Goal: Task Accomplishment & Management: Manage account settings

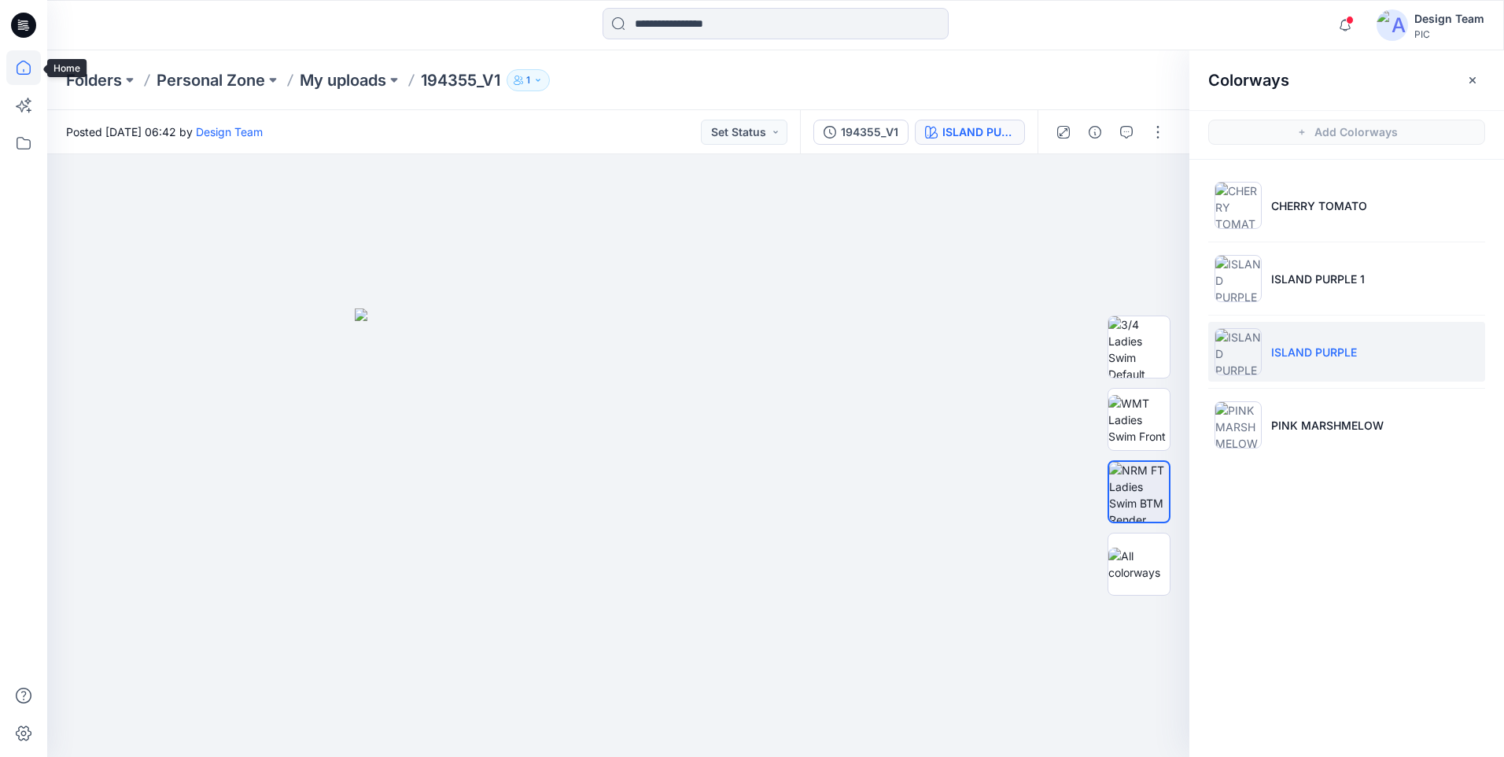
click at [31, 68] on icon at bounding box center [24, 68] width 14 height 14
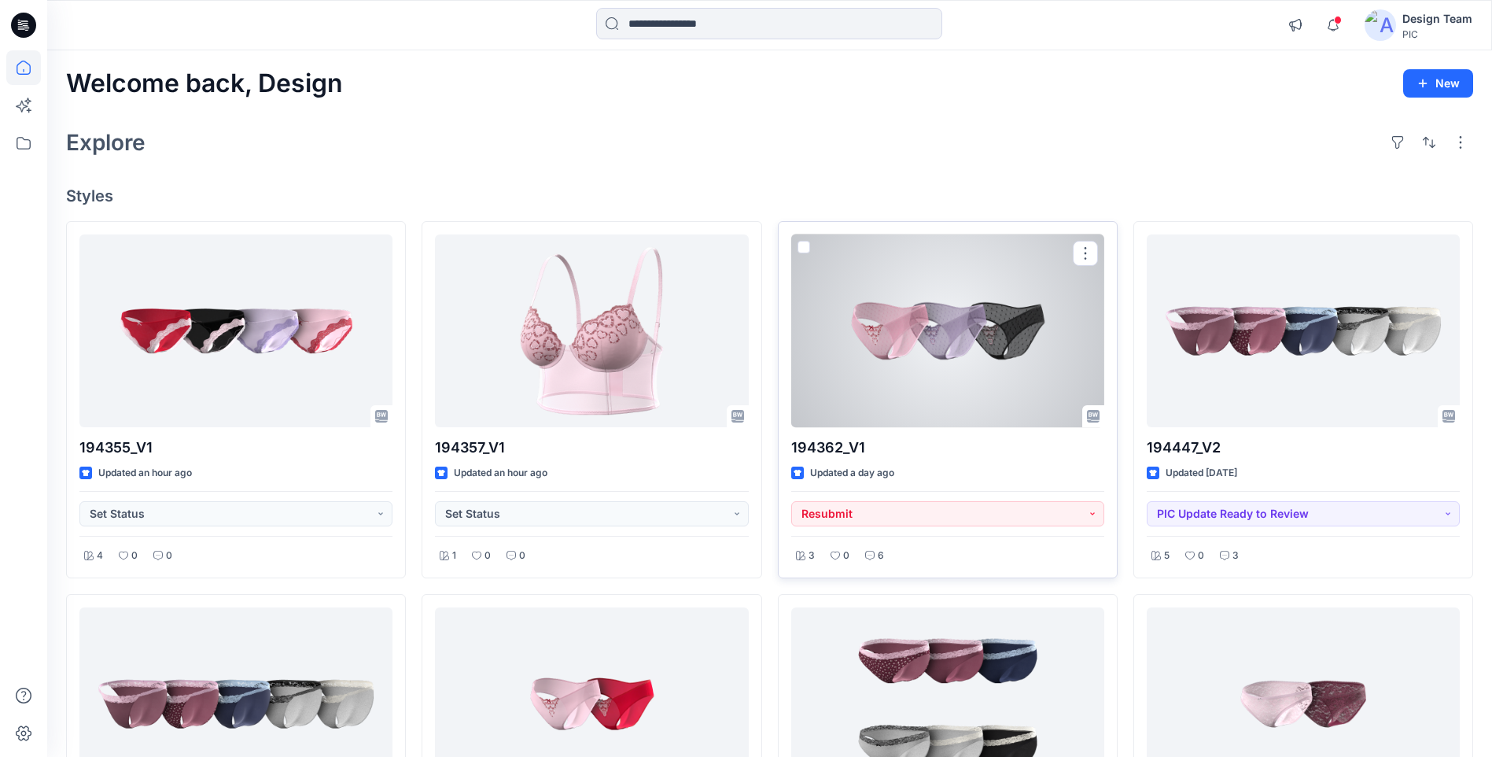
click at [964, 327] on div at bounding box center [947, 330] width 313 height 193
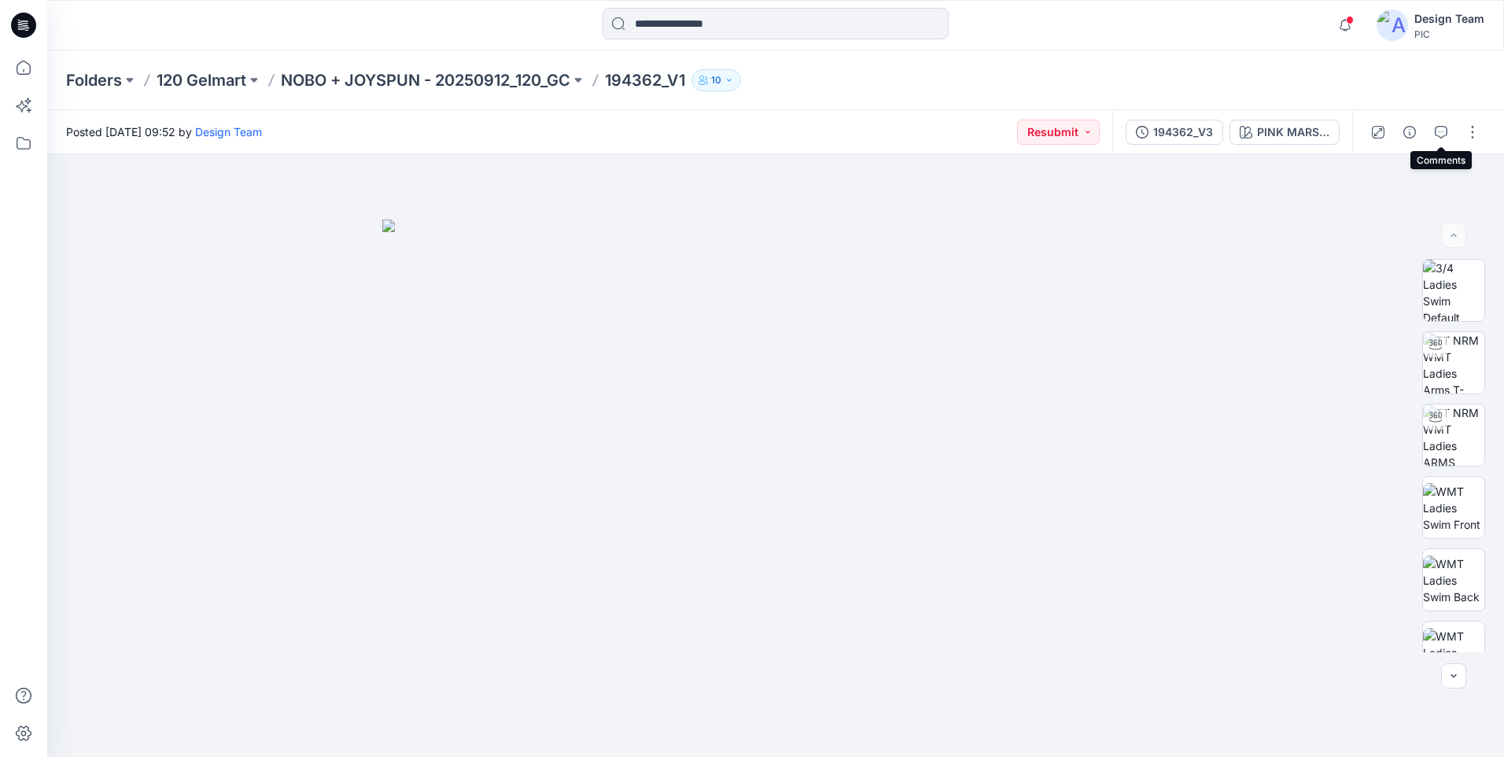
click at [1445, 131] on icon "button" at bounding box center [1441, 132] width 13 height 13
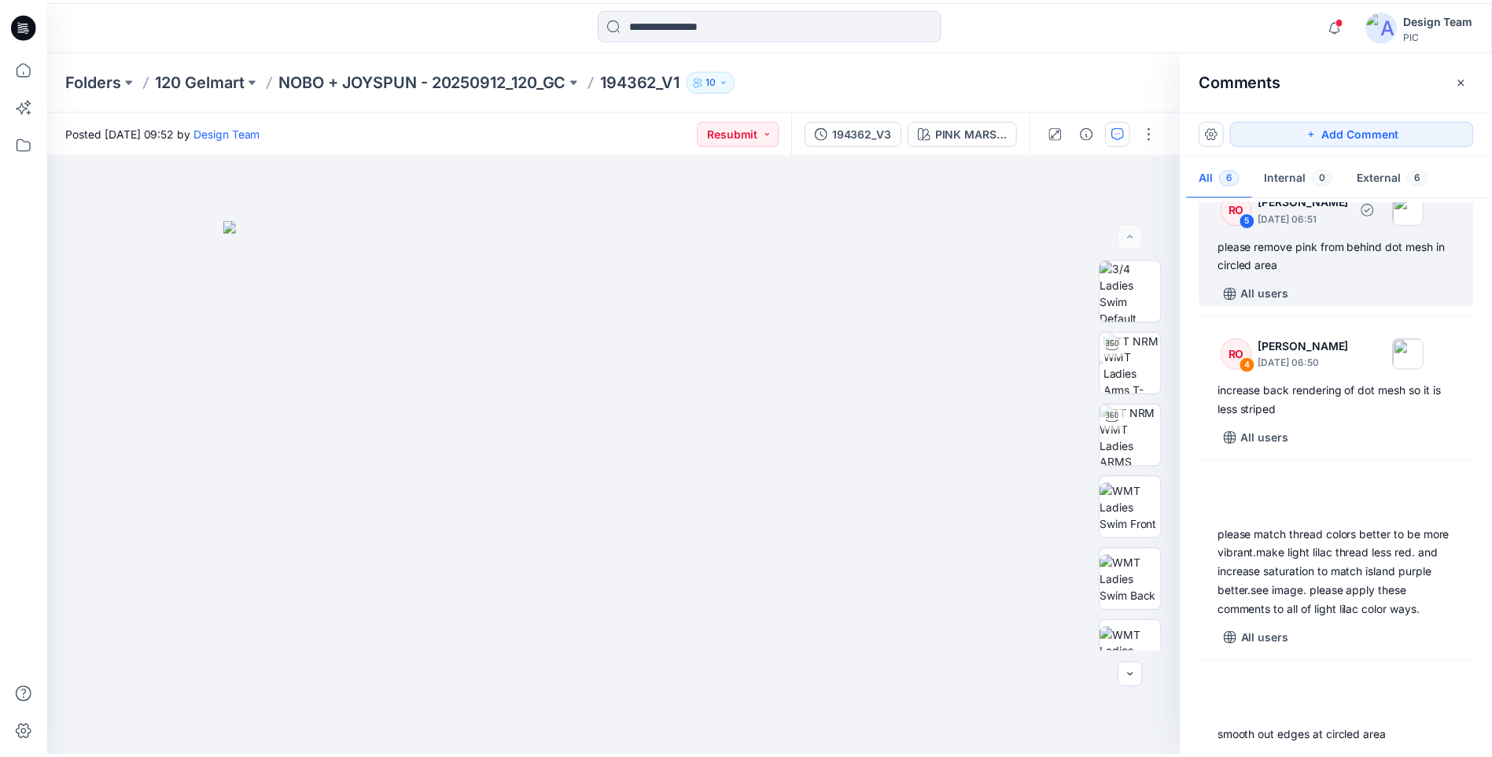
scroll to position [437, 0]
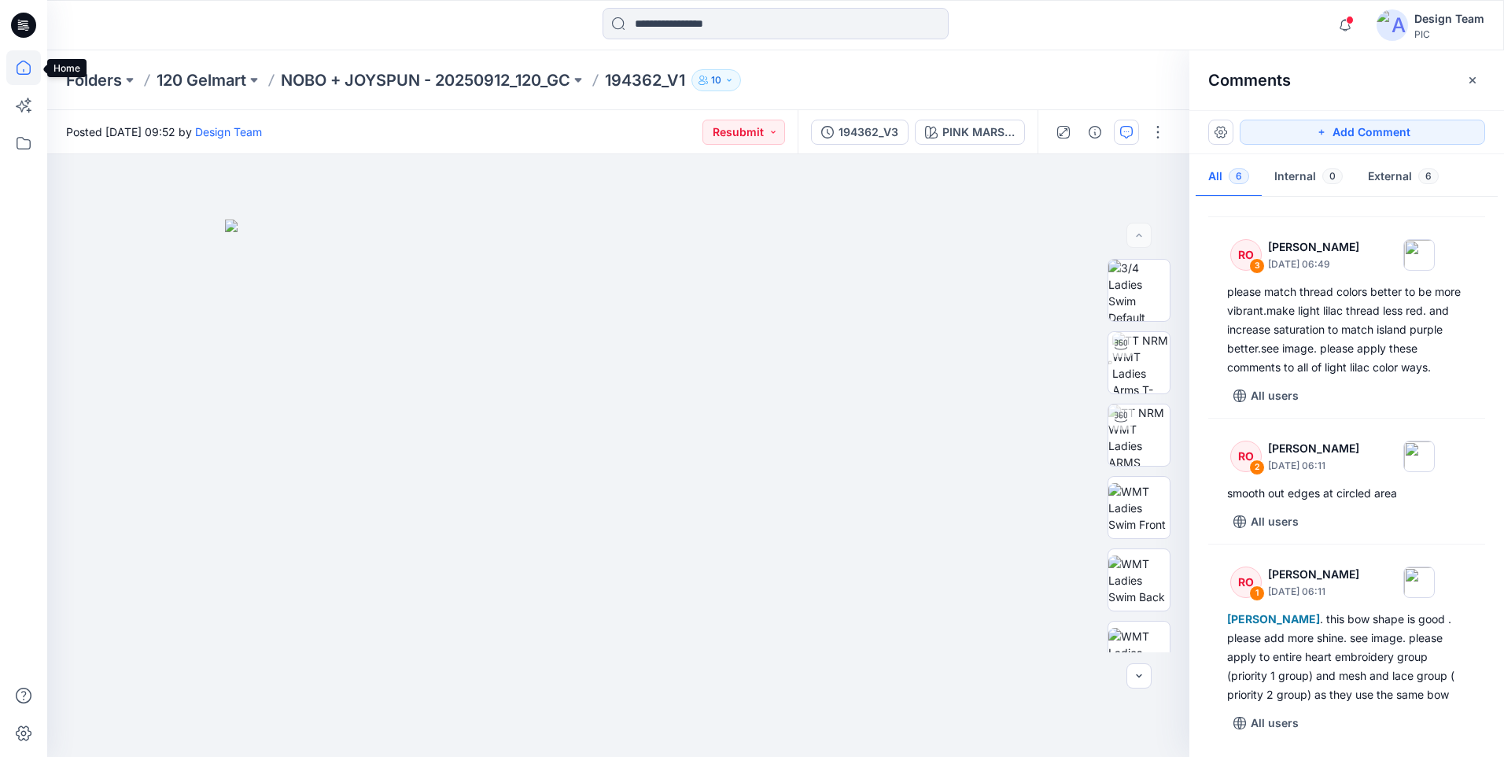
click at [17, 67] on icon at bounding box center [24, 68] width 14 height 14
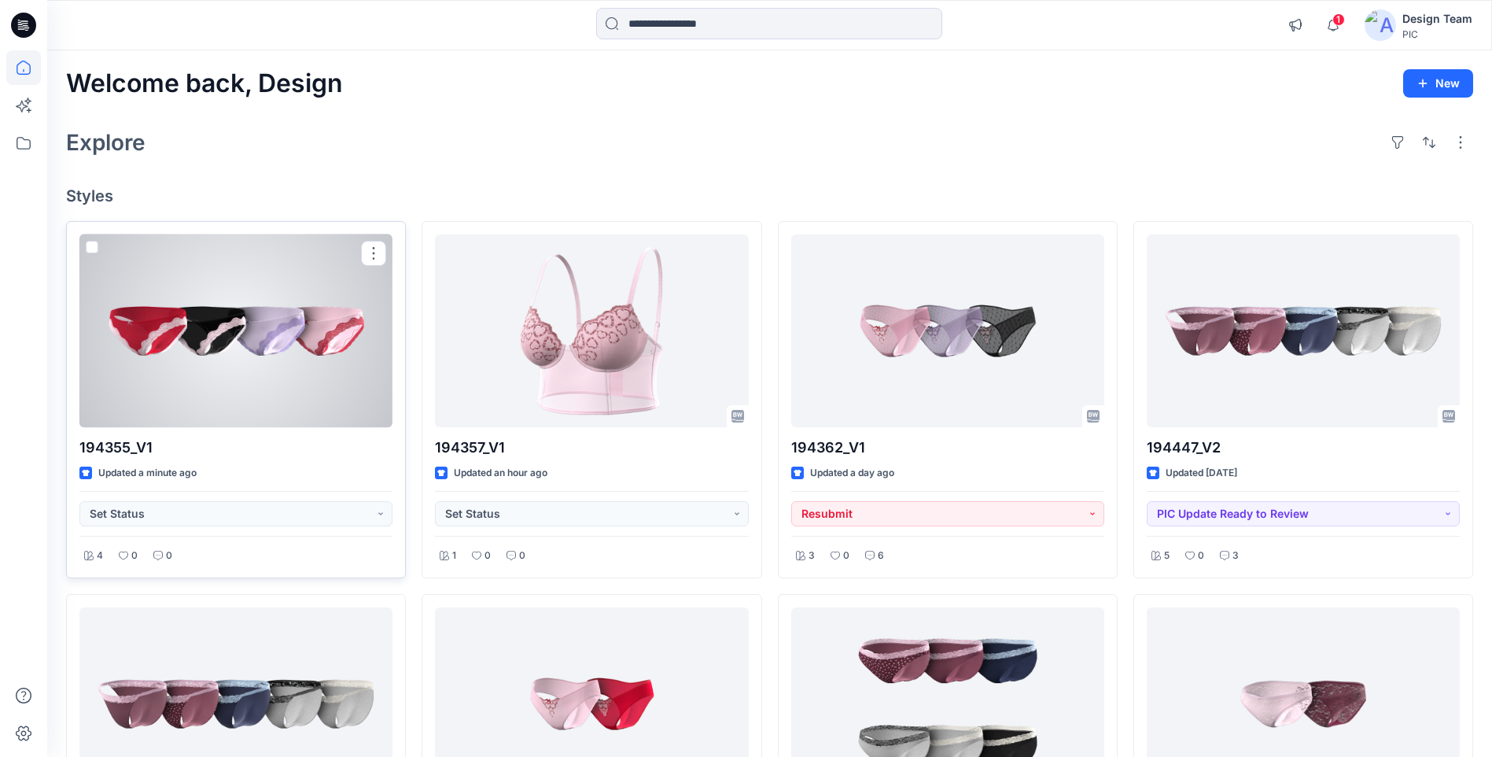
click at [286, 371] on div at bounding box center [235, 330] width 313 height 193
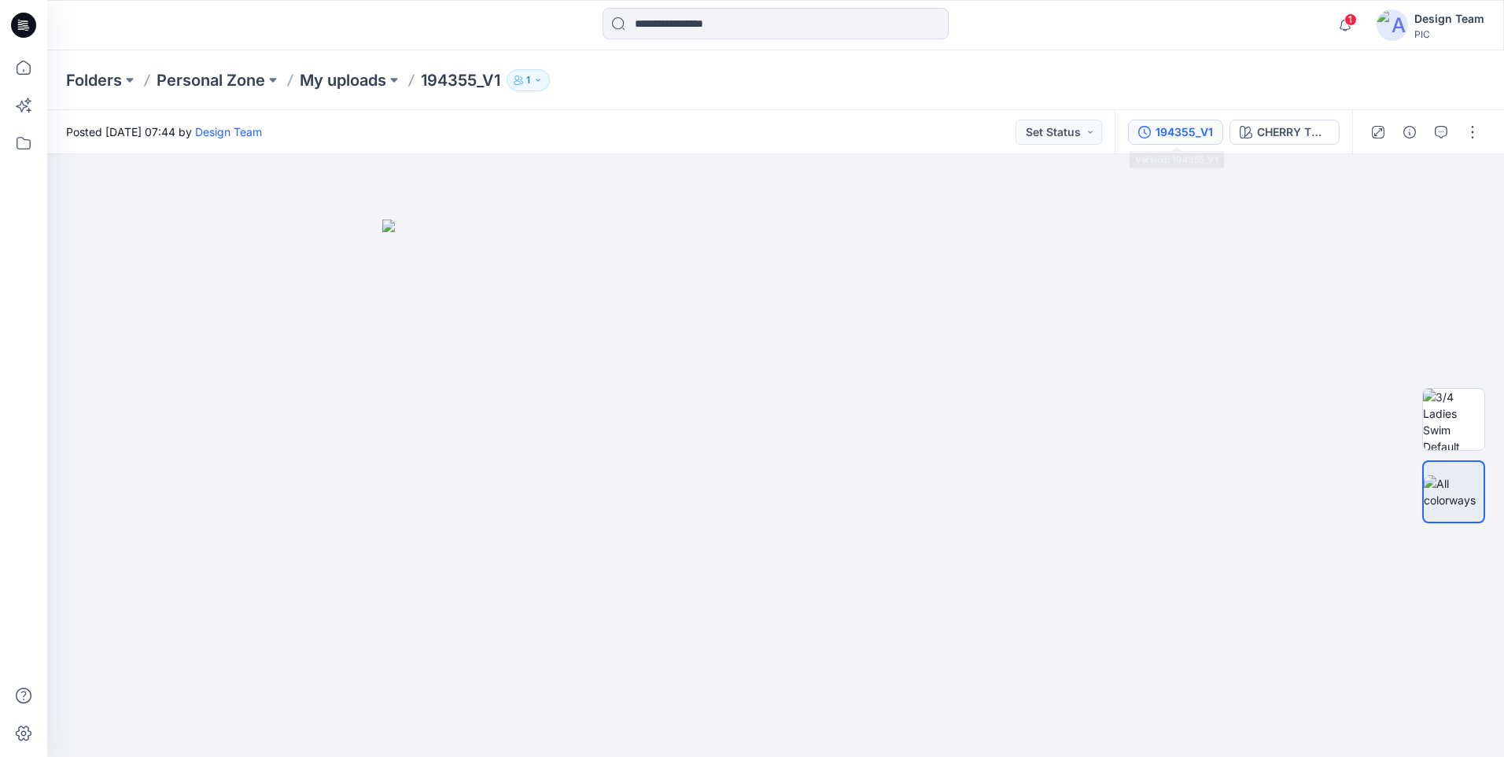
click at [1172, 132] on div "194355_V1" at bounding box center [1184, 132] width 57 height 17
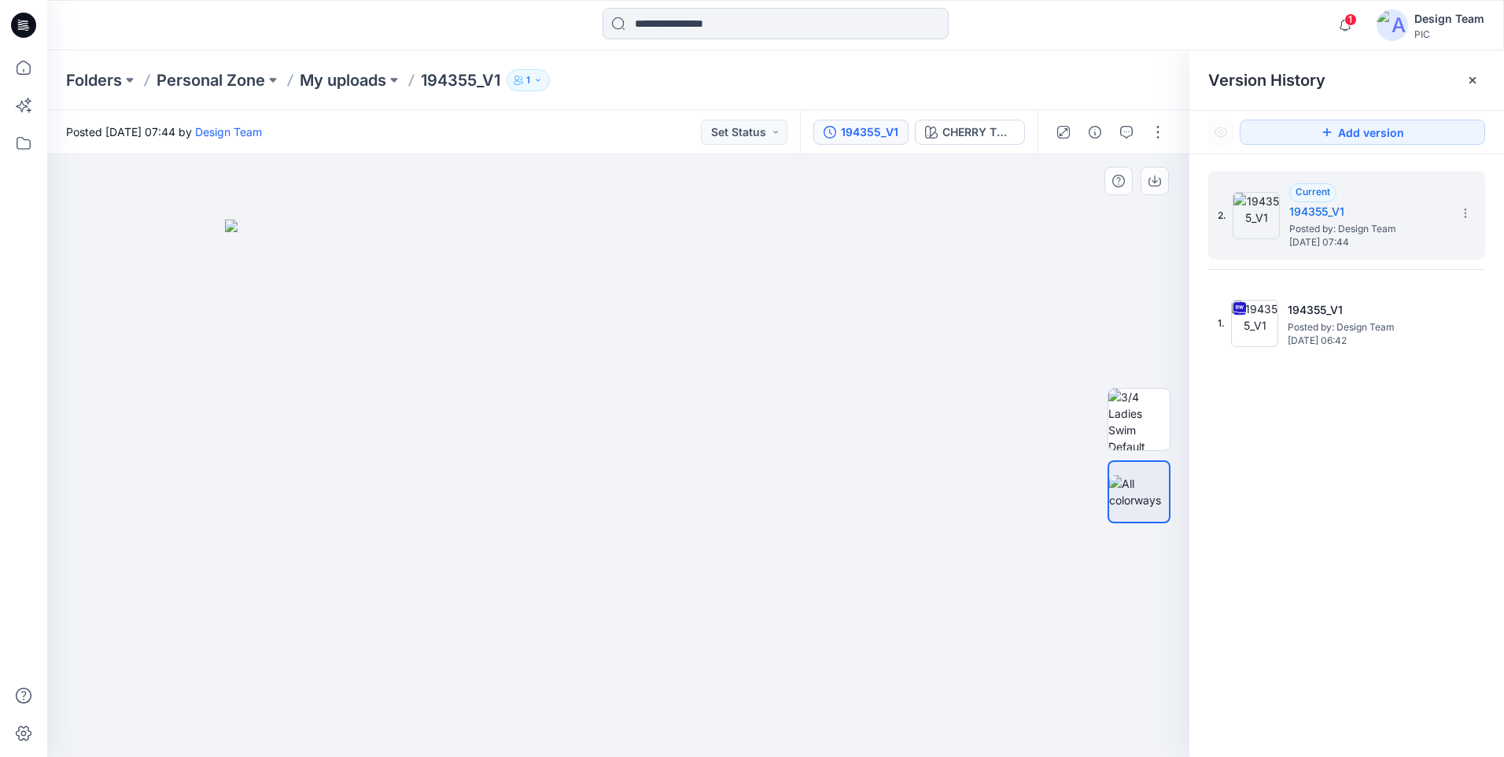
click at [305, 618] on img at bounding box center [618, 487] width 787 height 537
click at [1142, 440] on img at bounding box center [1138, 419] width 61 height 61
click at [1137, 478] on img at bounding box center [1138, 491] width 61 height 33
click at [273, 467] on img at bounding box center [618, 487] width 787 height 537
click at [26, 77] on icon at bounding box center [23, 67] width 35 height 35
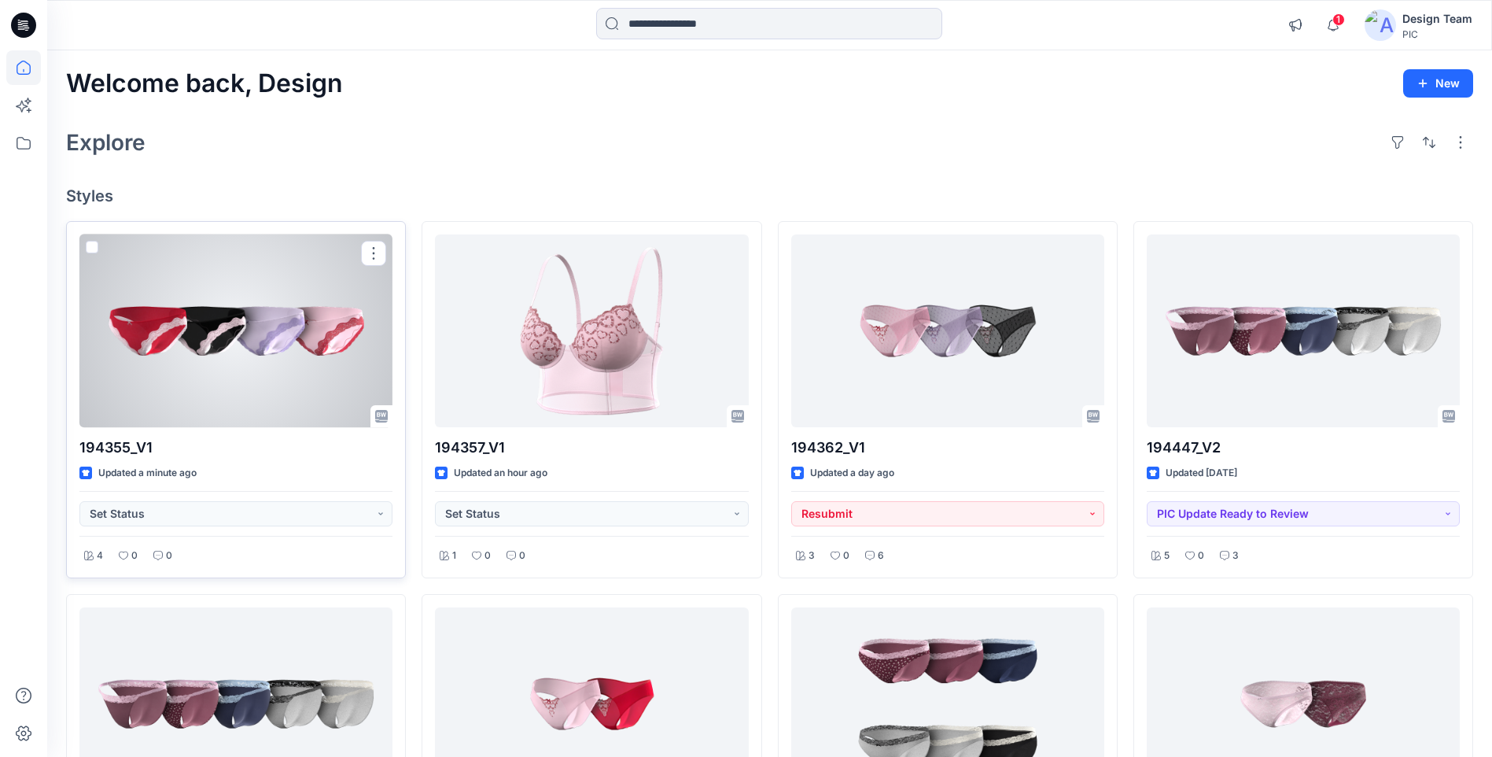
click at [286, 363] on div at bounding box center [235, 330] width 313 height 193
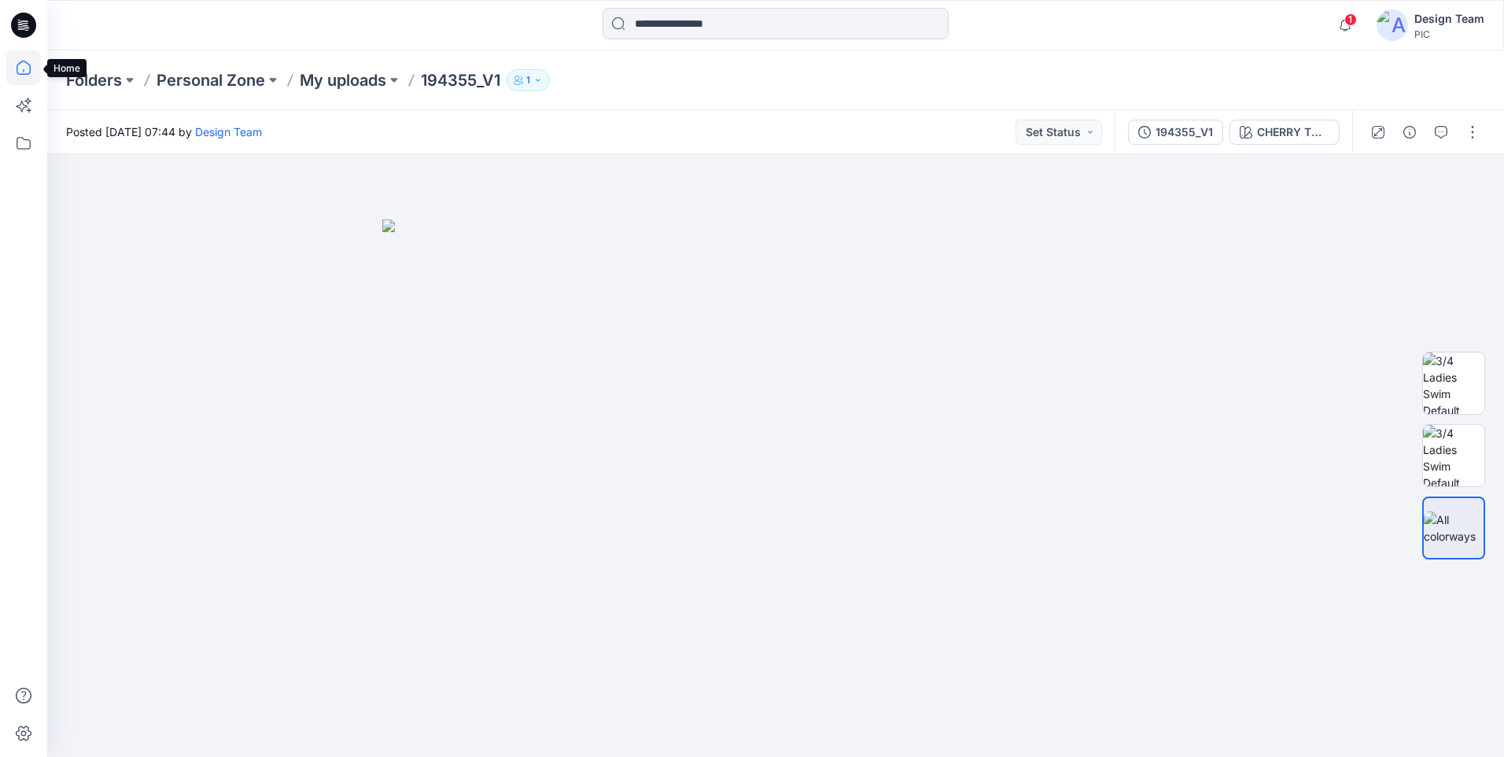
click at [19, 68] on icon at bounding box center [23, 67] width 35 height 35
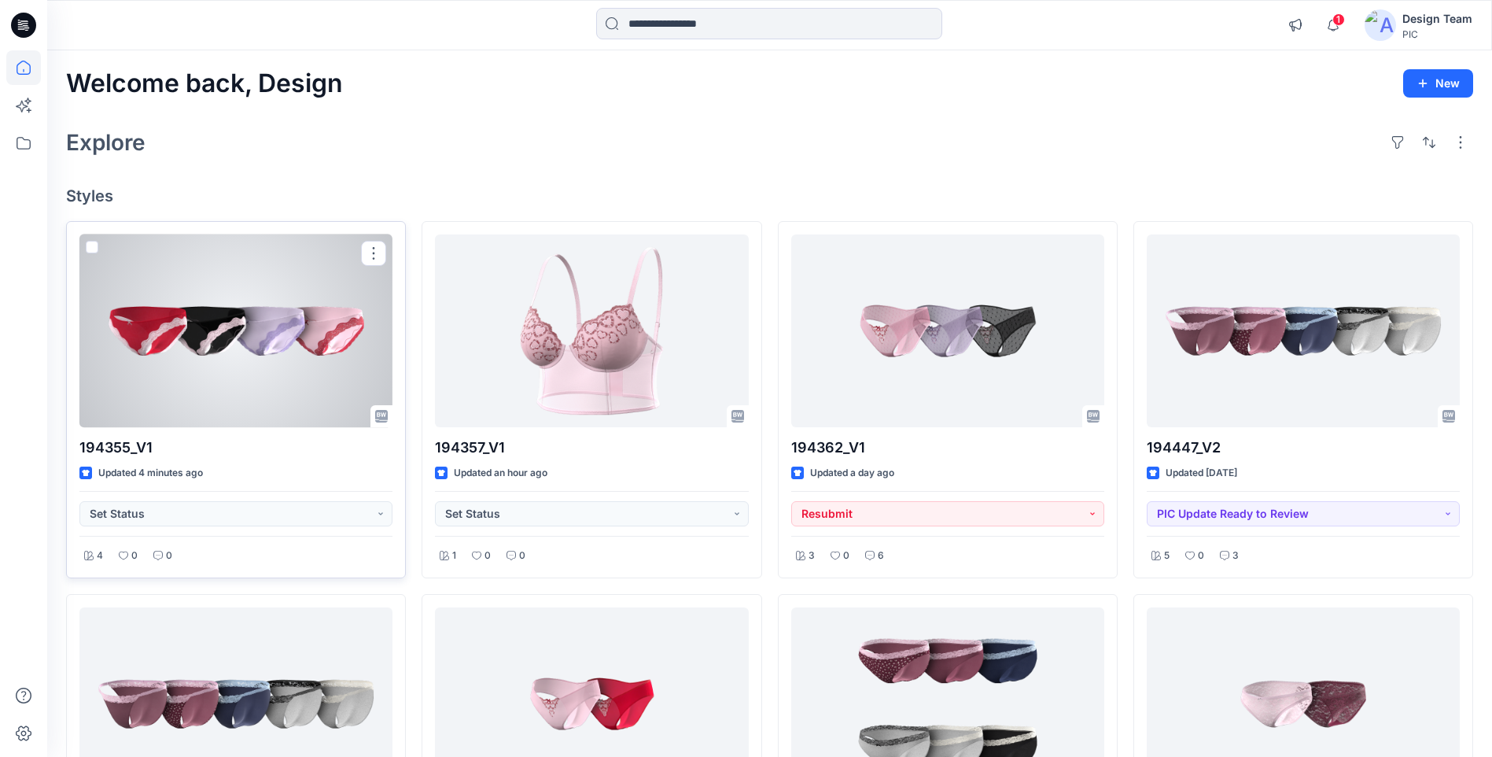
click at [226, 367] on div at bounding box center [235, 330] width 313 height 193
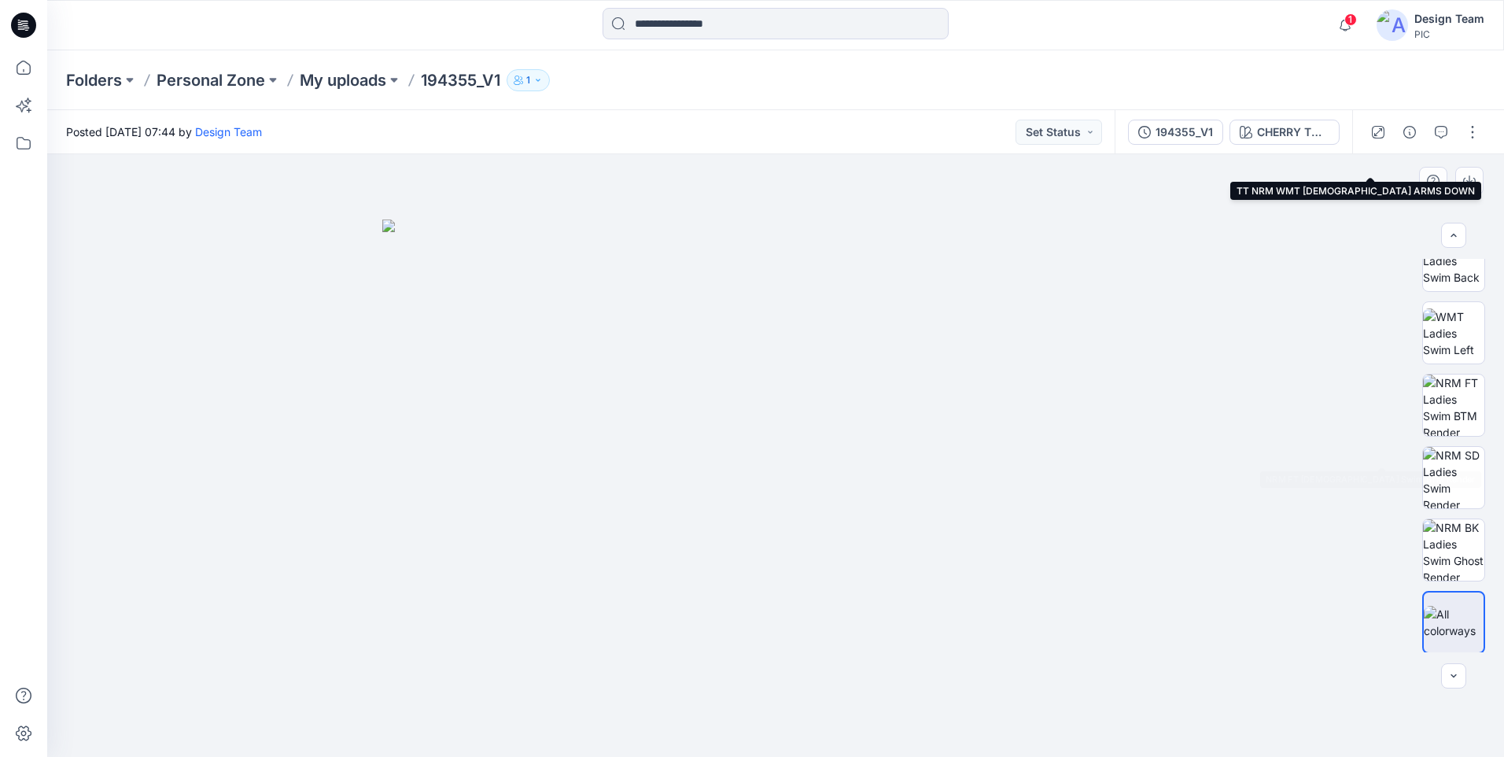
scroll to position [393, 0]
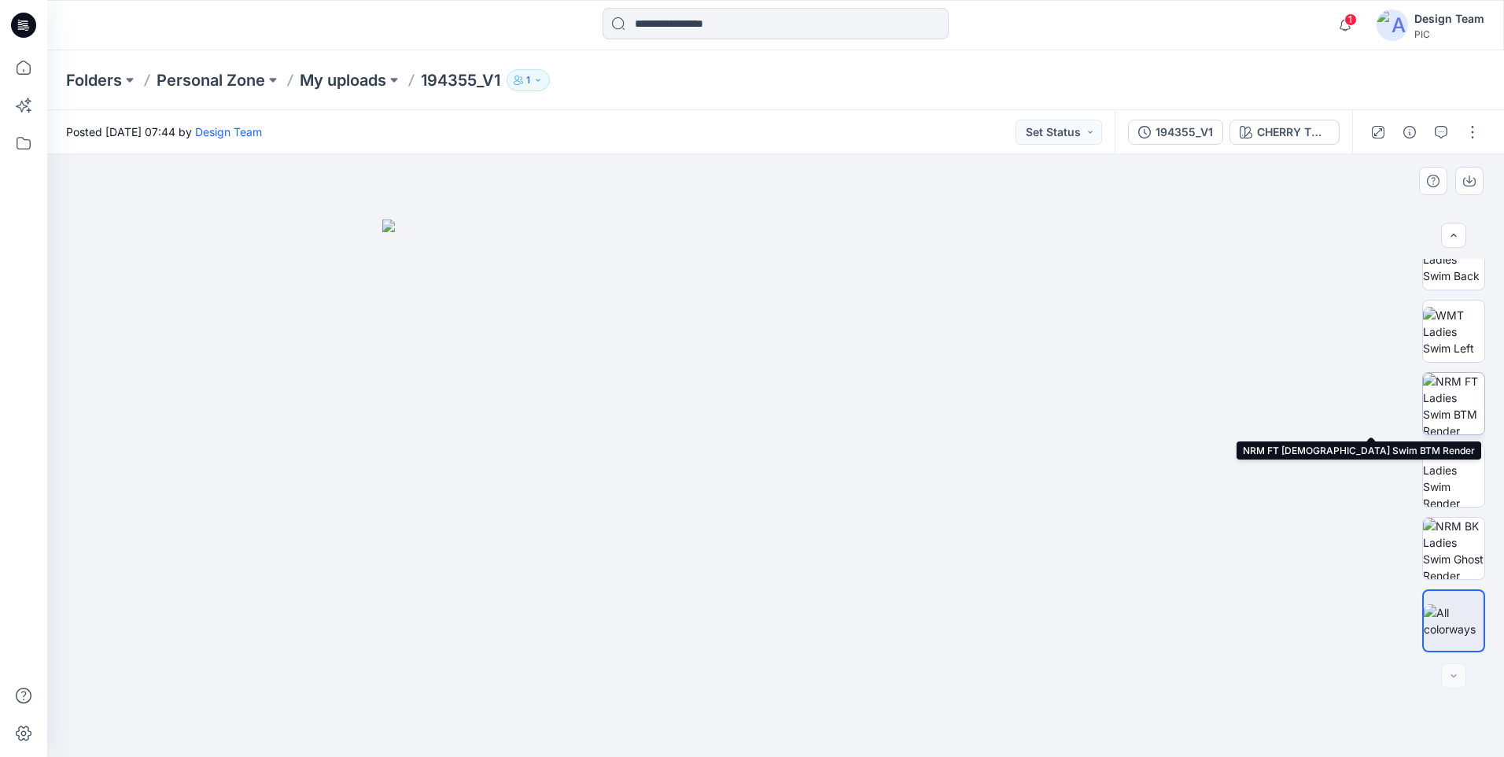
click at [1451, 413] on img at bounding box center [1453, 403] width 61 height 61
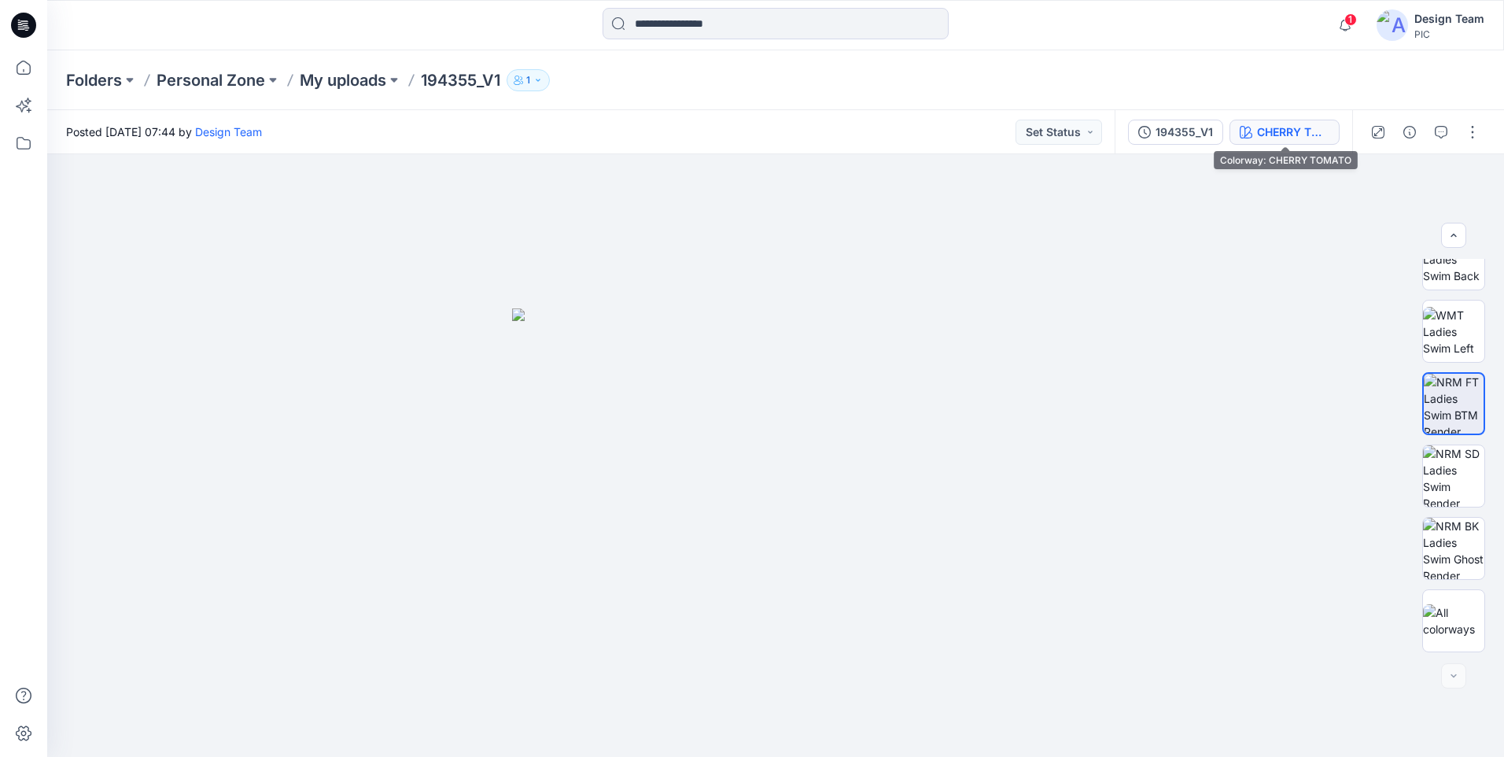
click at [1284, 134] on div "CHERRY TOMATO" at bounding box center [1293, 132] width 72 height 17
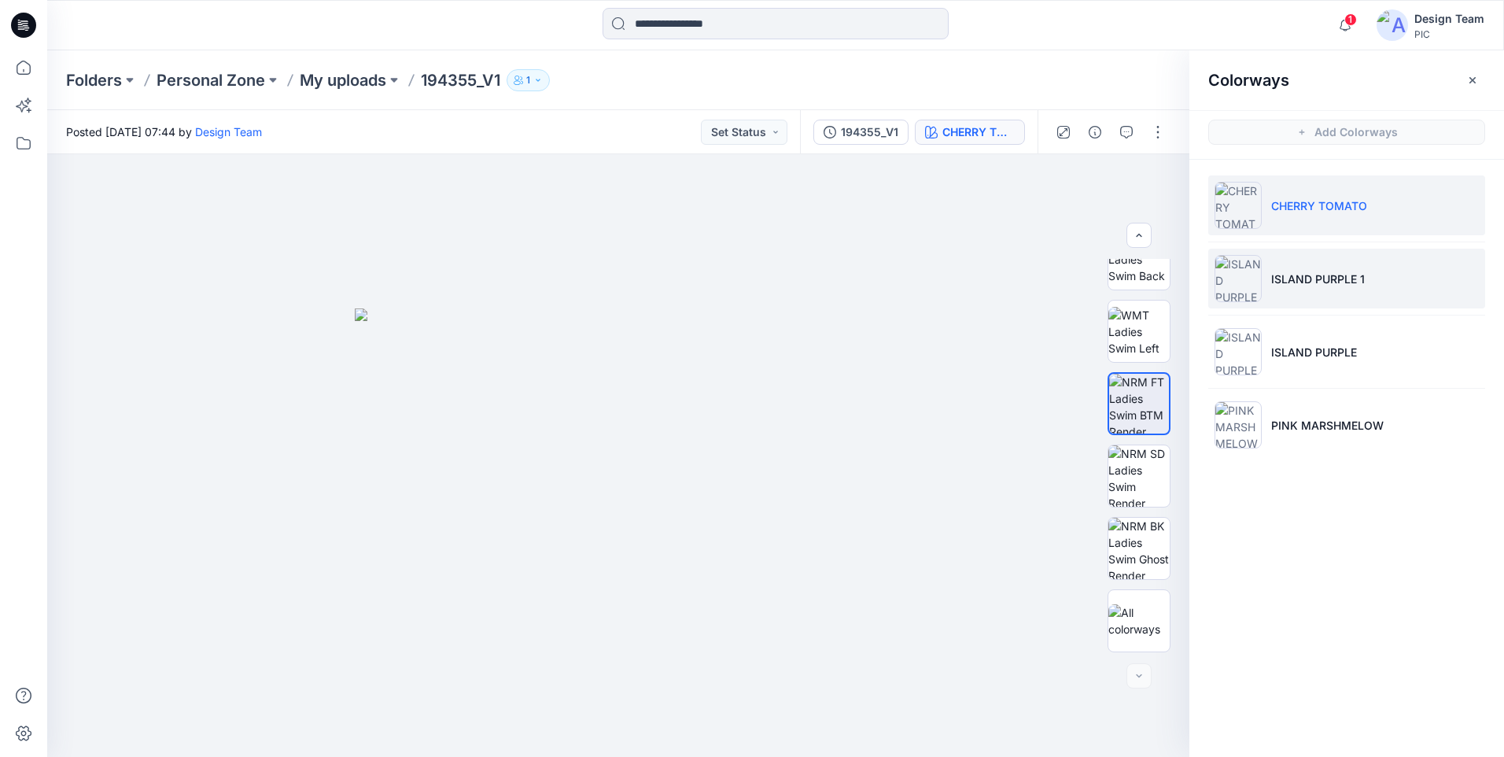
click at [1290, 289] on li "ISLAND PURPLE 1" at bounding box center [1346, 279] width 277 height 60
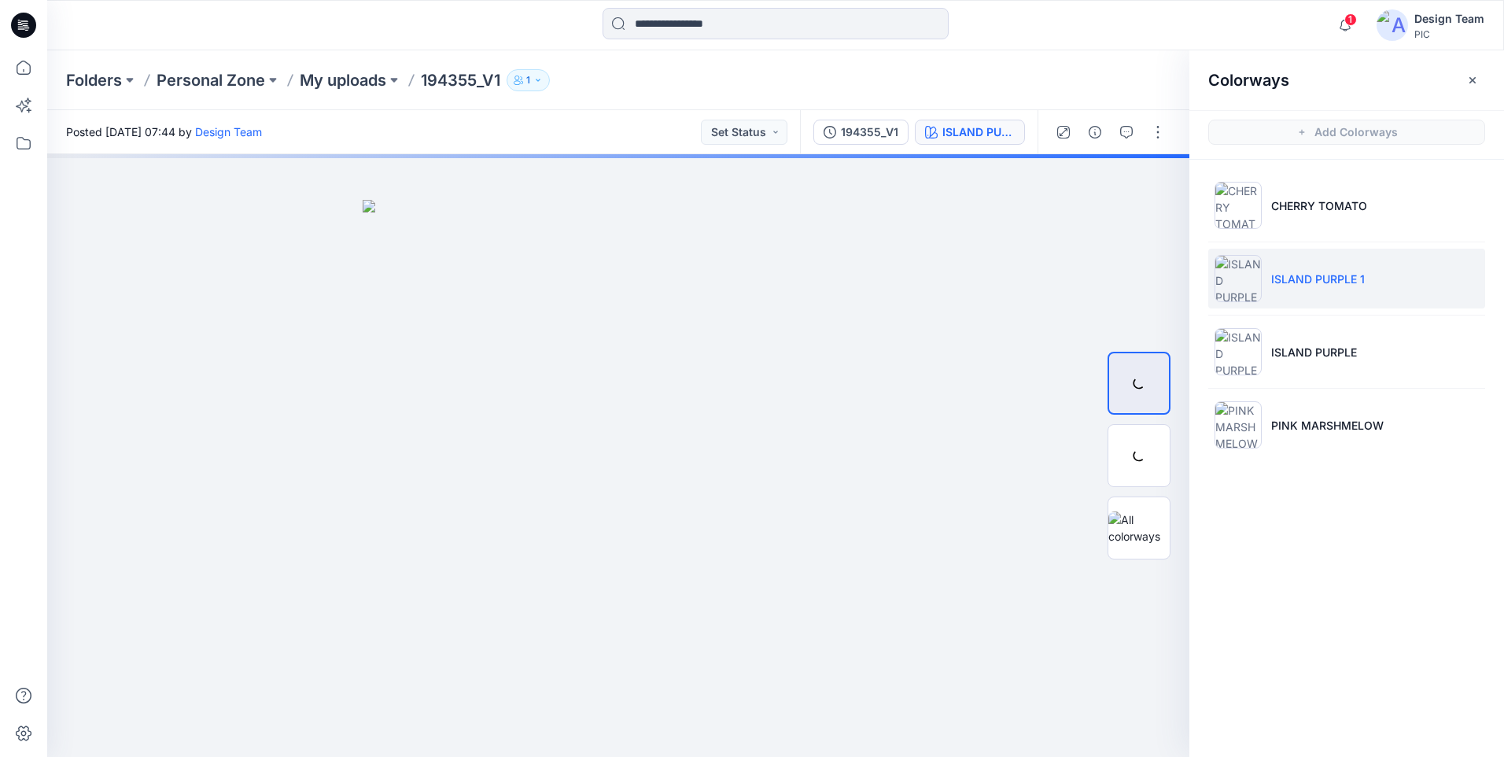
scroll to position [0, 0]
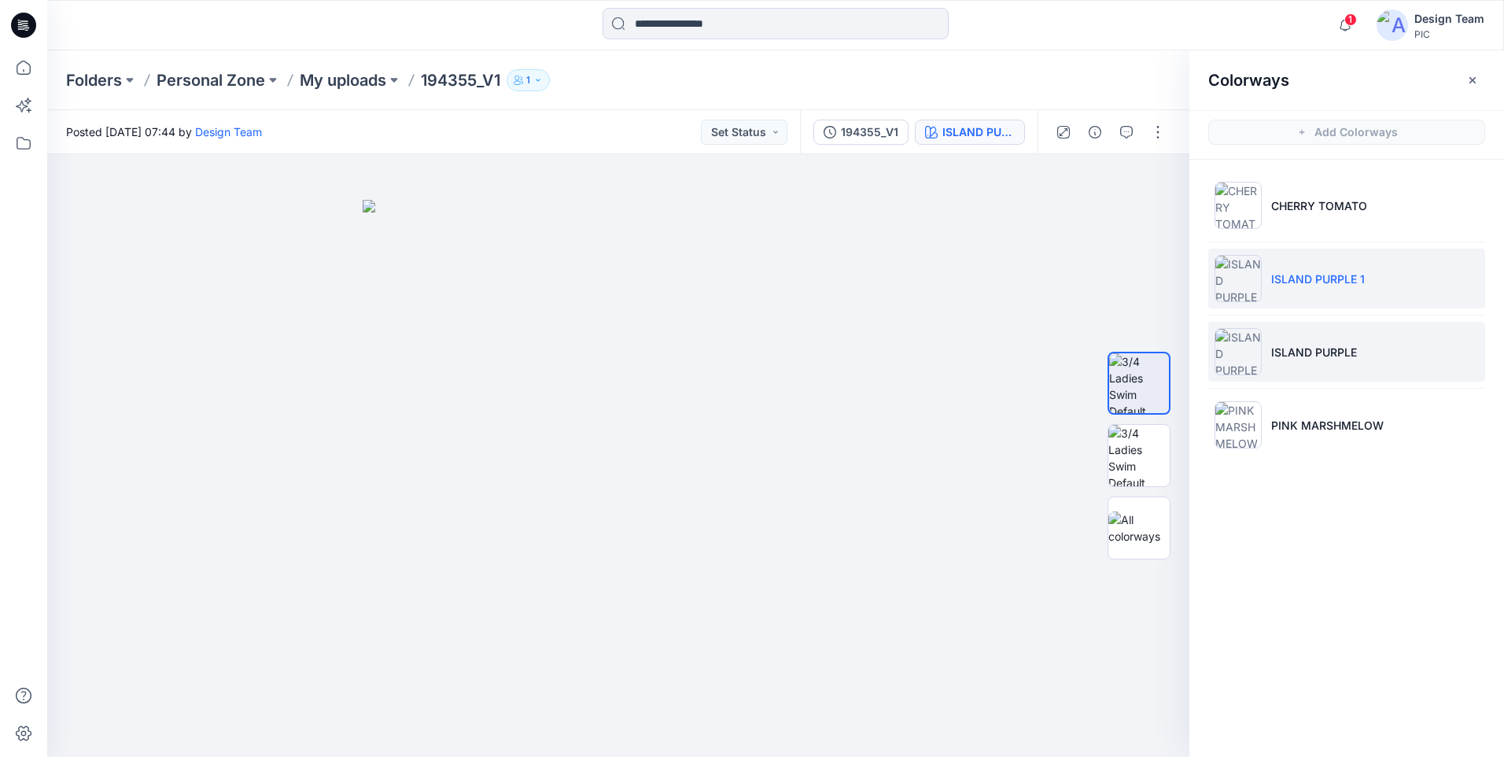
click at [1299, 356] on p "ISLAND PURPLE" at bounding box center [1314, 352] width 86 height 17
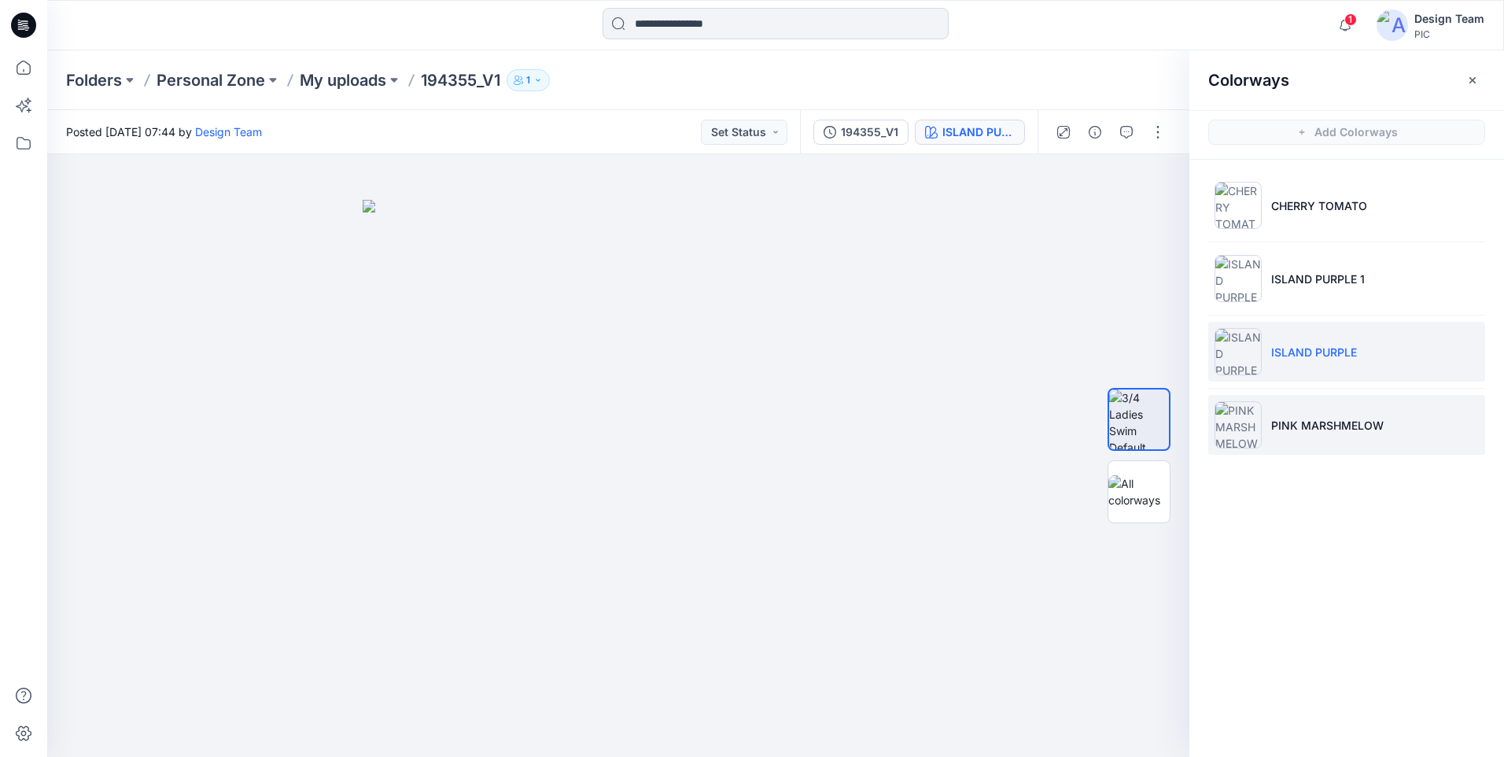
click at [1297, 434] on li "PINK MARSHMELOW" at bounding box center [1346, 425] width 277 height 60
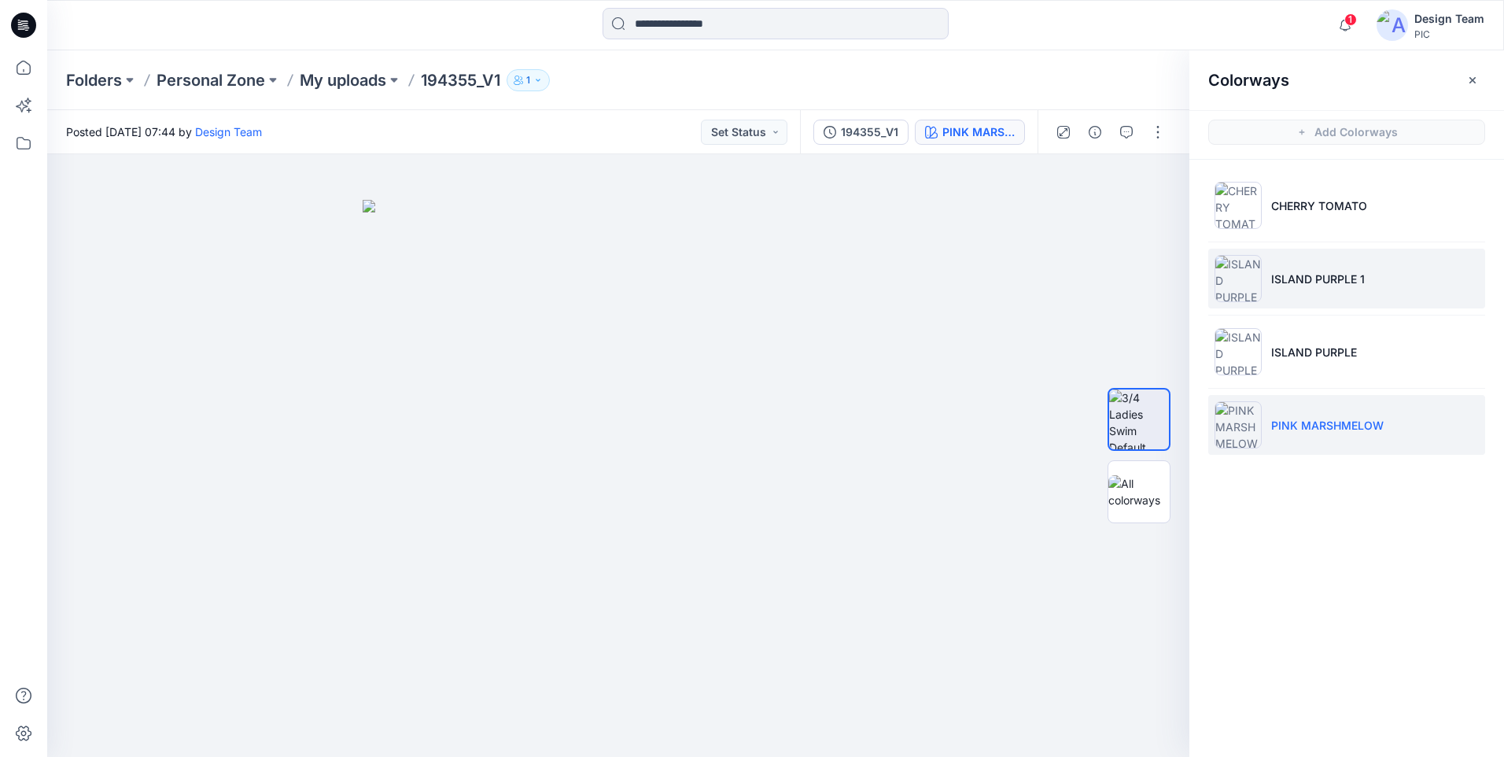
click at [1288, 279] on p "ISLAND PURPLE 1" at bounding box center [1318, 279] width 94 height 17
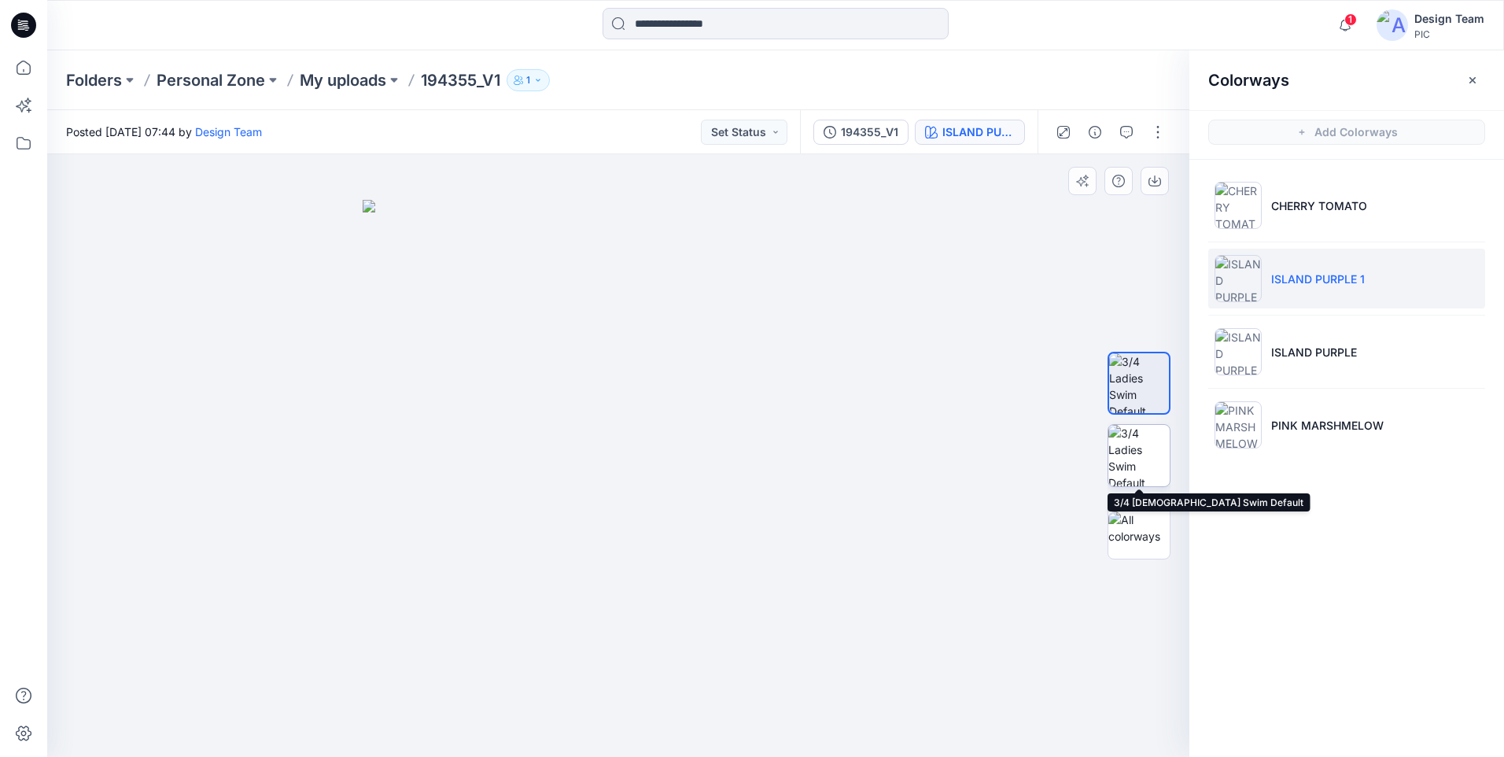
click at [1149, 442] on img at bounding box center [1138, 455] width 61 height 61
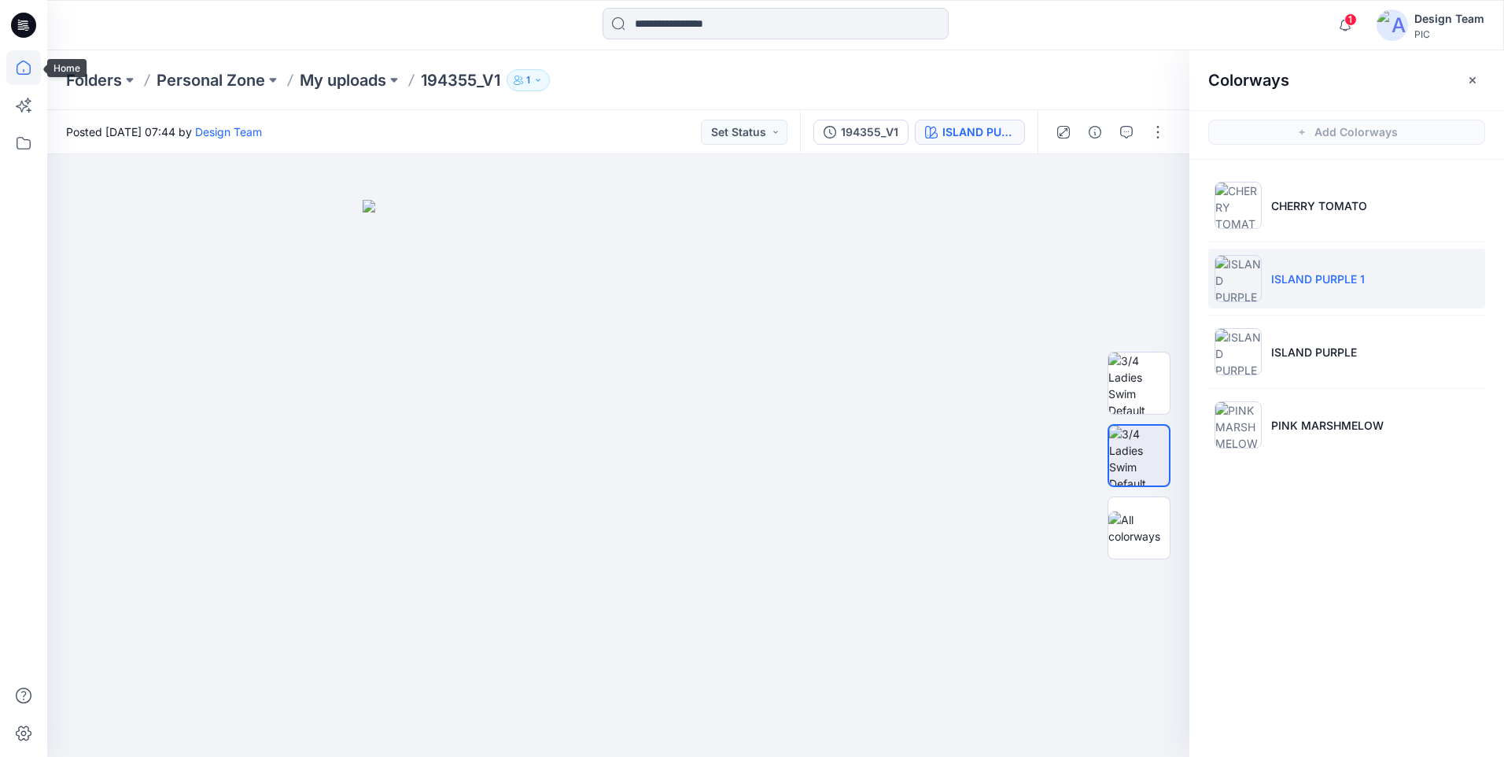
click at [21, 79] on icon at bounding box center [23, 67] width 35 height 35
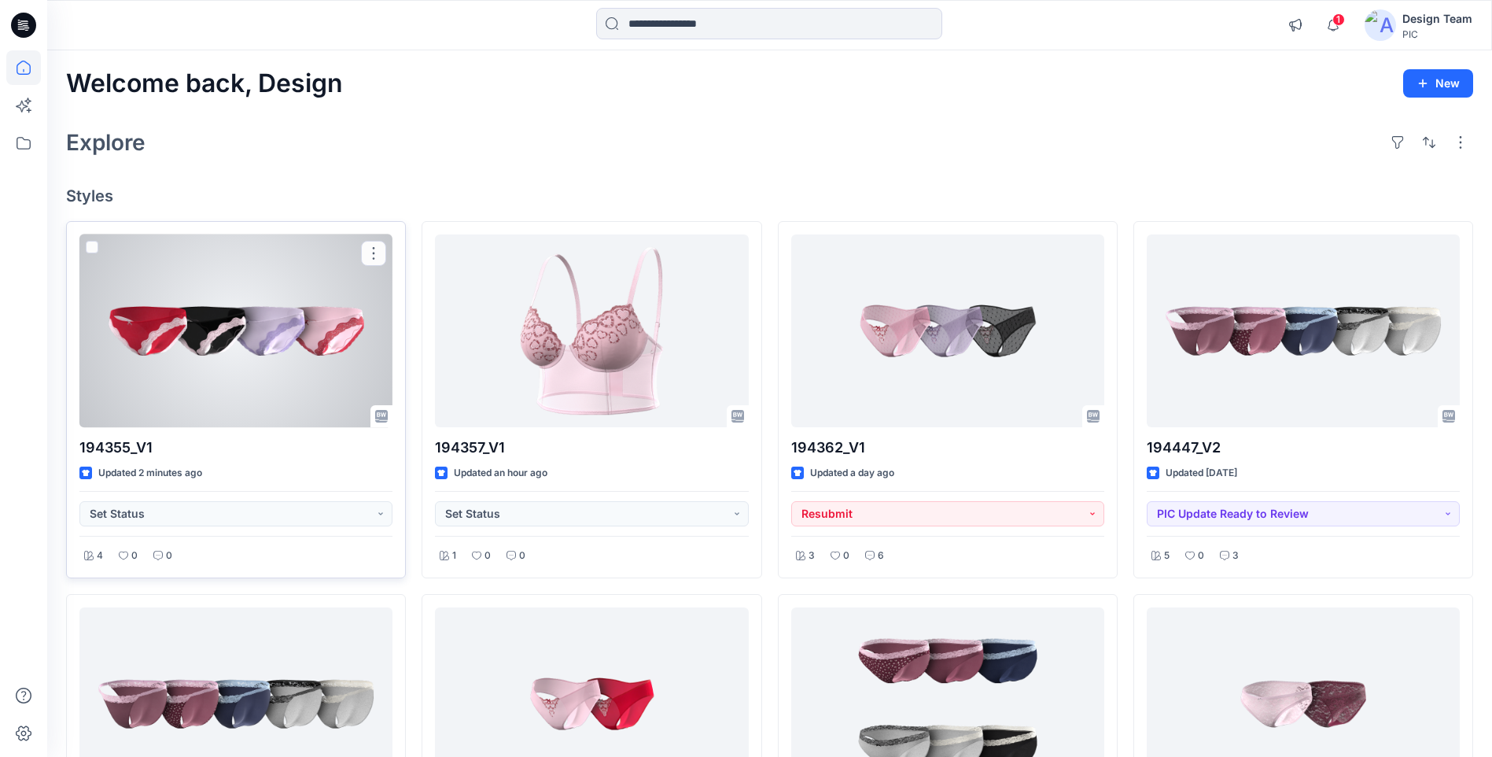
click at [273, 375] on div at bounding box center [235, 330] width 313 height 193
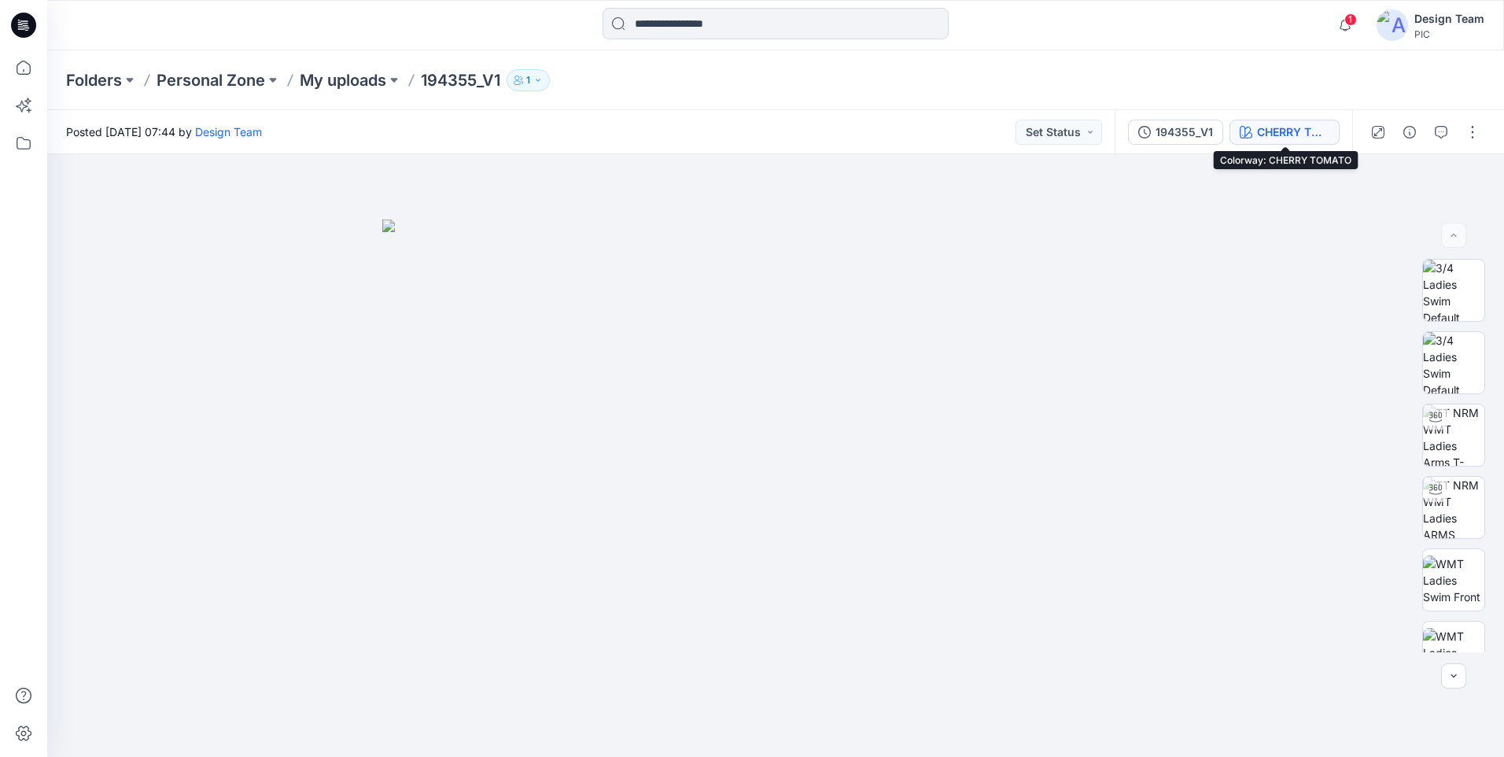
click at [1313, 131] on div "CHERRY TOMATO" at bounding box center [1293, 132] width 72 height 17
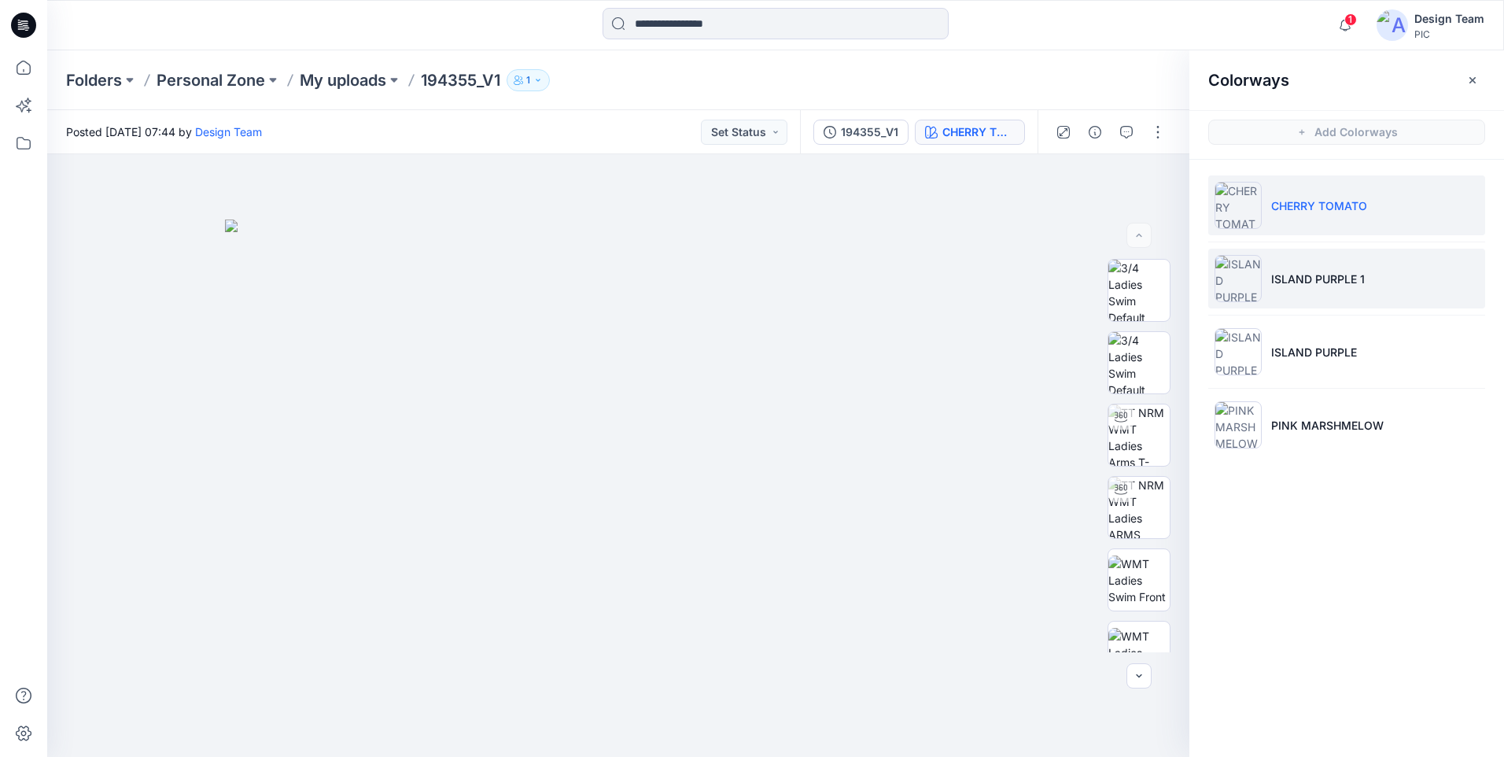
click at [1299, 276] on p "ISLAND PURPLE 1" at bounding box center [1318, 279] width 94 height 17
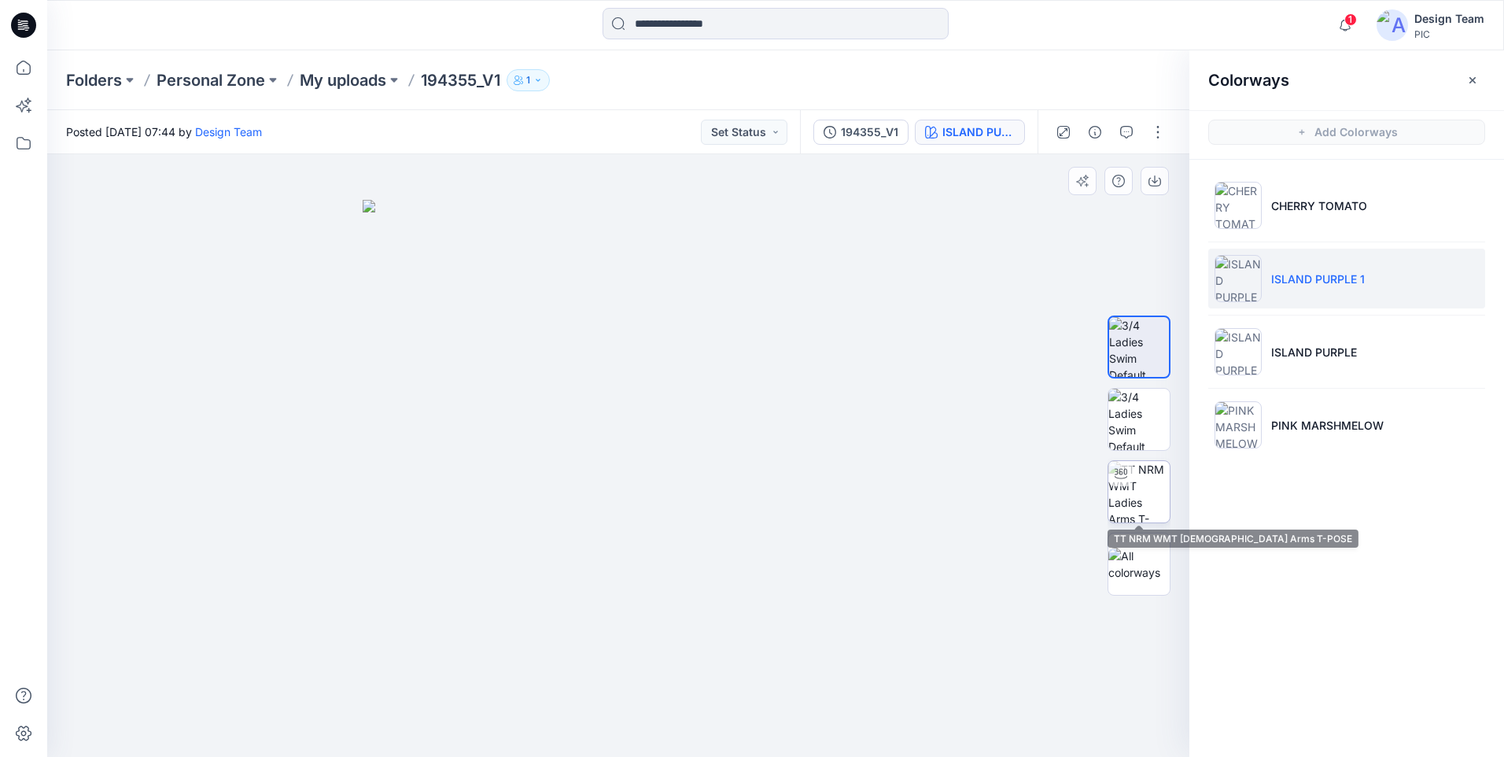
click at [1136, 484] on img at bounding box center [1138, 491] width 61 height 61
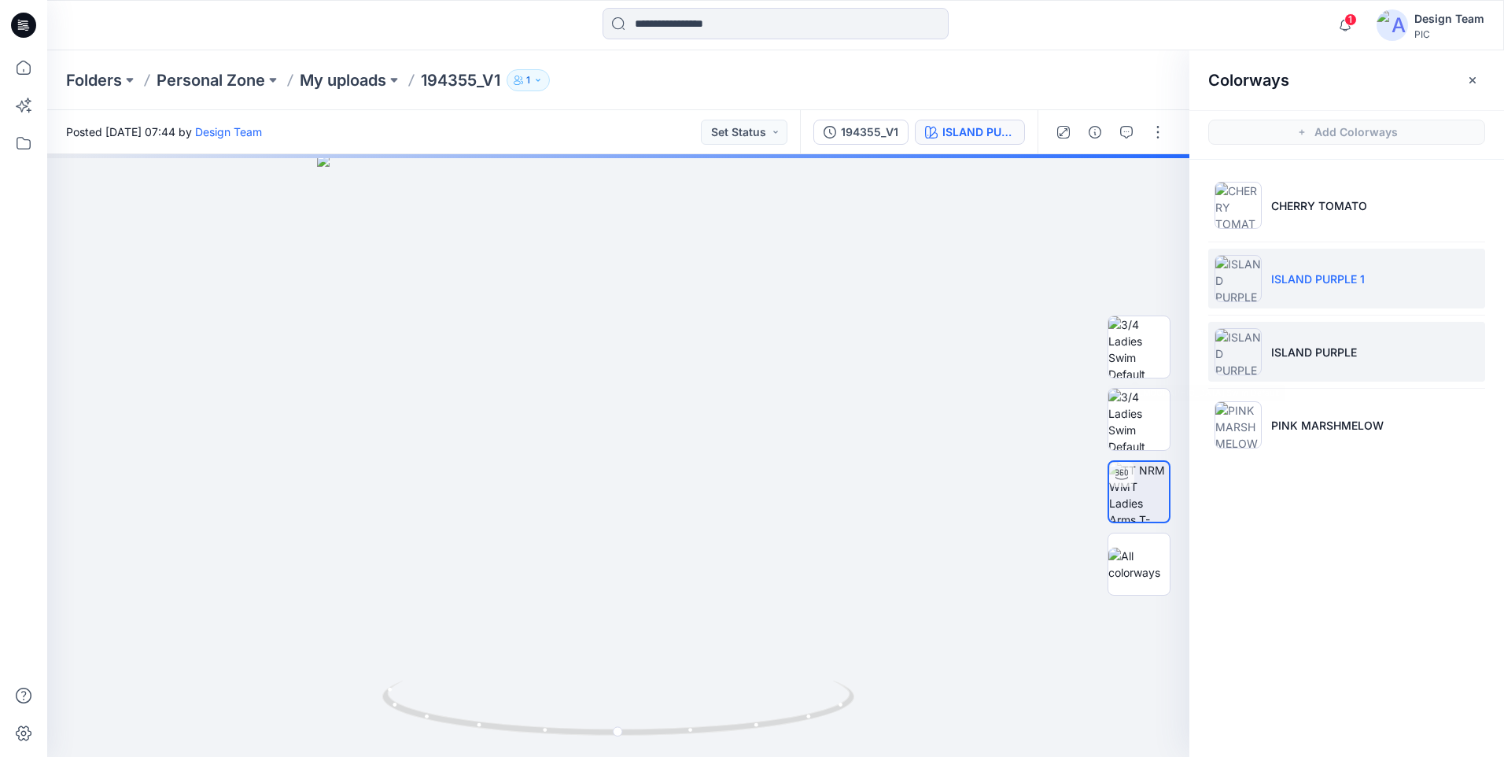
click at [1300, 352] on p "ISLAND PURPLE" at bounding box center [1314, 352] width 86 height 17
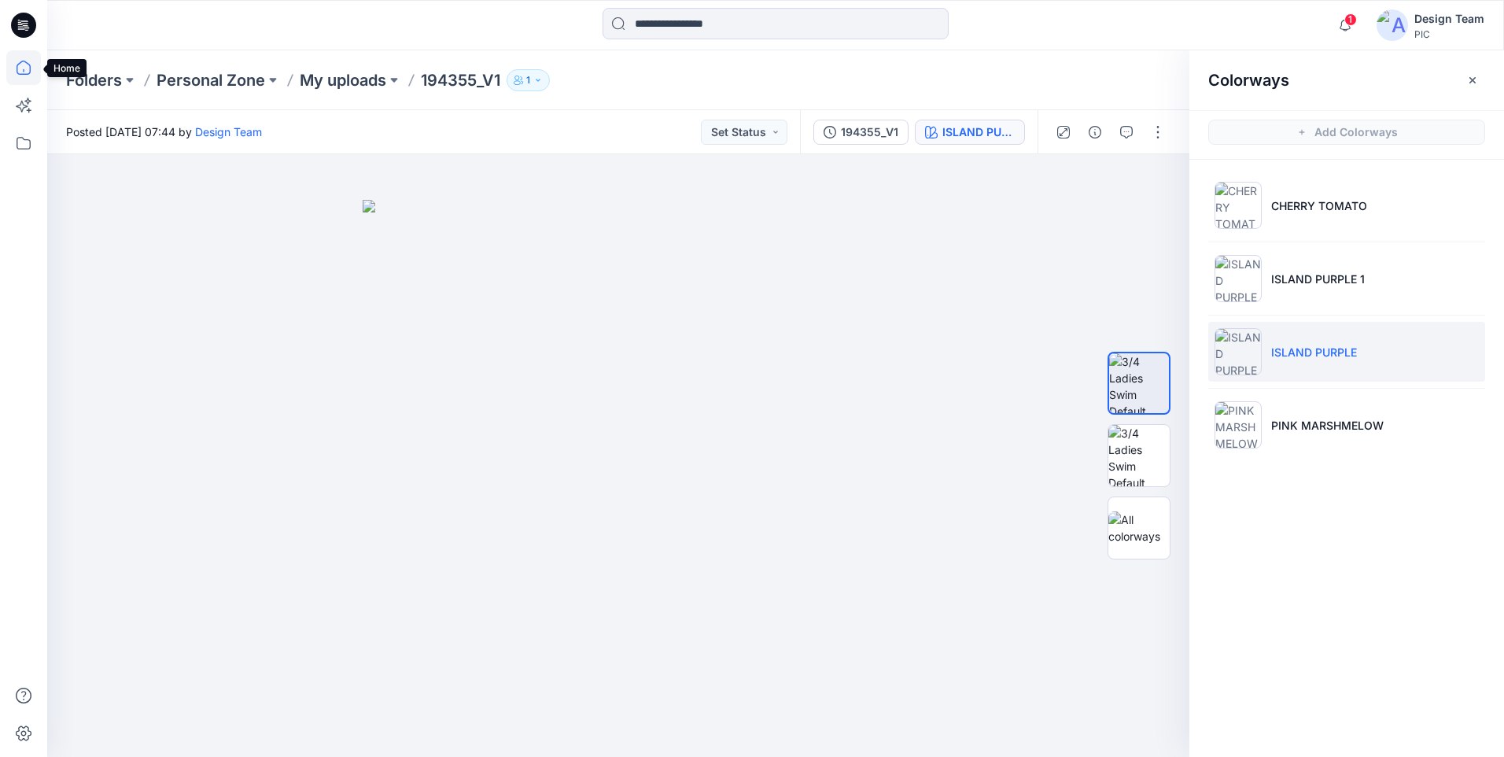
click at [27, 65] on icon at bounding box center [23, 67] width 35 height 35
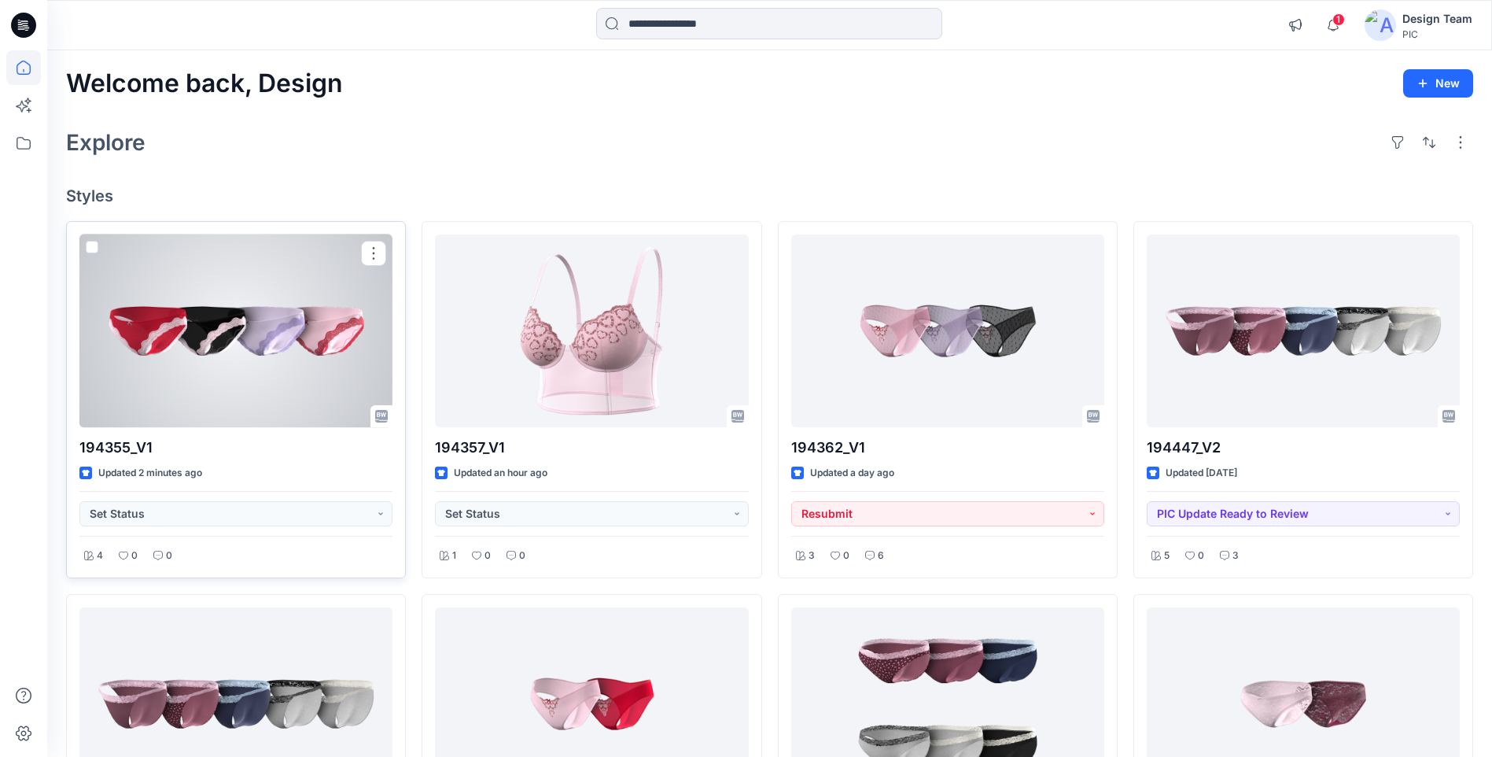
click at [162, 339] on div at bounding box center [235, 330] width 313 height 193
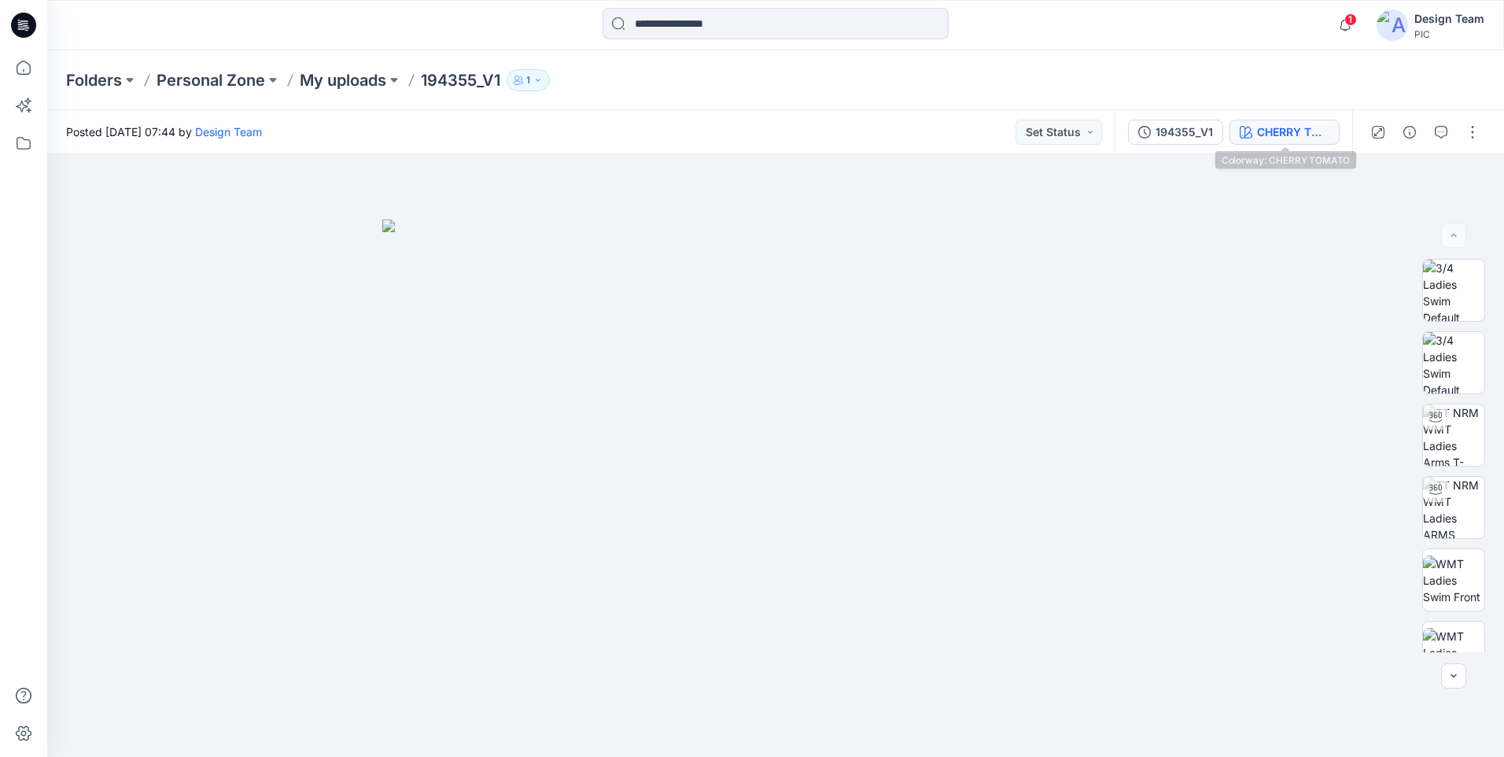
click at [1304, 132] on div "CHERRY TOMATO" at bounding box center [1293, 132] width 72 height 17
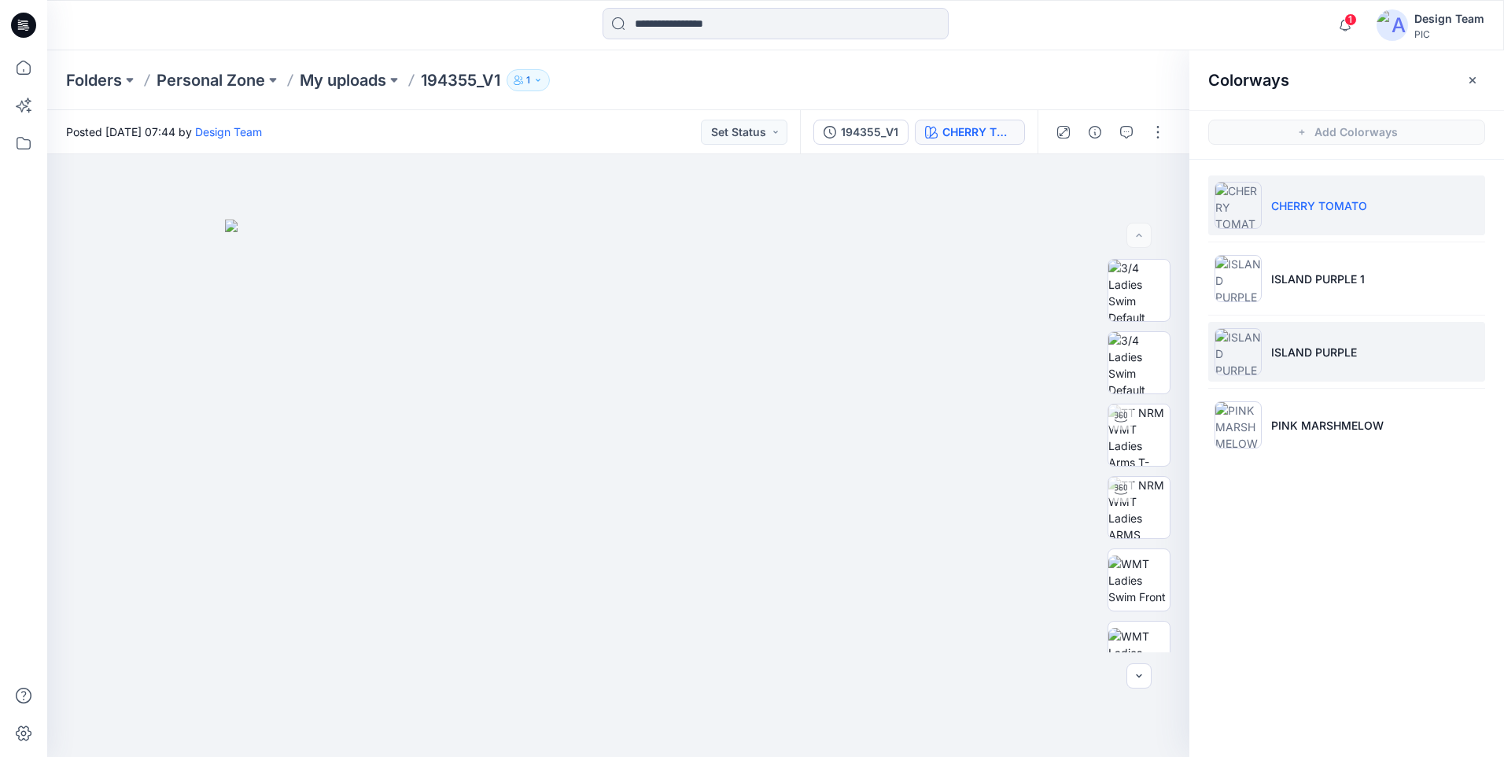
click at [1317, 356] on p "ISLAND PURPLE" at bounding box center [1314, 352] width 86 height 17
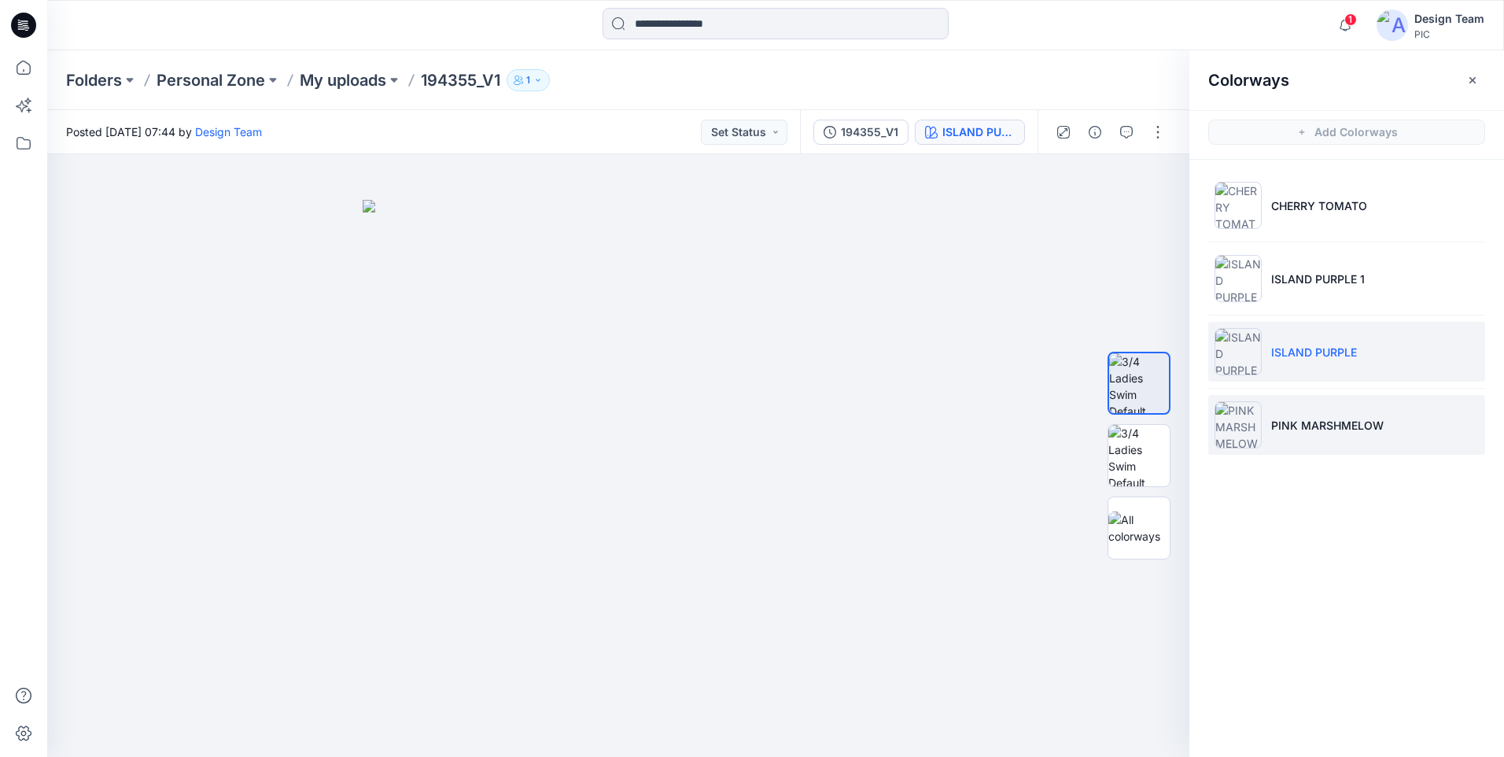
click at [1282, 425] on p "PINK MARSHMELOW" at bounding box center [1327, 425] width 112 height 17
click at [1276, 349] on p "ISLAND PURPLE" at bounding box center [1314, 352] width 86 height 17
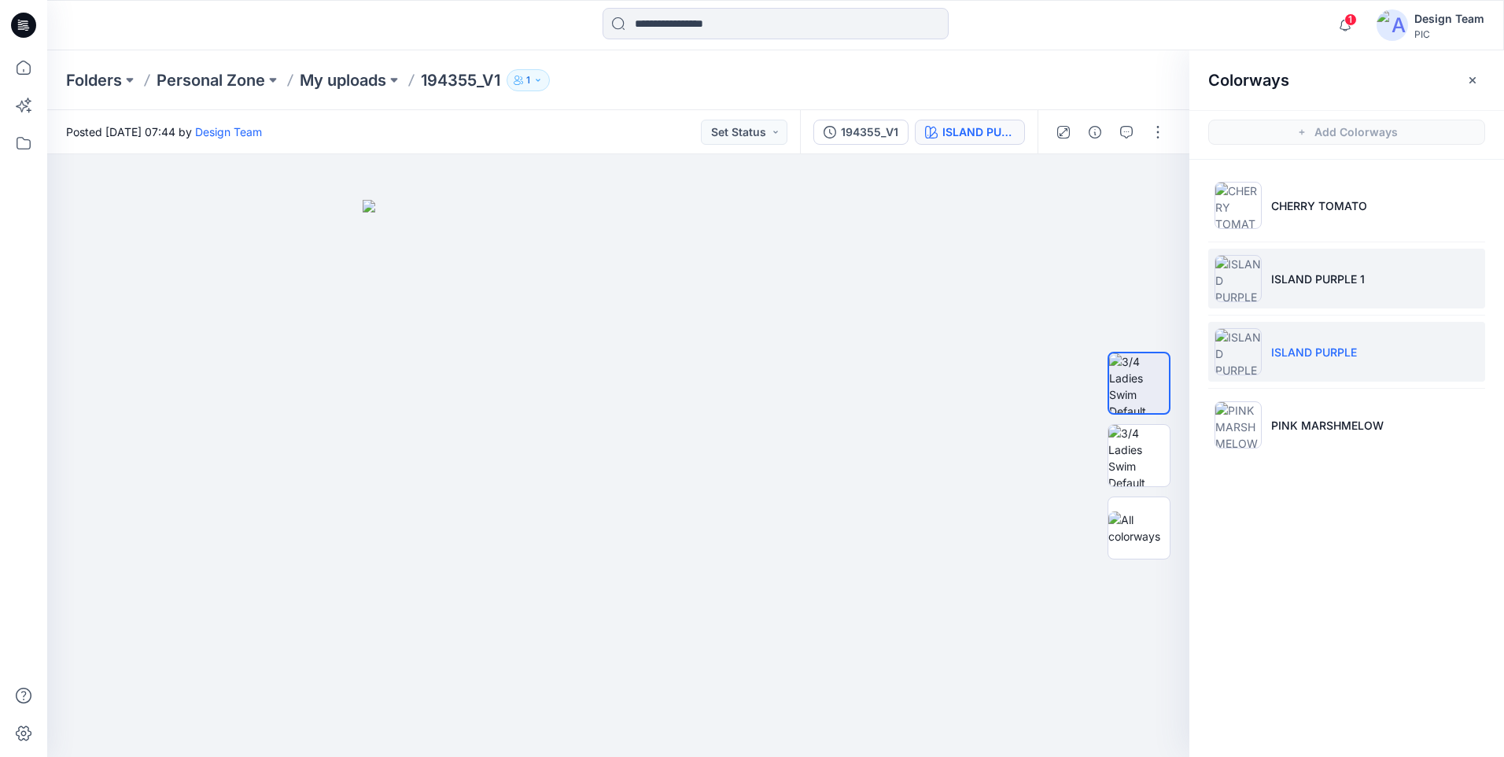
click at [1298, 273] on p "ISLAND PURPLE 1" at bounding box center [1318, 279] width 94 height 17
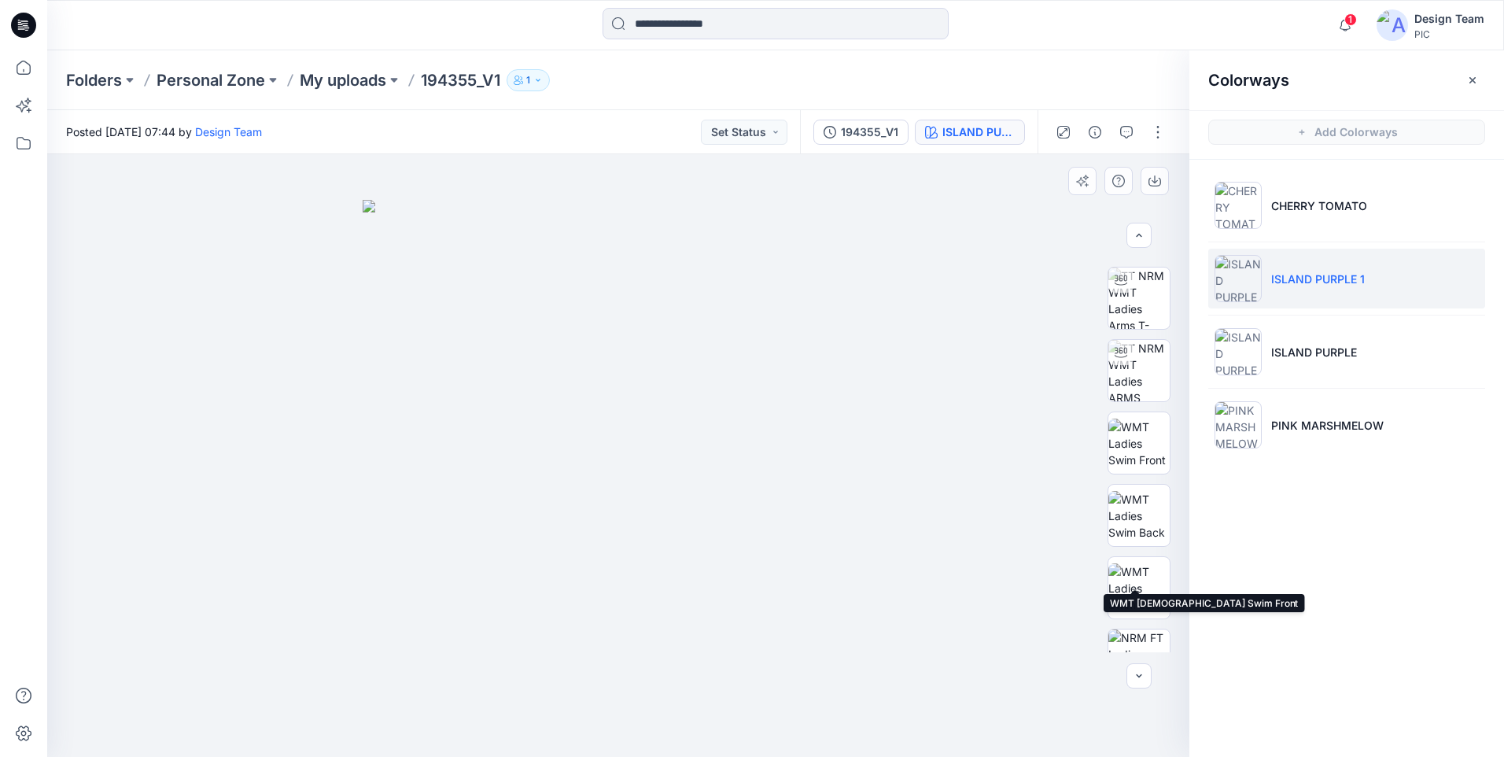
scroll to position [393, 0]
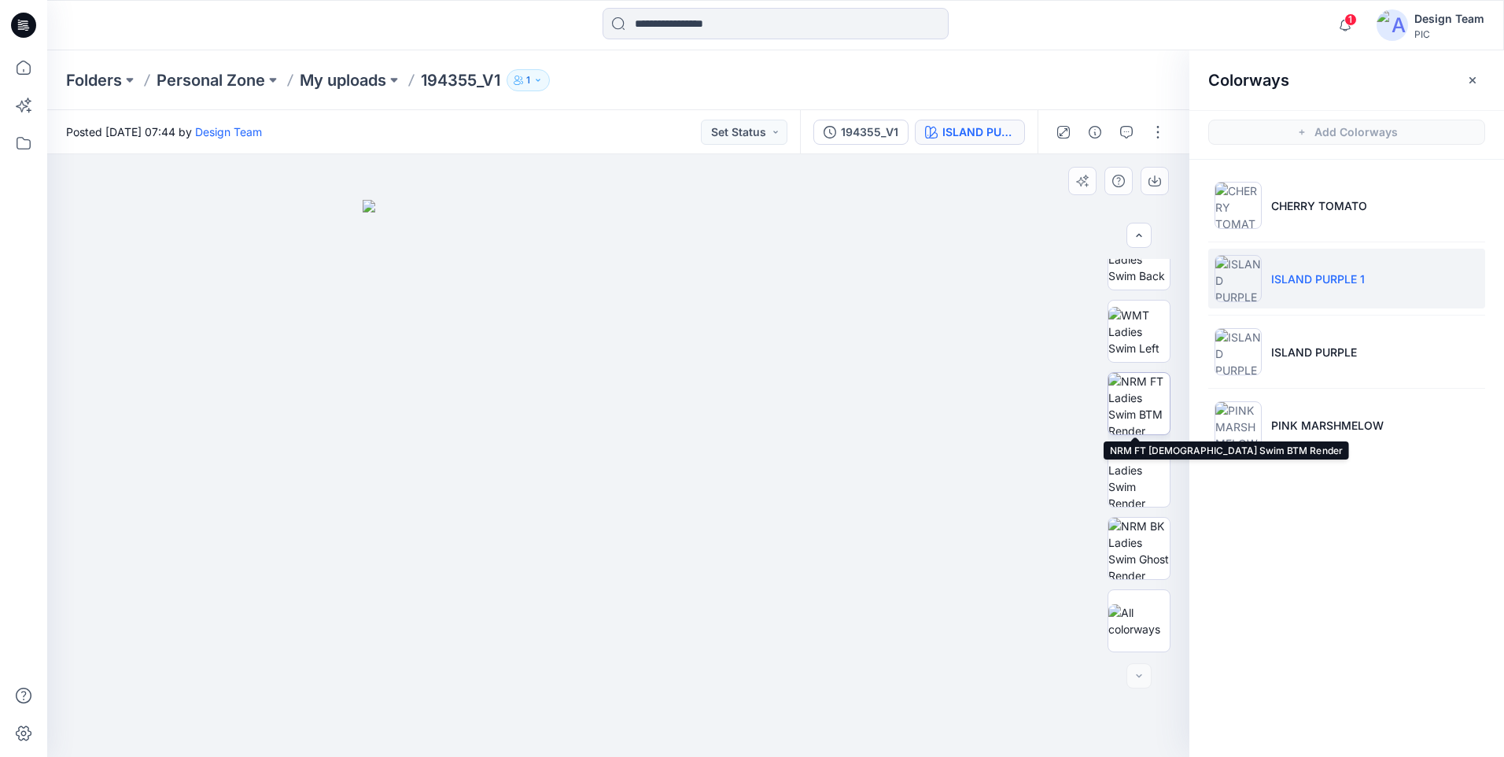
click at [1128, 402] on img at bounding box center [1138, 403] width 61 height 61
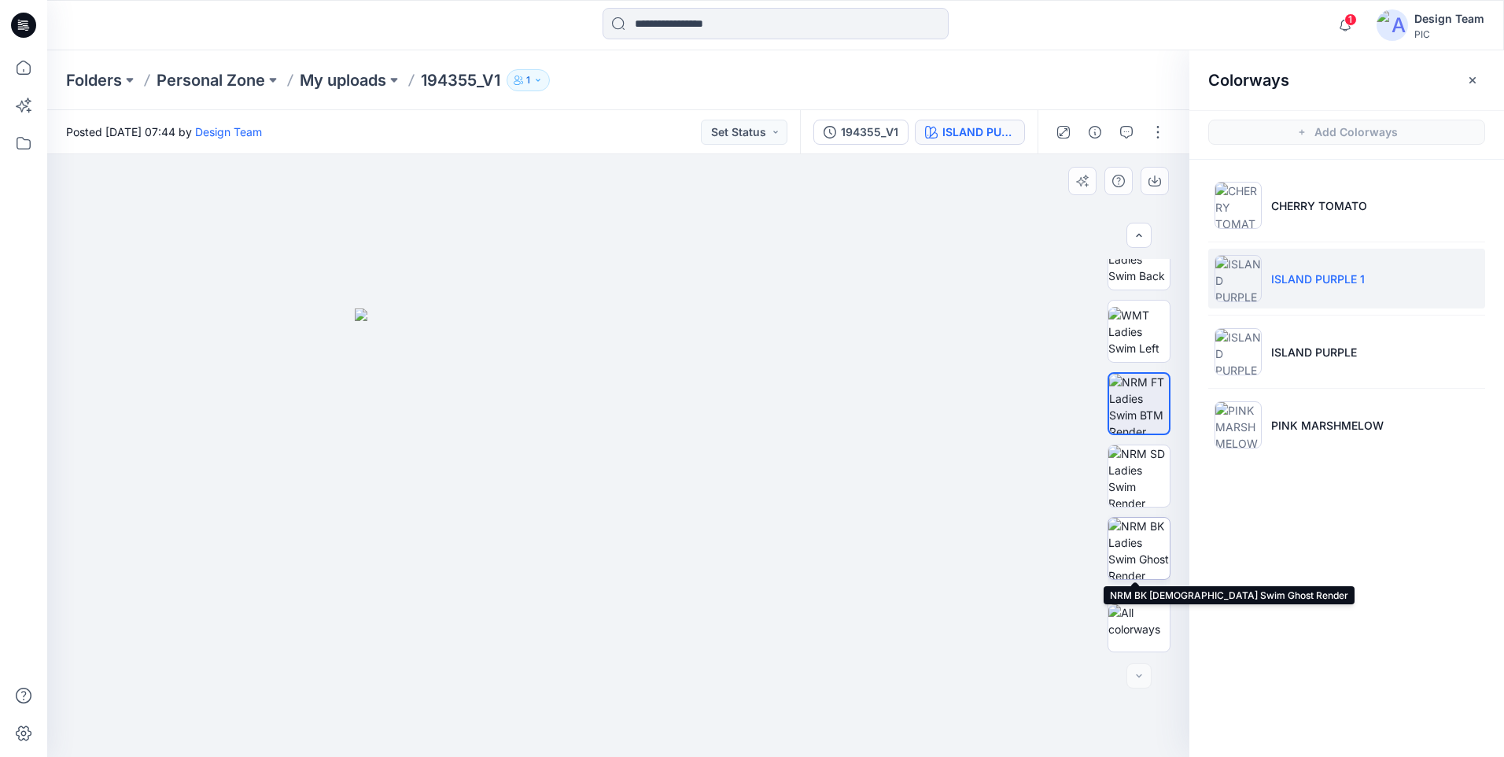
click at [1141, 544] on img at bounding box center [1138, 548] width 61 height 61
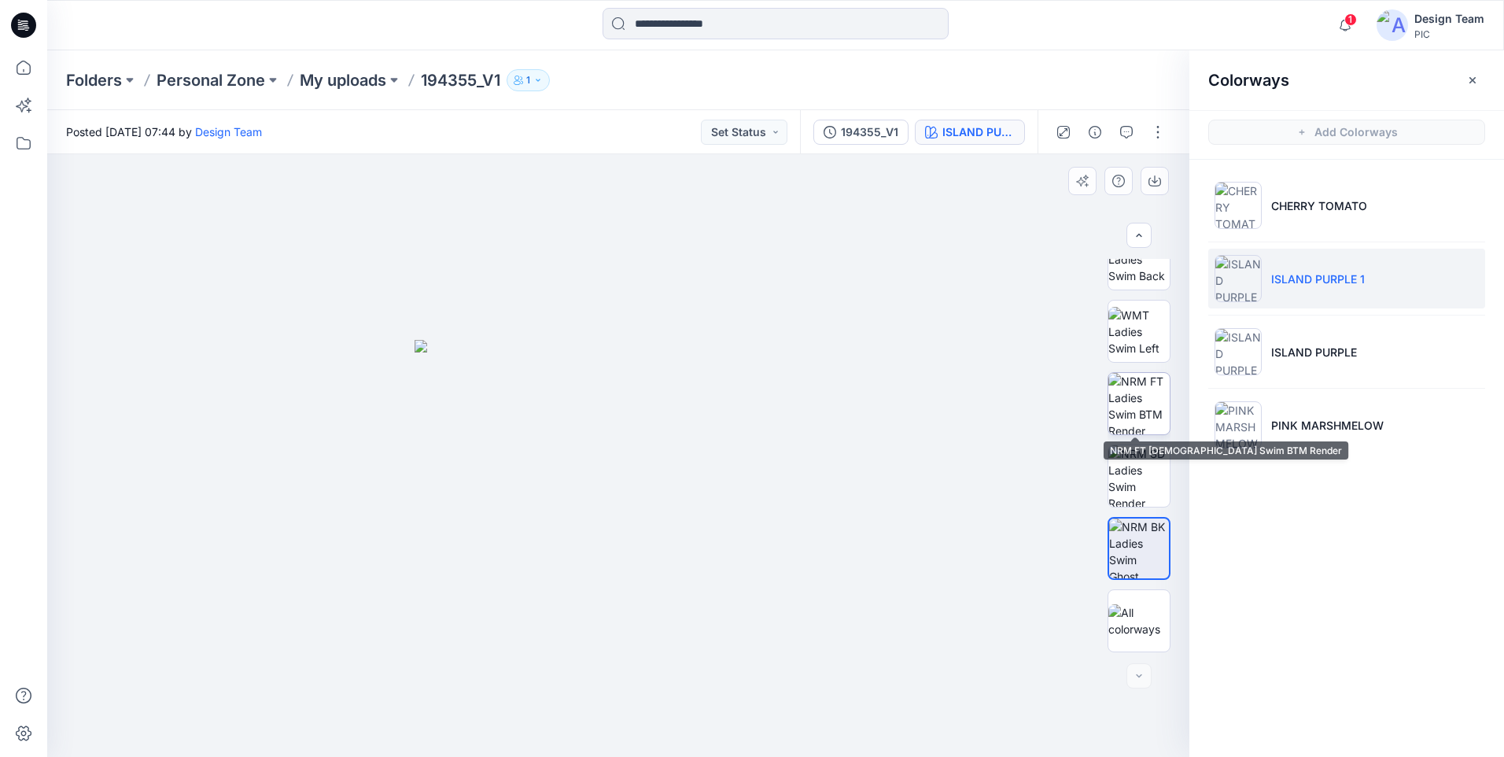
click at [1134, 403] on img at bounding box center [1138, 403] width 61 height 61
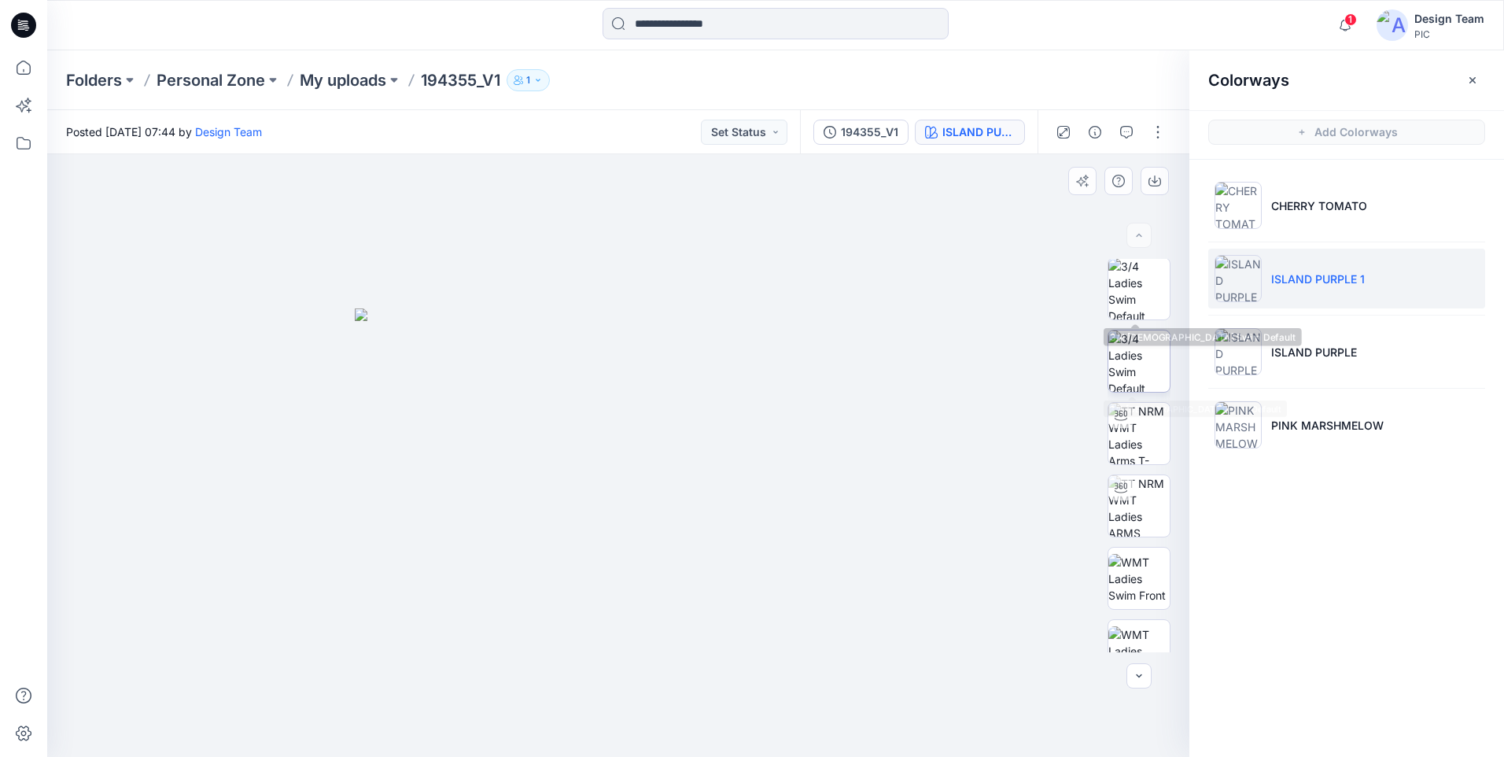
scroll to position [0, 0]
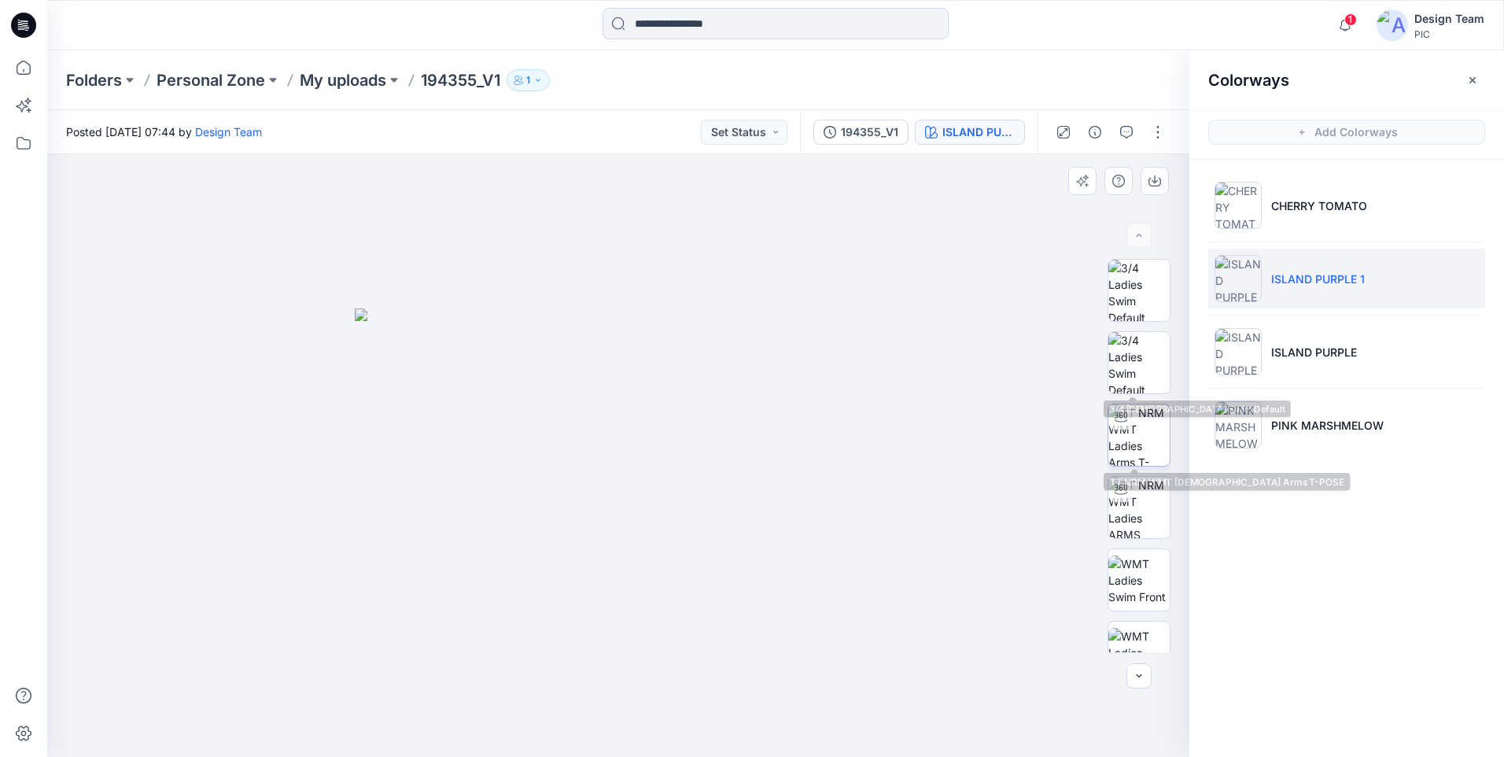
click at [1141, 411] on img at bounding box center [1138, 434] width 61 height 61
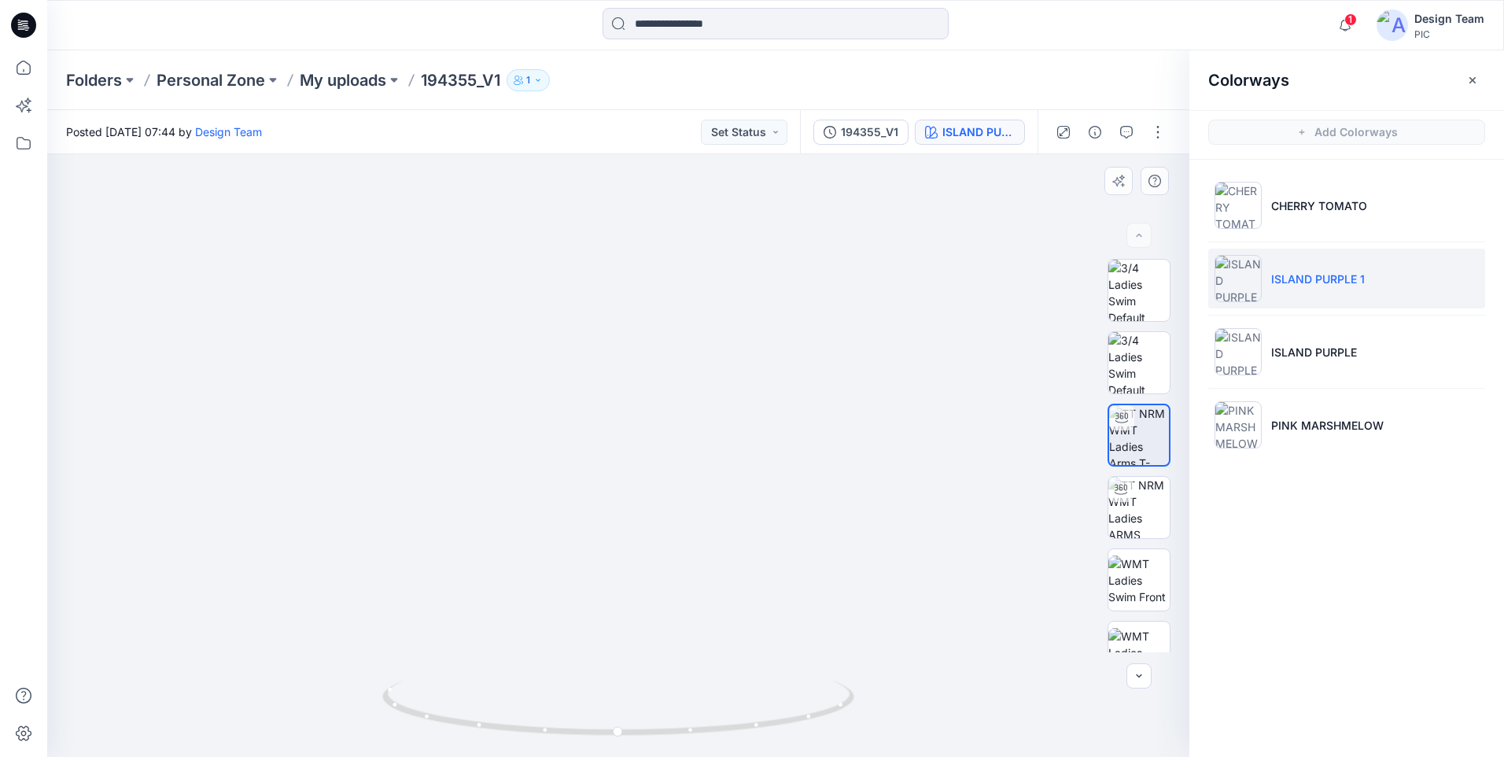
drag, startPoint x: 597, startPoint y: 374, endPoint x: 617, endPoint y: 189, distance: 185.9
click at [1310, 361] on li "ISLAND PURPLE" at bounding box center [1346, 352] width 277 height 60
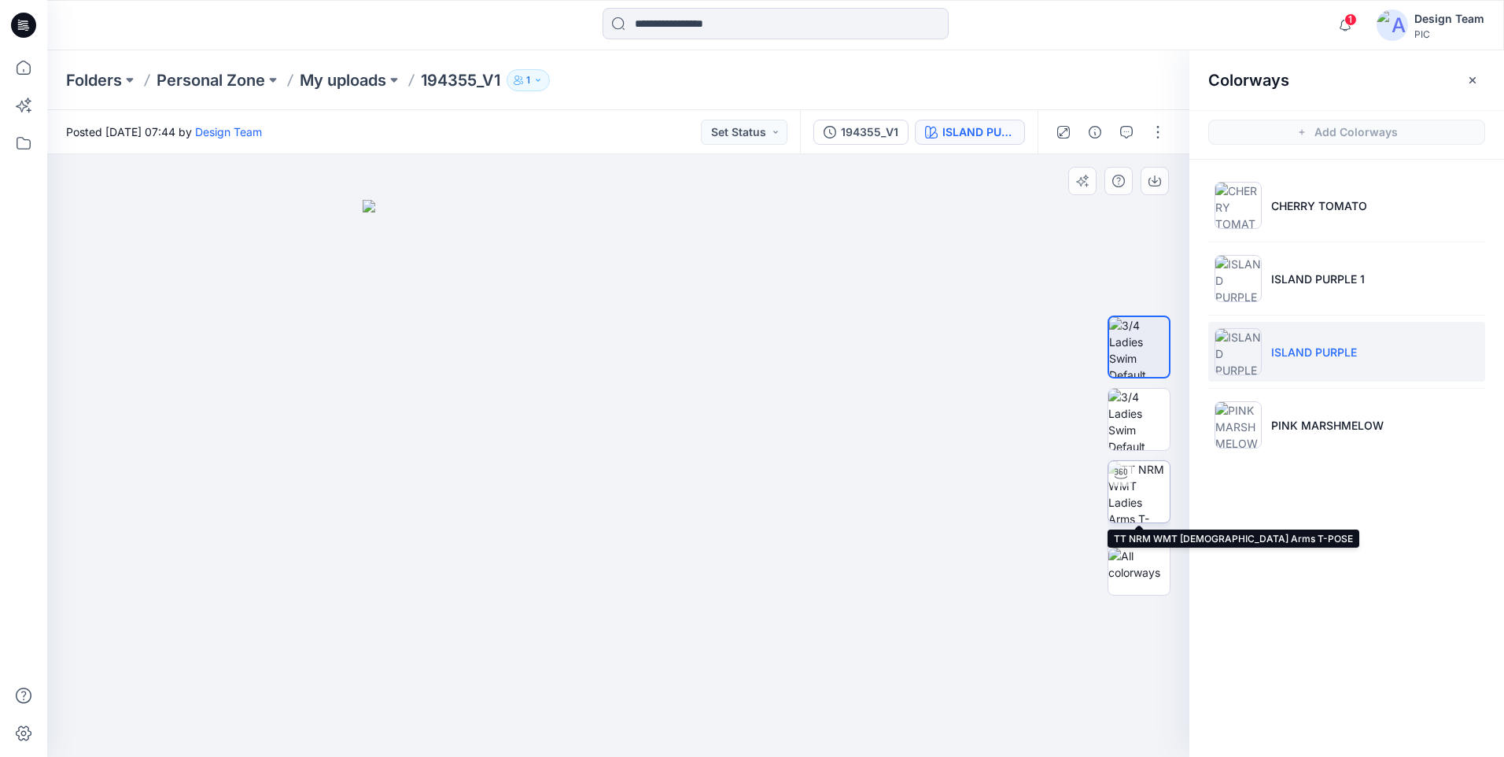
click at [1137, 509] on img at bounding box center [1138, 491] width 61 height 61
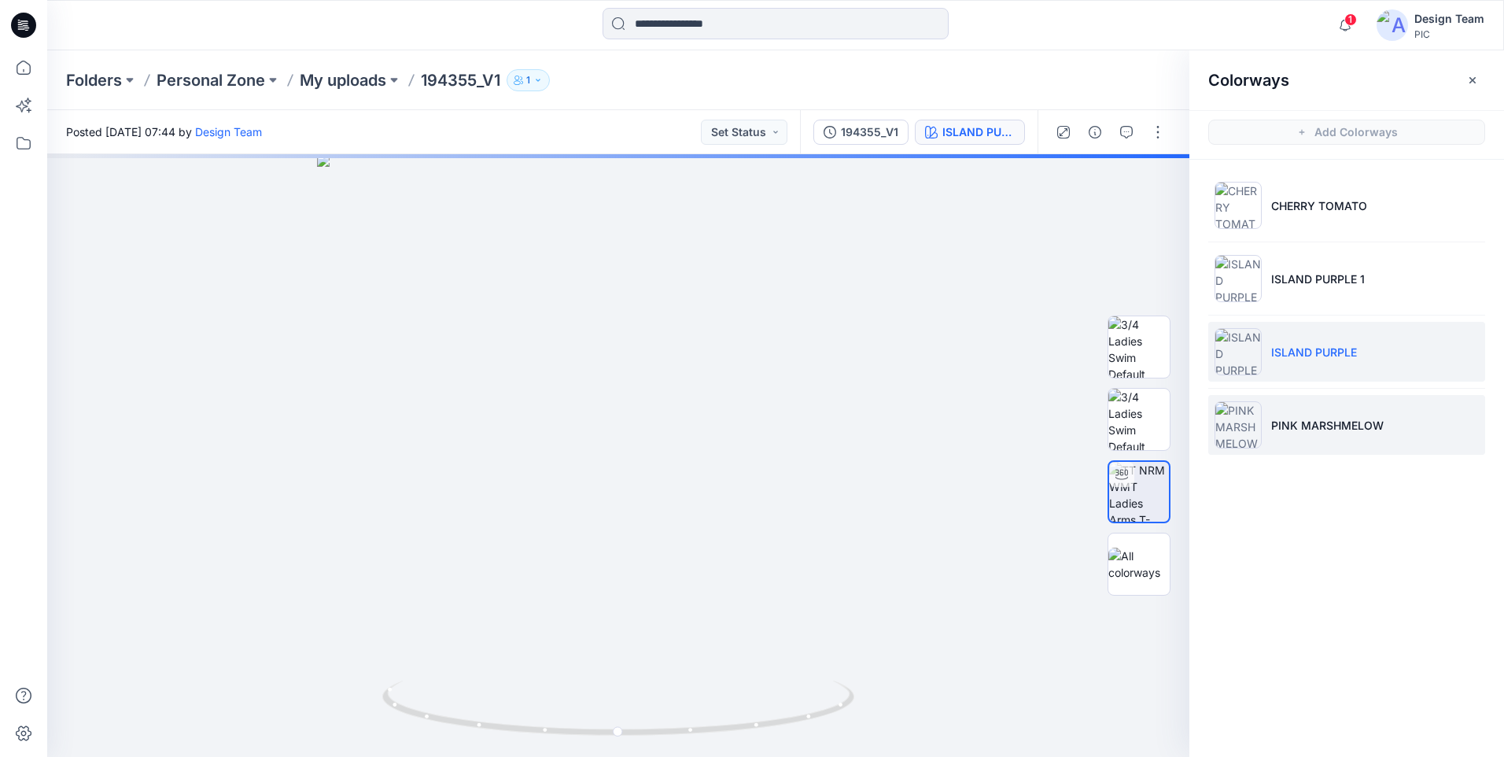
click at [1322, 430] on p "PINK MARSHMELOW" at bounding box center [1327, 425] width 112 height 17
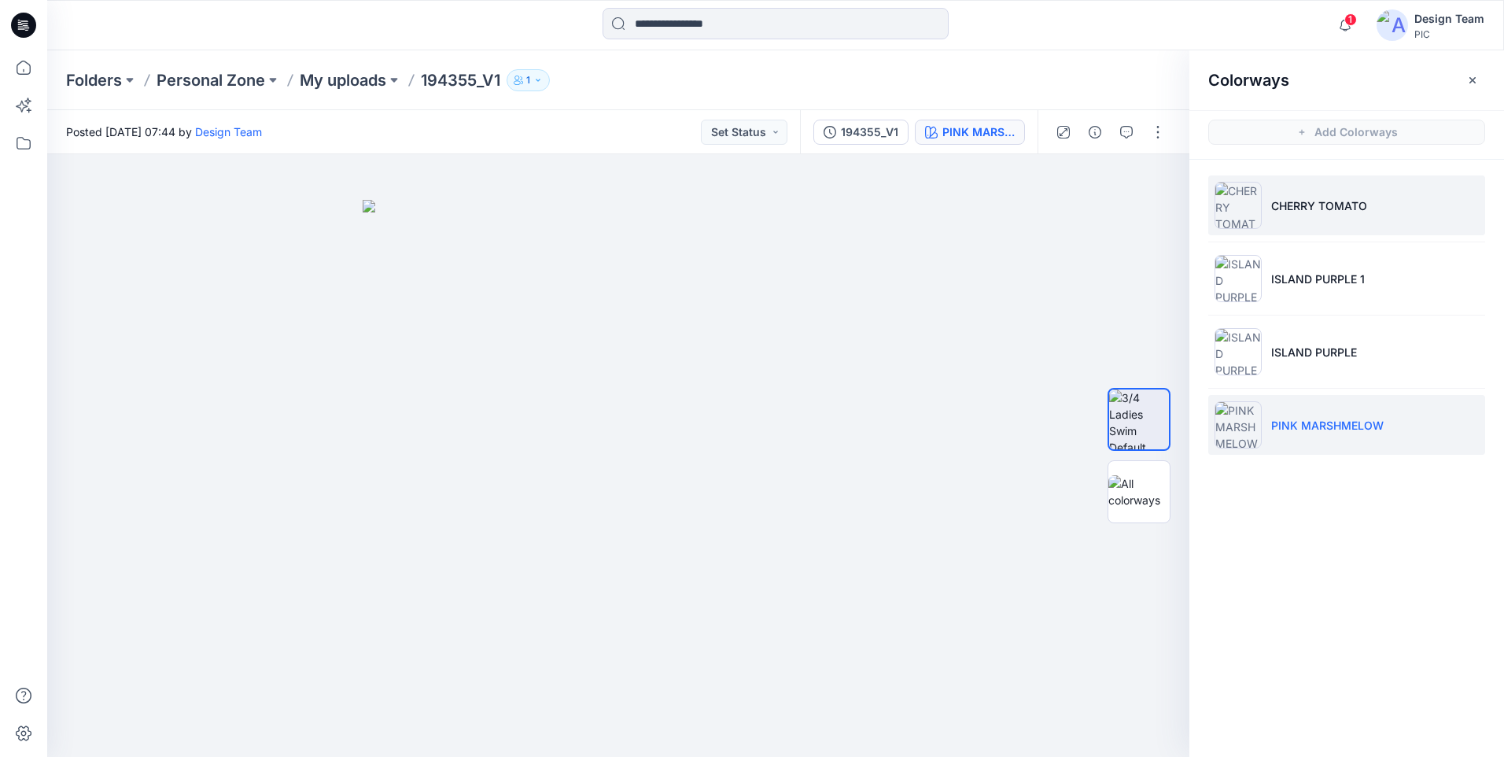
click at [1304, 216] on li "CHERRY TOMATO" at bounding box center [1346, 205] width 277 height 60
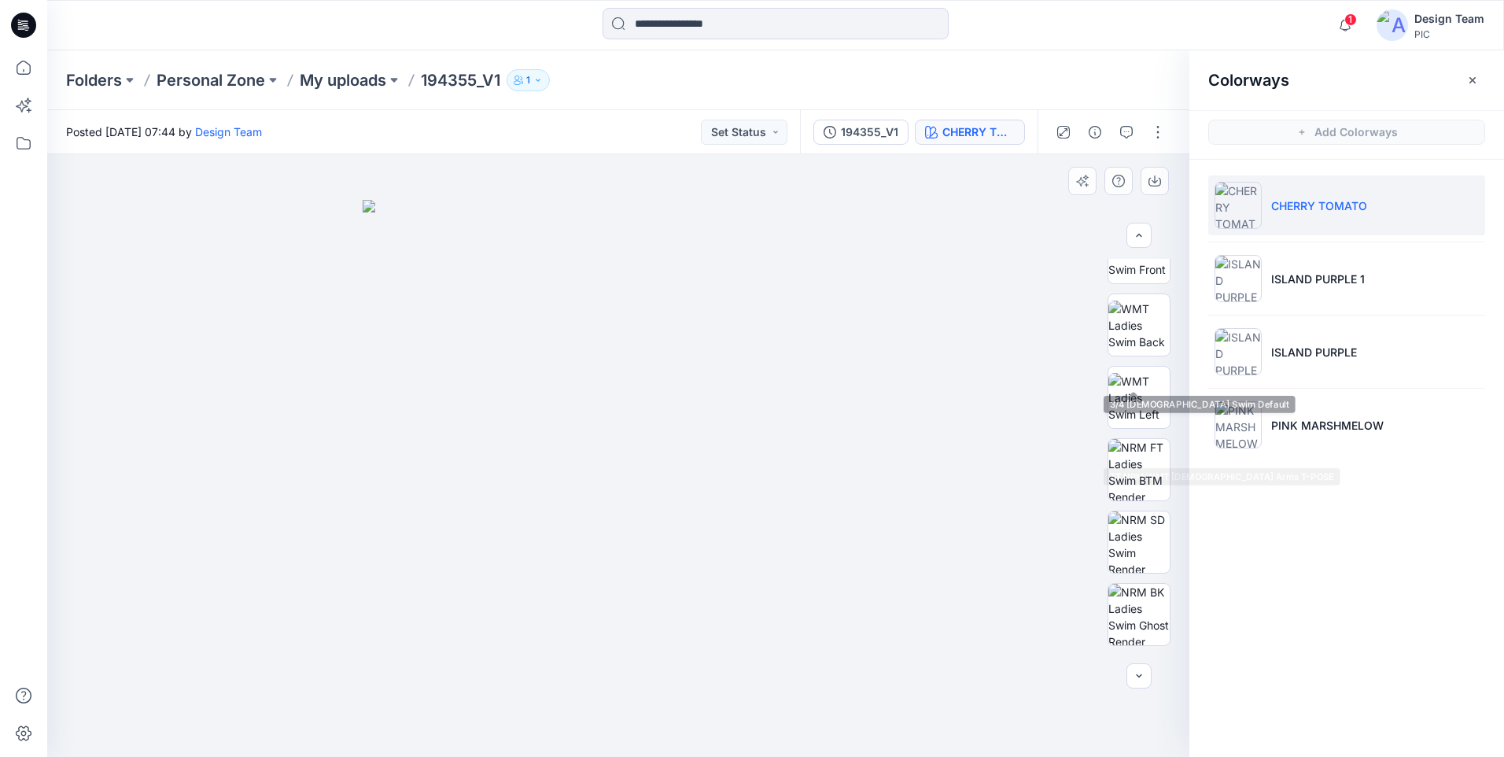
scroll to position [393, 0]
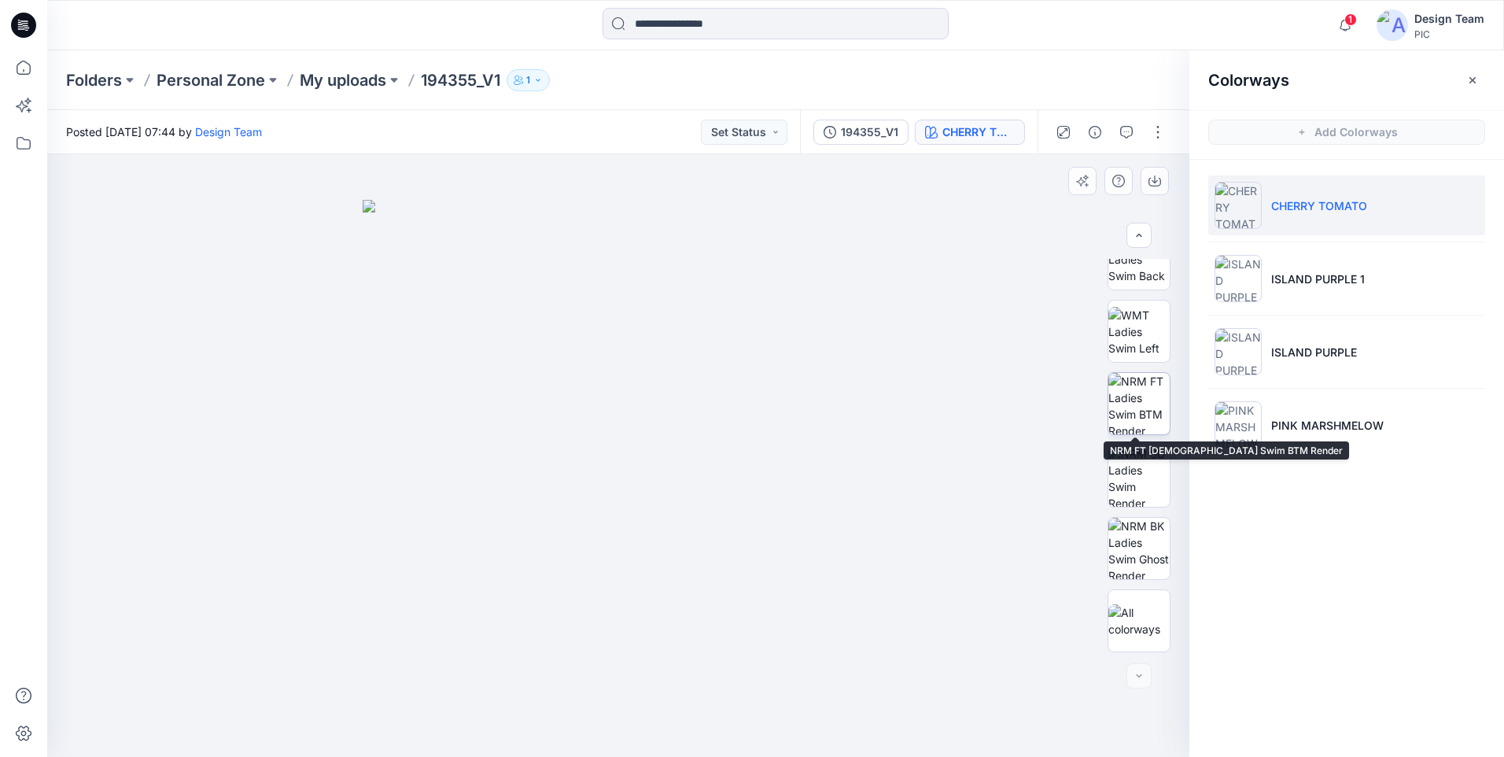
click at [1162, 408] on img at bounding box center [1138, 403] width 61 height 61
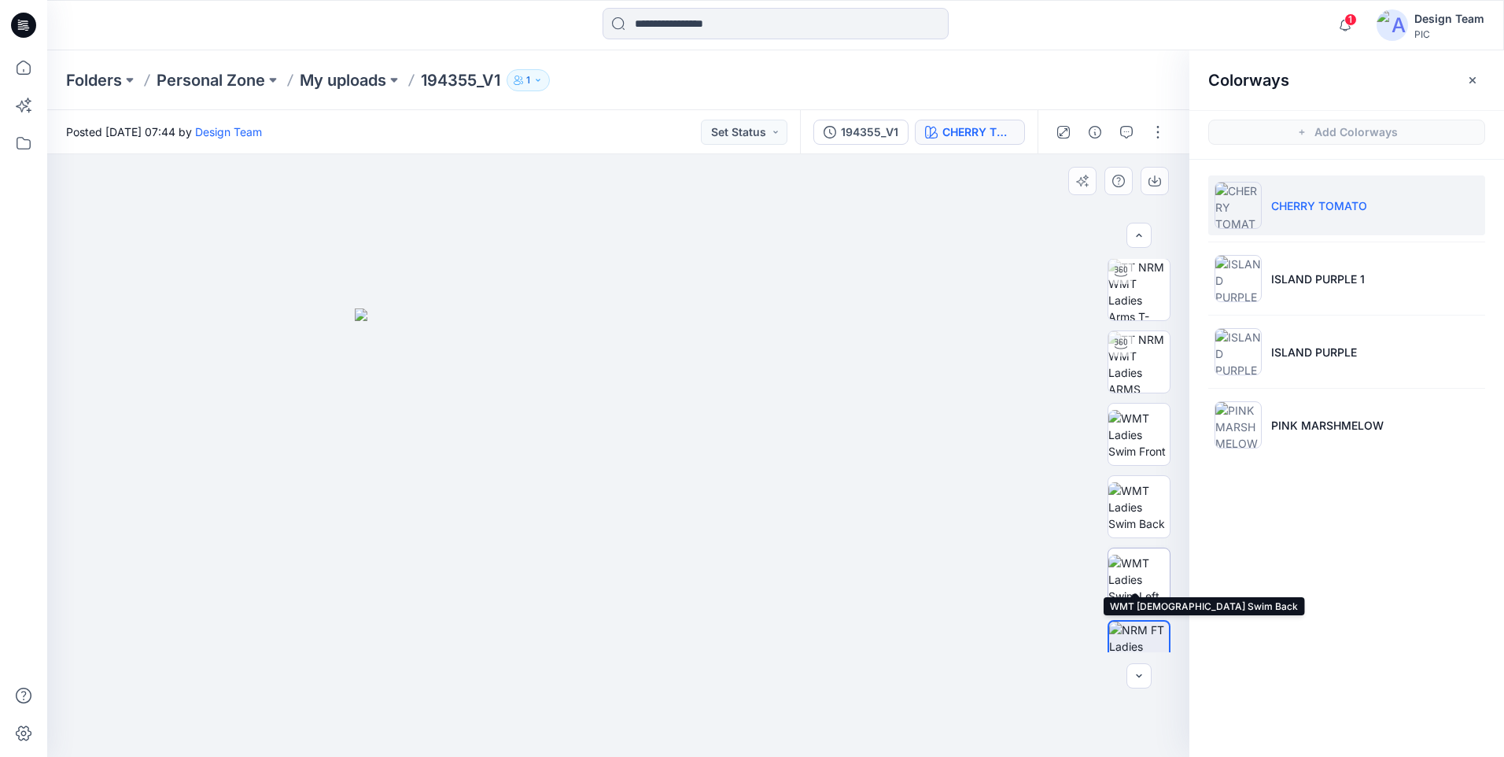
scroll to position [79, 0]
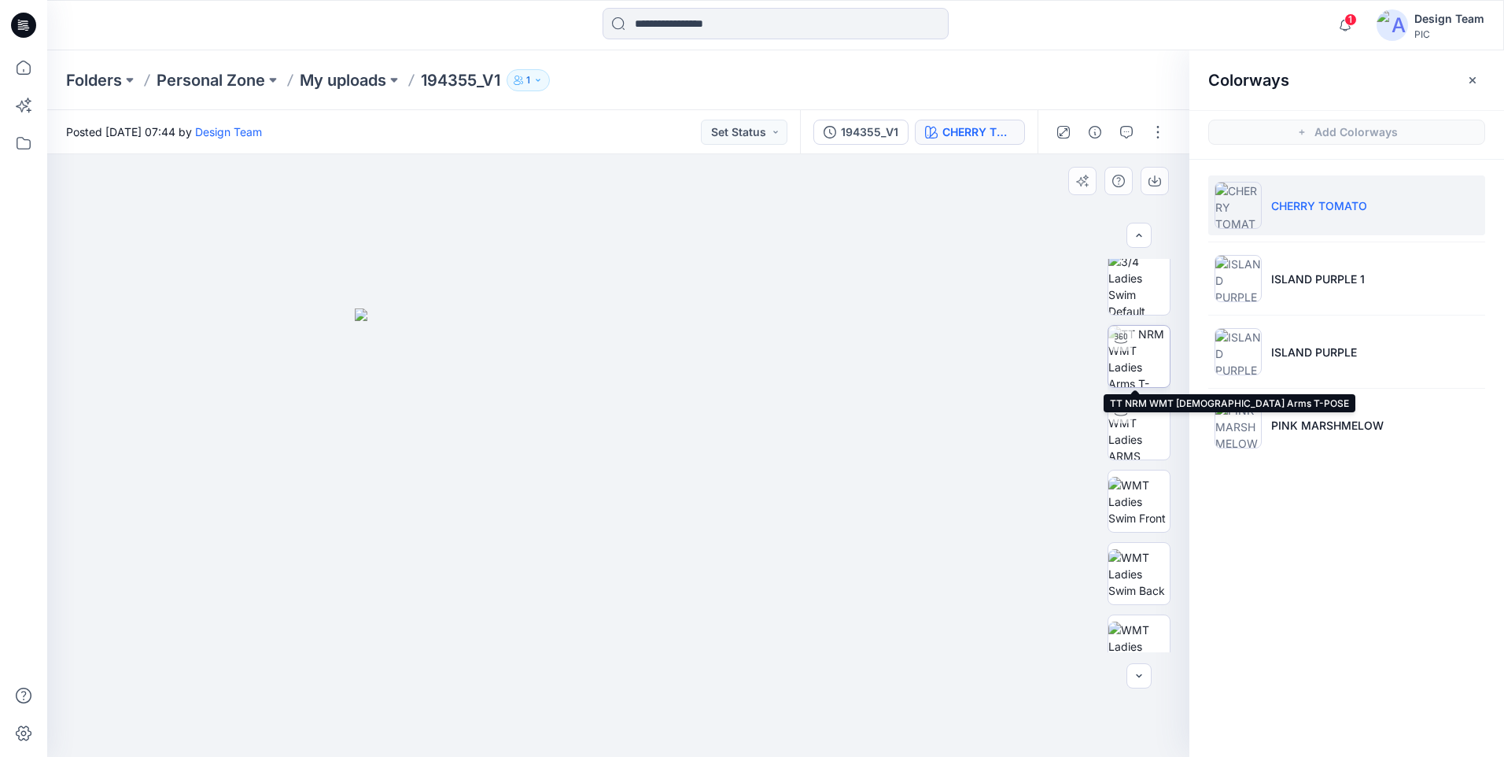
click at [1153, 337] on img at bounding box center [1138, 356] width 61 height 61
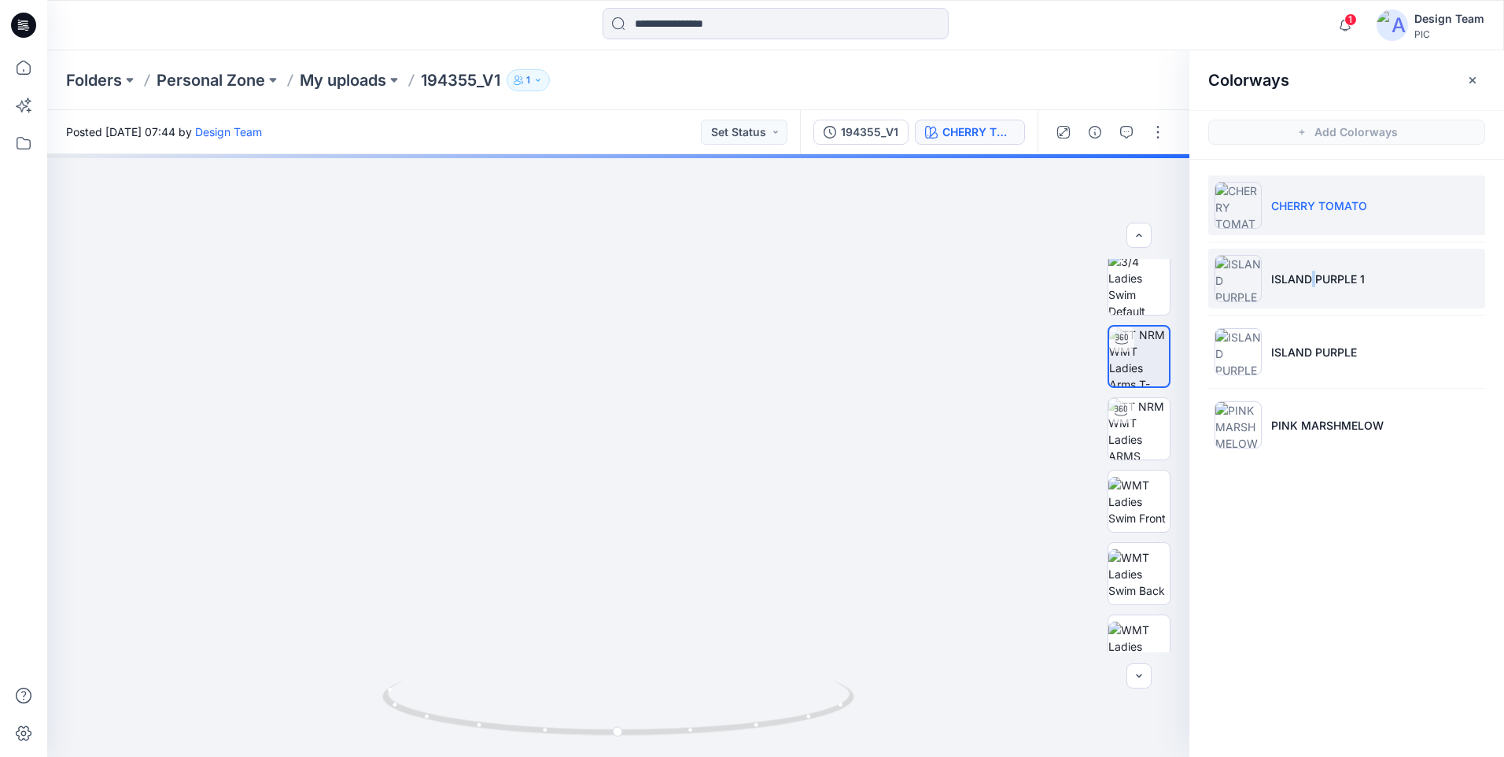
drag, startPoint x: 1312, startPoint y: 249, endPoint x: 1317, endPoint y: 260, distance: 12.0
click at [1314, 249] on li "ISLAND PURPLE 1" at bounding box center [1346, 279] width 277 height 60
click at [1317, 266] on li "ISLAND PURPLE 1" at bounding box center [1346, 279] width 277 height 60
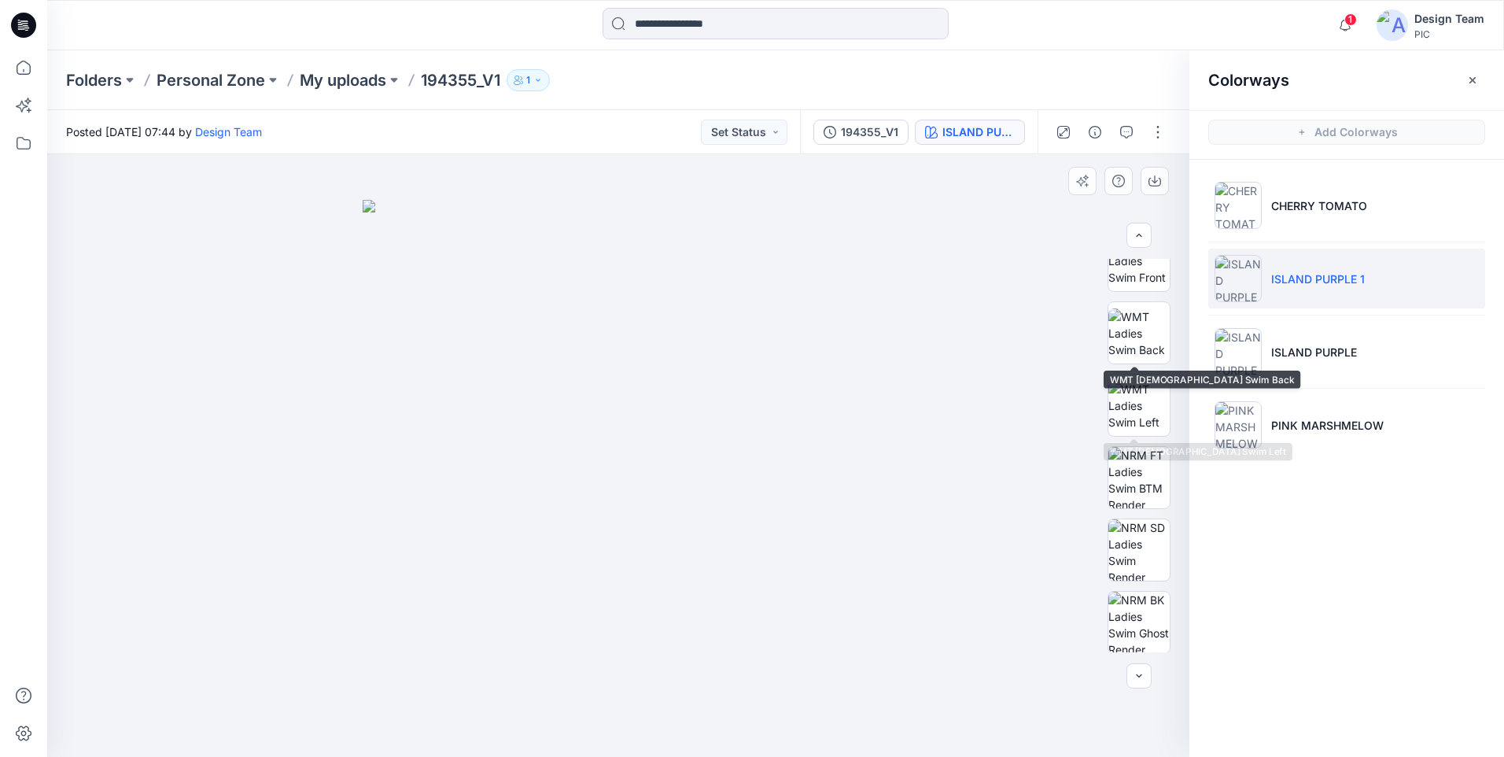
scroll to position [393, 0]
click at [1159, 385] on img at bounding box center [1138, 403] width 61 height 61
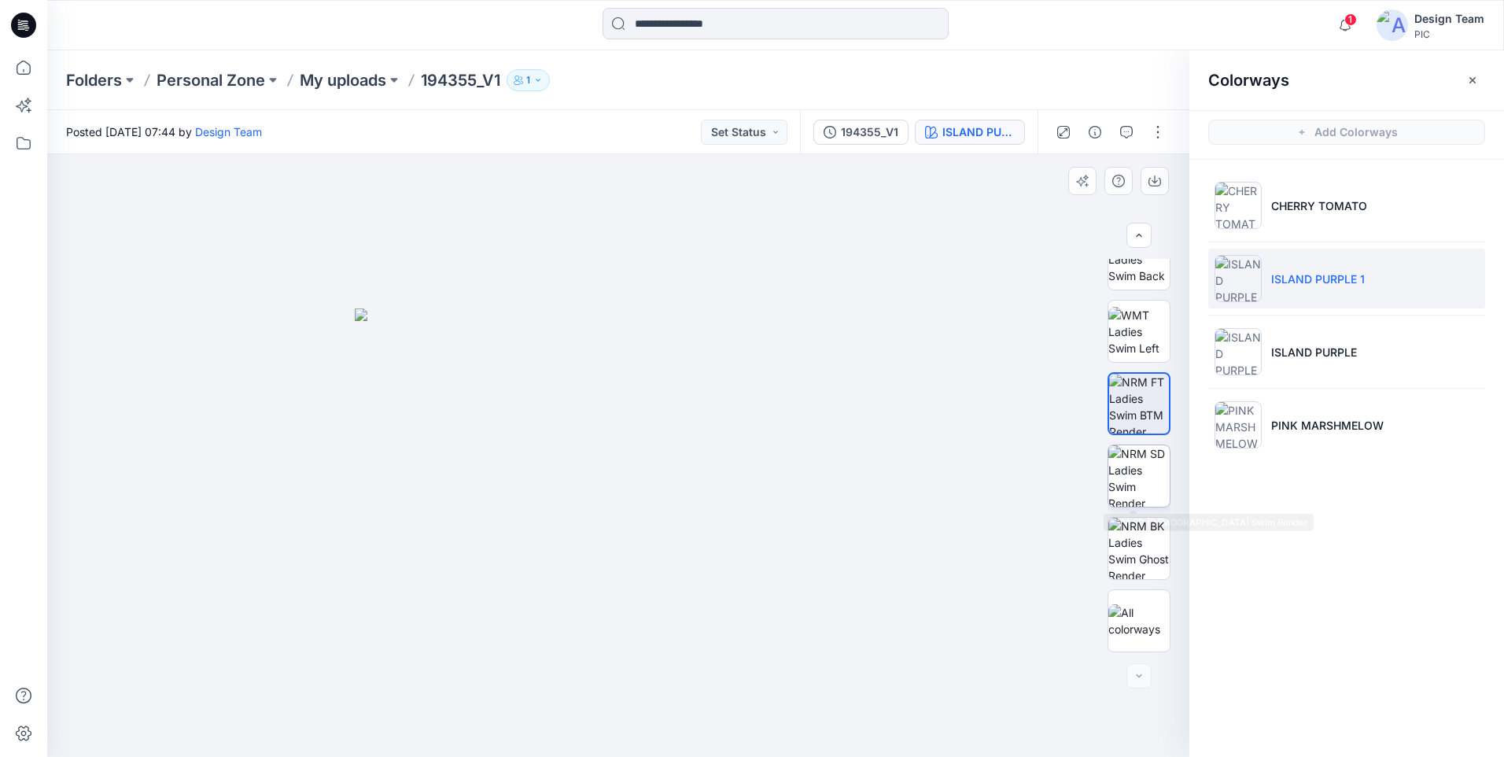
scroll to position [0, 0]
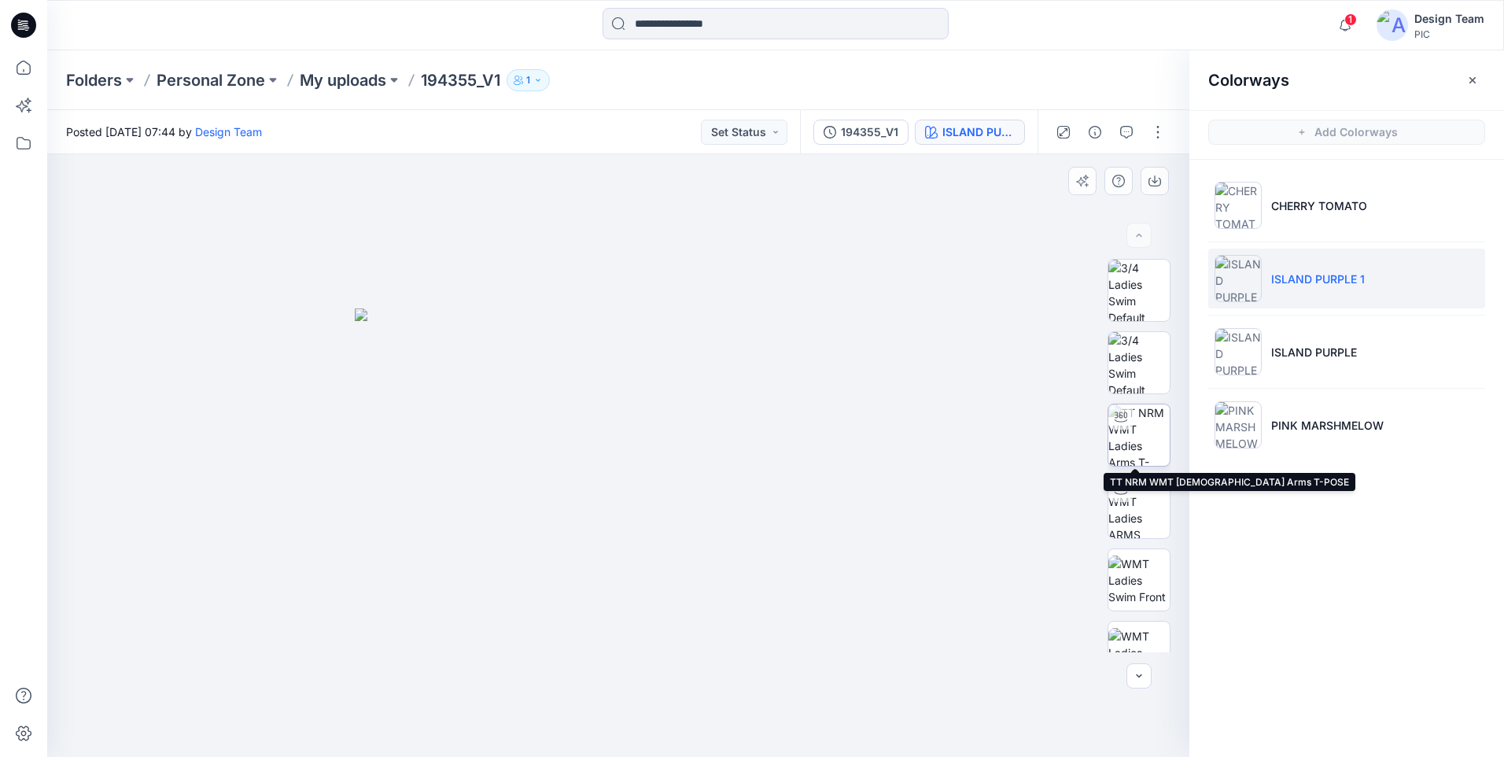
click at [1160, 433] on img at bounding box center [1138, 434] width 61 height 61
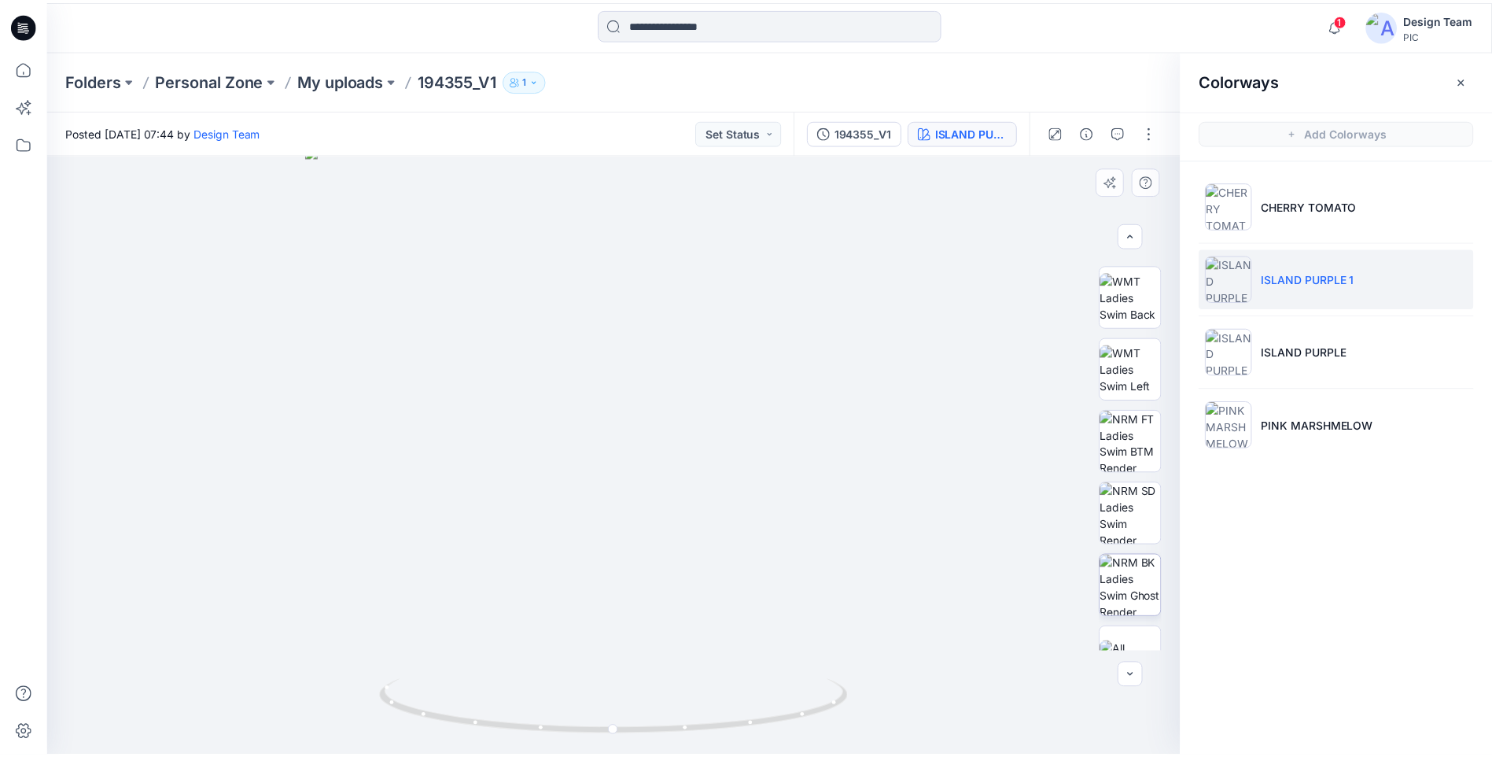
scroll to position [393, 0]
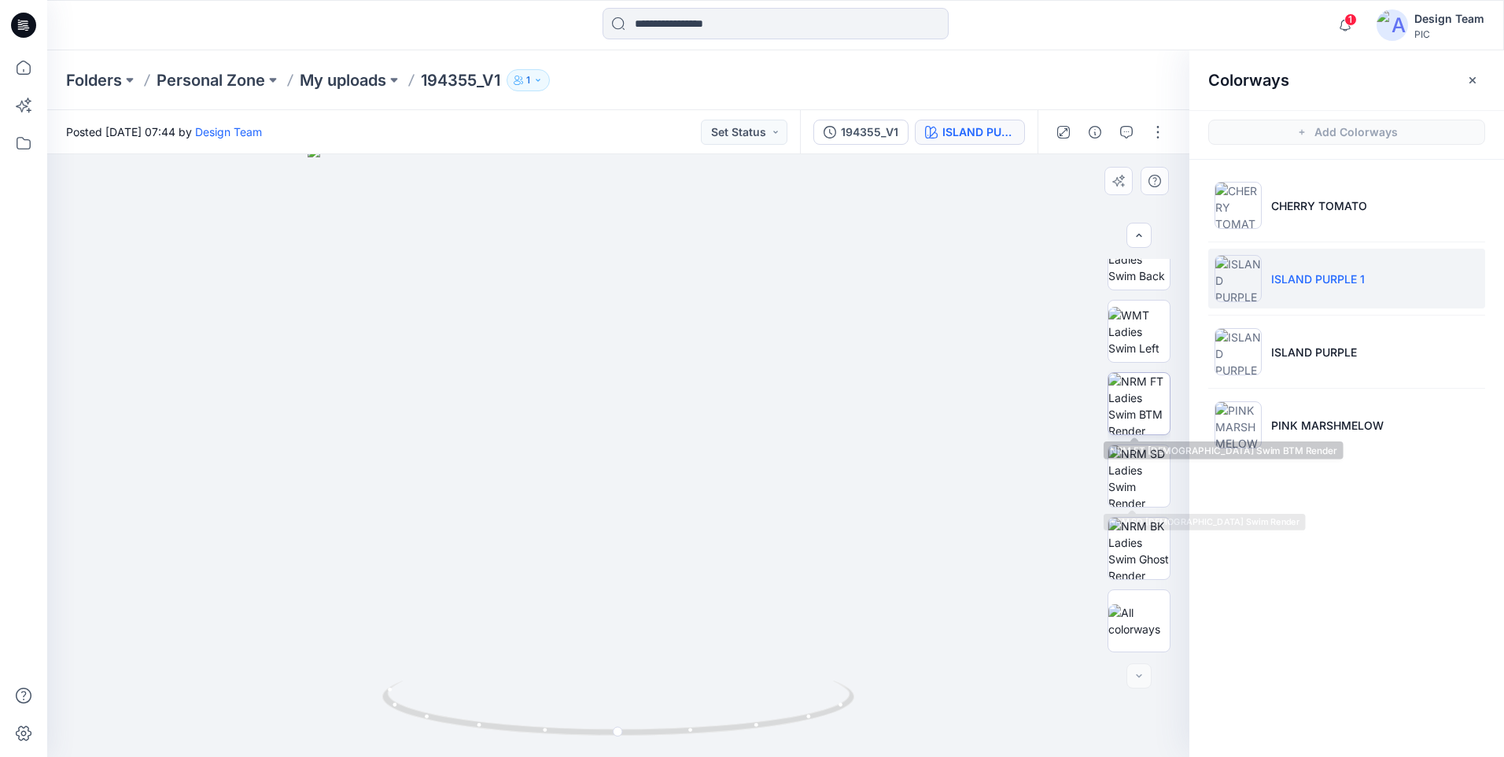
click at [1149, 421] on img at bounding box center [1138, 403] width 61 height 61
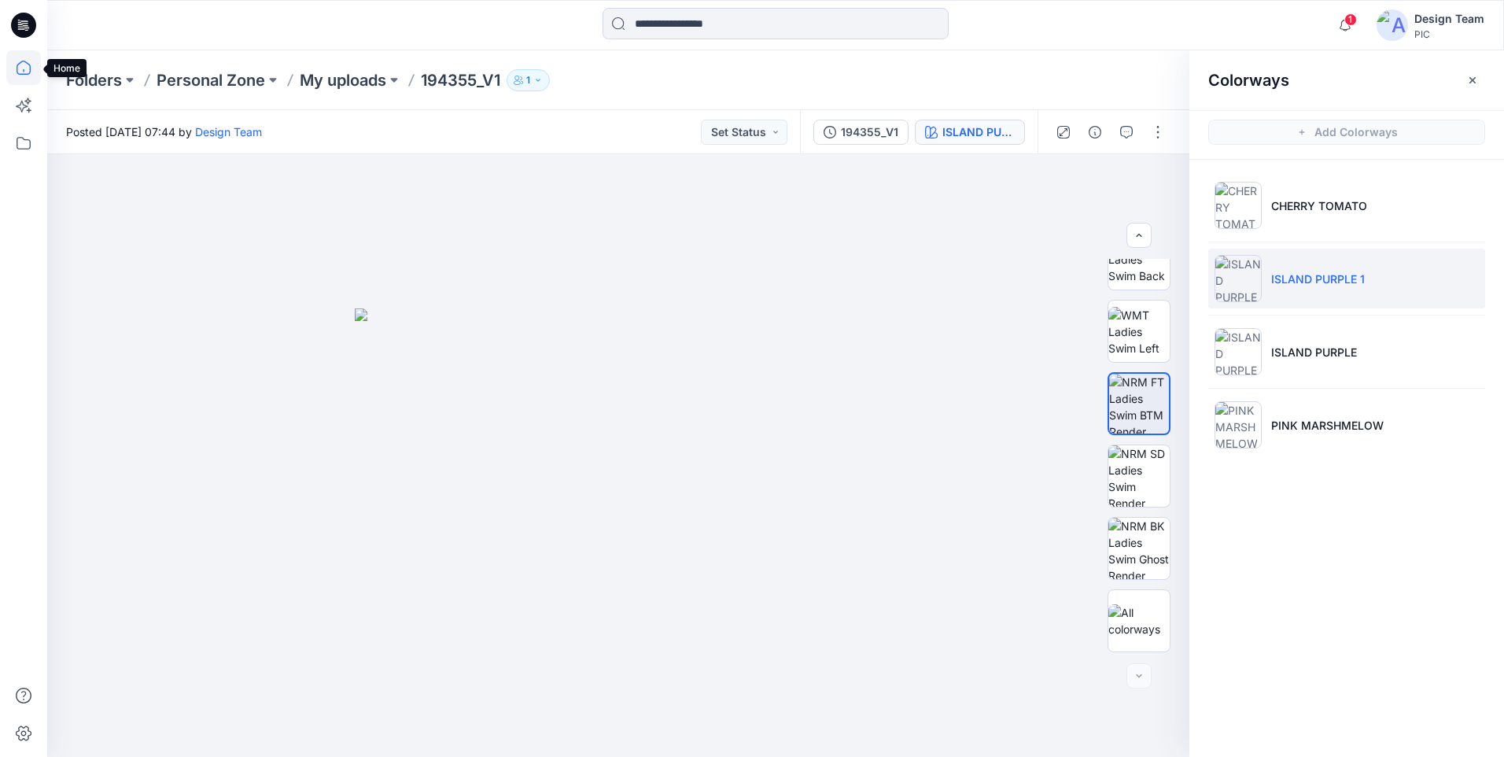
click at [28, 79] on icon at bounding box center [23, 67] width 35 height 35
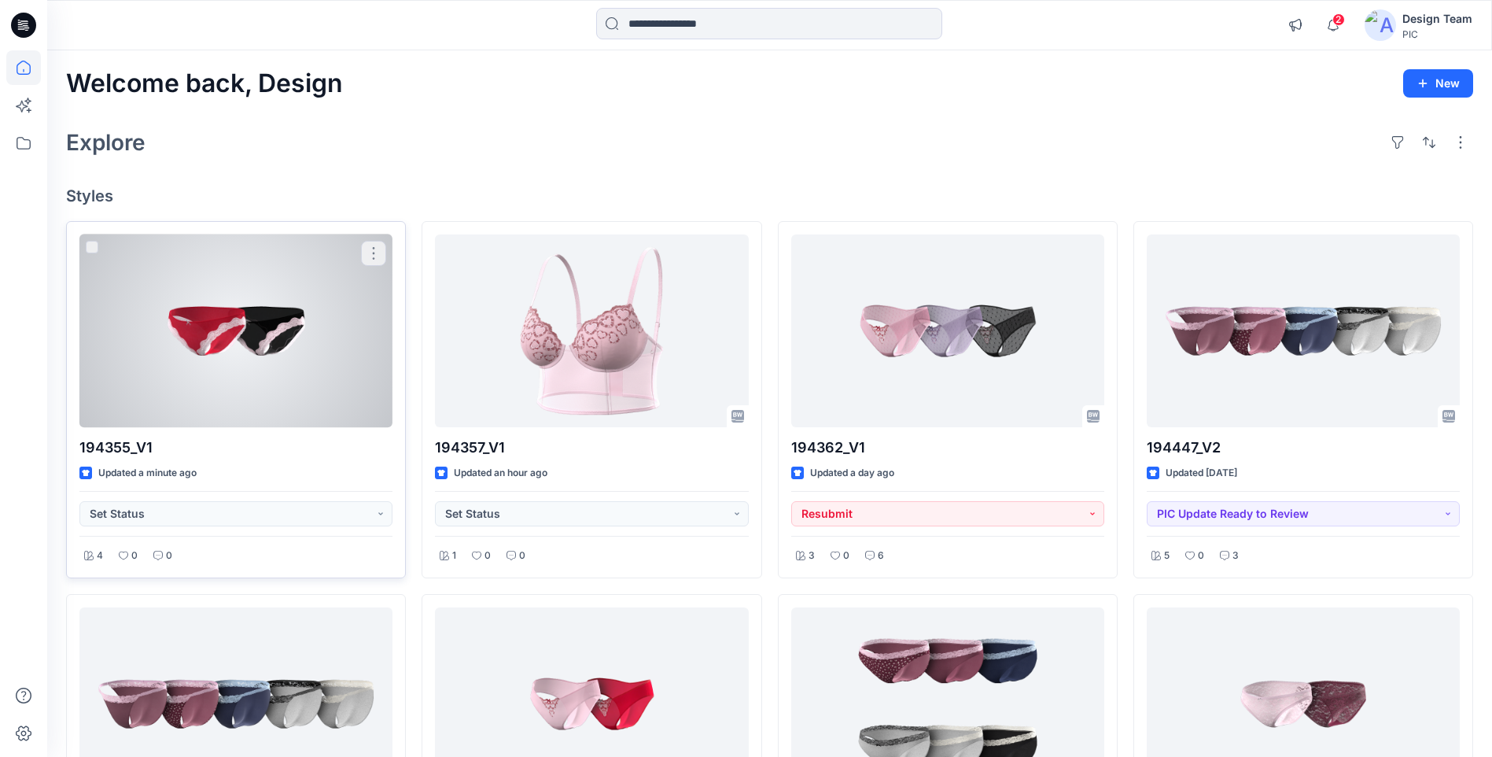
click at [231, 367] on div at bounding box center [235, 330] width 313 height 193
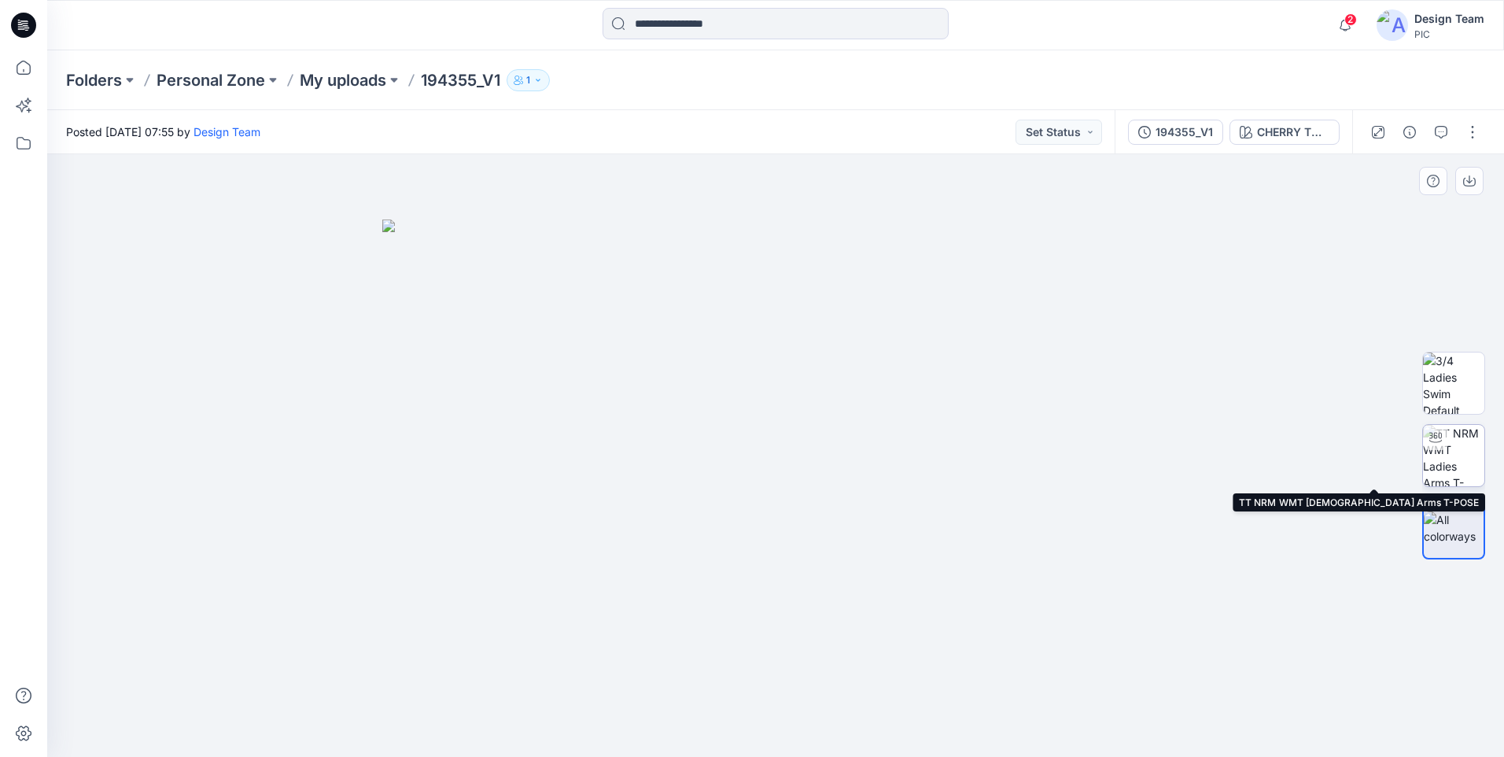
click at [1436, 440] on icon at bounding box center [1435, 437] width 13 height 13
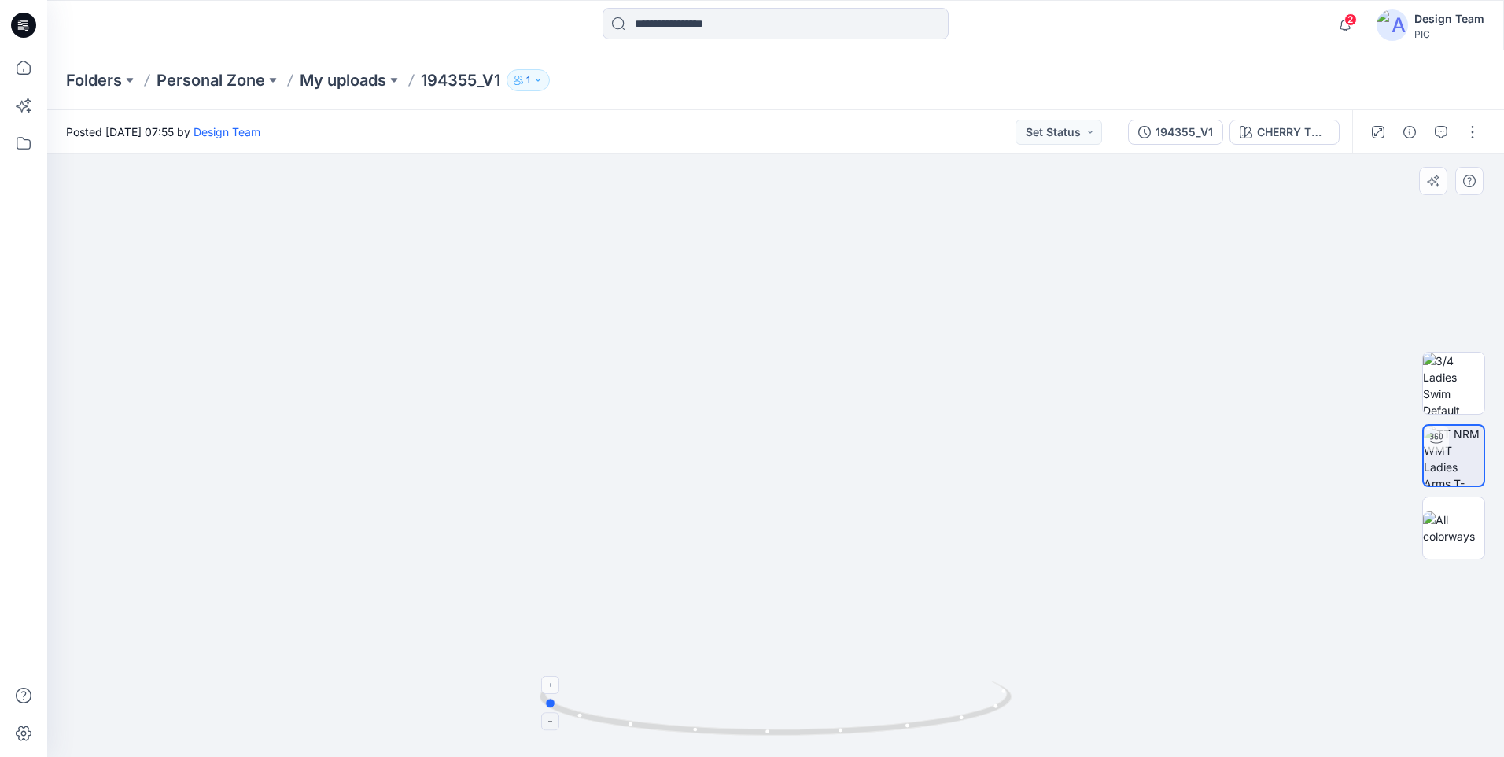
drag, startPoint x: 846, startPoint y: 735, endPoint x: 613, endPoint y: 711, distance: 234.1
click at [613, 711] on icon at bounding box center [778, 709] width 476 height 59
drag, startPoint x: 750, startPoint y: 733, endPoint x: 1020, endPoint y: 745, distance: 270.1
click at [1020, 745] on div at bounding box center [775, 455] width 1457 height 603
drag, startPoint x: 975, startPoint y: 723, endPoint x: 702, endPoint y: 699, distance: 274.9
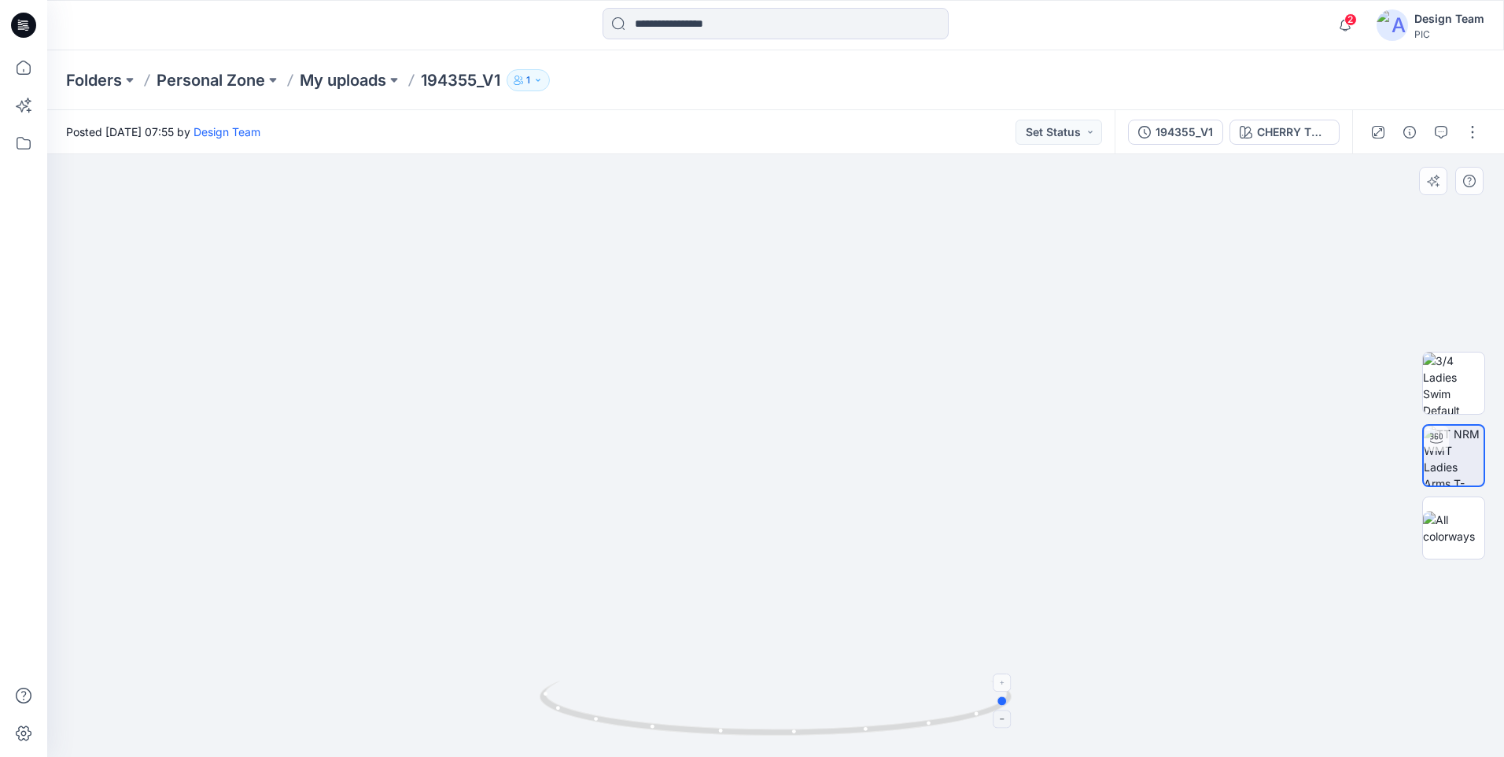
click at [702, 699] on icon at bounding box center [778, 709] width 476 height 59
drag, startPoint x: 726, startPoint y: 736, endPoint x: 956, endPoint y: 741, distance: 229.8
click at [956, 741] on div at bounding box center [776, 717] width 472 height 79
drag, startPoint x: 842, startPoint y: 737, endPoint x: 857, endPoint y: 739, distance: 15.1
click at [857, 739] on div at bounding box center [775, 455] width 1457 height 603
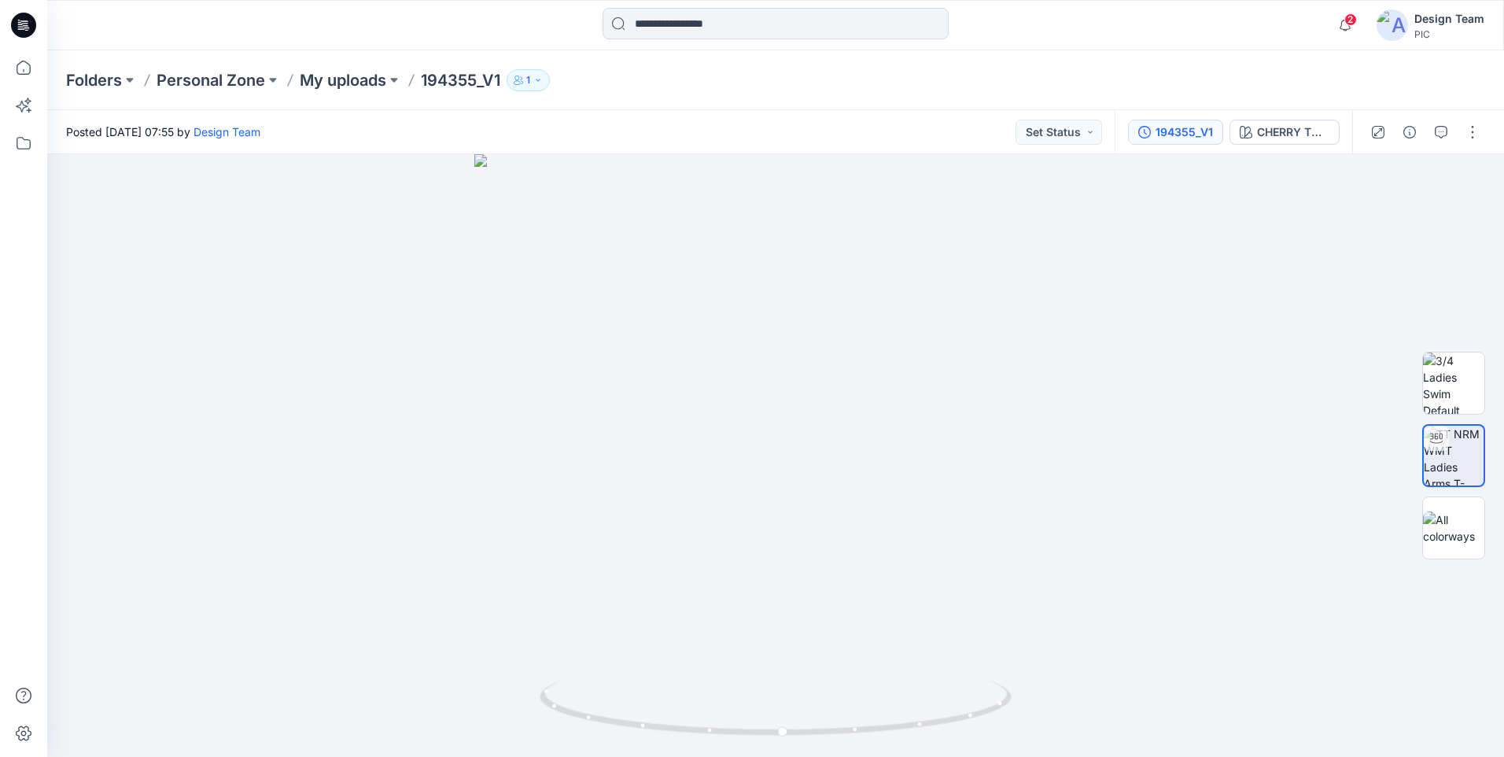
click at [1157, 143] on button "194355_V1" at bounding box center [1175, 132] width 95 height 25
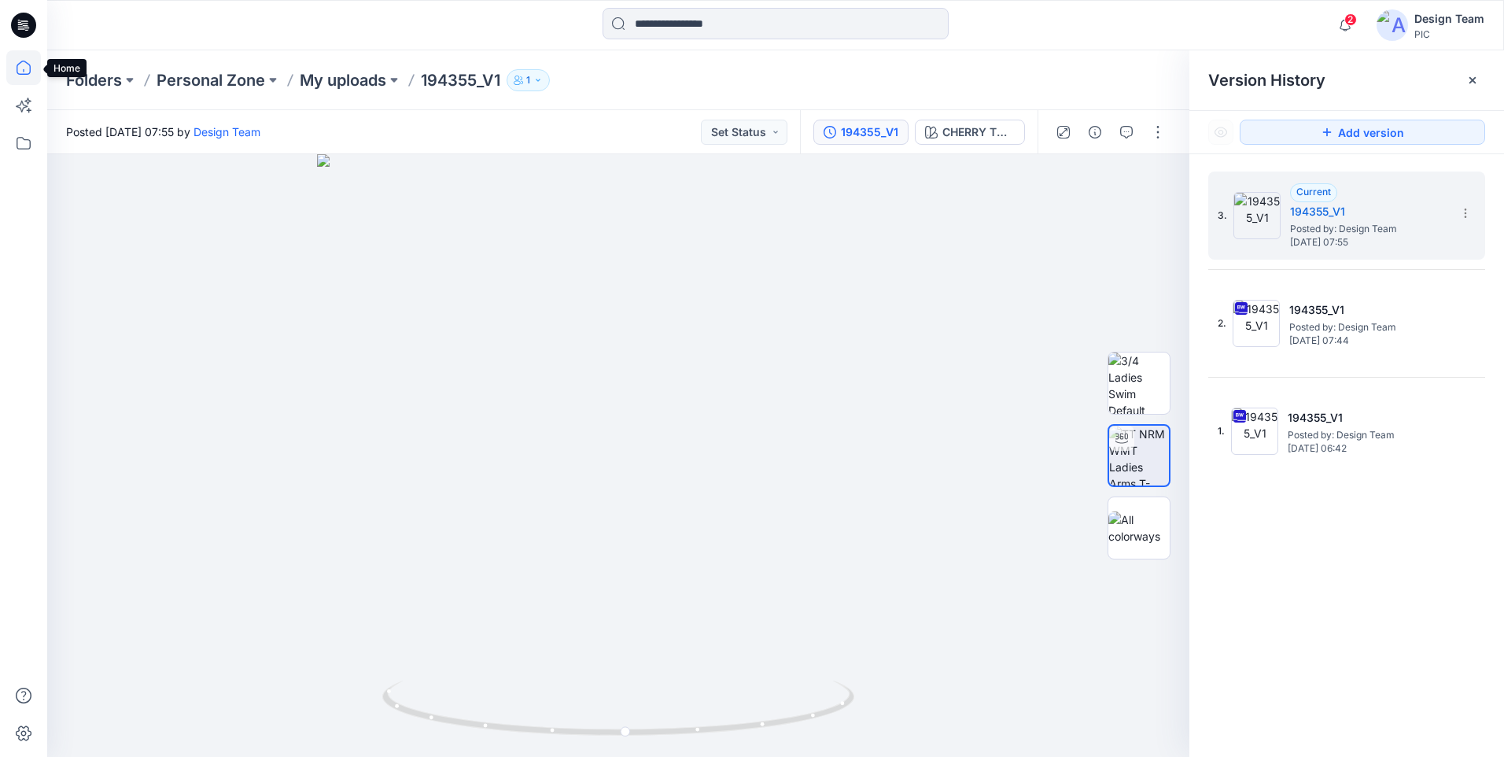
click at [14, 58] on icon at bounding box center [23, 67] width 35 height 35
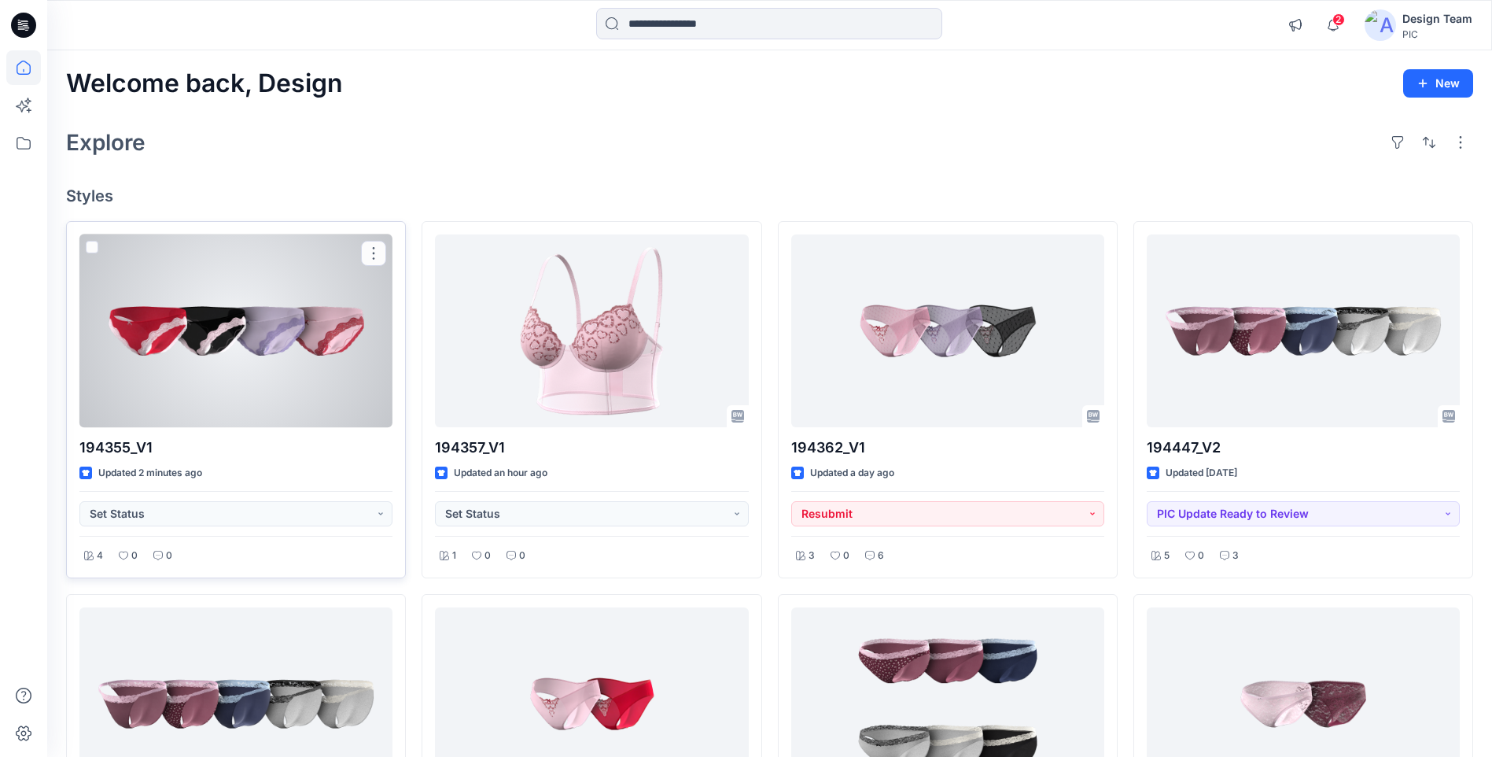
click at [278, 413] on div at bounding box center [235, 330] width 313 height 193
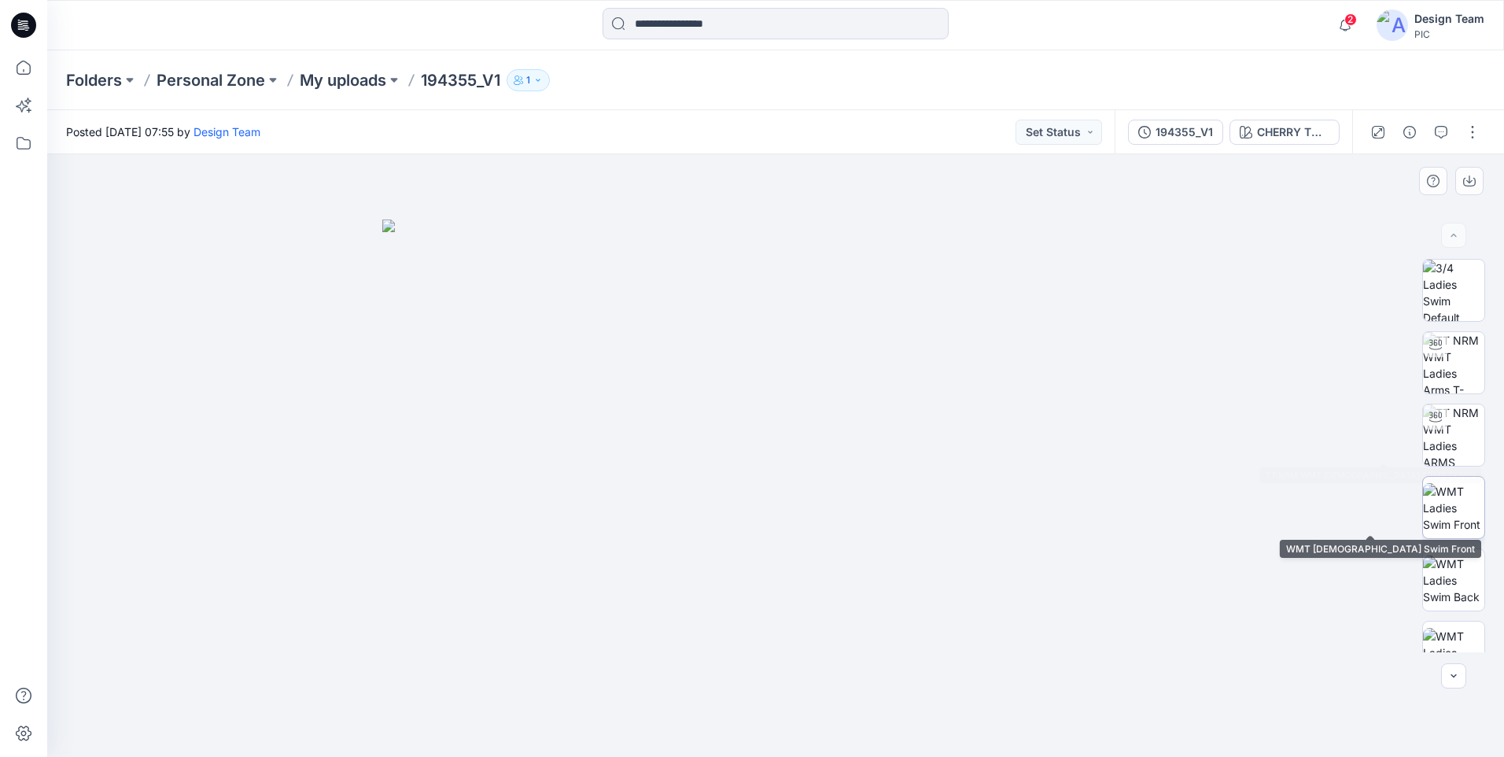
scroll to position [321, 0]
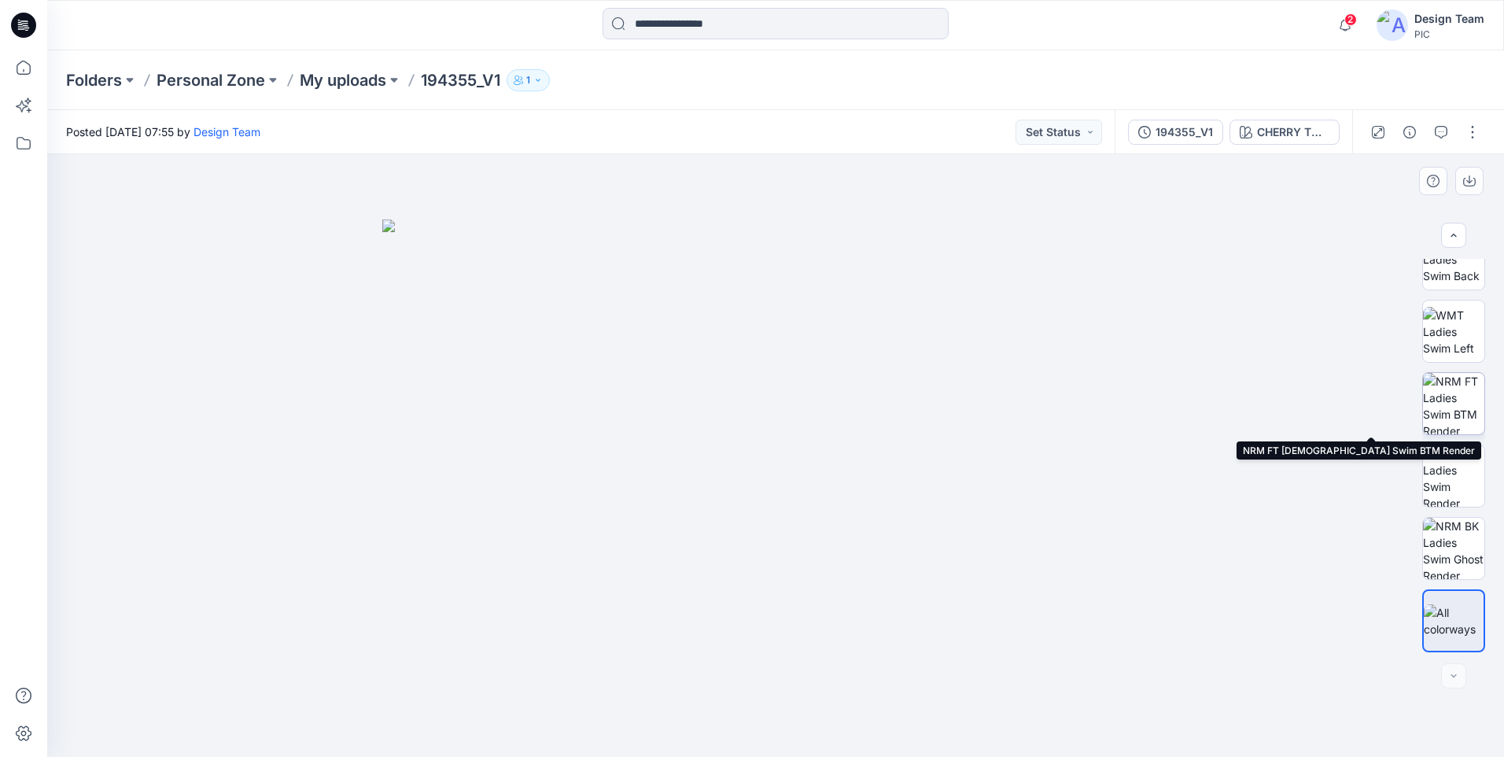
click at [1466, 405] on img at bounding box center [1453, 403] width 61 height 61
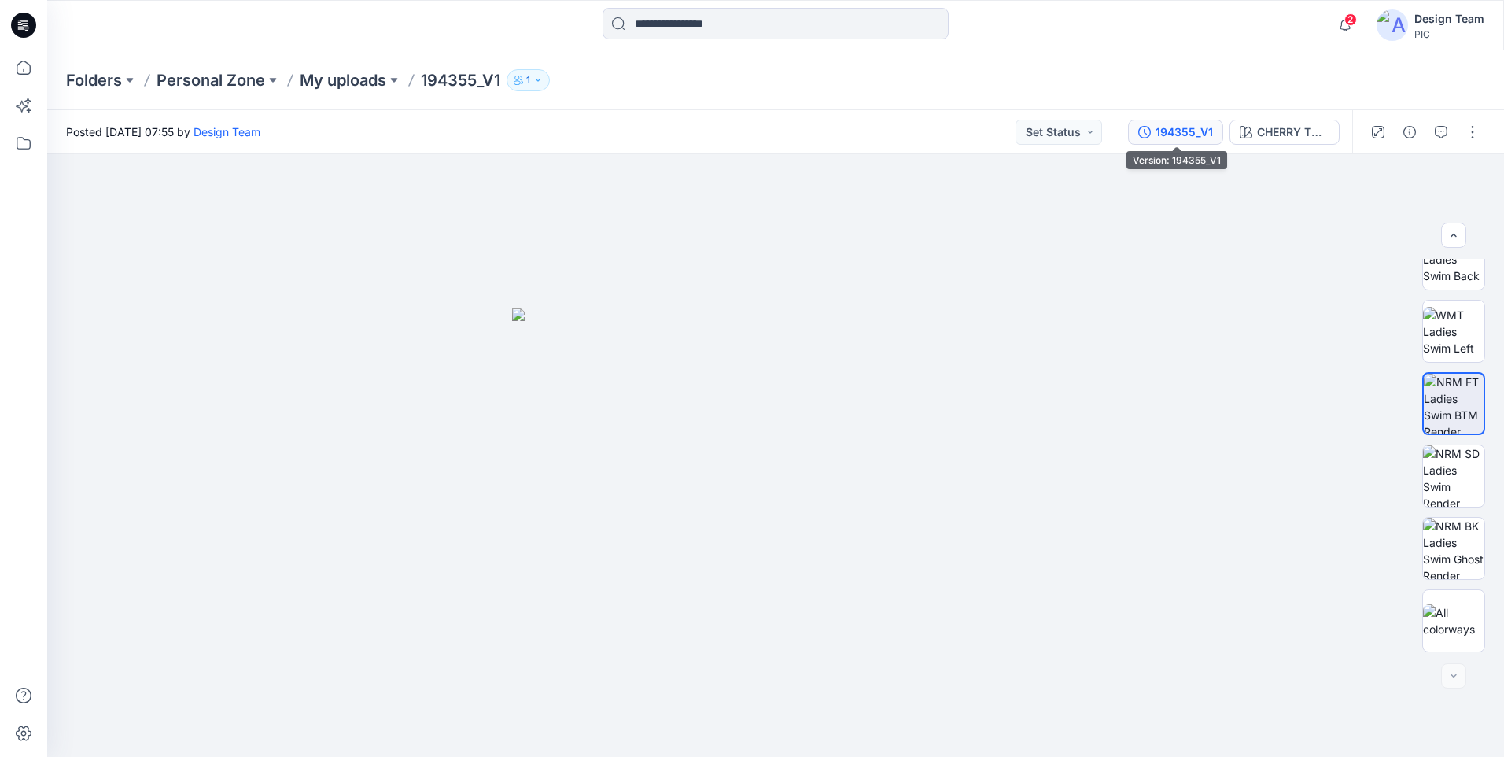
click at [1171, 143] on button "194355_V1" at bounding box center [1175, 132] width 95 height 25
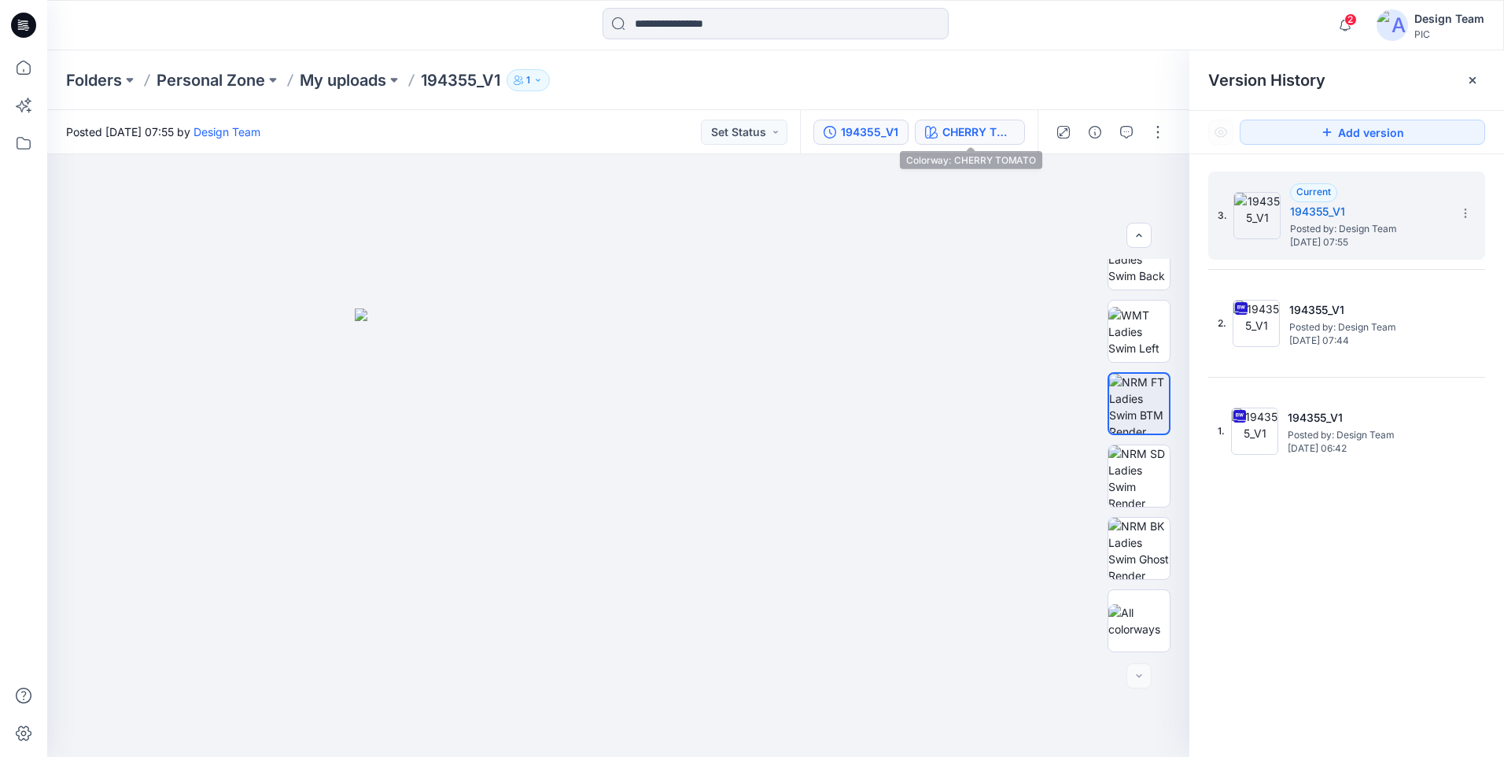
click at [983, 131] on div "CHERRY TOMATO" at bounding box center [978, 132] width 72 height 17
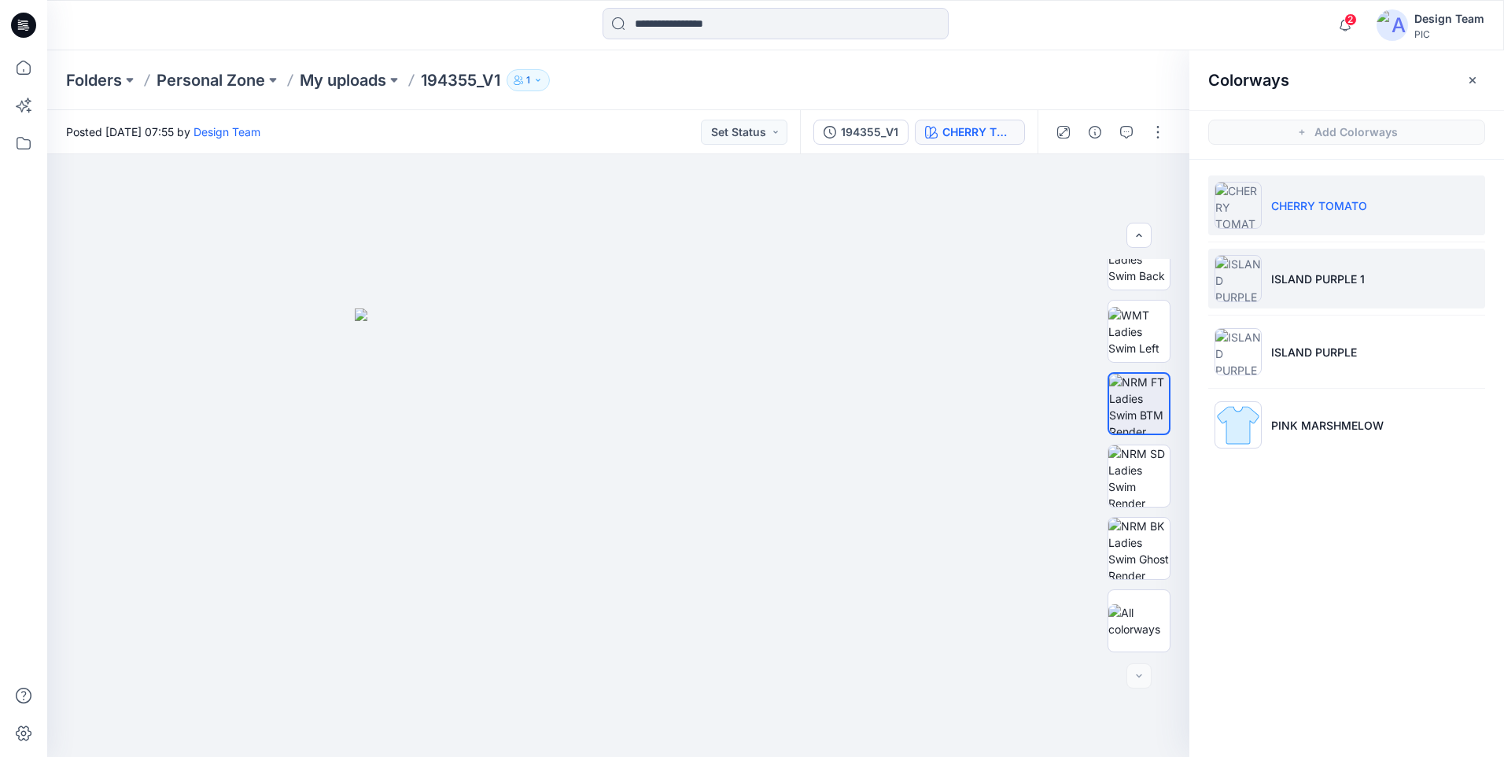
click at [1319, 263] on li "ISLAND PURPLE 1" at bounding box center [1346, 279] width 277 height 60
click at [1326, 283] on p "ISLAND PURPLE 1" at bounding box center [1318, 279] width 94 height 17
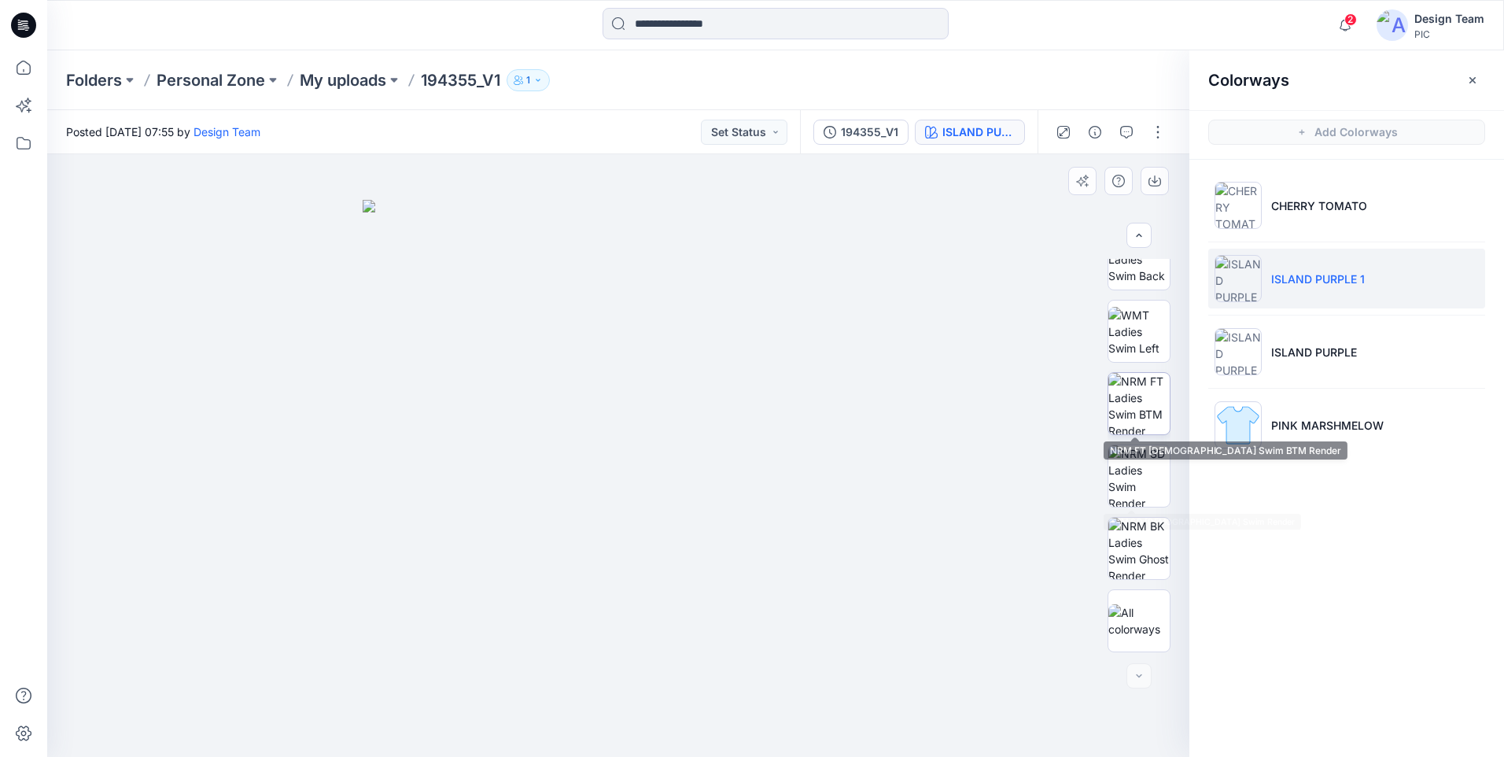
click at [1145, 411] on img at bounding box center [1138, 403] width 61 height 61
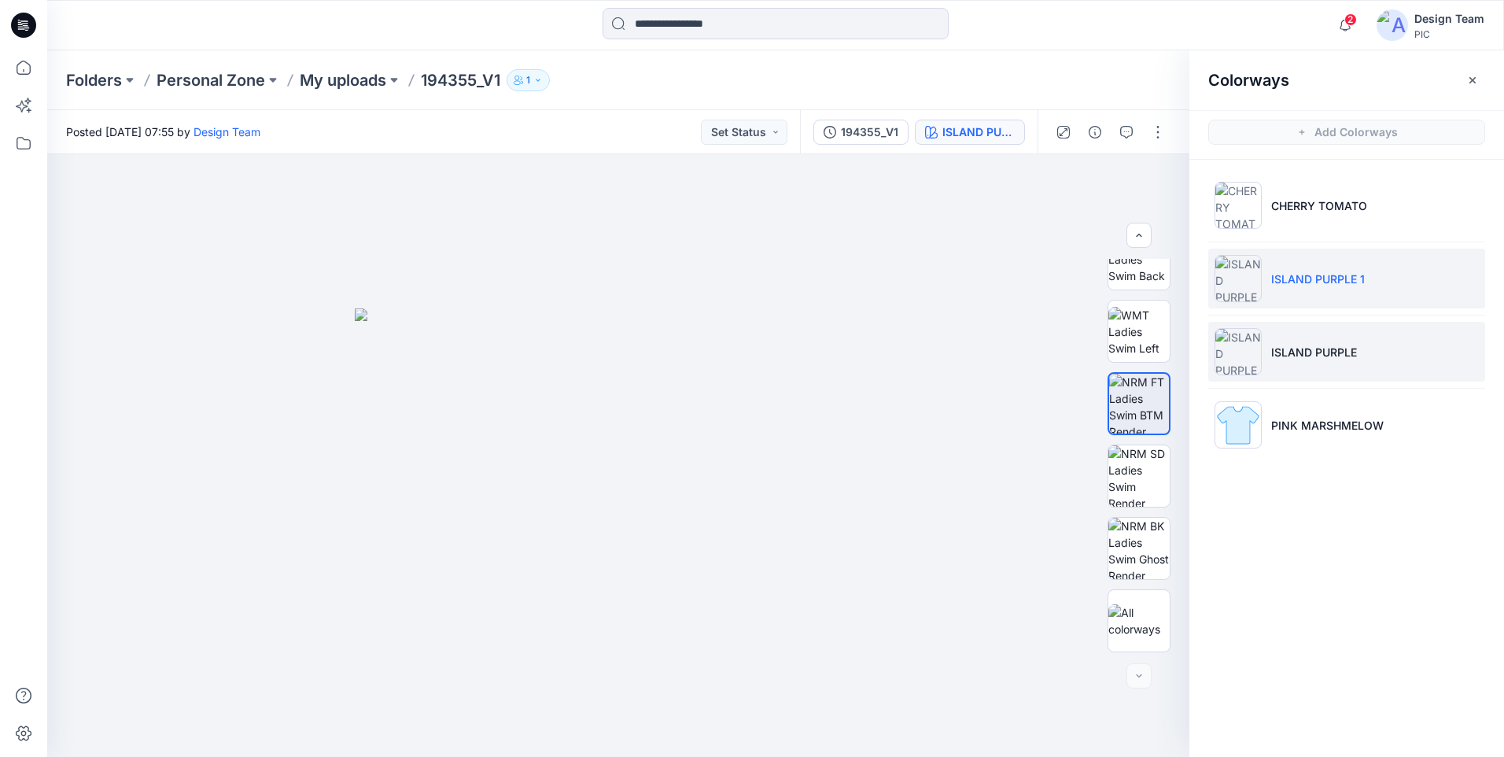
click at [1299, 349] on p "ISLAND PURPLE" at bounding box center [1314, 352] width 86 height 17
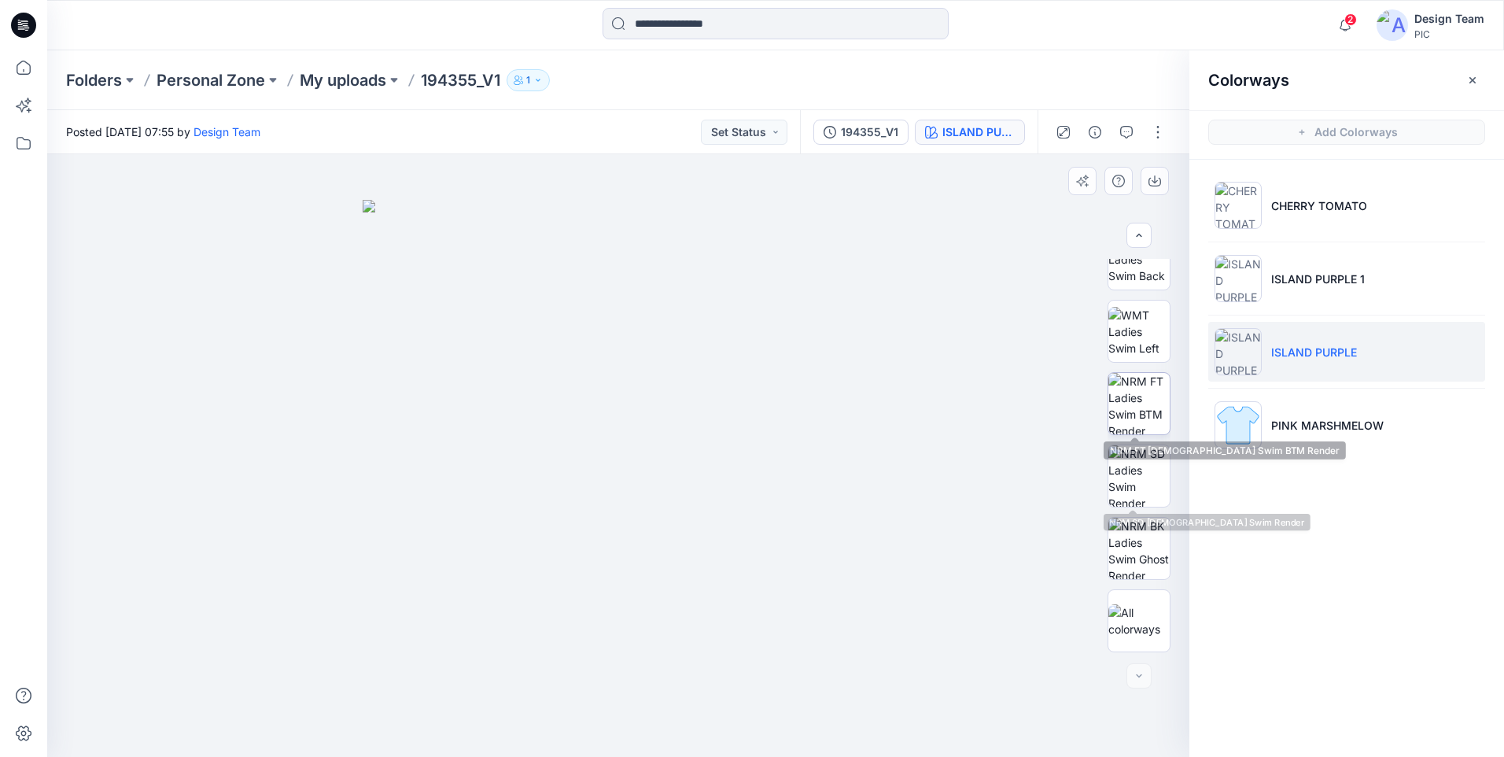
click at [1135, 411] on img at bounding box center [1138, 403] width 61 height 61
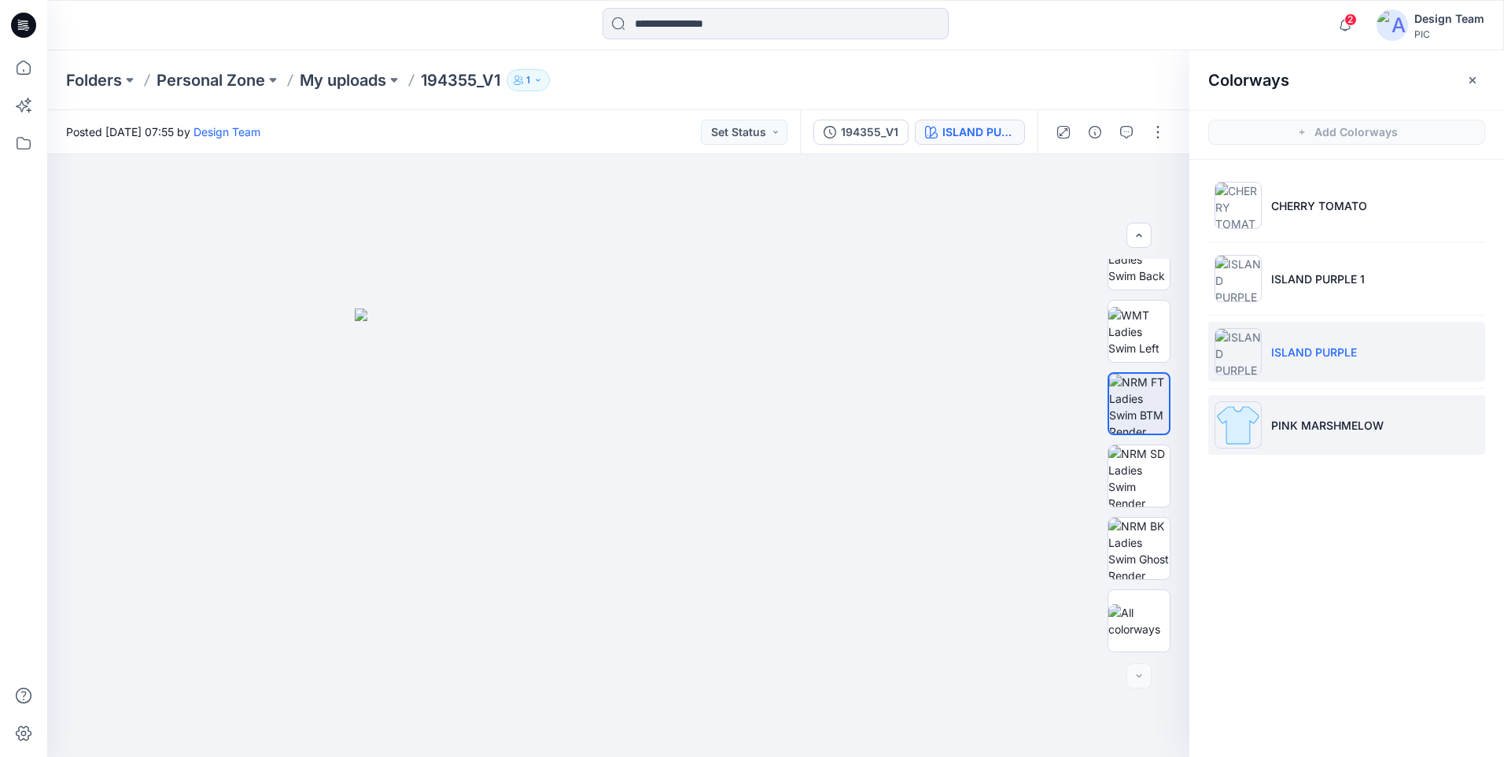
click at [1303, 422] on p "PINK MARSHMELOW" at bounding box center [1327, 425] width 112 height 17
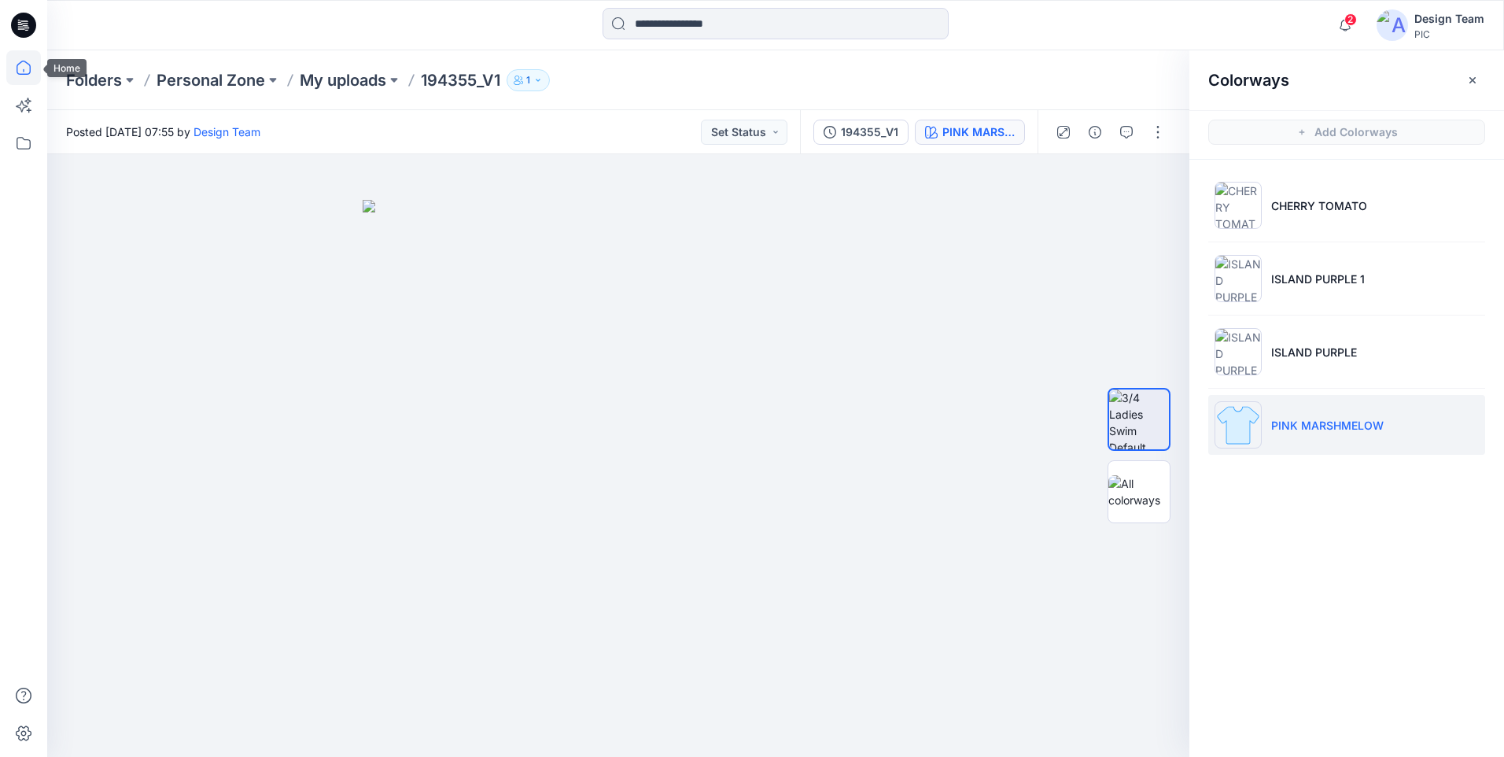
click at [14, 68] on icon at bounding box center [23, 67] width 35 height 35
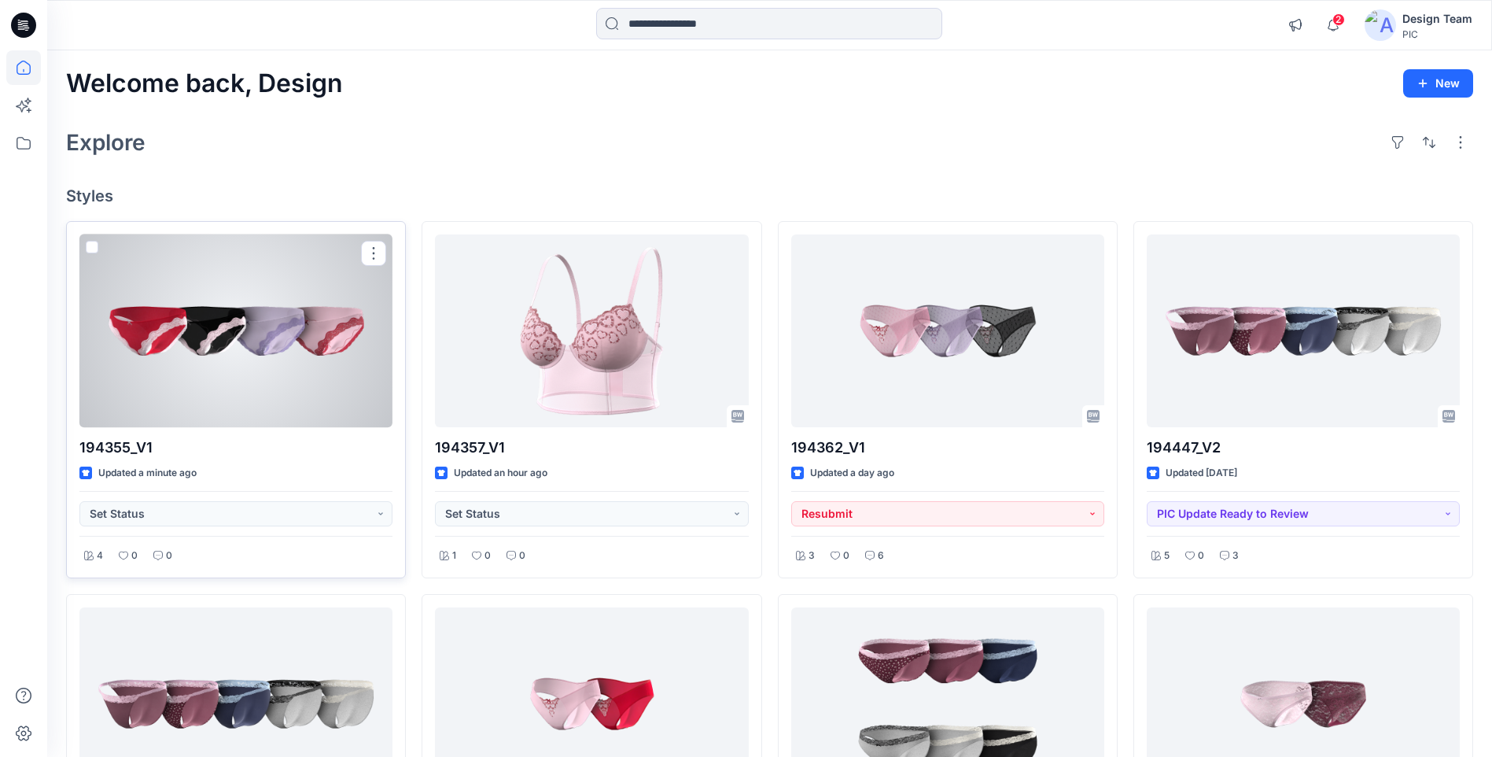
click at [269, 302] on div at bounding box center [235, 330] width 313 height 193
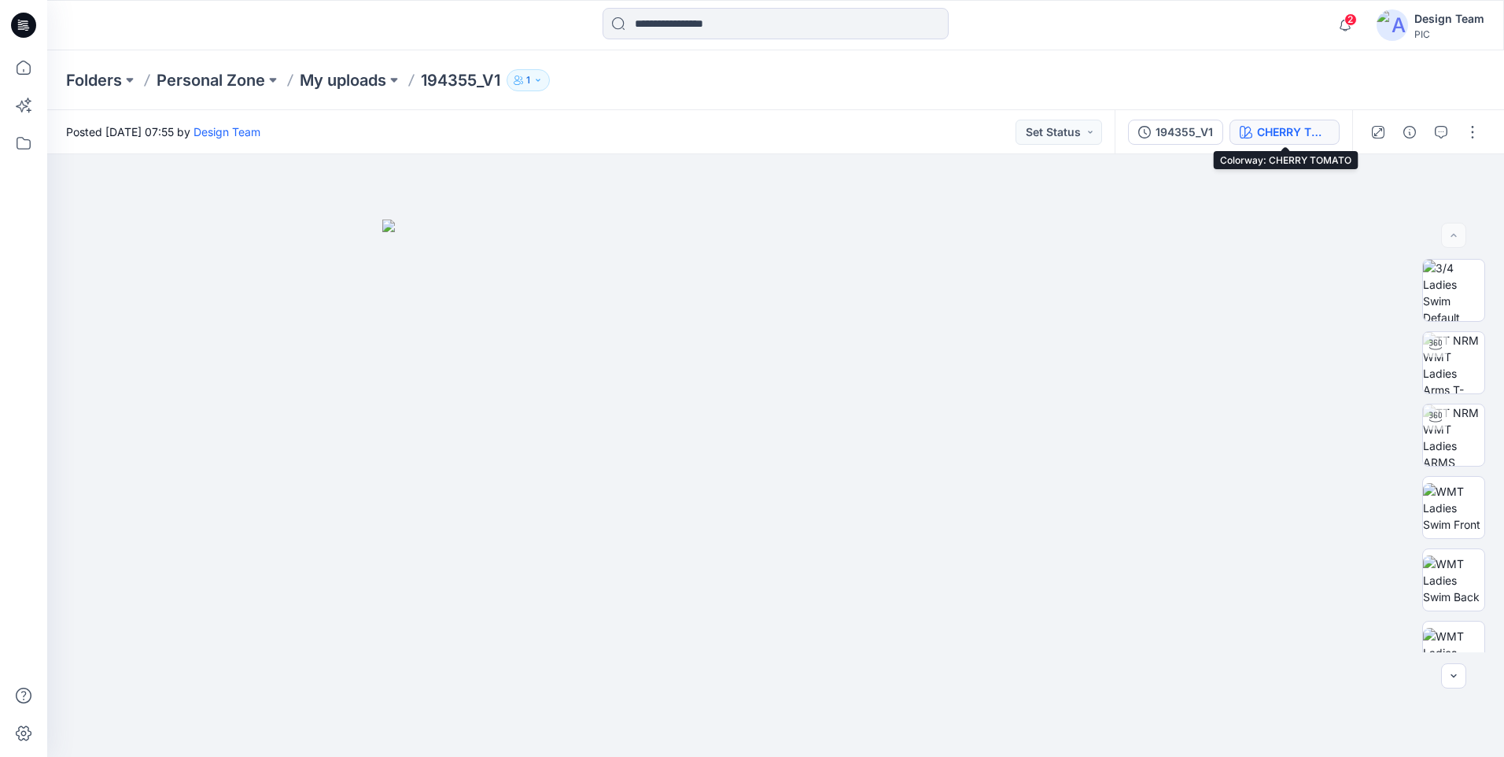
click at [1296, 130] on div "CHERRY TOMATO" at bounding box center [1293, 132] width 72 height 17
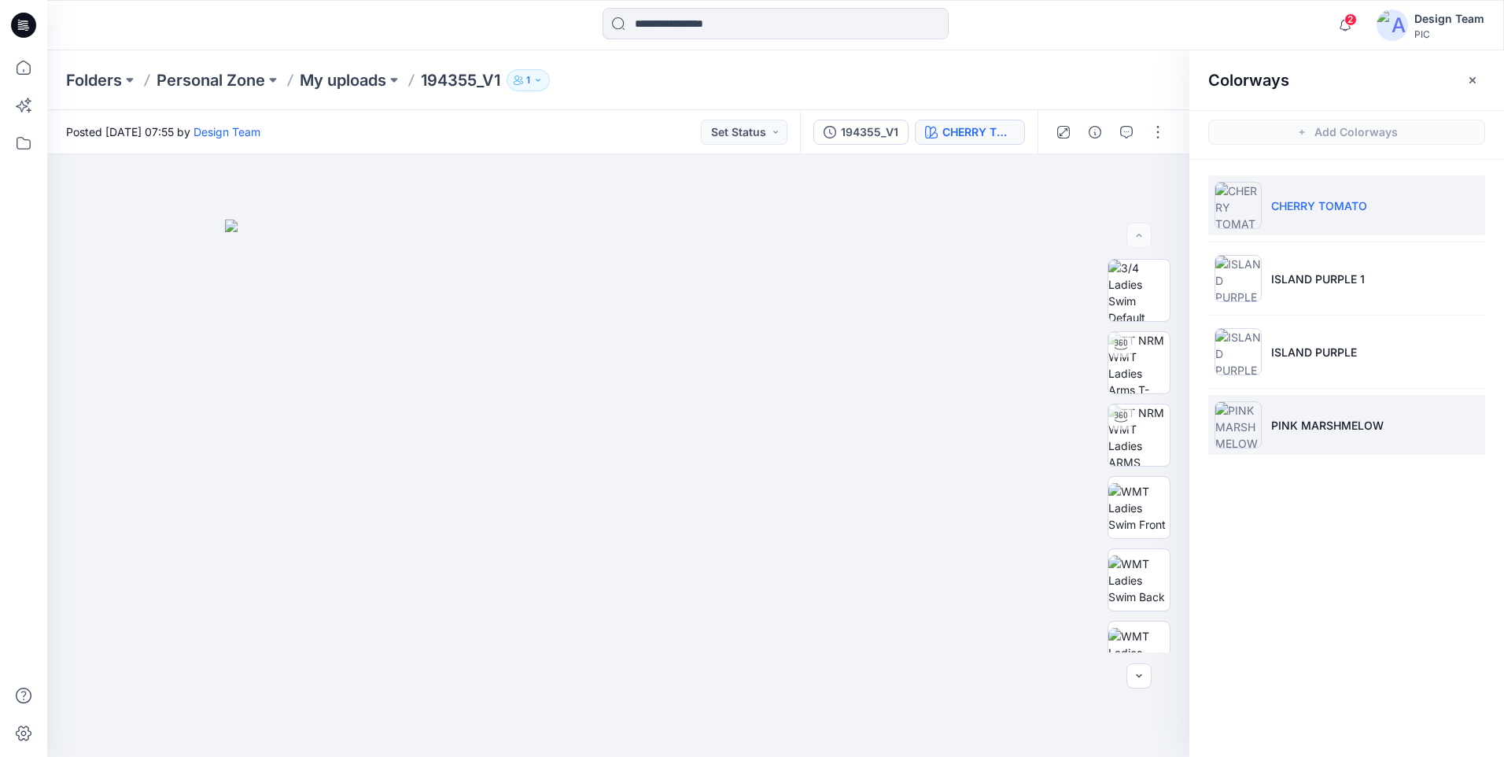
click at [1344, 433] on li "PINK MARSHMELOW" at bounding box center [1346, 425] width 277 height 60
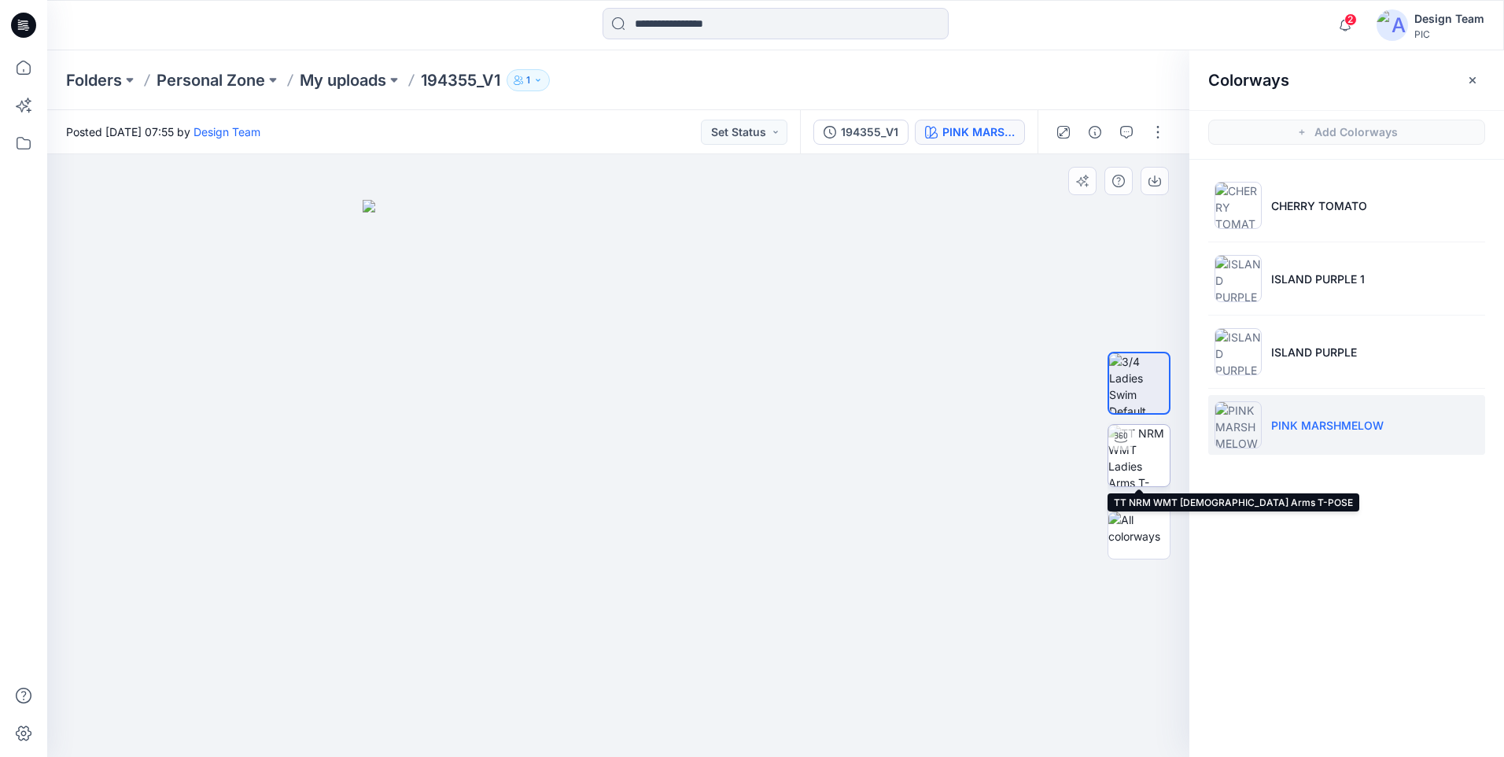
click at [1154, 452] on img at bounding box center [1138, 455] width 61 height 61
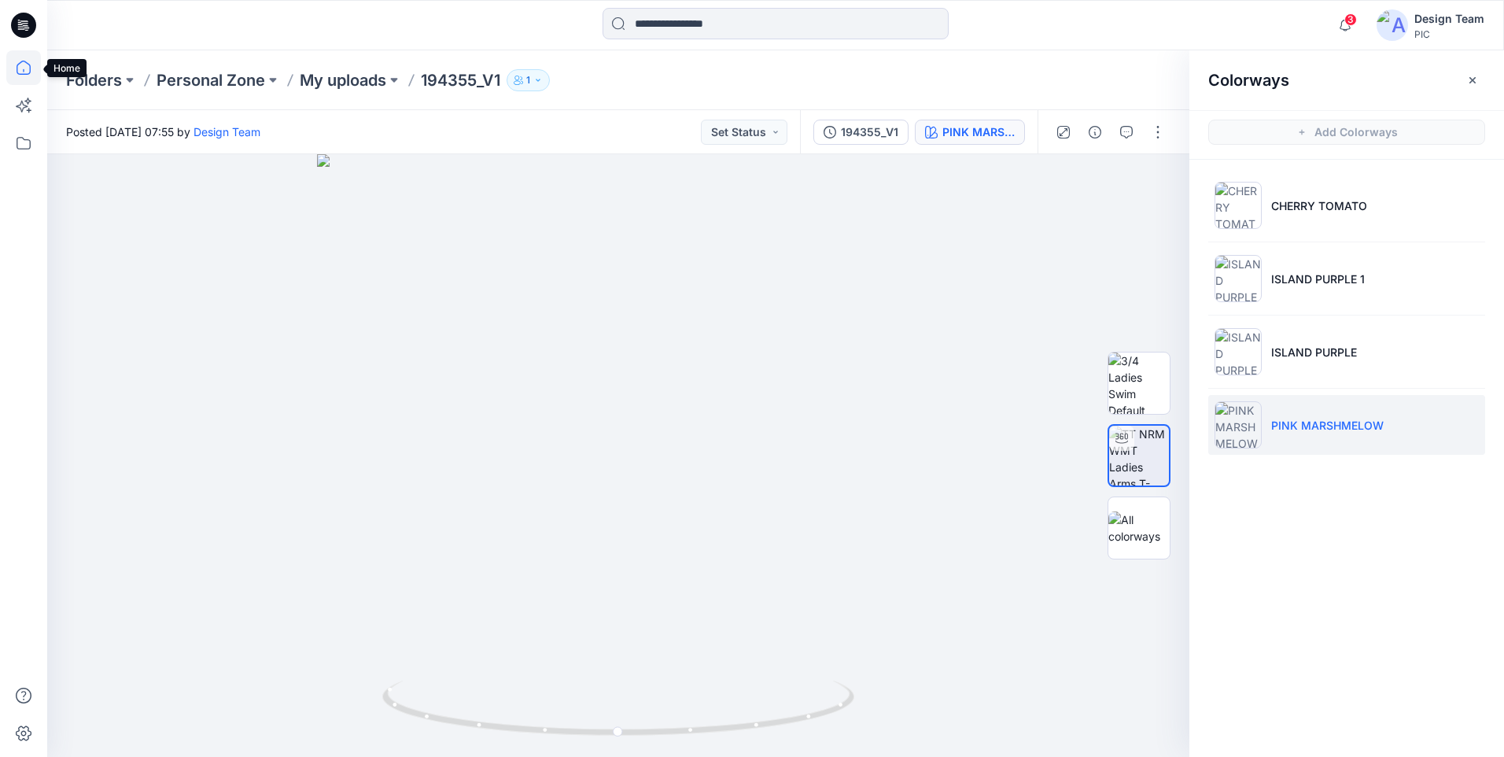
click at [24, 72] on icon at bounding box center [23, 67] width 35 height 35
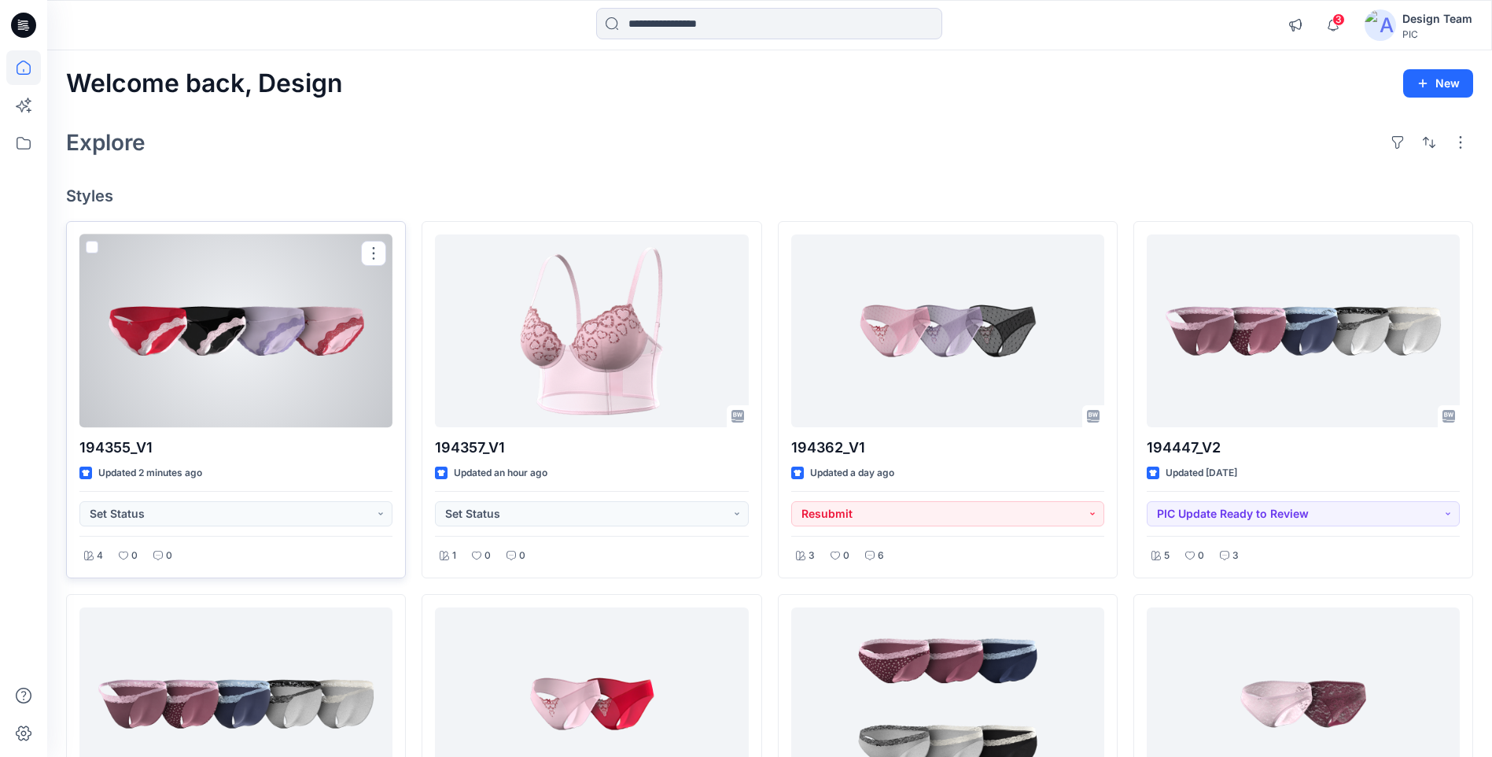
click at [268, 311] on div at bounding box center [235, 330] width 313 height 193
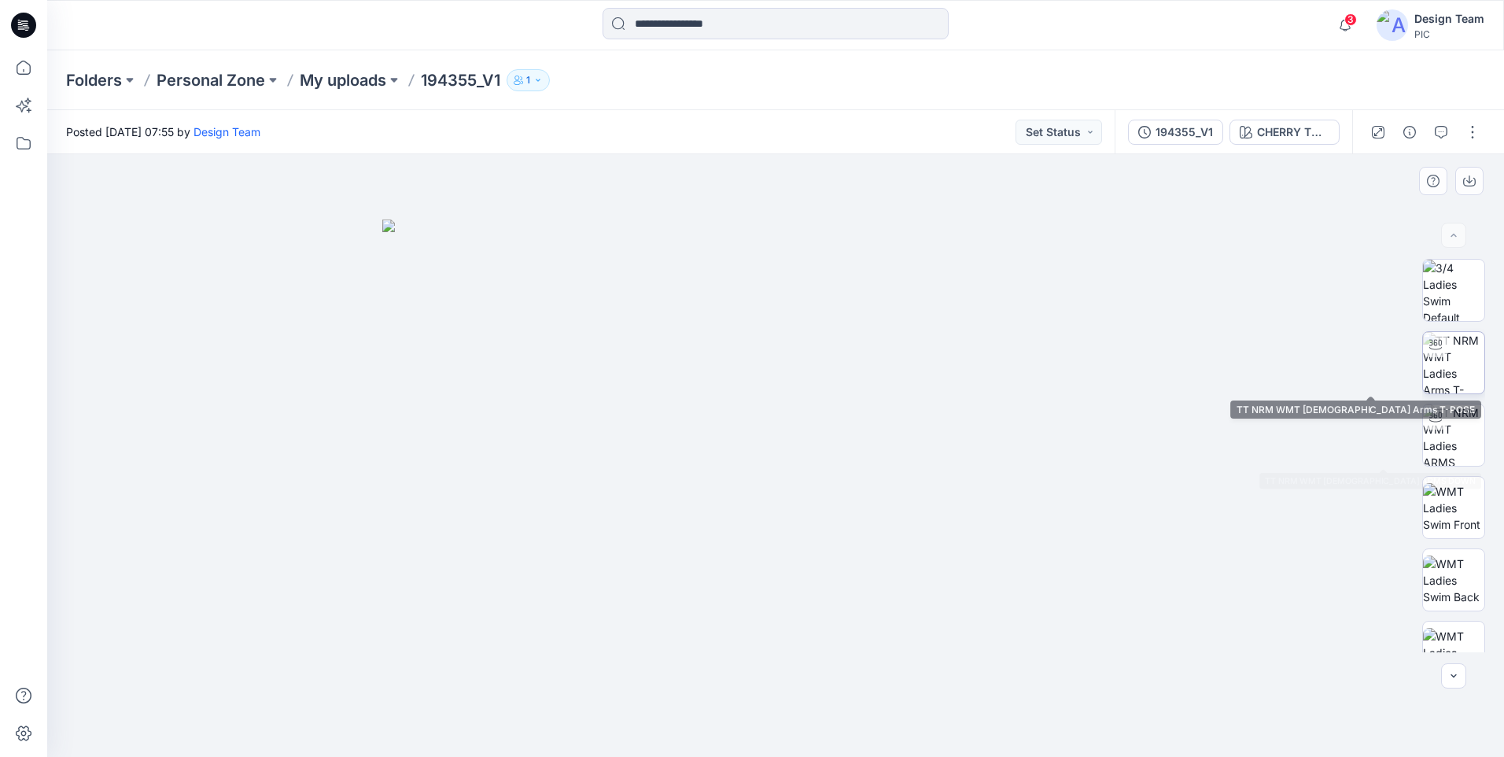
click at [1457, 378] on img at bounding box center [1453, 362] width 61 height 61
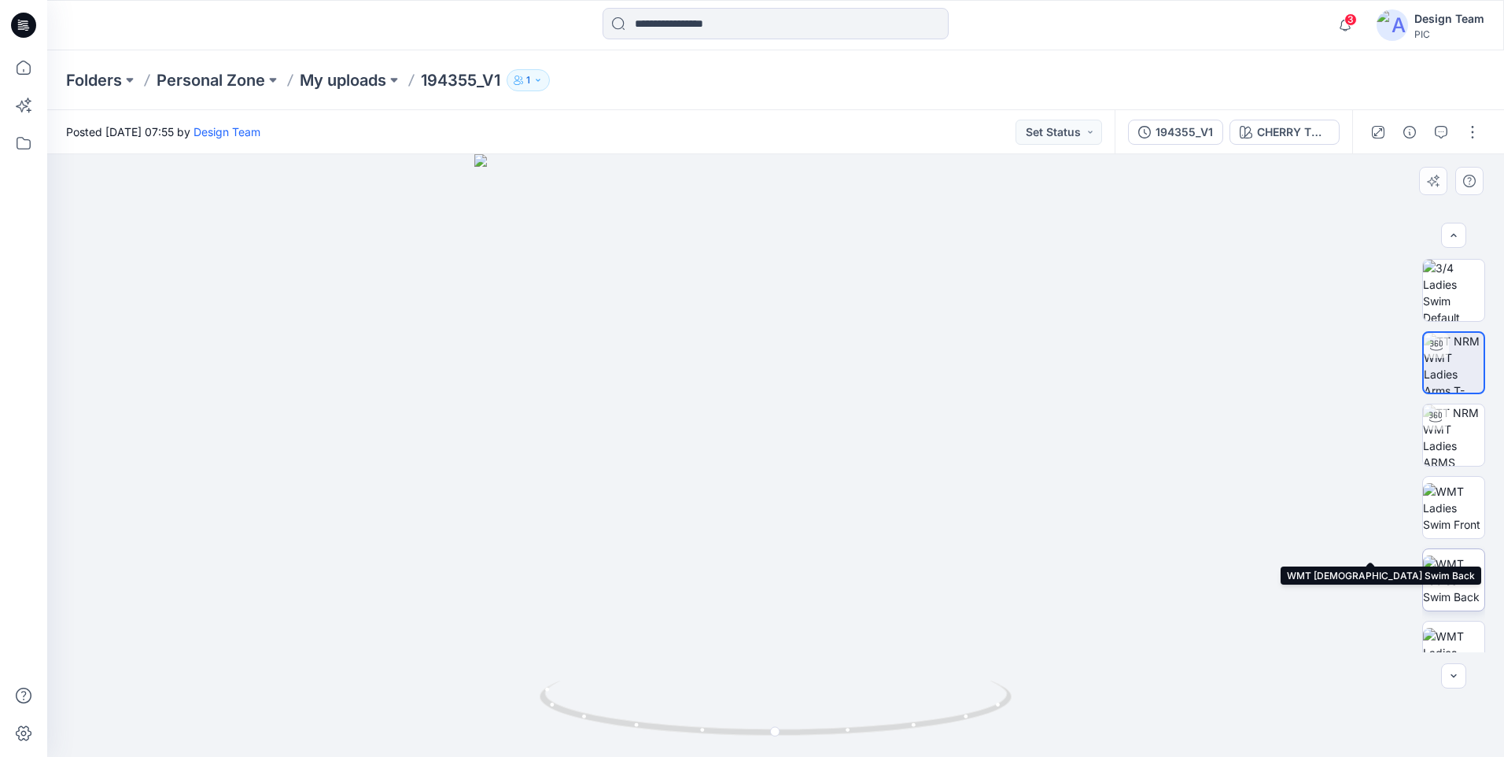
scroll to position [321, 0]
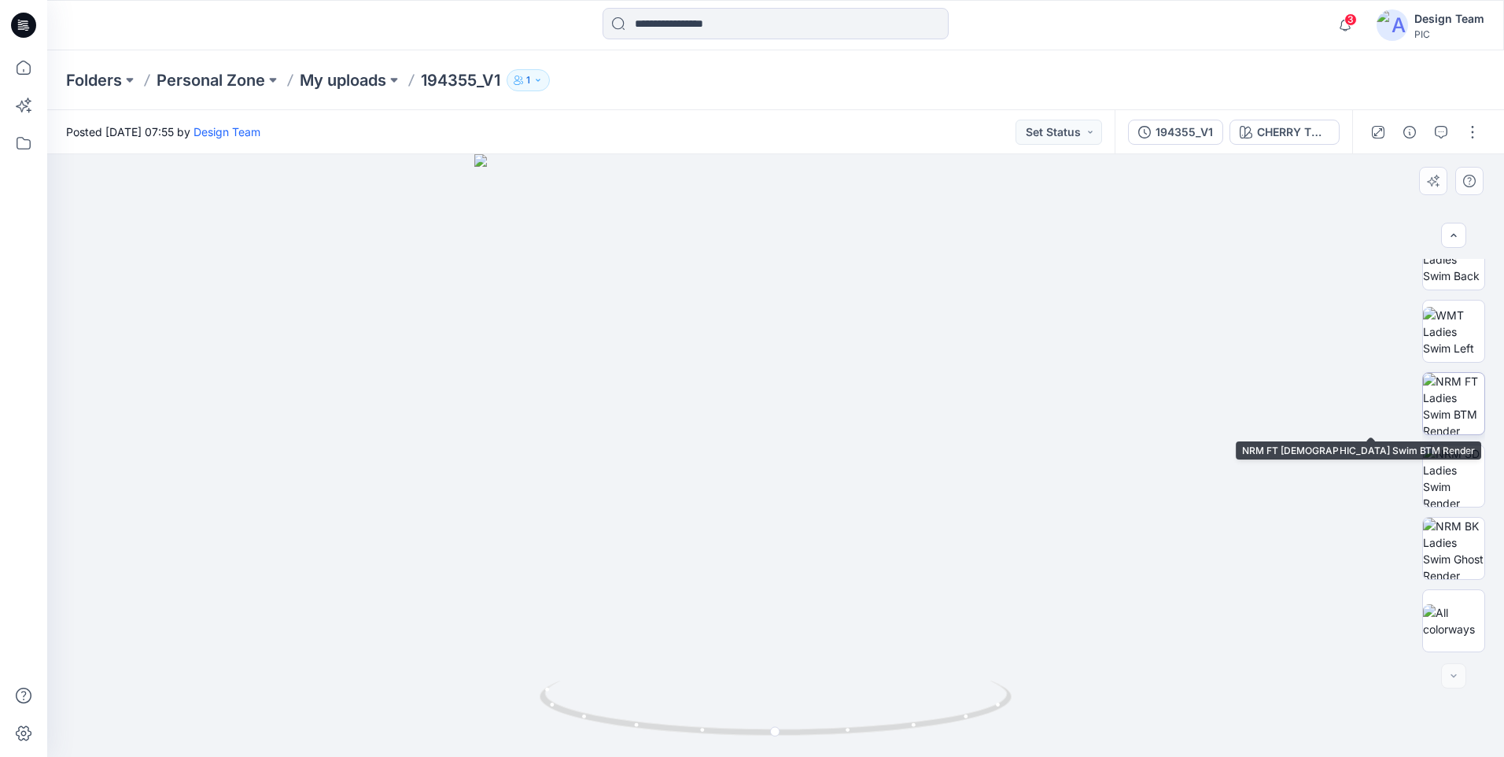
click at [1461, 420] on img at bounding box center [1453, 403] width 61 height 61
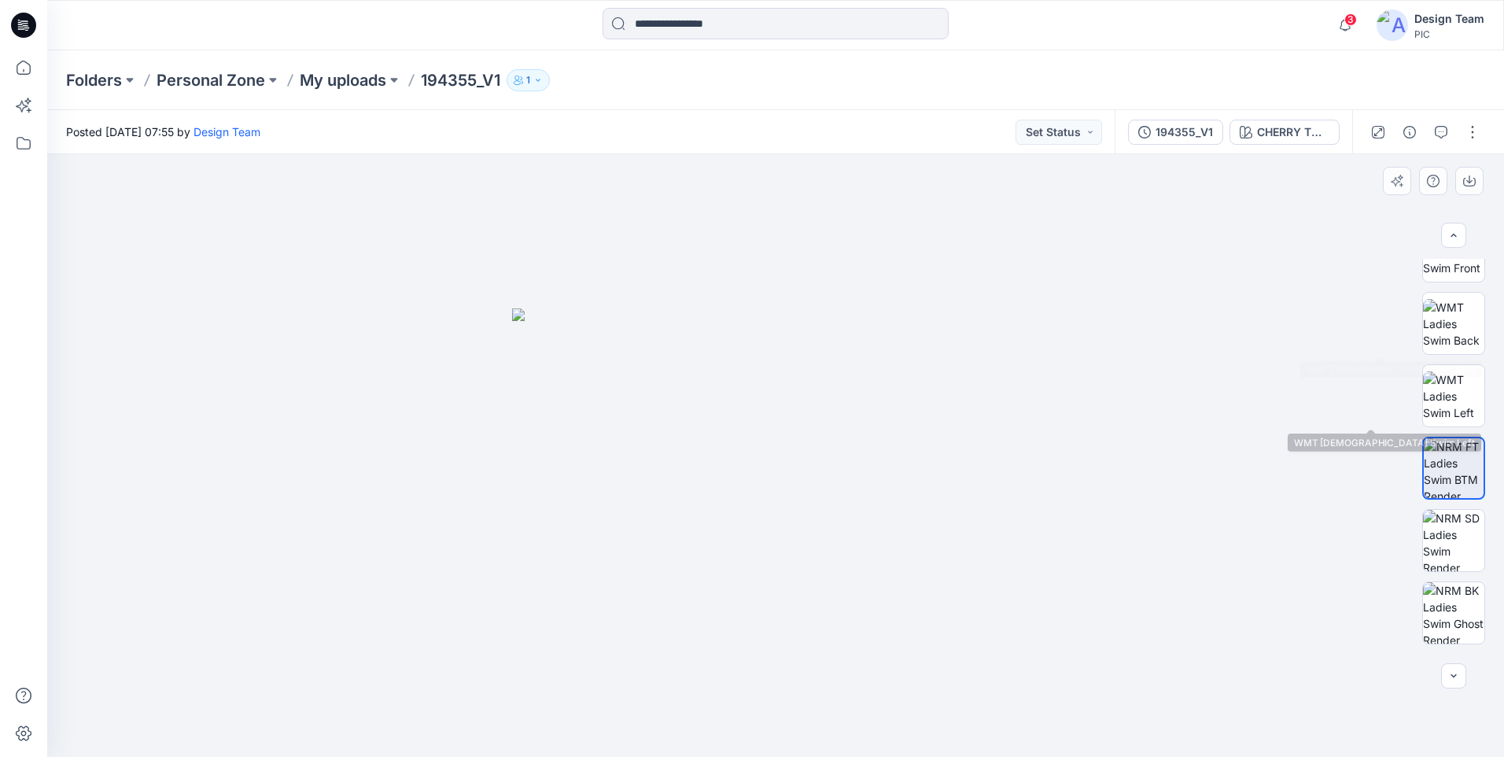
scroll to position [242, 0]
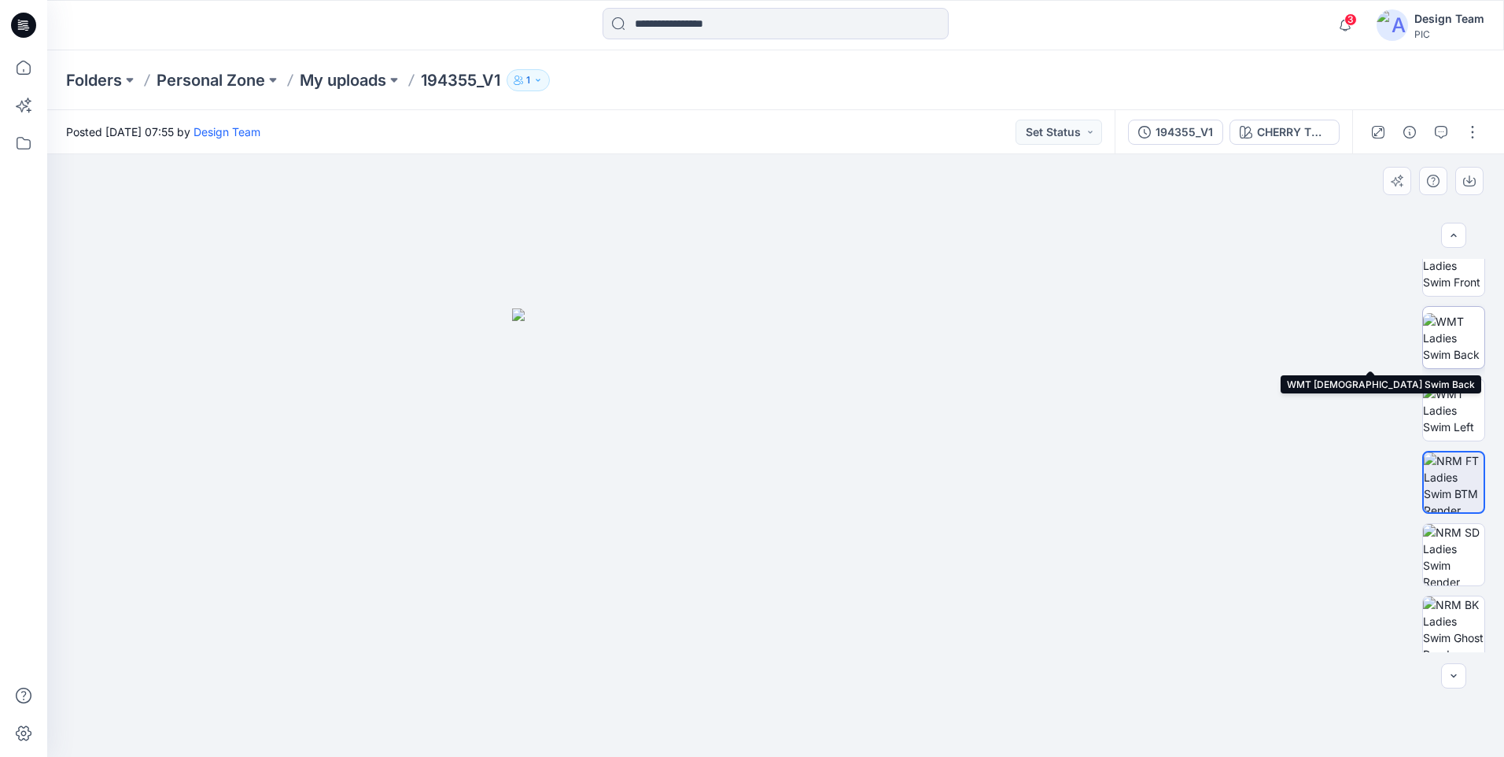
click at [1476, 363] on img at bounding box center [1453, 338] width 61 height 50
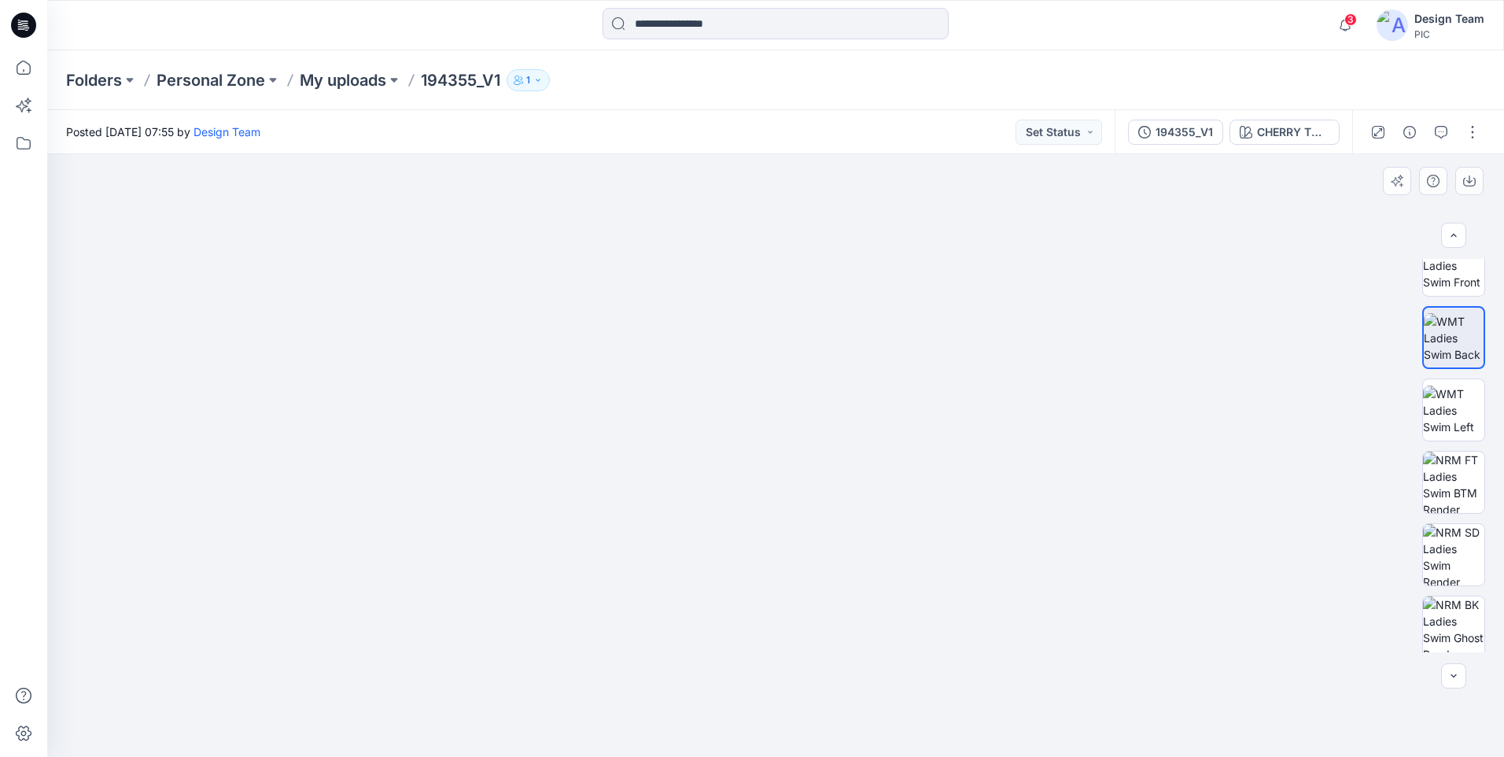
drag, startPoint x: 777, startPoint y: 633, endPoint x: 782, endPoint y: 298, distance: 335.2
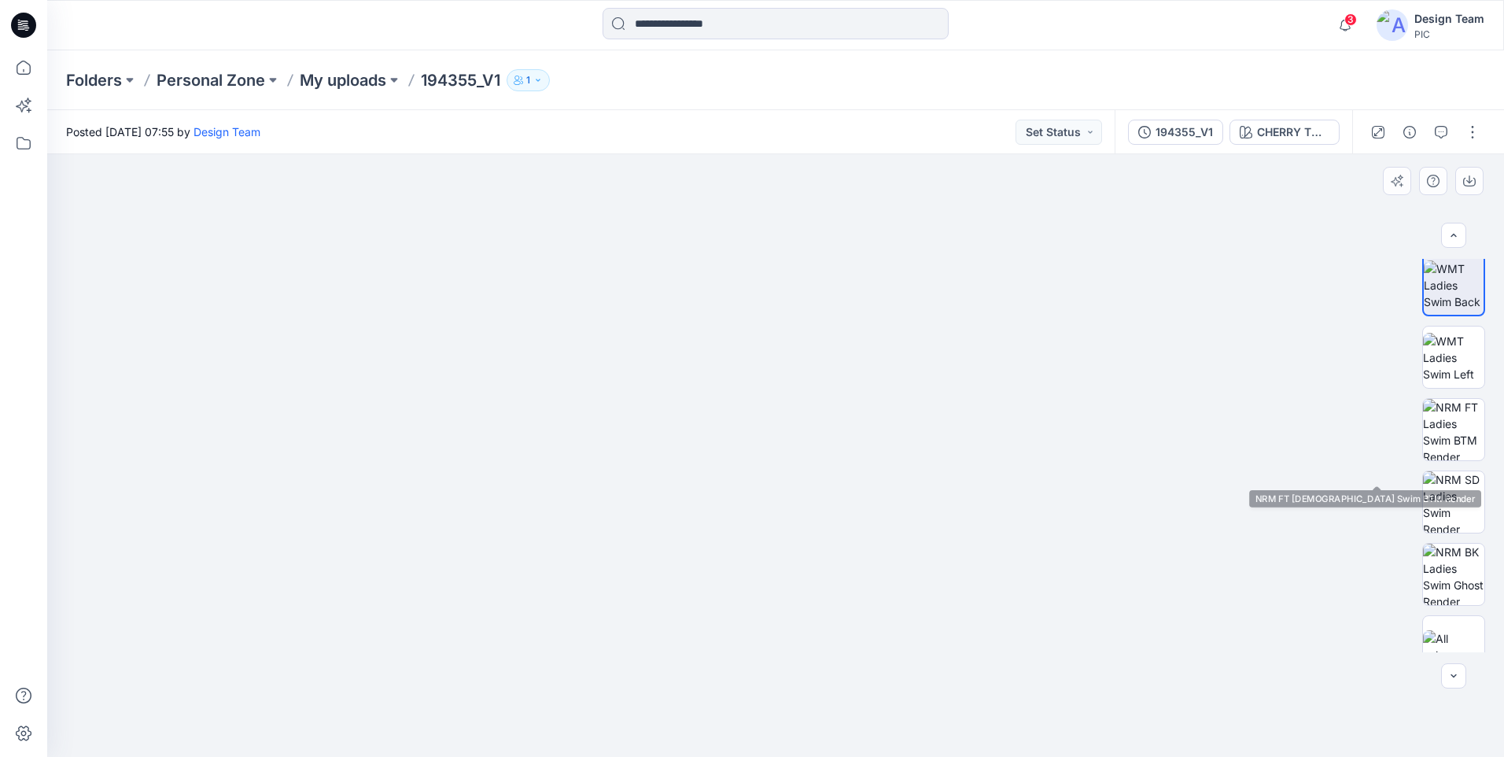
scroll to position [321, 0]
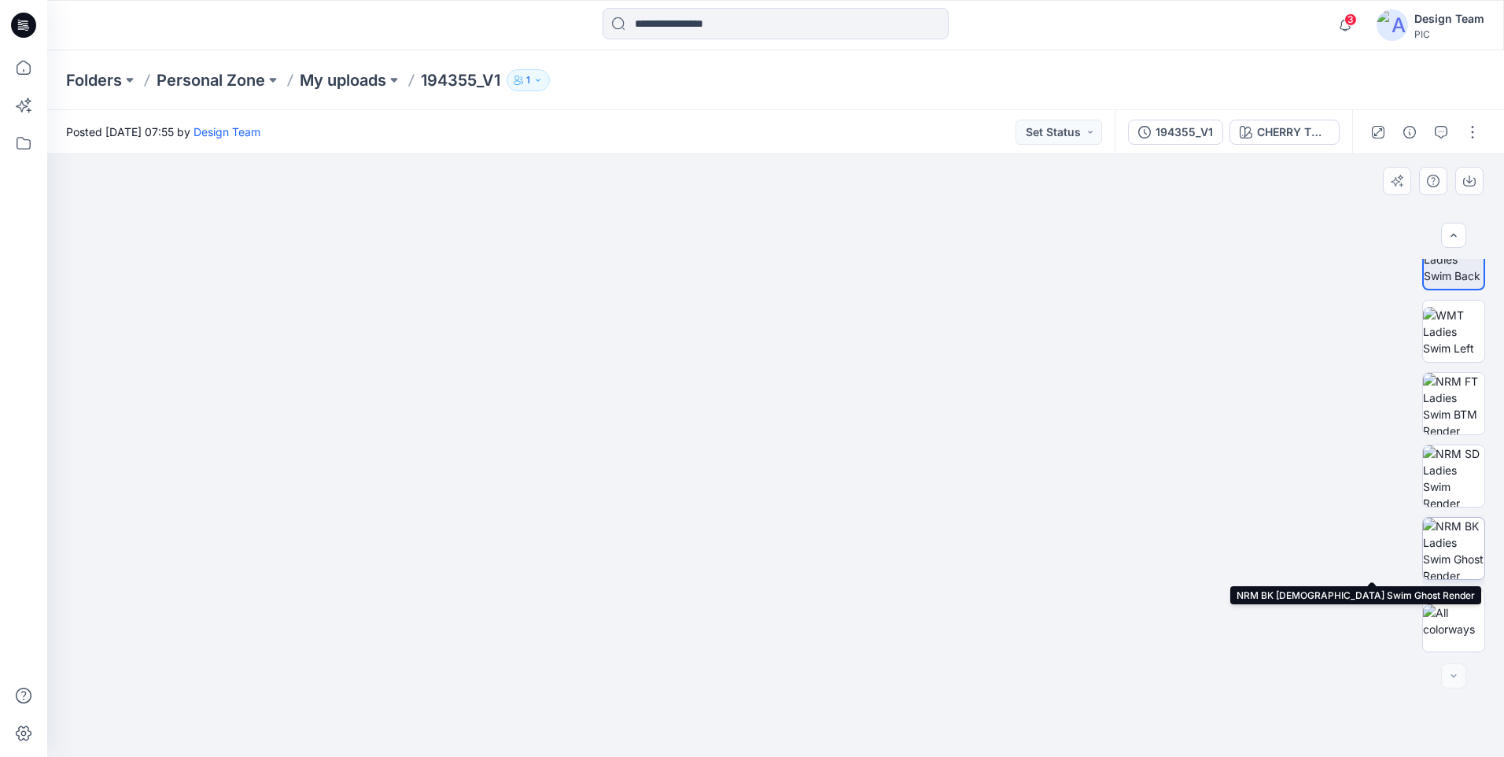
click at [1458, 548] on img at bounding box center [1453, 548] width 61 height 61
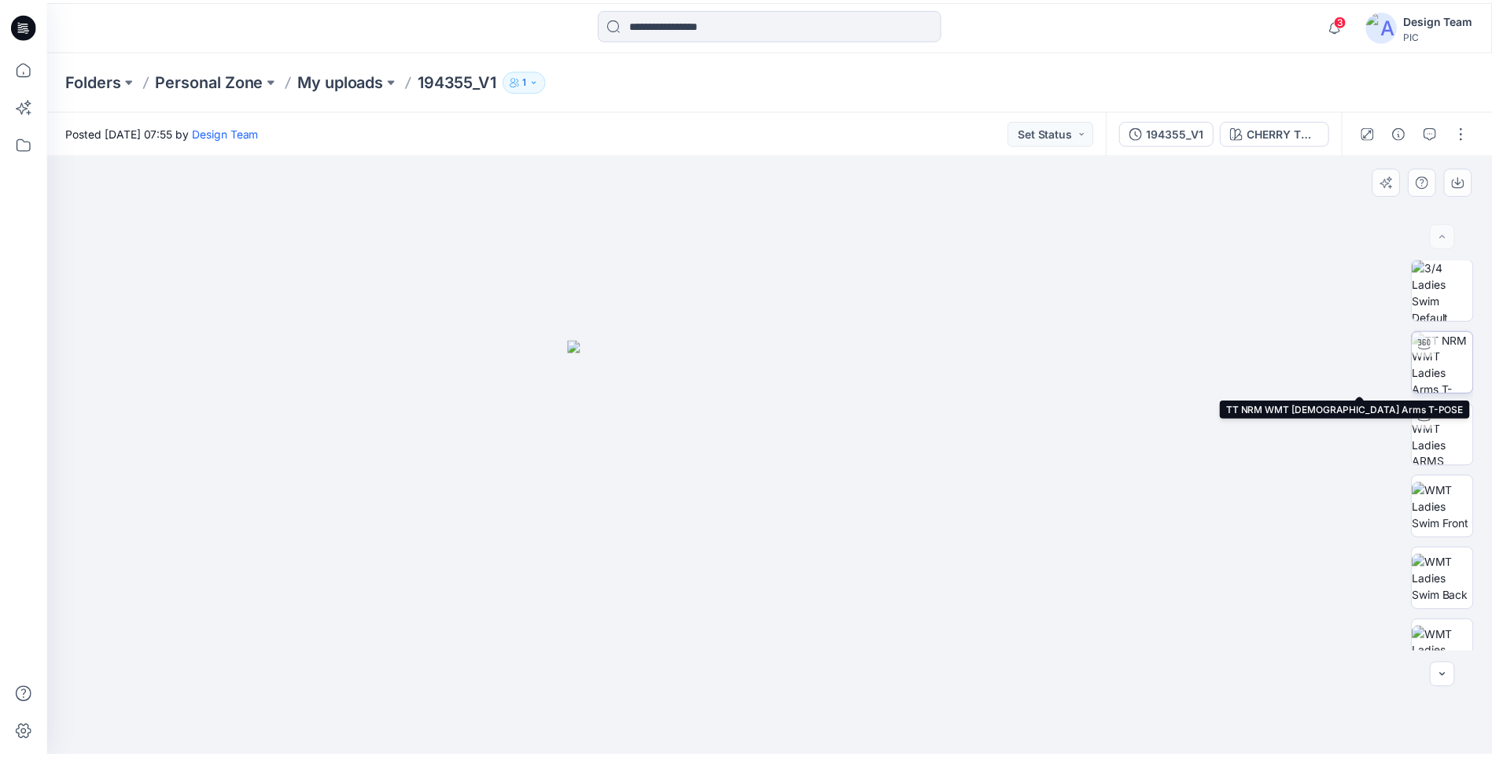
scroll to position [0, 0]
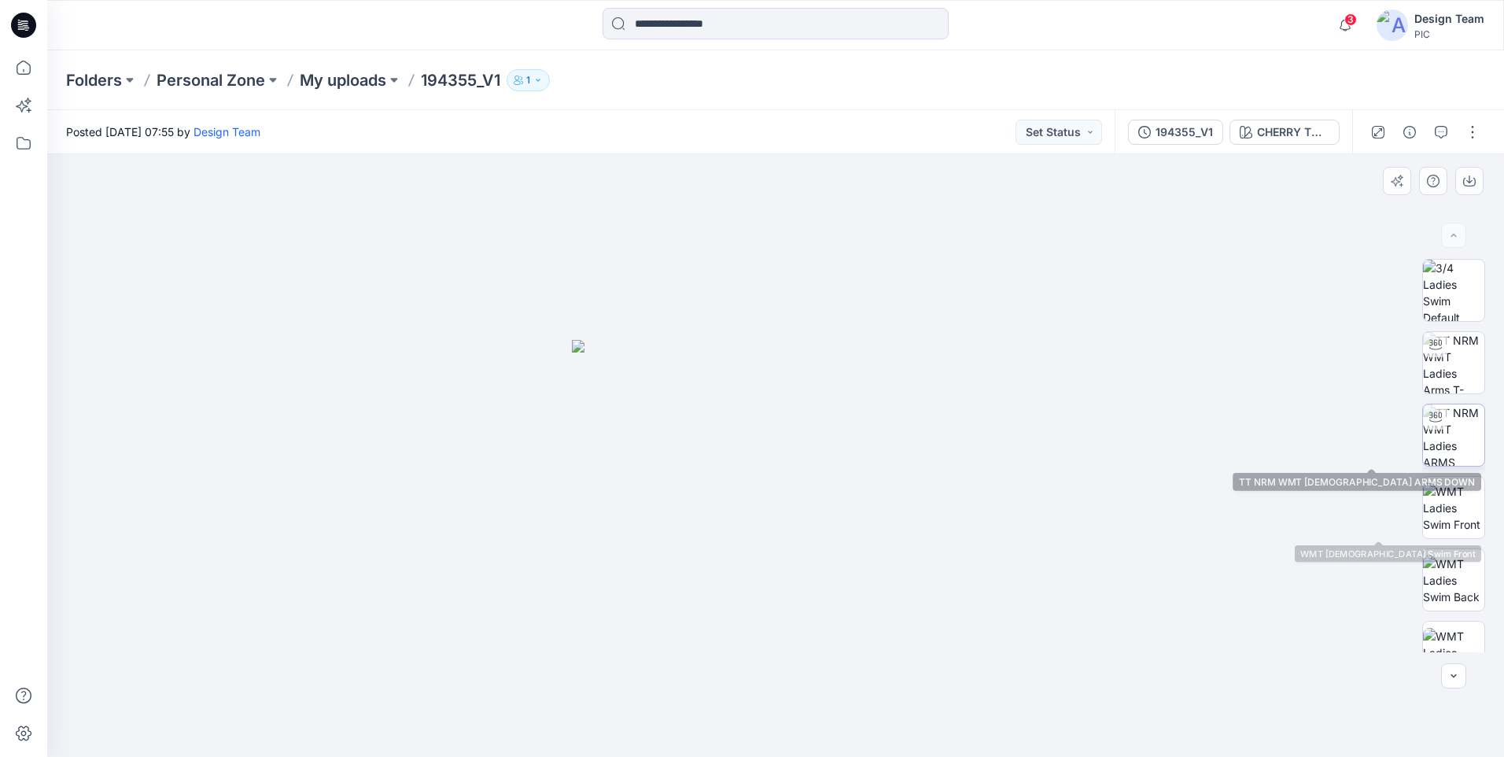
click at [1455, 436] on img at bounding box center [1453, 434] width 61 height 61
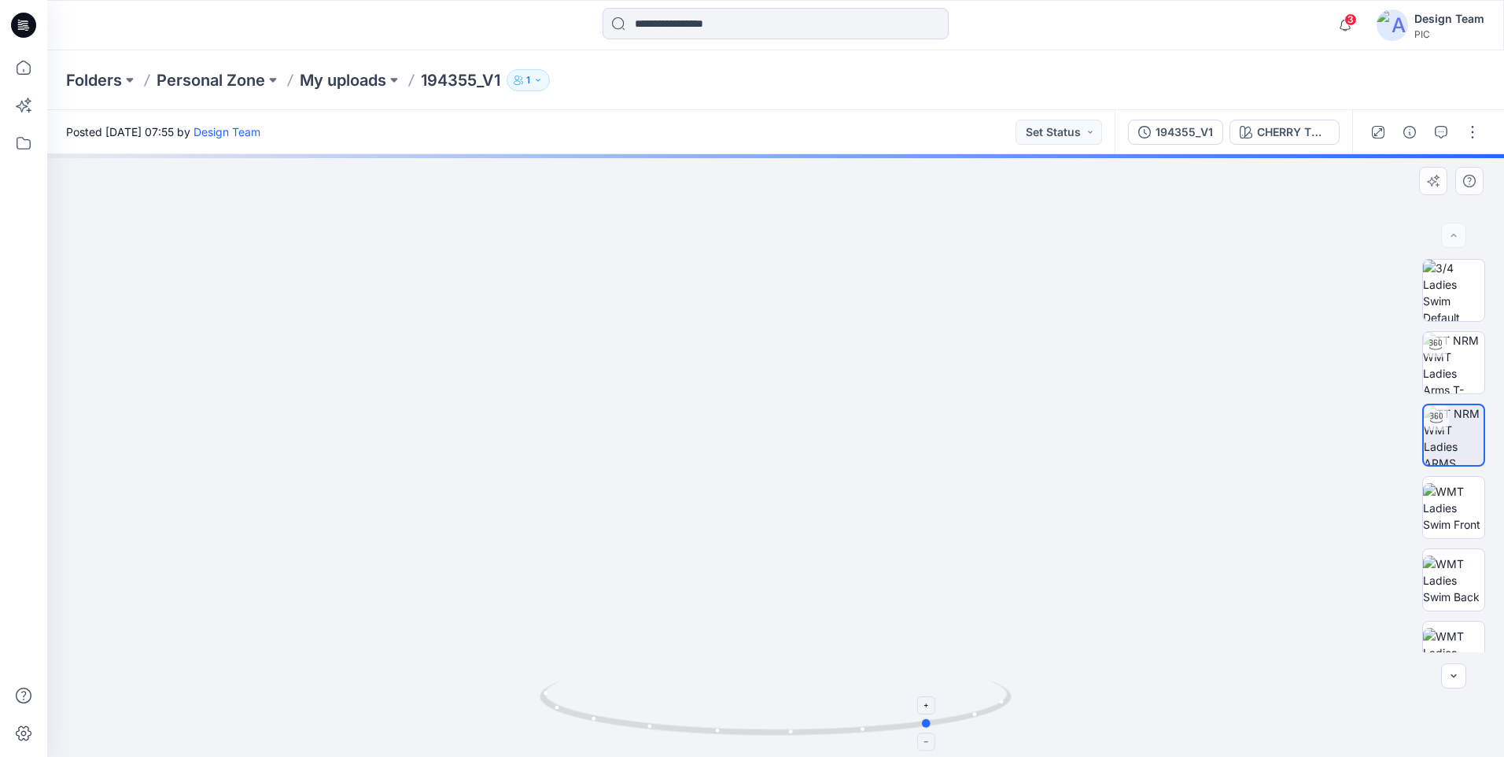
drag, startPoint x: 839, startPoint y: 725, endPoint x: 547, endPoint y: 705, distance: 293.4
click at [513, 698] on div at bounding box center [775, 455] width 1457 height 603
drag, startPoint x: 766, startPoint y: 737, endPoint x: 870, endPoint y: 742, distance: 104.0
click at [870, 742] on div at bounding box center [776, 717] width 472 height 79
click at [419, 647] on img at bounding box center [775, 360] width 983 height 793
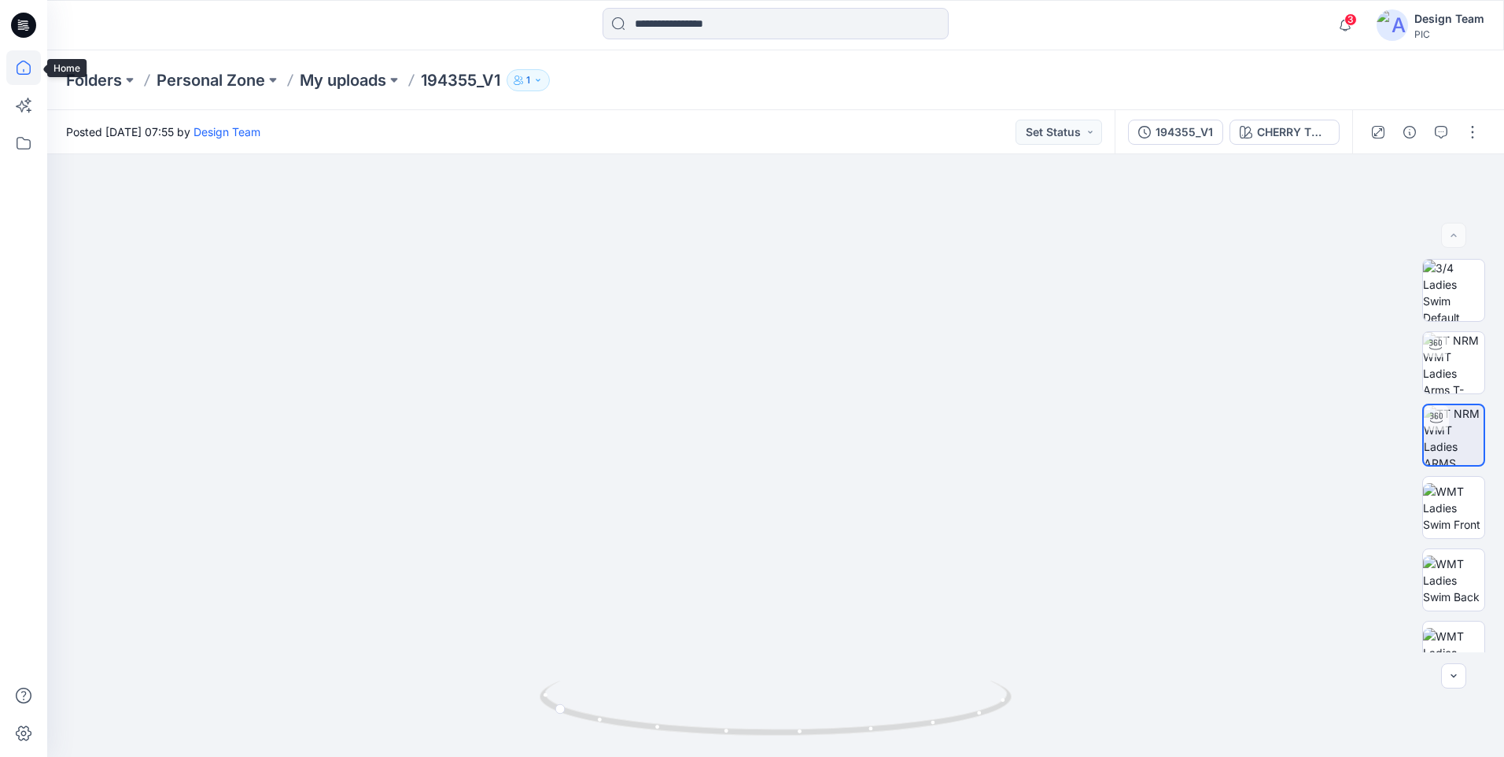
click at [16, 73] on icon at bounding box center [23, 67] width 35 height 35
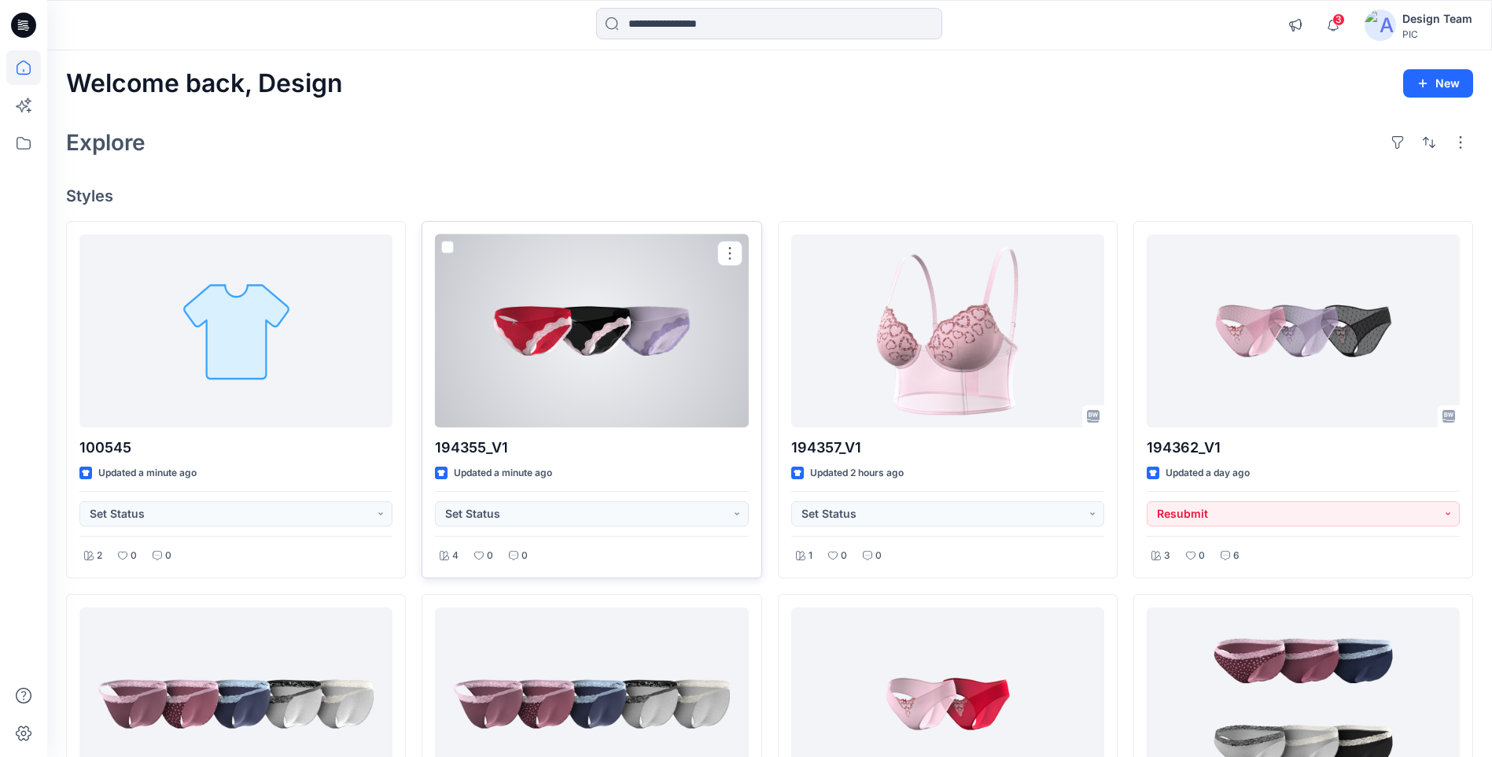
click at [554, 365] on div at bounding box center [591, 330] width 313 height 193
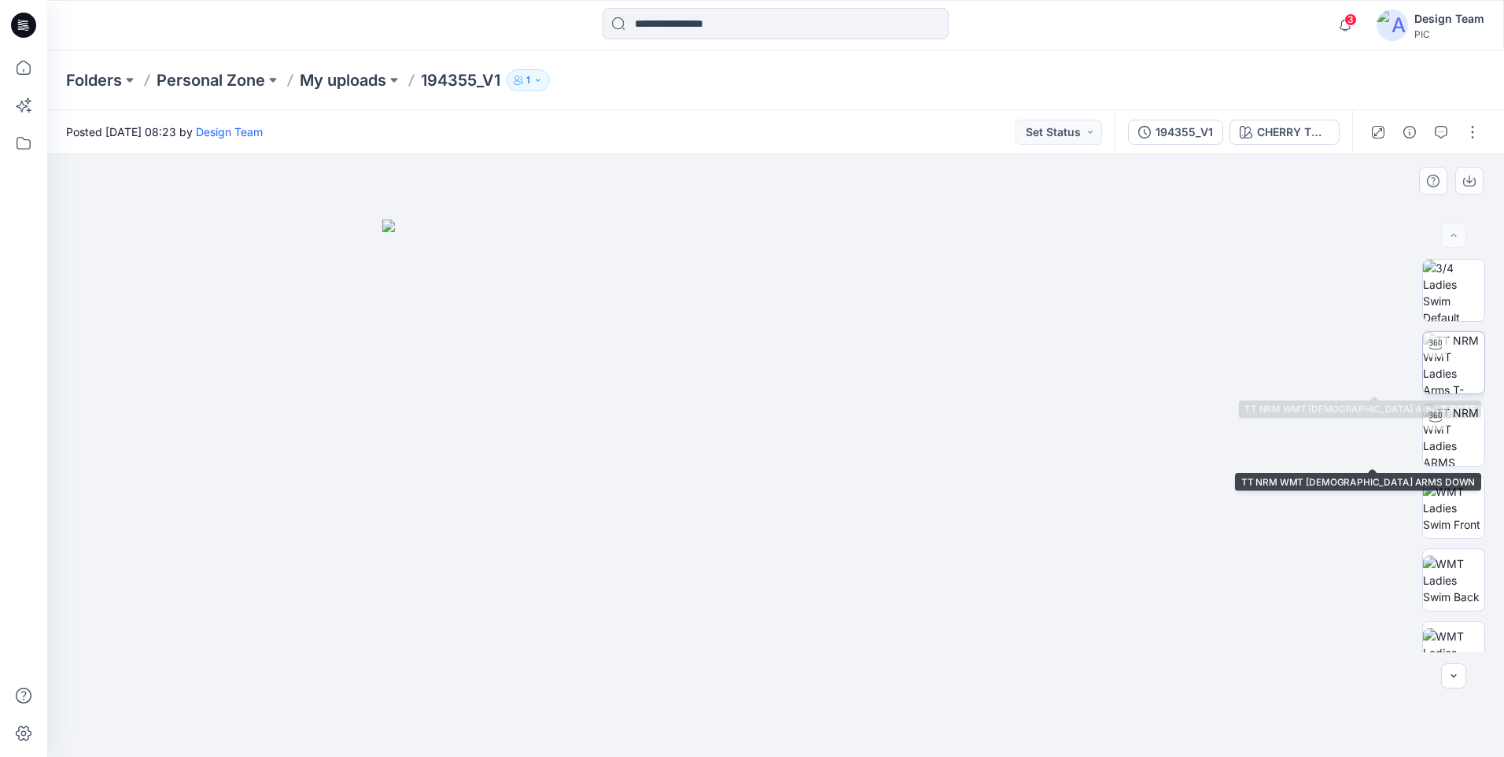
click at [1464, 371] on img at bounding box center [1453, 362] width 61 height 61
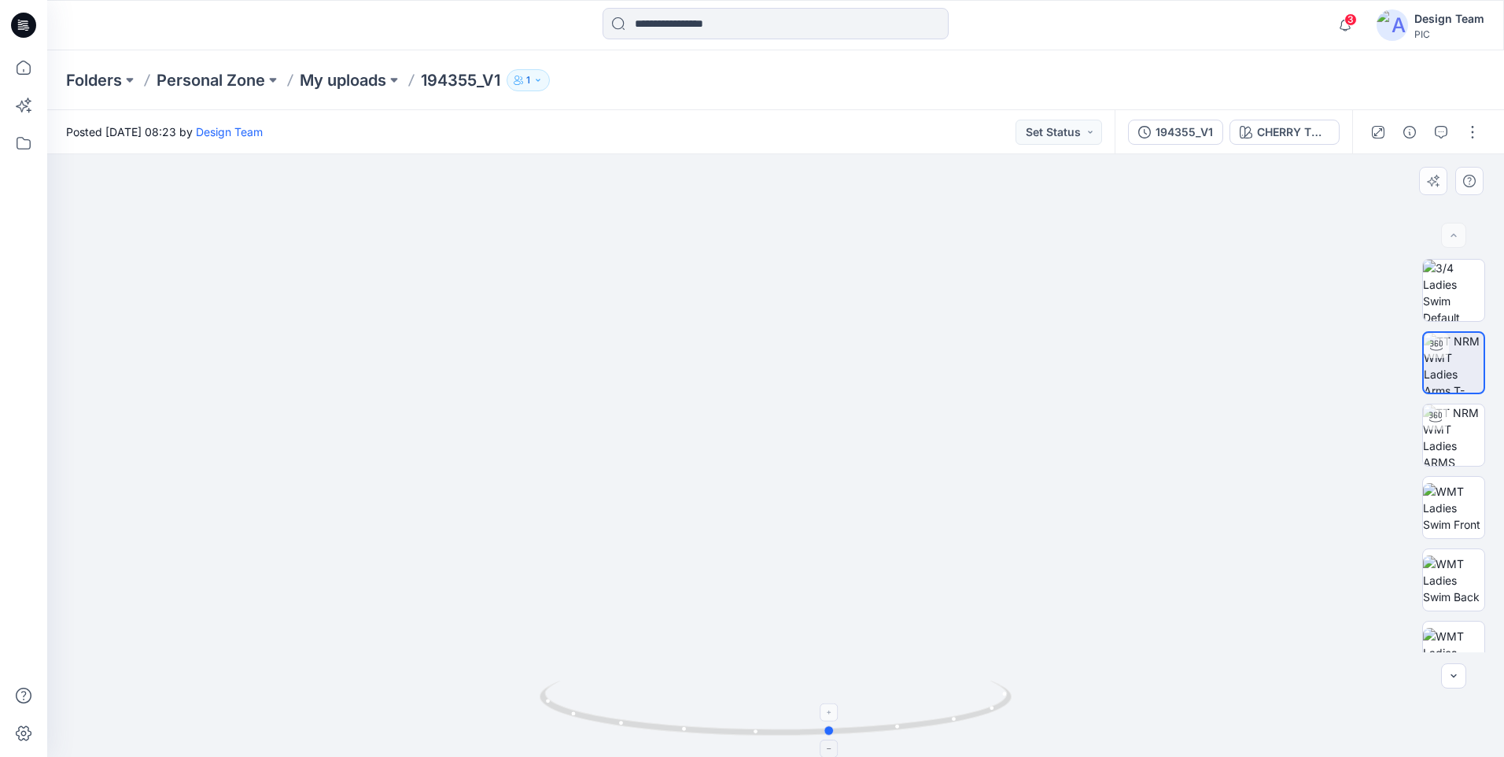
drag, startPoint x: 854, startPoint y: 728, endPoint x: 909, endPoint y: 728, distance: 55.9
click at [909, 728] on icon at bounding box center [778, 709] width 476 height 59
drag, startPoint x: 786, startPoint y: 736, endPoint x: 767, endPoint y: 714, distance: 28.4
click at [767, 714] on icon at bounding box center [778, 709] width 476 height 59
drag, startPoint x: 669, startPoint y: 730, endPoint x: 419, endPoint y: 720, distance: 249.6
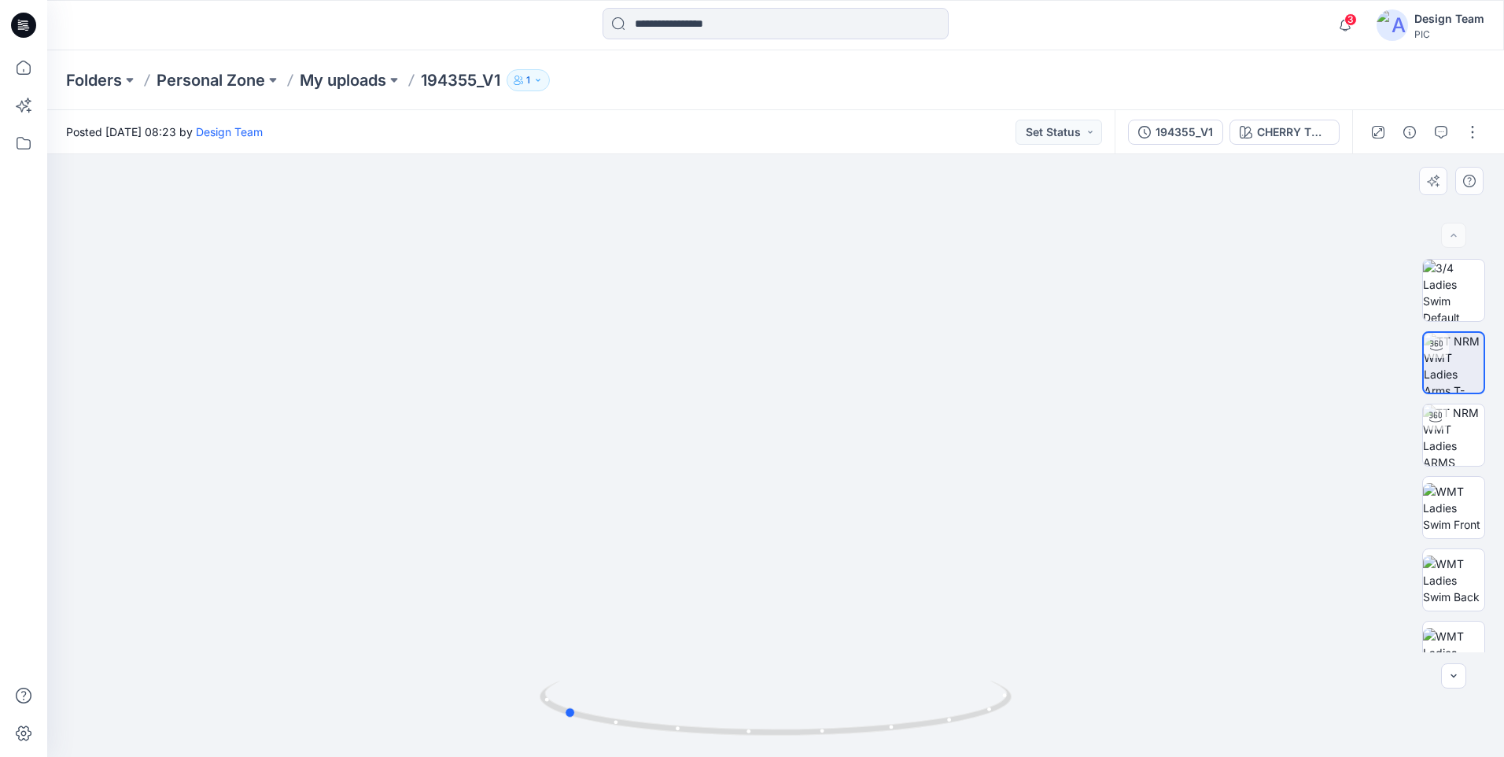
click at [419, 720] on div at bounding box center [775, 455] width 1457 height 603
drag, startPoint x: 824, startPoint y: 732, endPoint x: 607, endPoint y: 726, distance: 217.2
click at [607, 726] on icon at bounding box center [778, 709] width 476 height 59
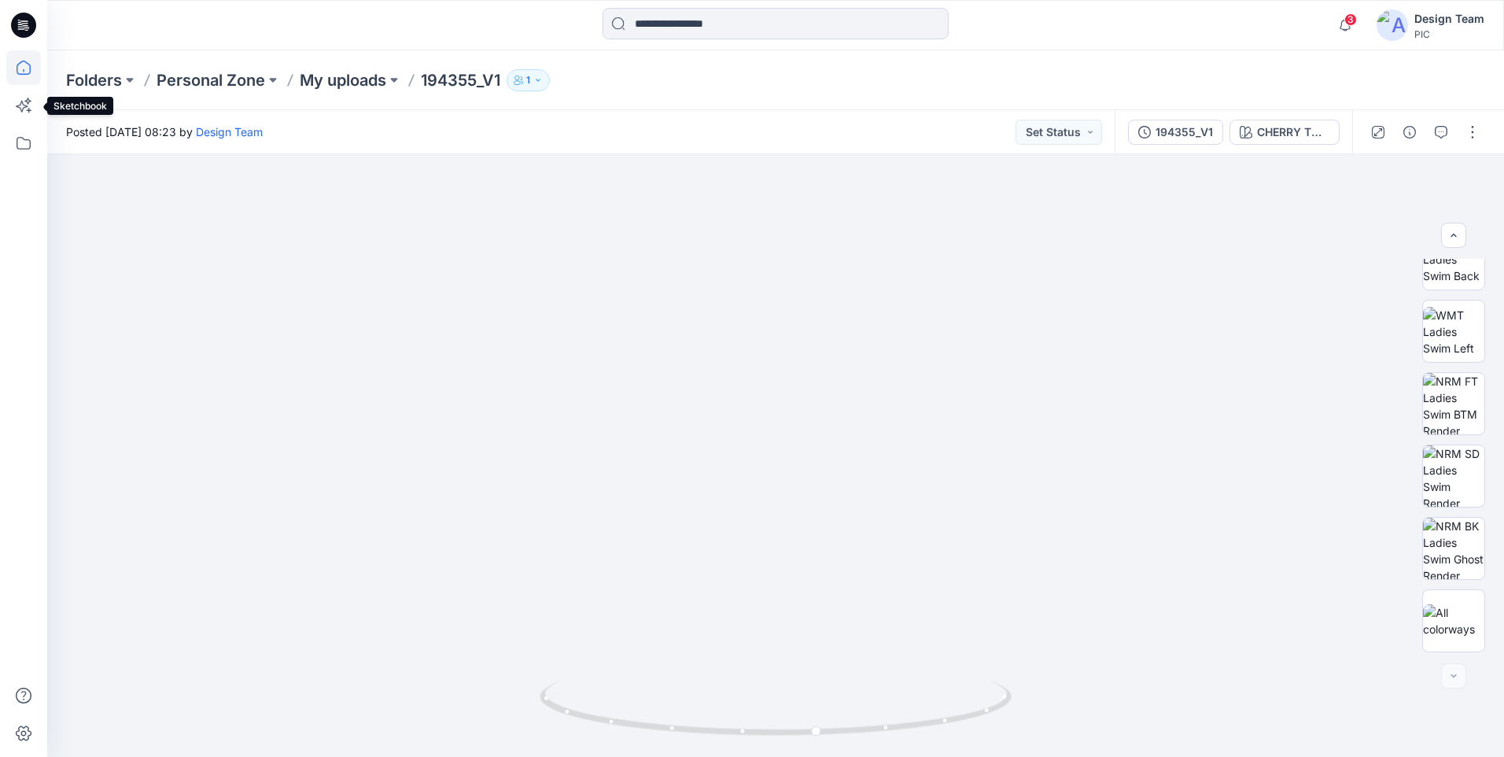
drag, startPoint x: 21, startPoint y: 81, endPoint x: 29, endPoint y: 76, distance: 9.2
click at [21, 80] on icon at bounding box center [23, 67] width 35 height 35
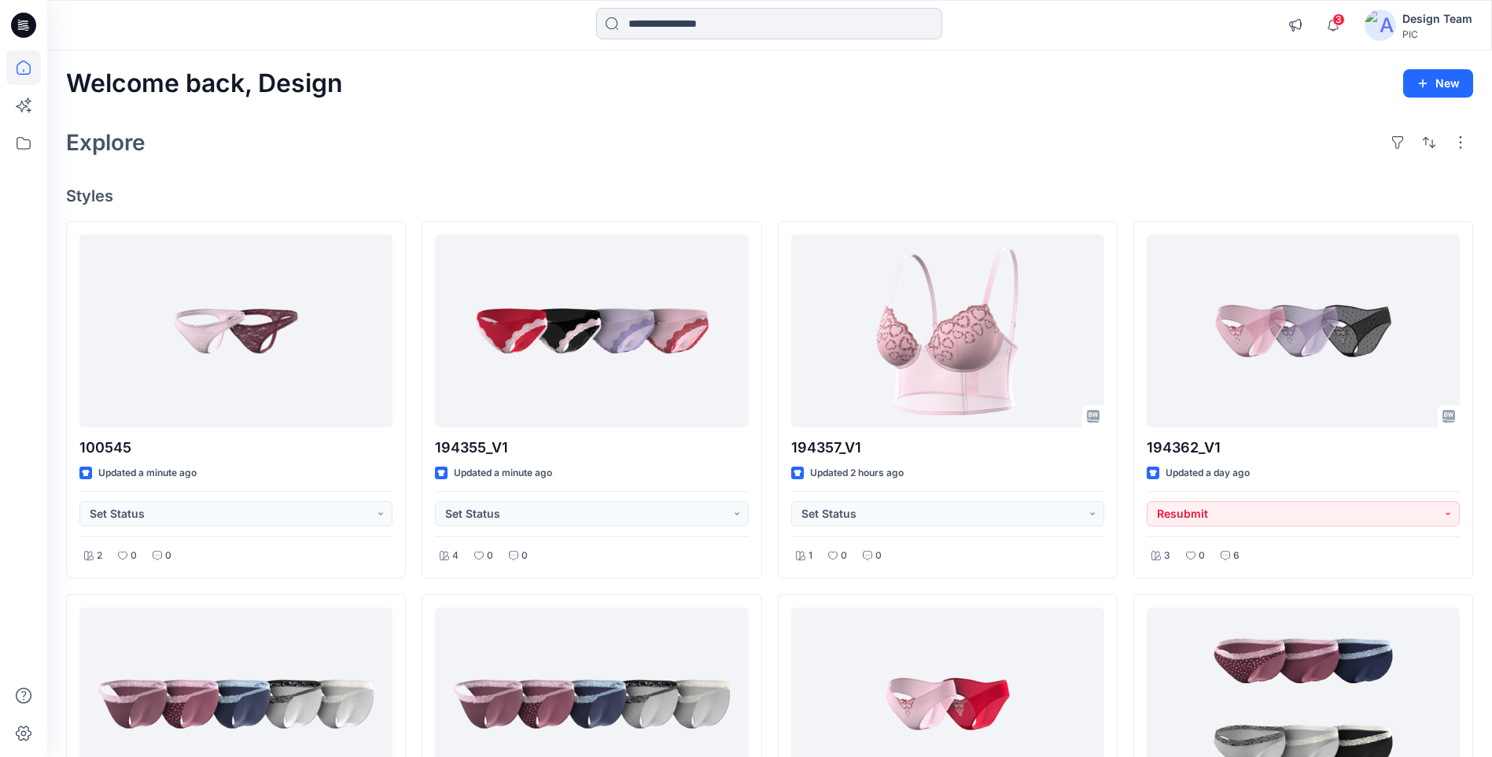
click at [675, 25] on input at bounding box center [769, 23] width 346 height 31
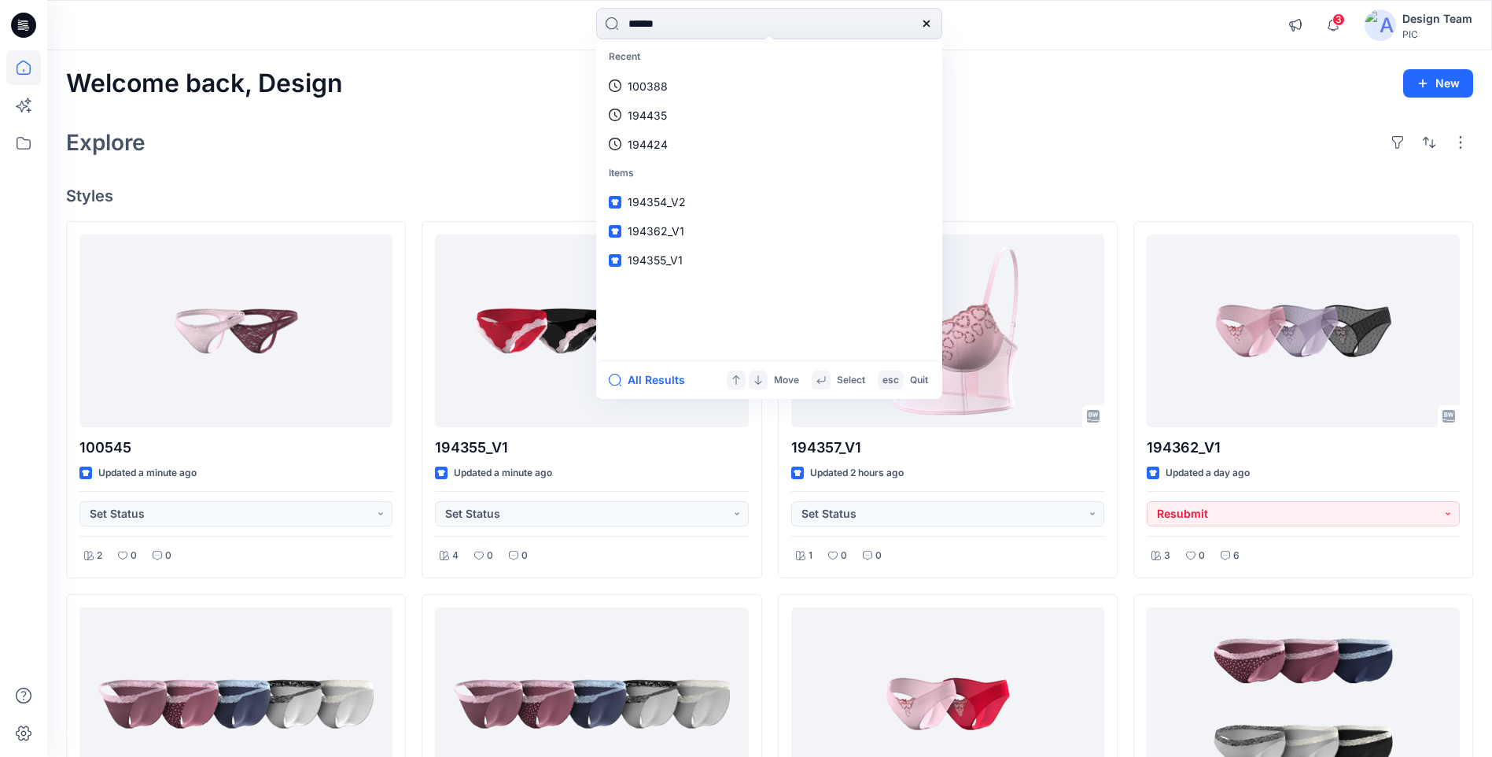
type input "******"
click at [658, 381] on button "All Results" at bounding box center [652, 380] width 87 height 19
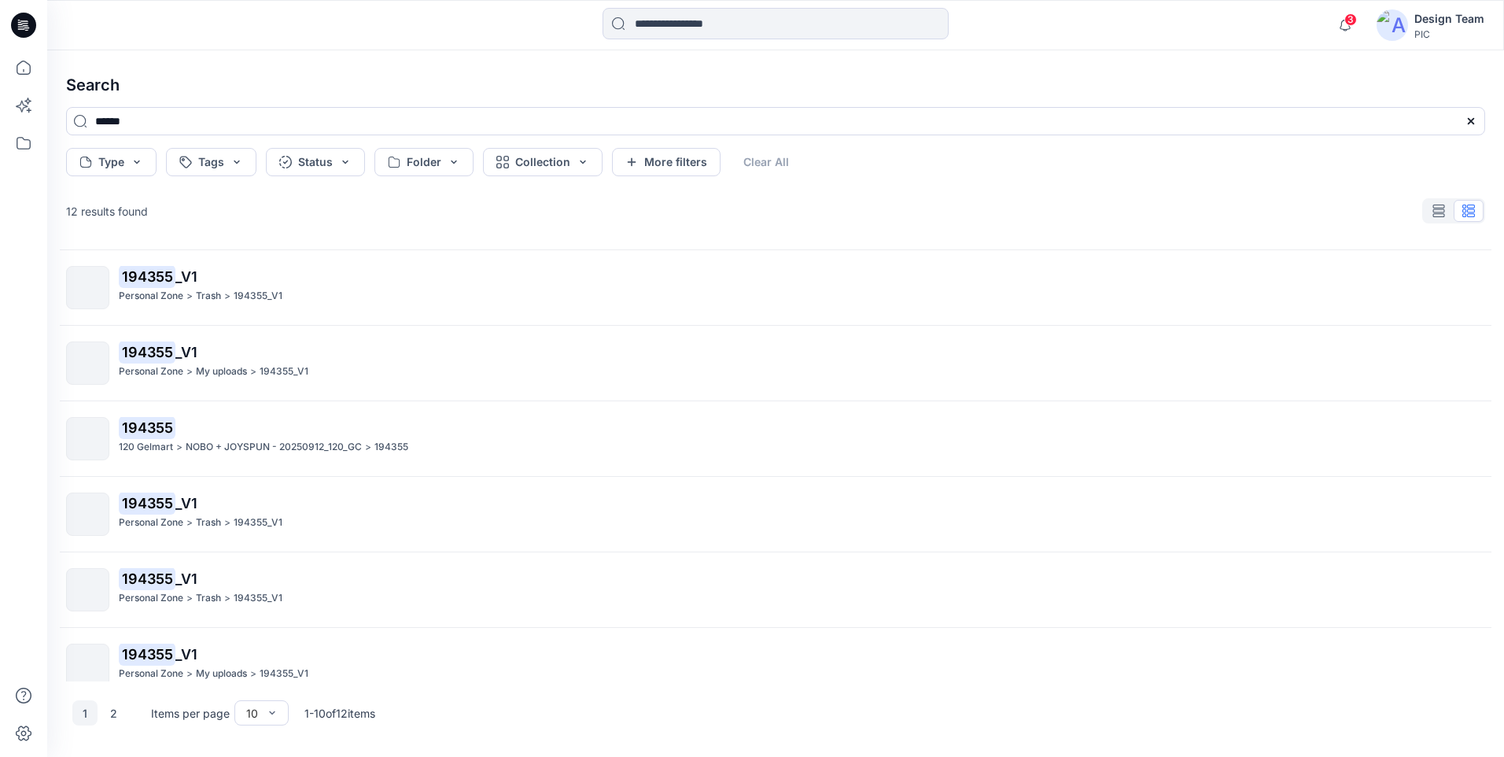
scroll to position [319, 0]
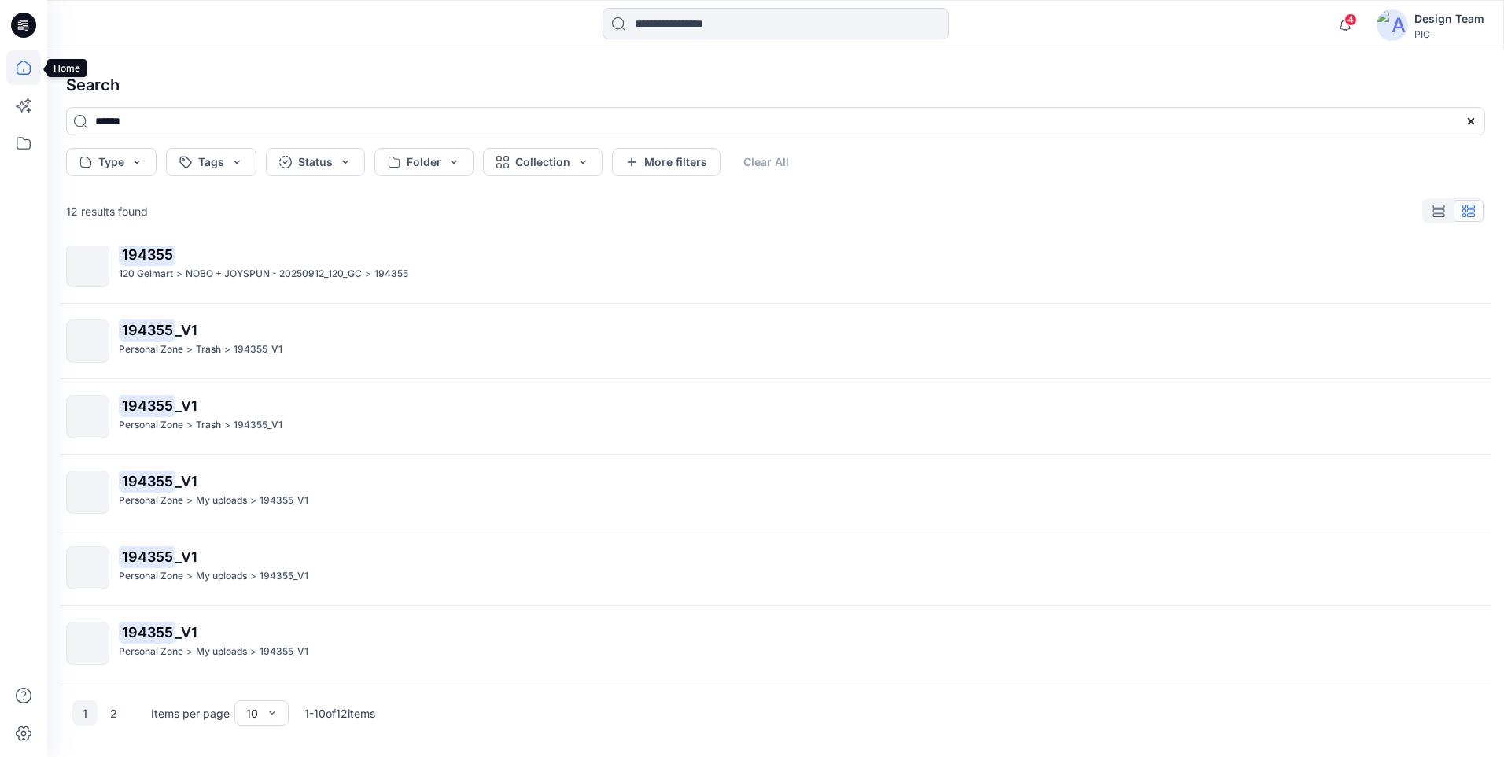
click at [25, 62] on icon at bounding box center [24, 68] width 14 height 14
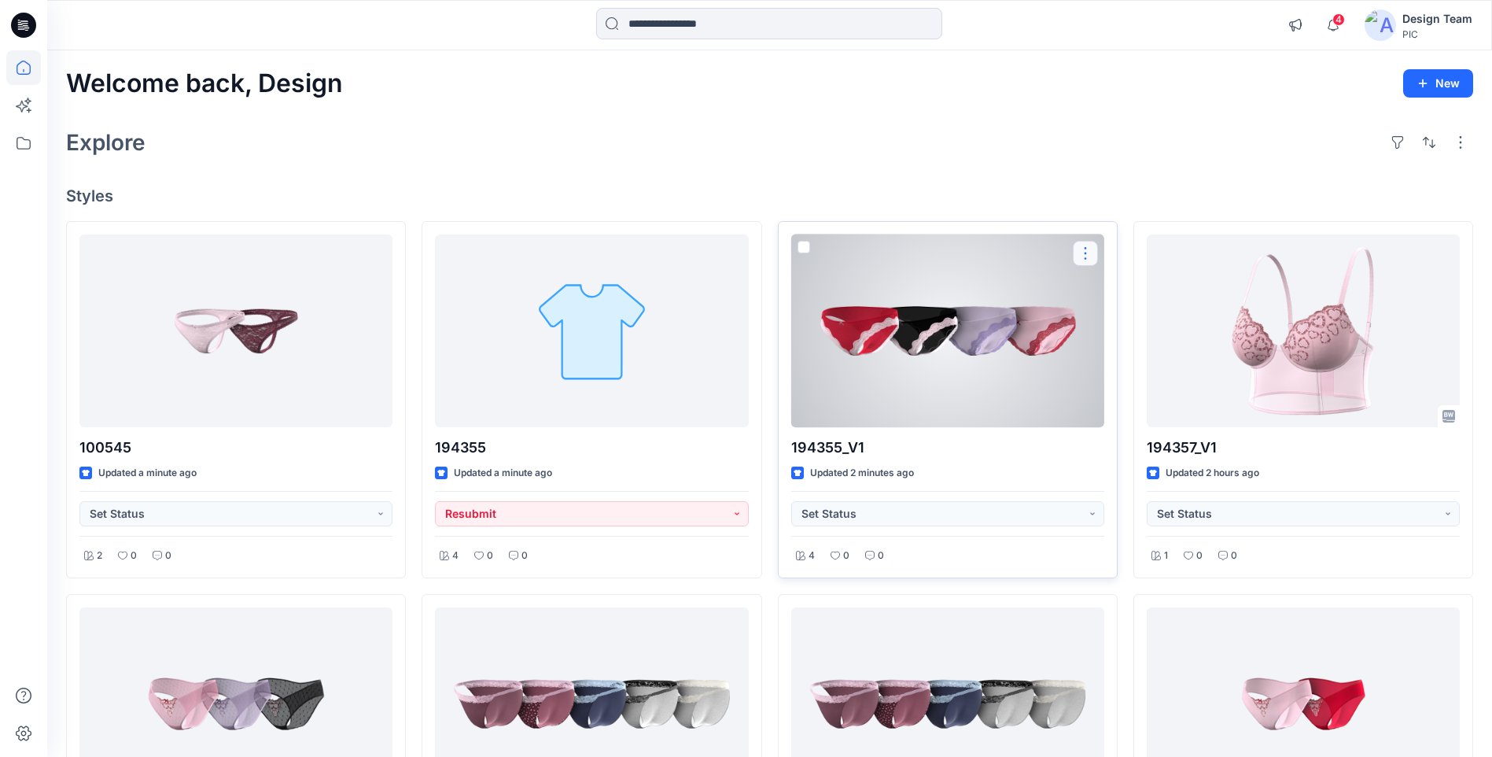
click at [1084, 254] on button "button" at bounding box center [1085, 253] width 25 height 25
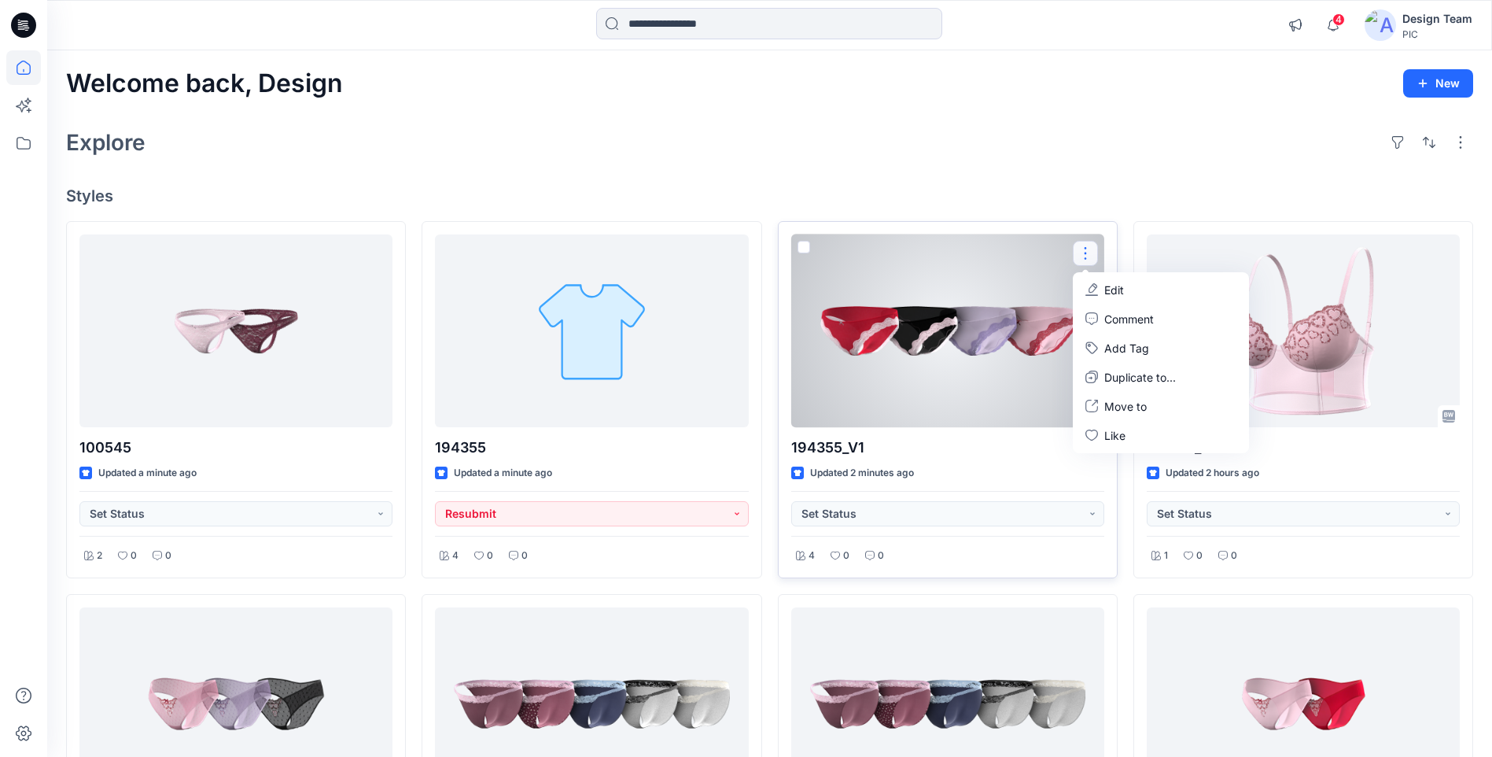
click at [1105, 286] on p "Edit" at bounding box center [1115, 290] width 20 height 17
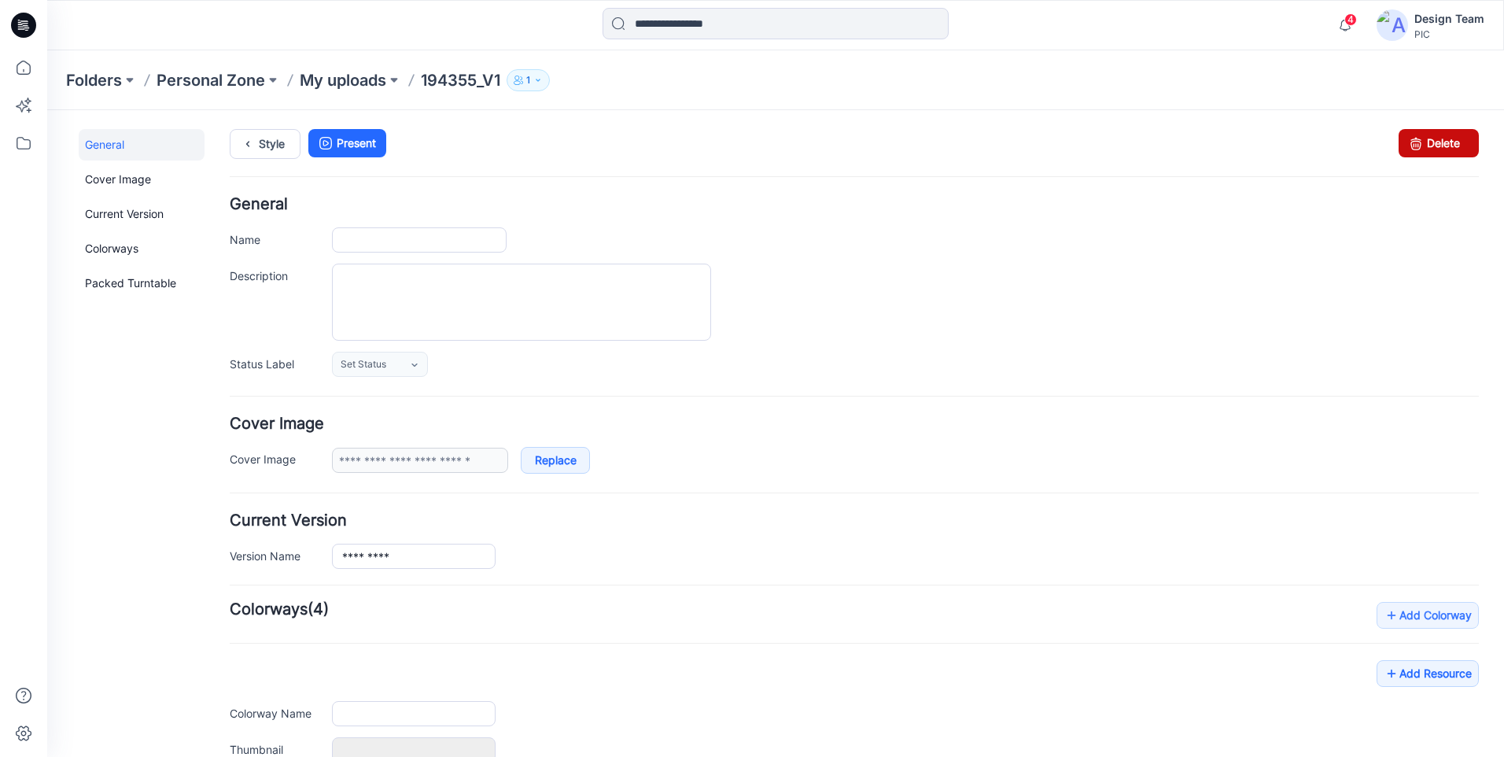
click at [1447, 142] on link "Delete" at bounding box center [1439, 143] width 80 height 28
type input "*********"
type input "**********"
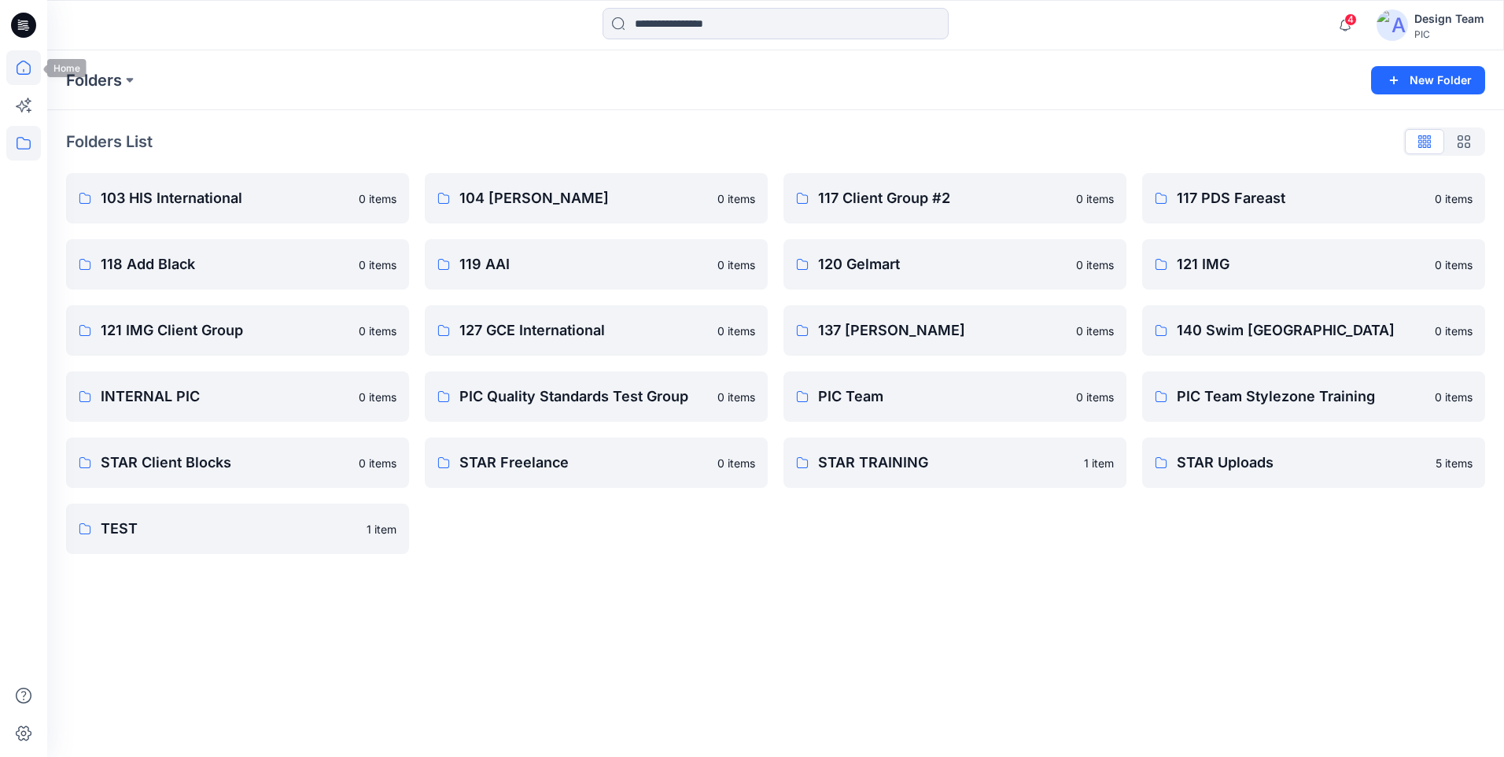
click at [23, 72] on icon at bounding box center [23, 67] width 35 height 35
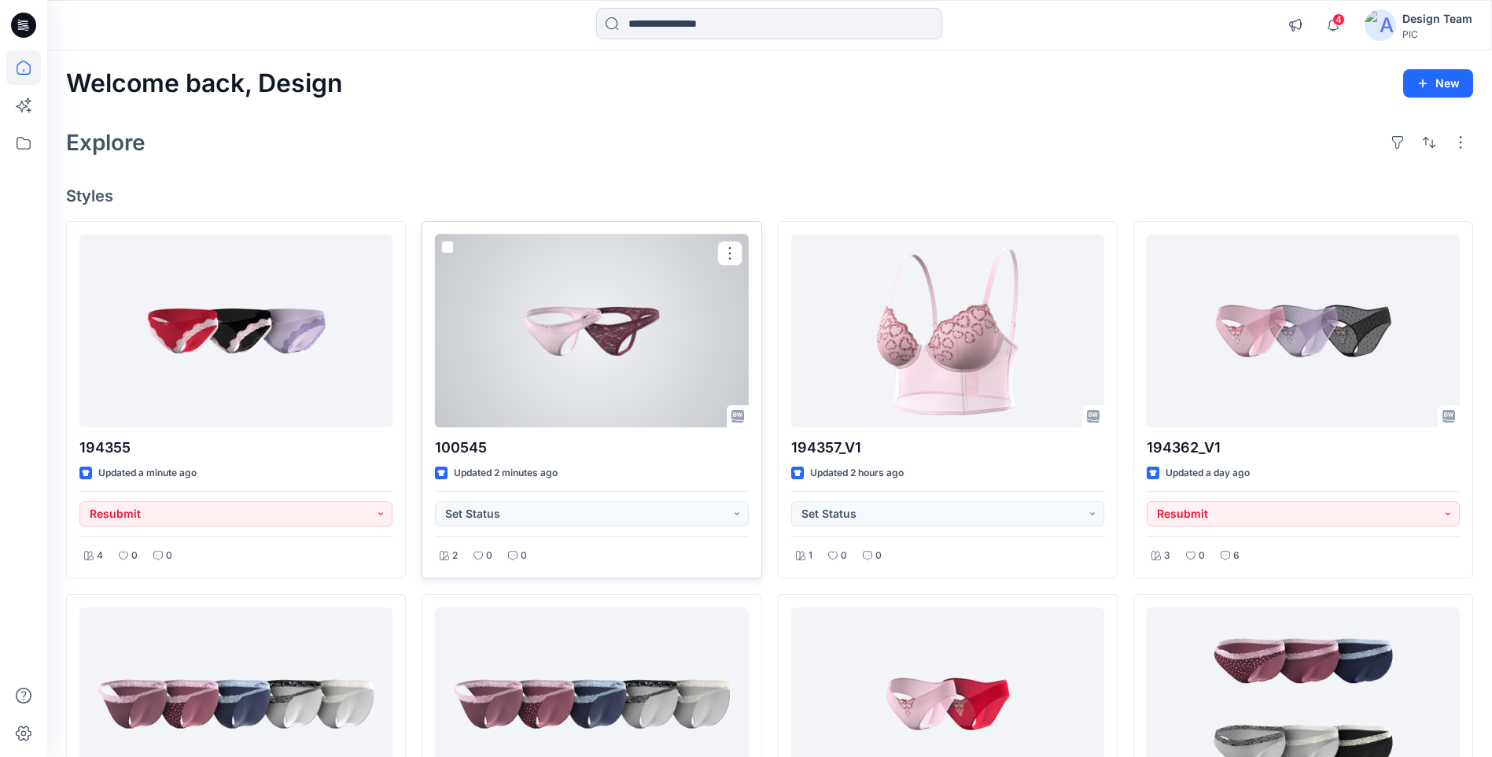
click at [694, 348] on div at bounding box center [591, 330] width 313 height 193
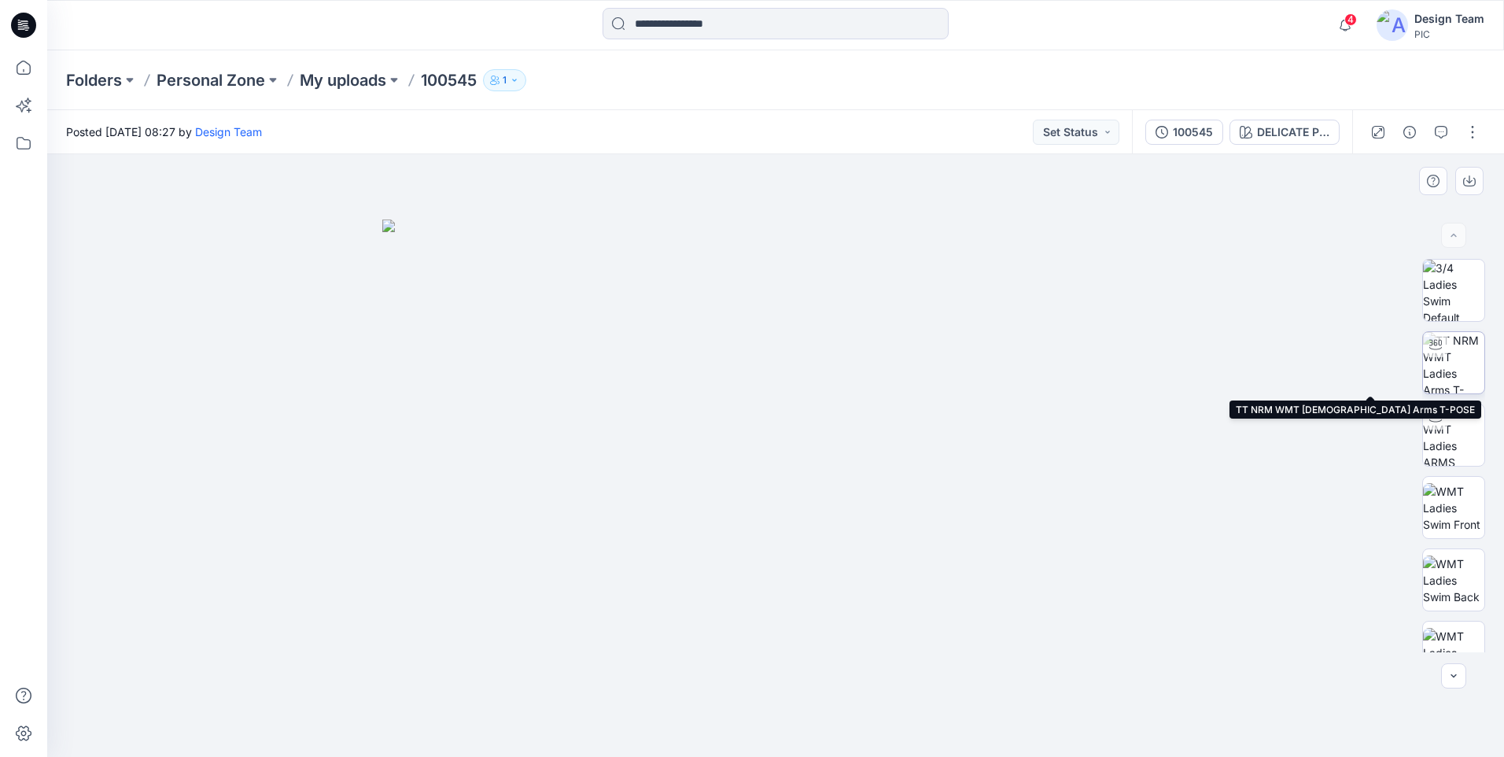
click at [1471, 360] on img at bounding box center [1453, 362] width 61 height 61
click at [14, 74] on icon at bounding box center [23, 67] width 35 height 35
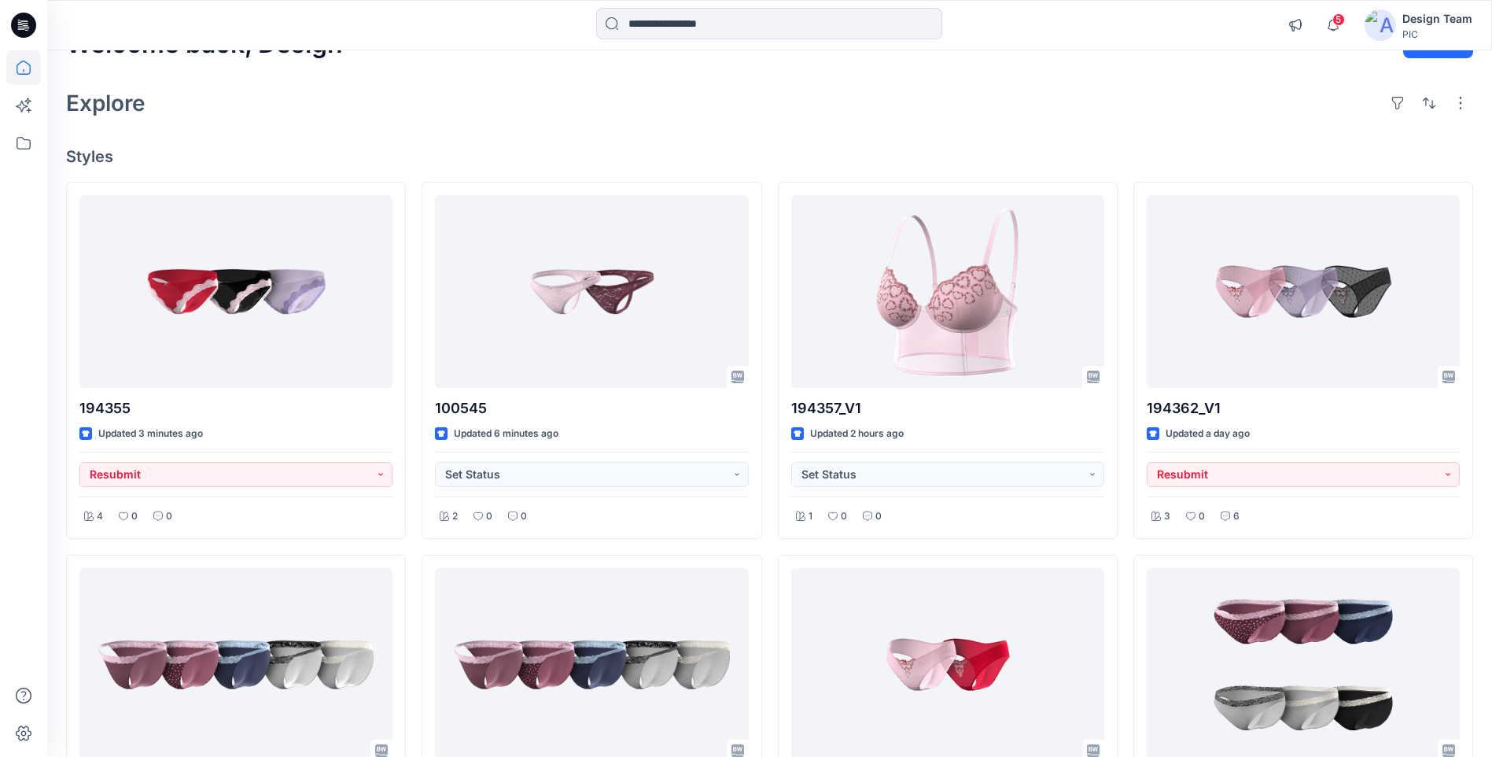
scroll to position [79, 0]
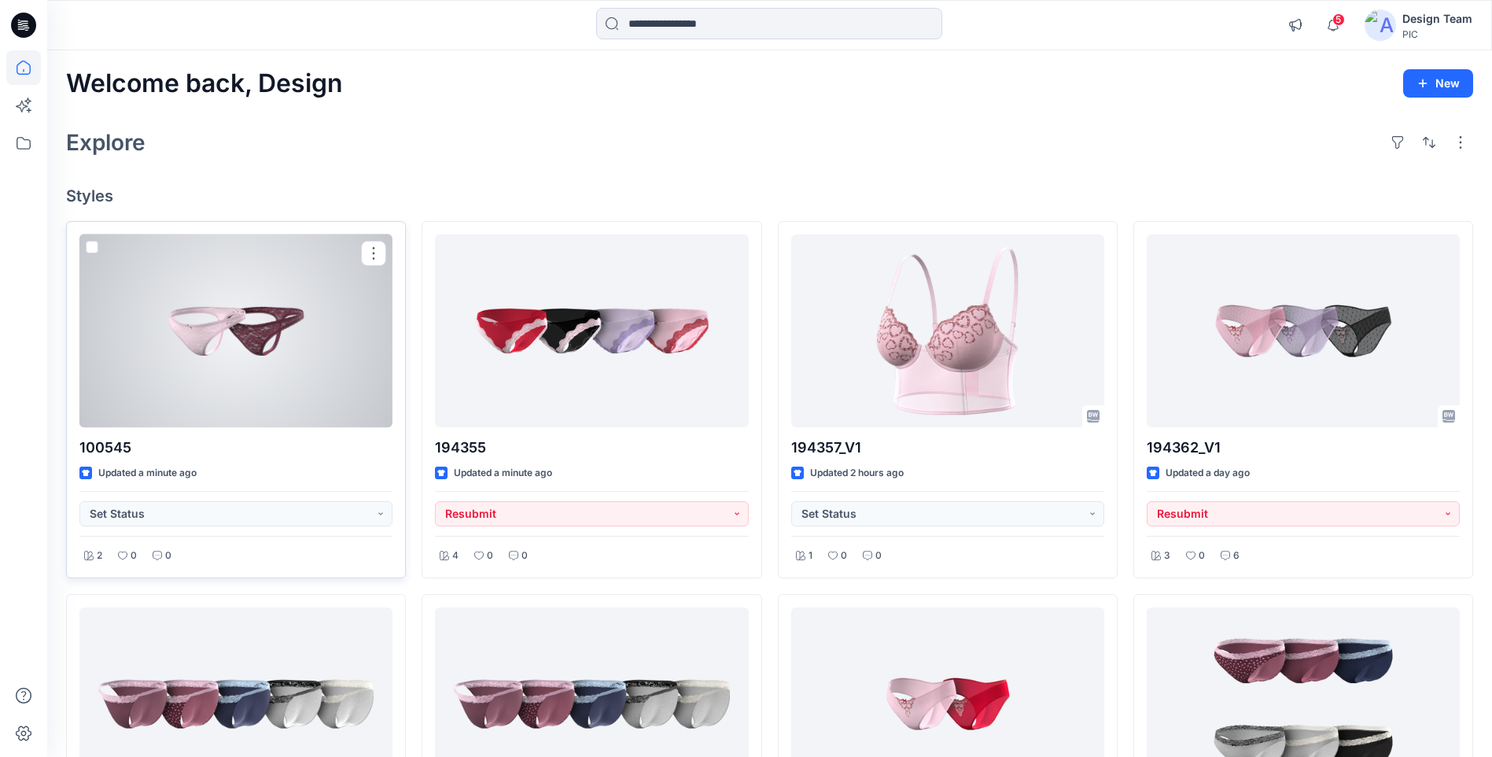
click at [352, 371] on div at bounding box center [235, 330] width 313 height 193
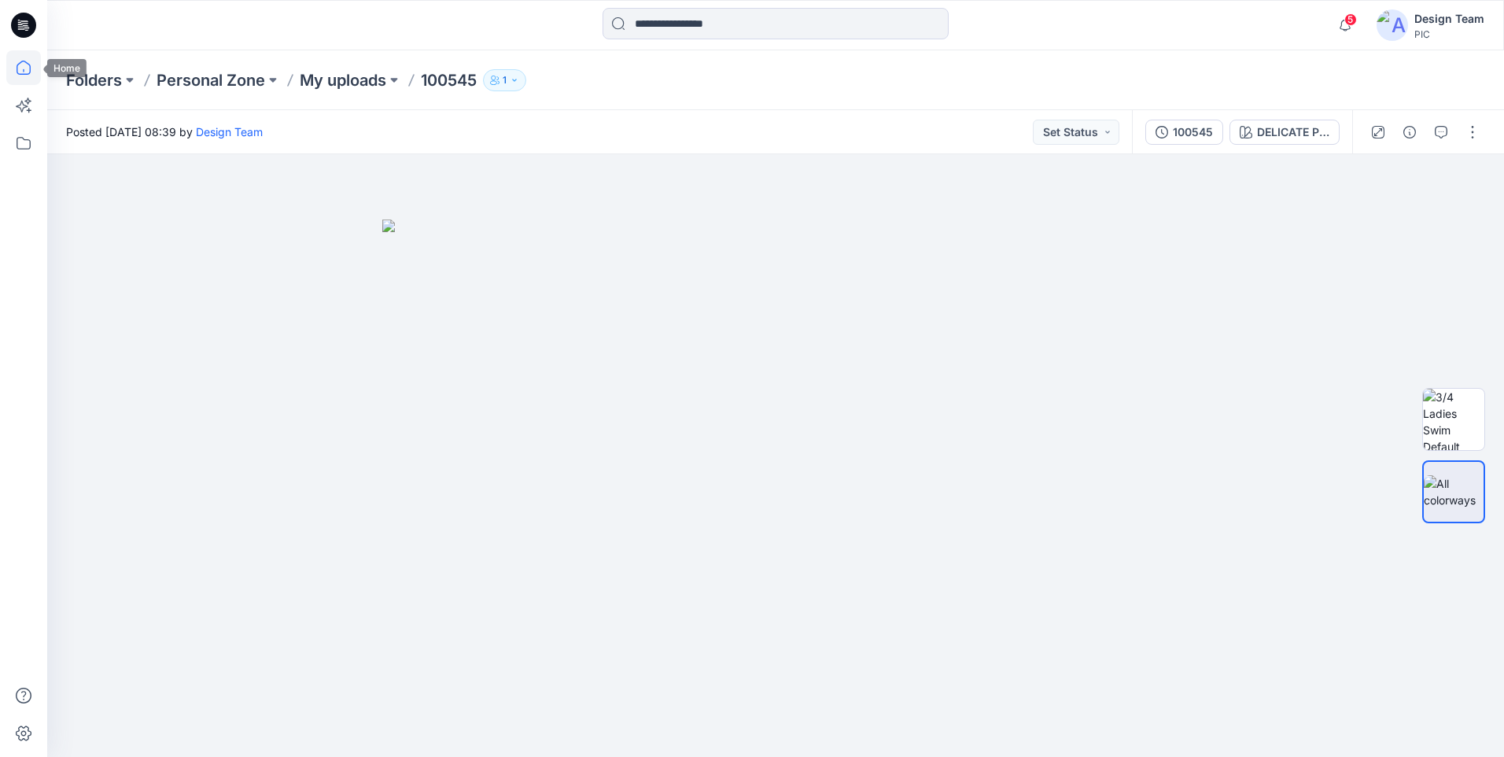
drag, startPoint x: 17, startPoint y: 69, endPoint x: 17, endPoint y: 104, distance: 34.6
click at [17, 70] on icon at bounding box center [24, 68] width 14 height 14
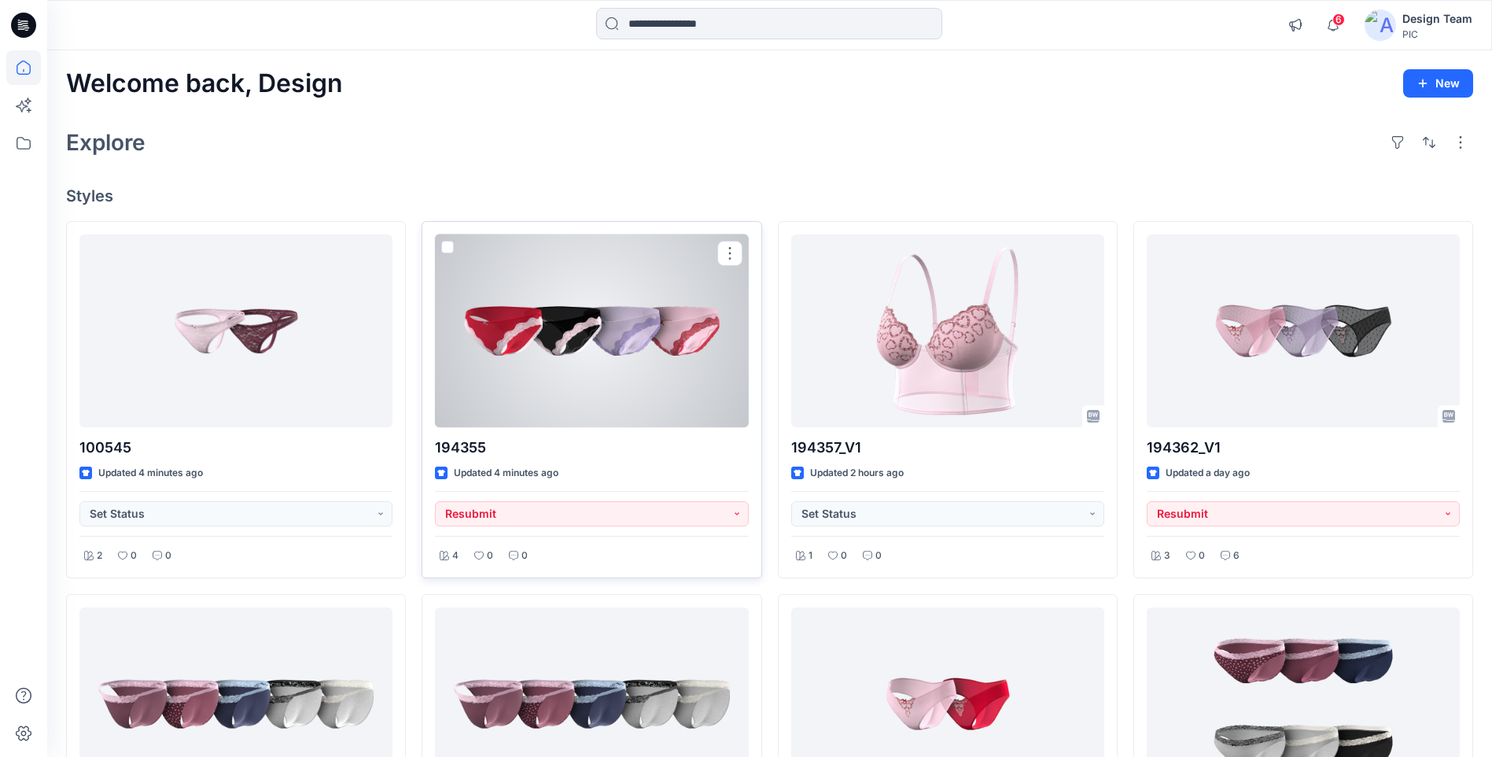
click at [618, 308] on div at bounding box center [591, 330] width 313 height 193
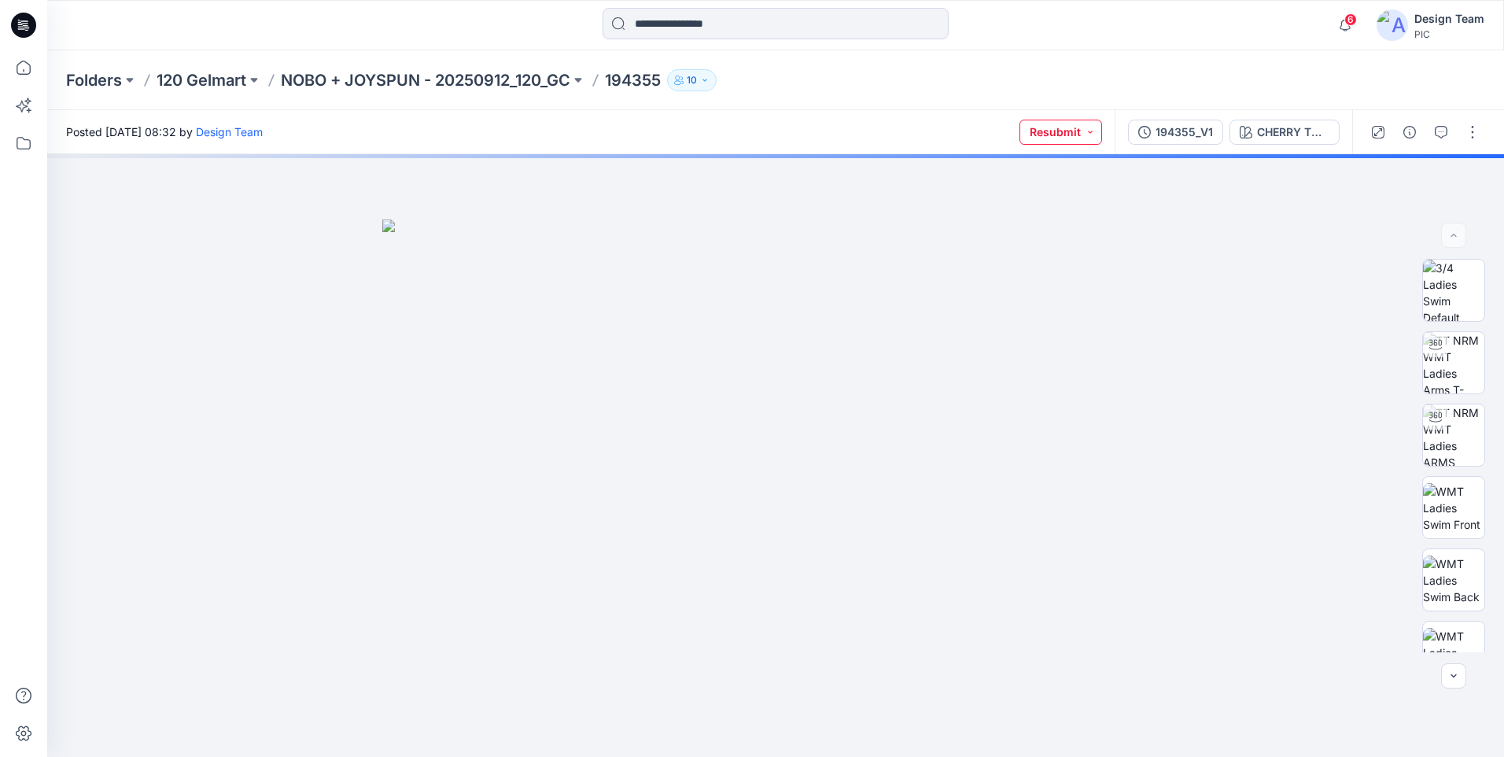
click at [1080, 131] on button "Resubmit" at bounding box center [1061, 132] width 83 height 25
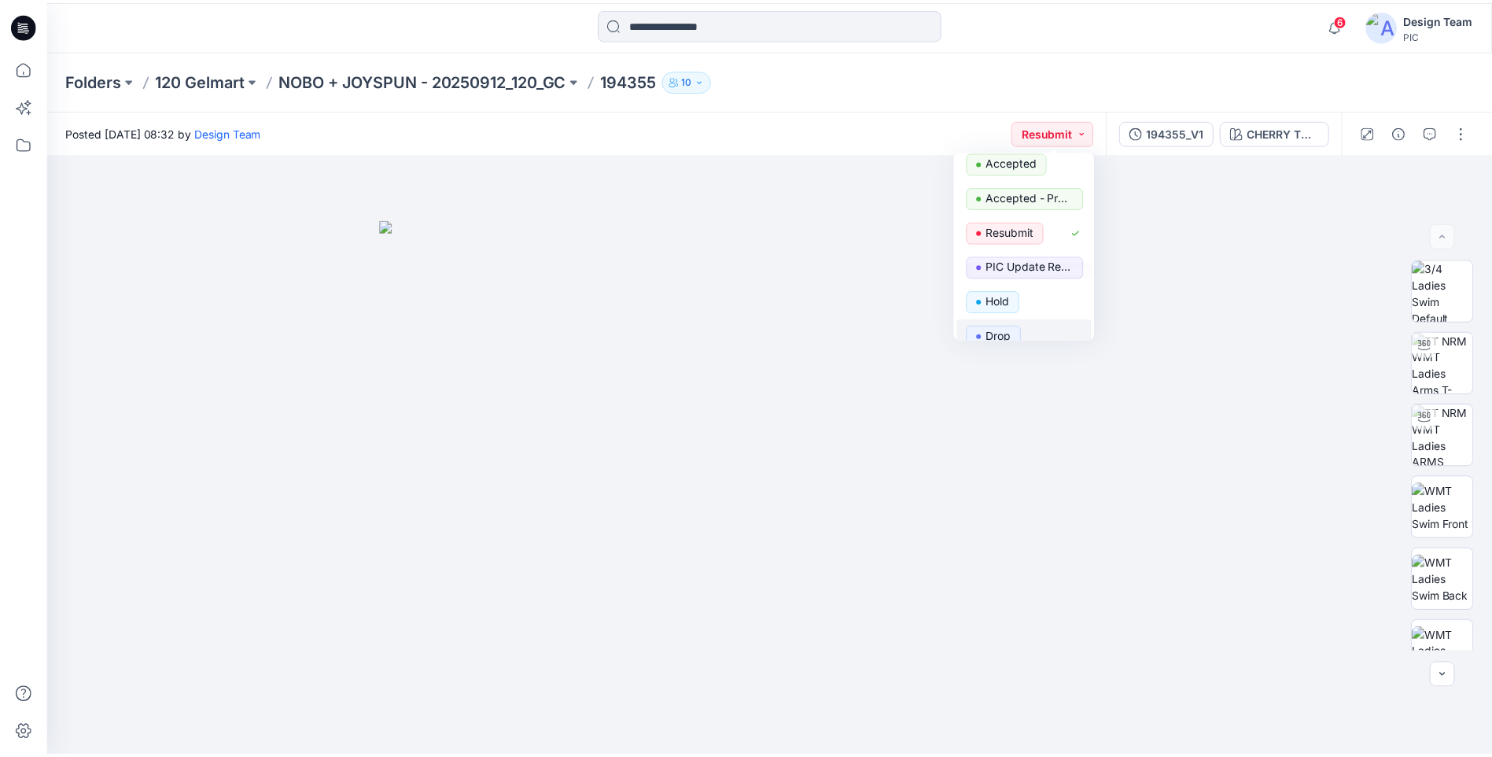
scroll to position [79, 0]
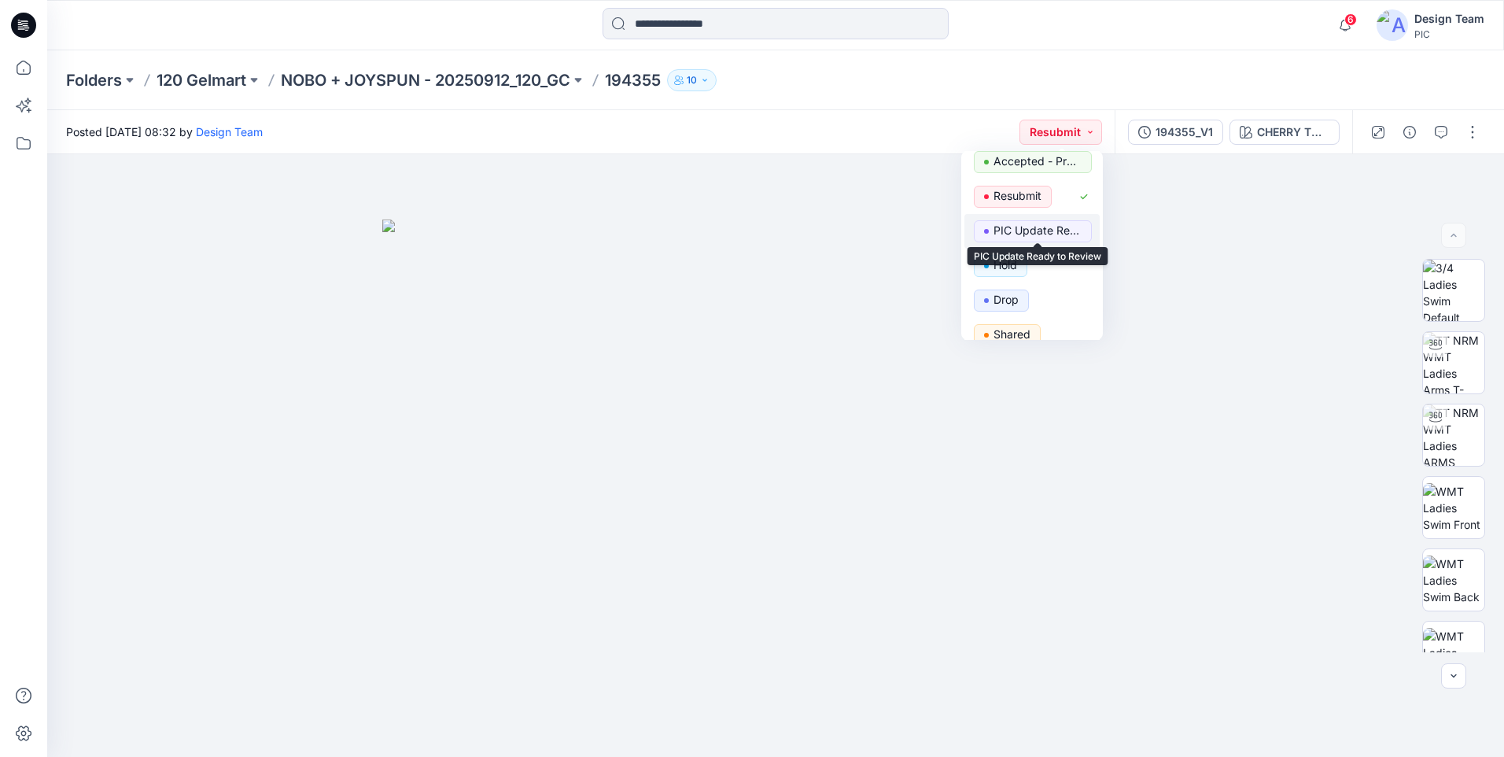
click at [1038, 229] on p "PIC Update Ready to Review" at bounding box center [1038, 230] width 88 height 20
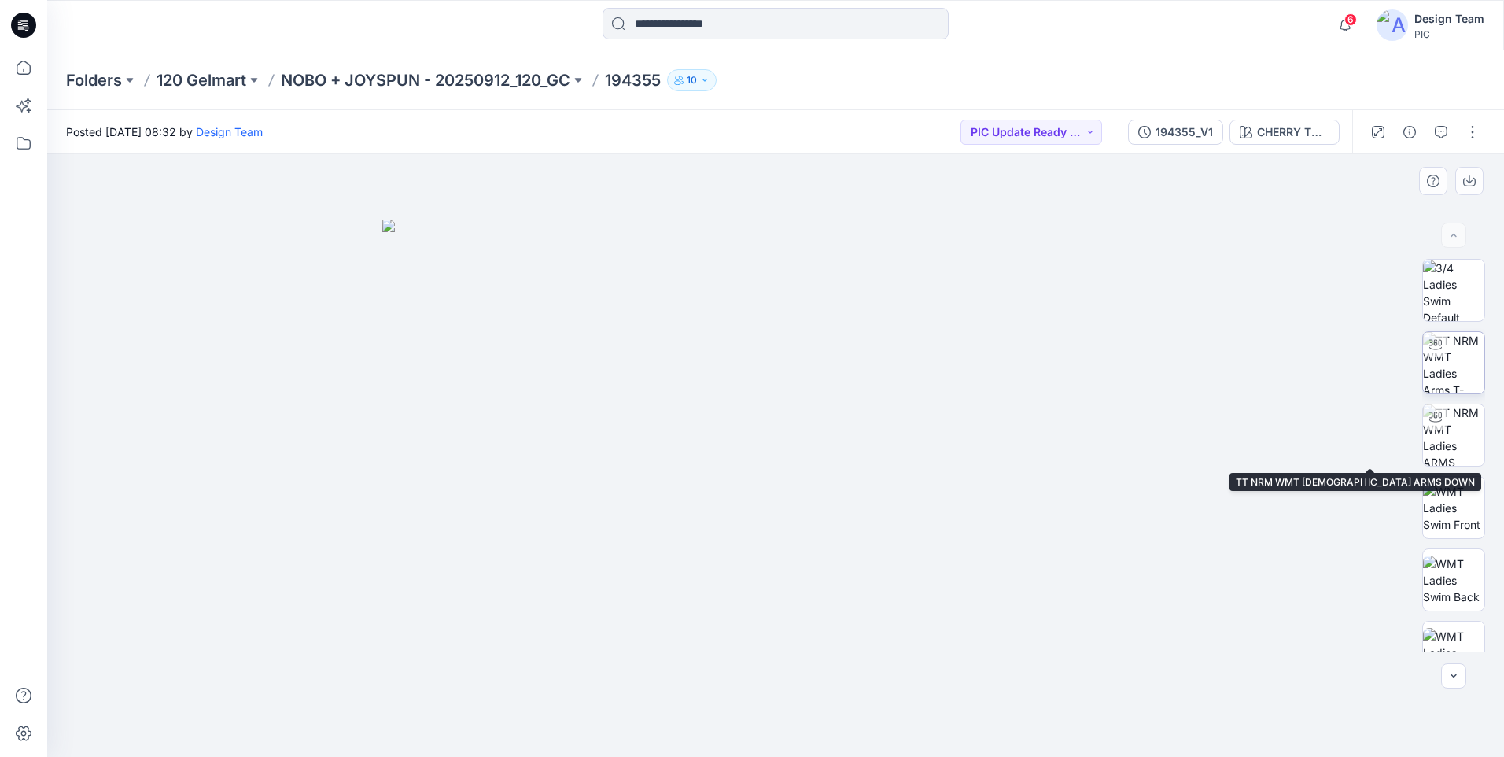
click at [1474, 366] on img at bounding box center [1453, 362] width 61 height 61
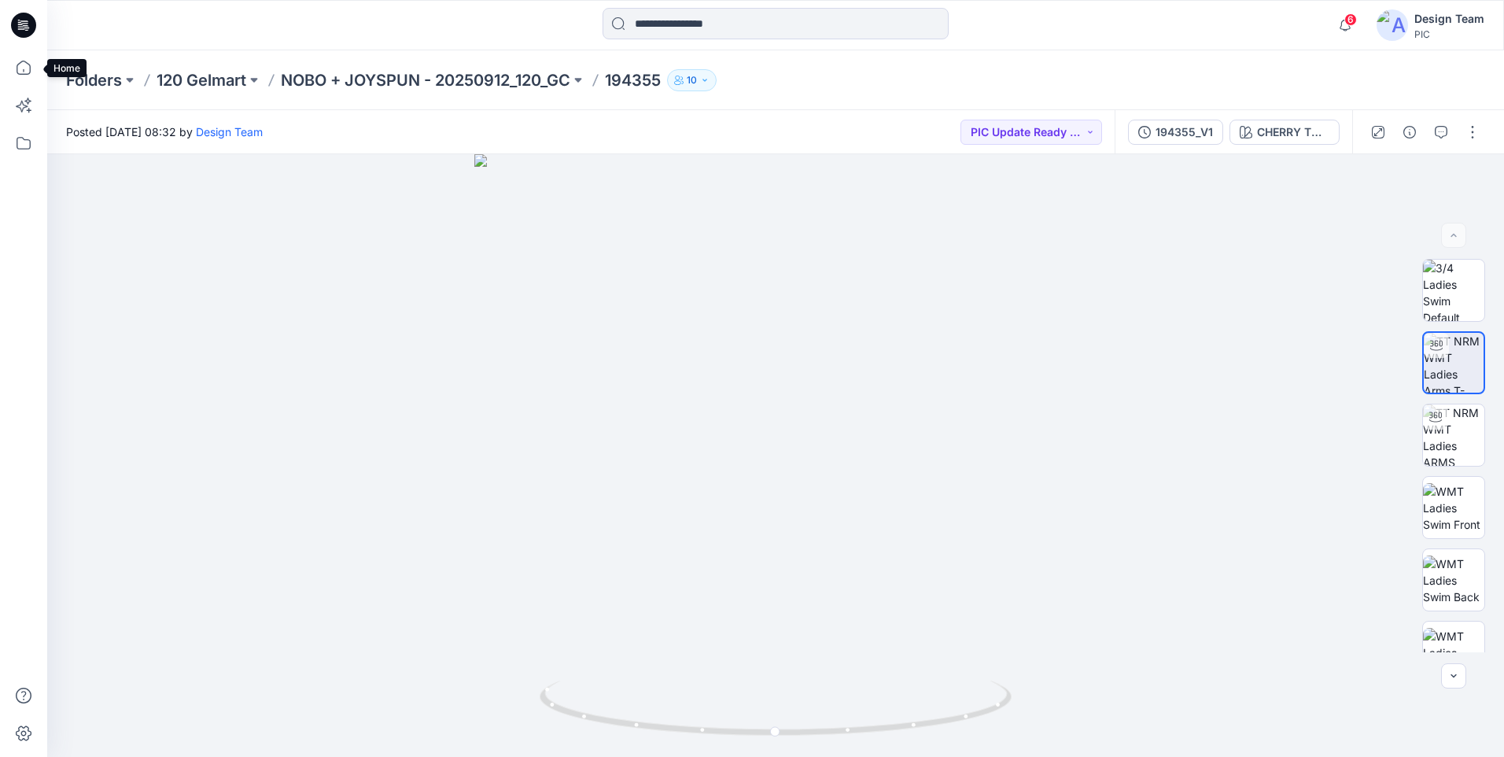
drag, startPoint x: 16, startPoint y: 69, endPoint x: 0, endPoint y: 132, distance: 64.9
click at [16, 69] on icon at bounding box center [23, 67] width 35 height 35
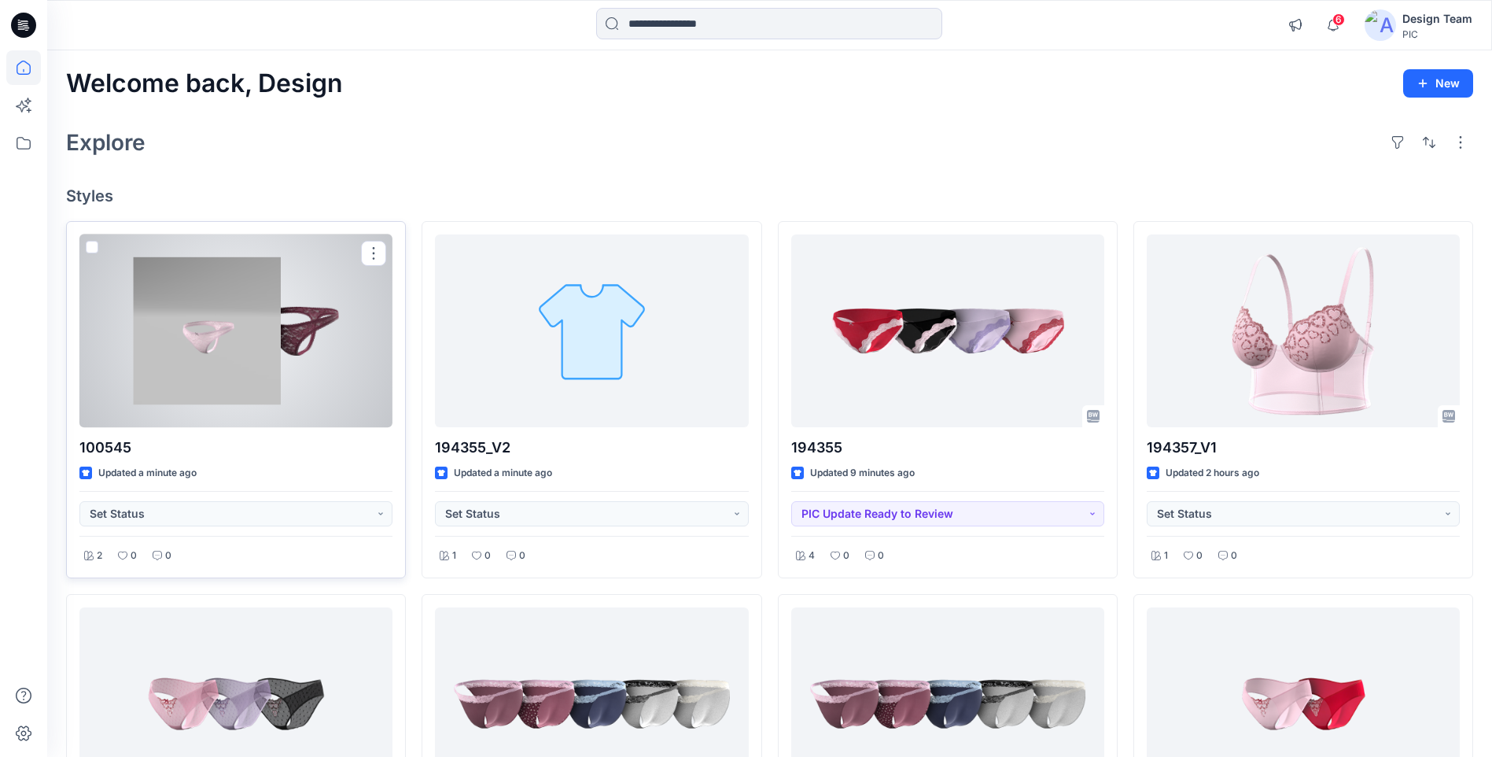
click at [256, 326] on div at bounding box center [235, 330] width 313 height 193
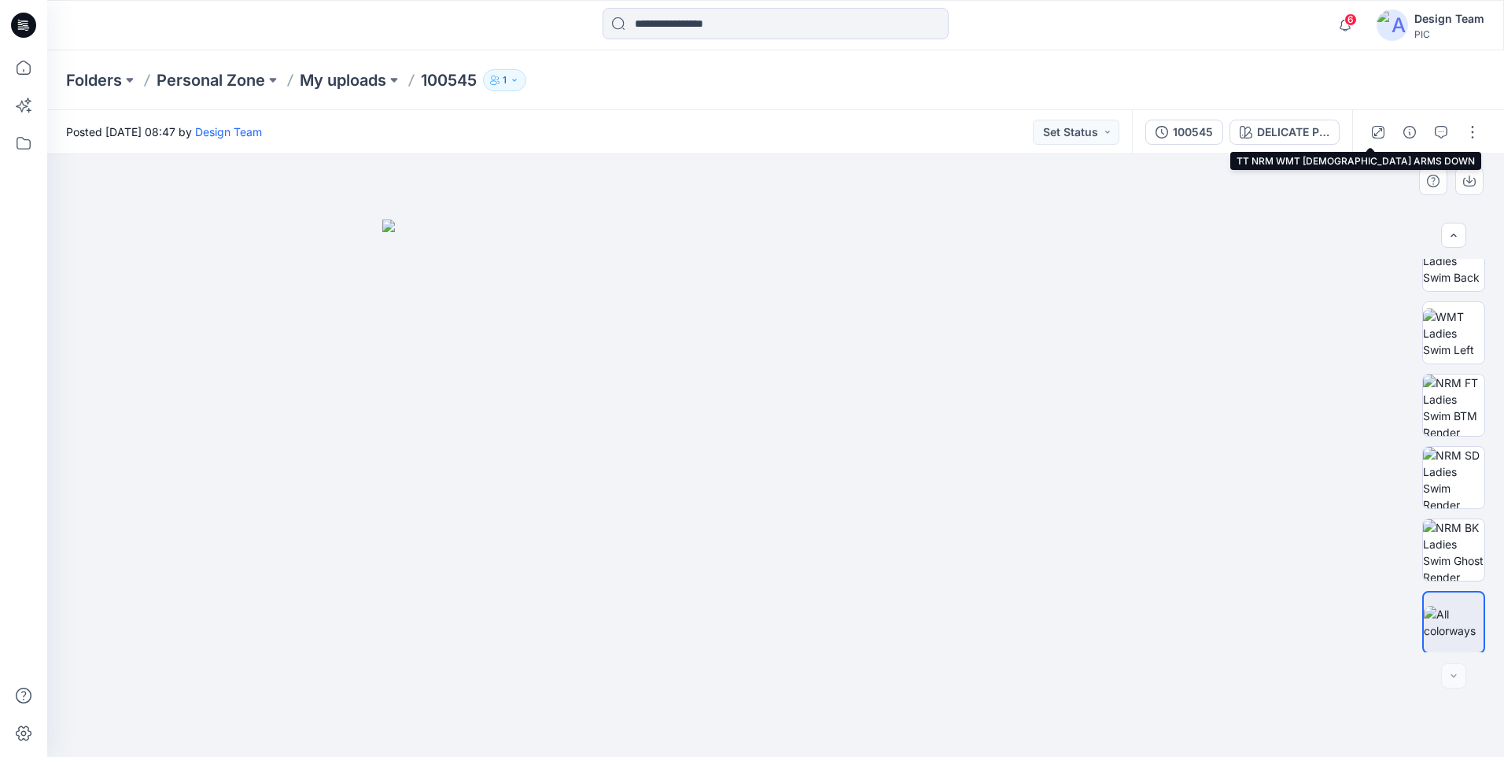
scroll to position [321, 0]
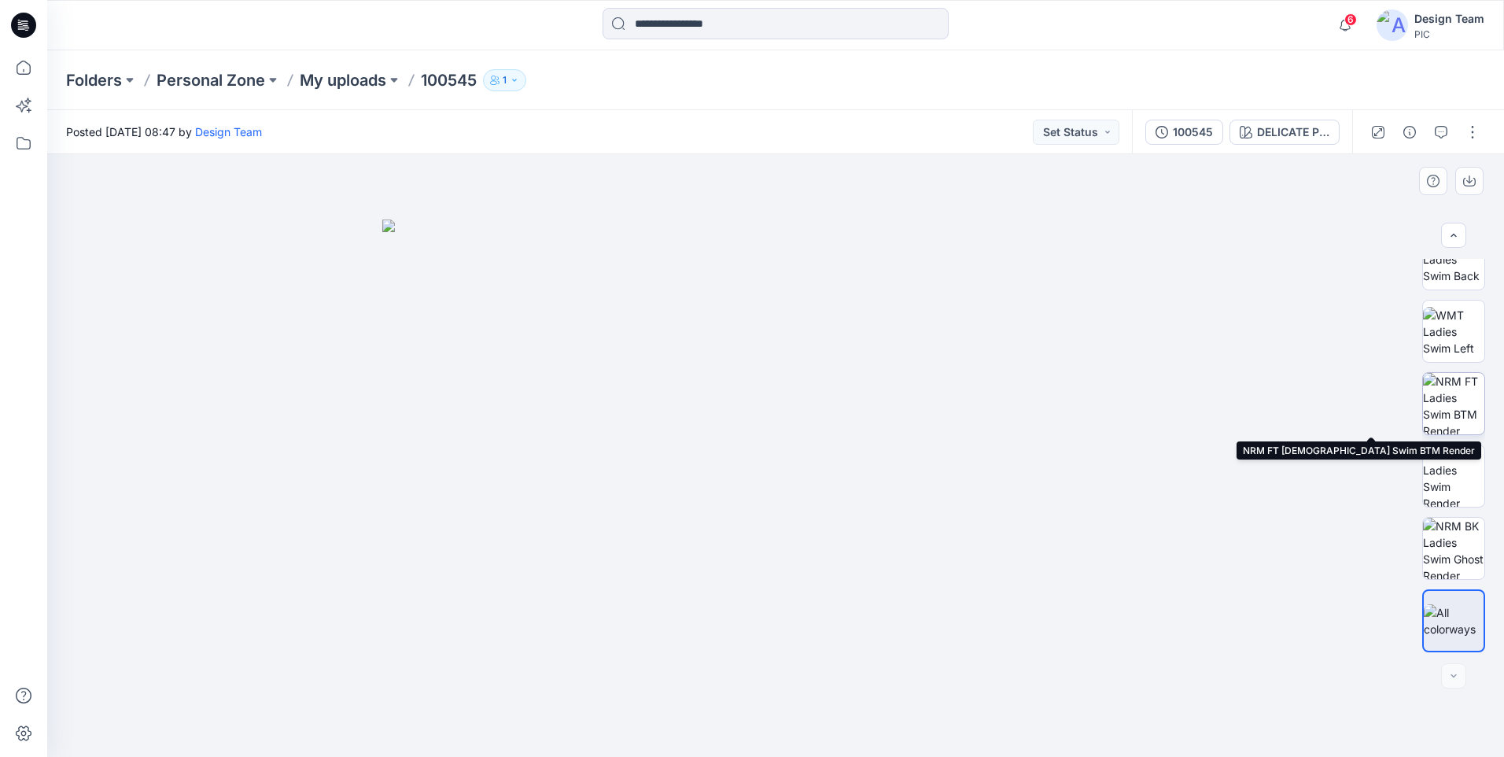
click at [1455, 406] on img at bounding box center [1453, 403] width 61 height 61
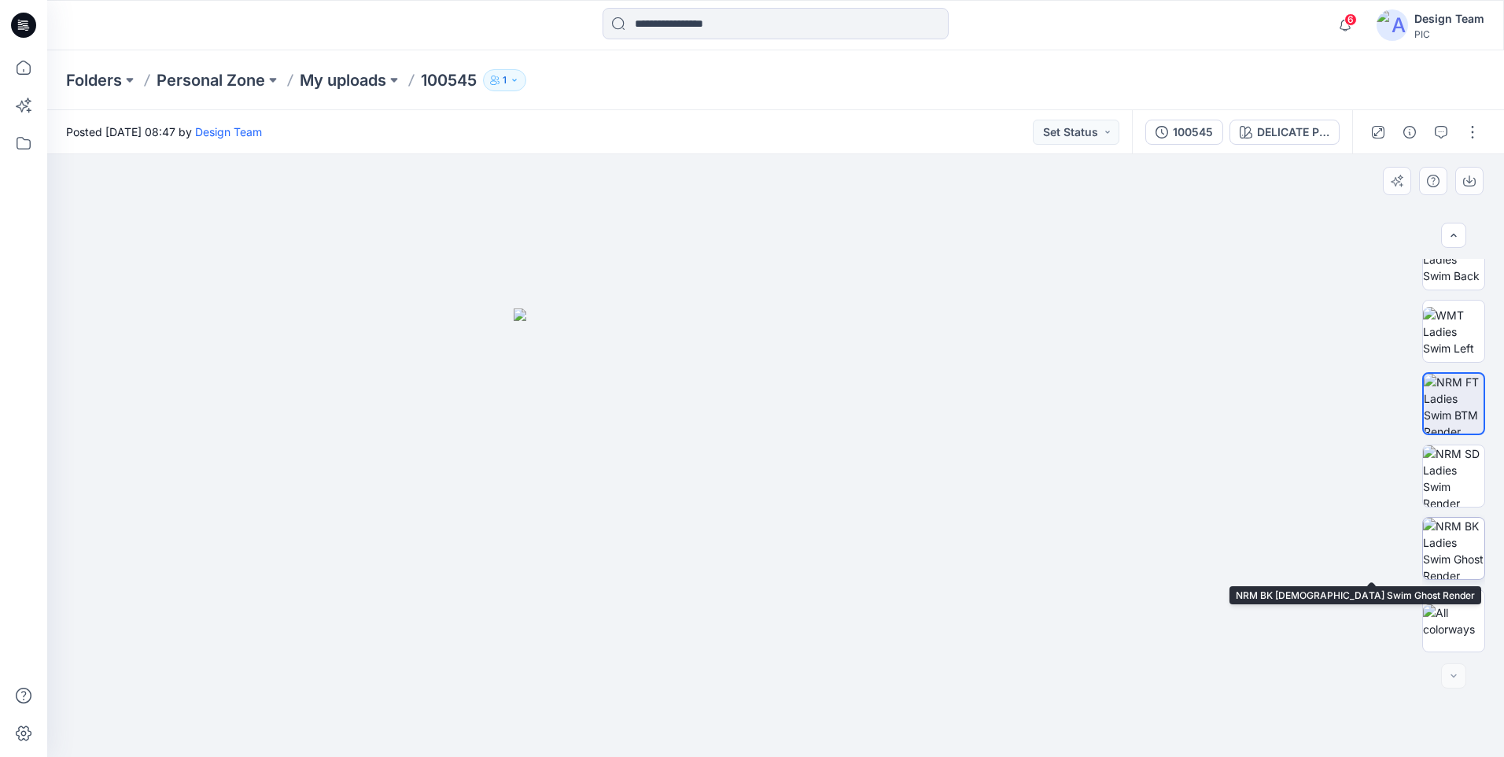
click at [1462, 541] on img at bounding box center [1453, 548] width 61 height 61
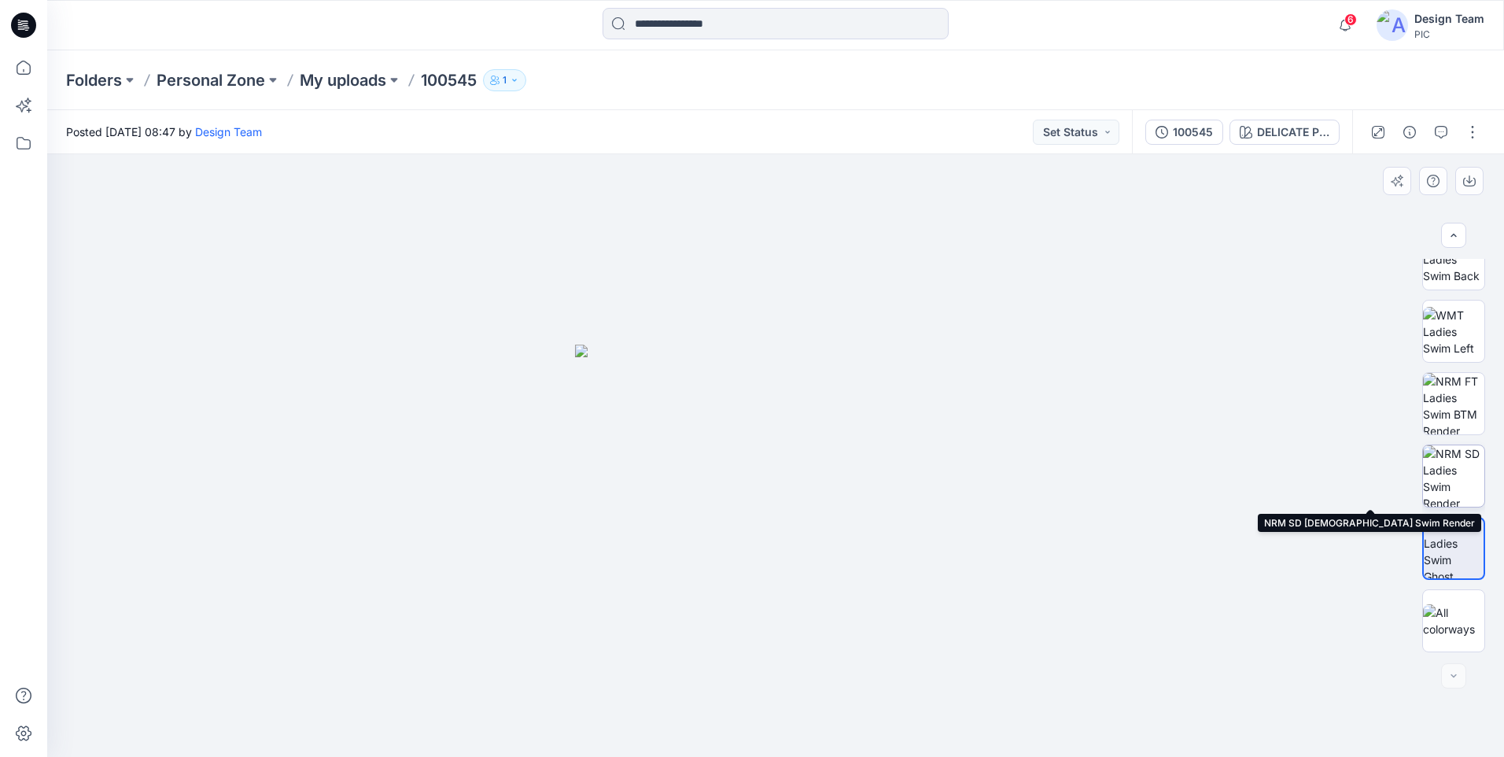
click at [1453, 470] on img at bounding box center [1453, 475] width 61 height 61
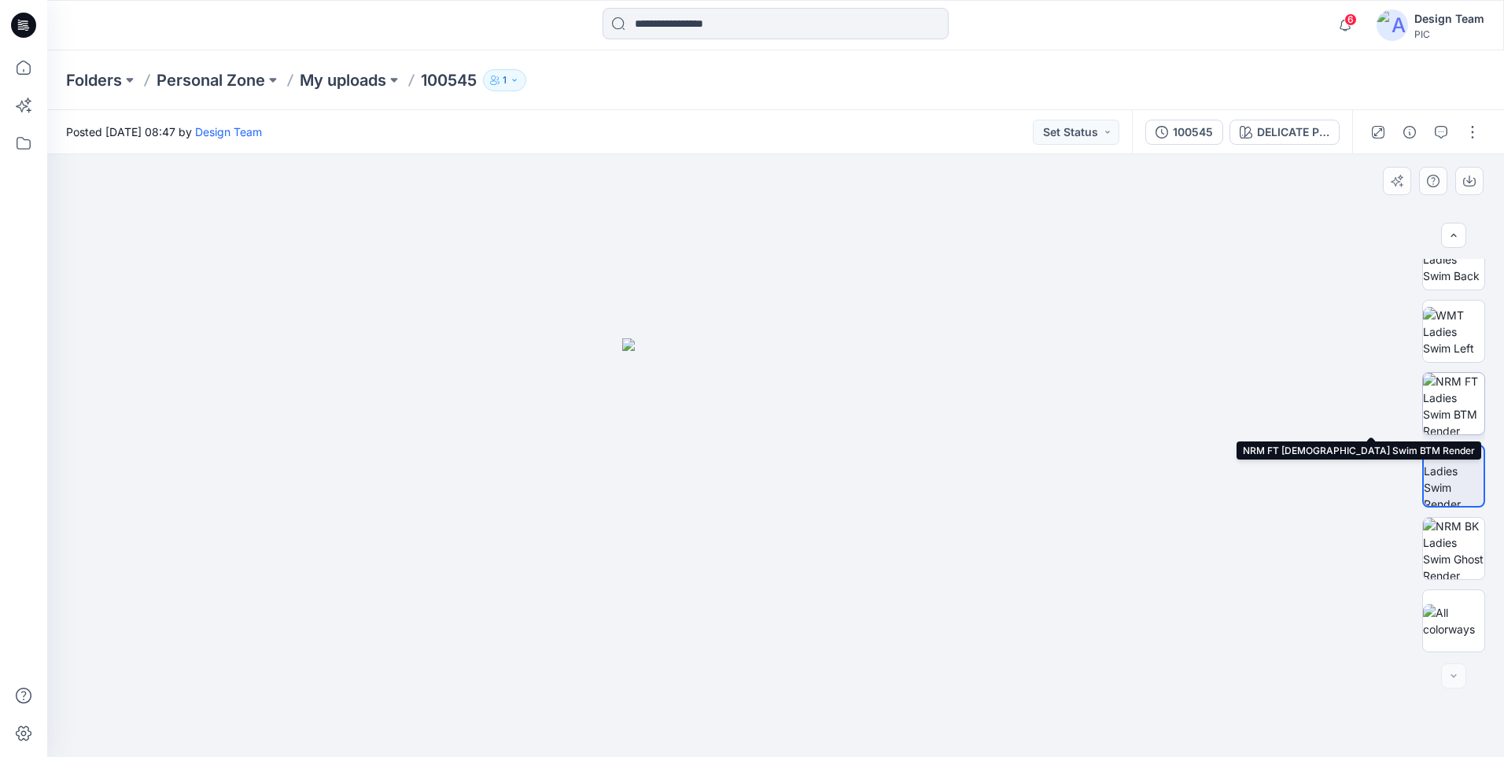
click at [1452, 395] on img at bounding box center [1453, 403] width 61 height 61
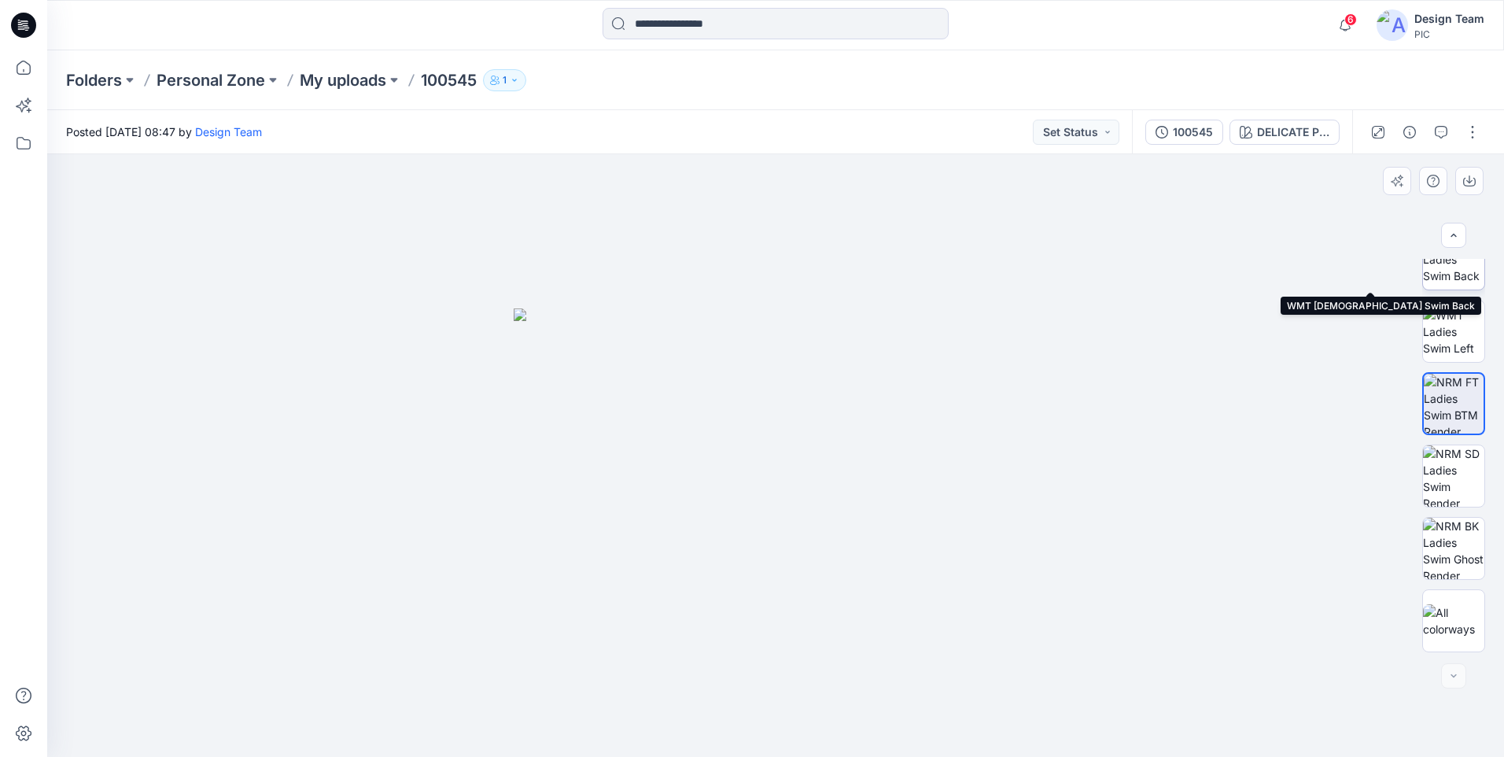
click at [1444, 281] on img at bounding box center [1453, 259] width 61 height 50
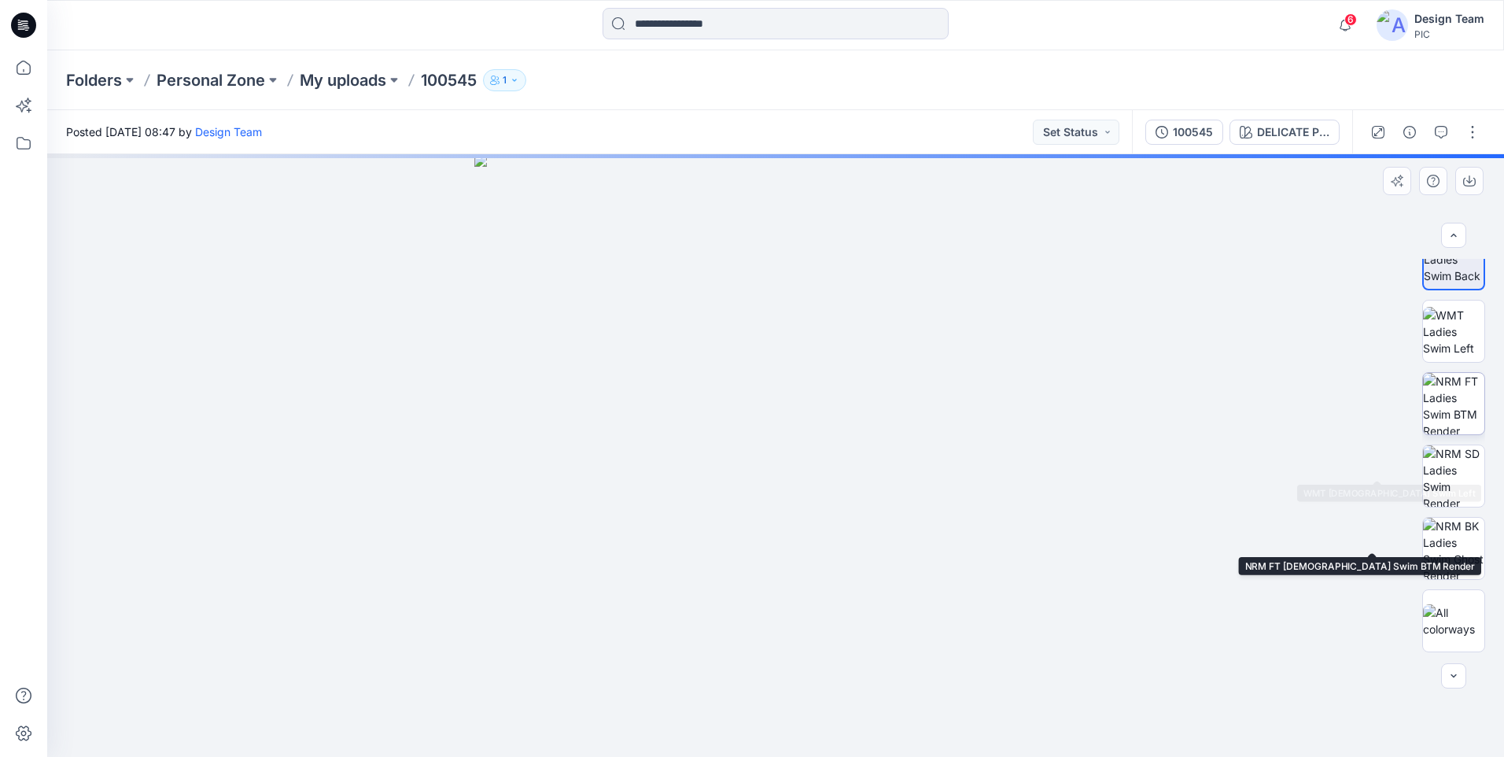
scroll to position [6, 0]
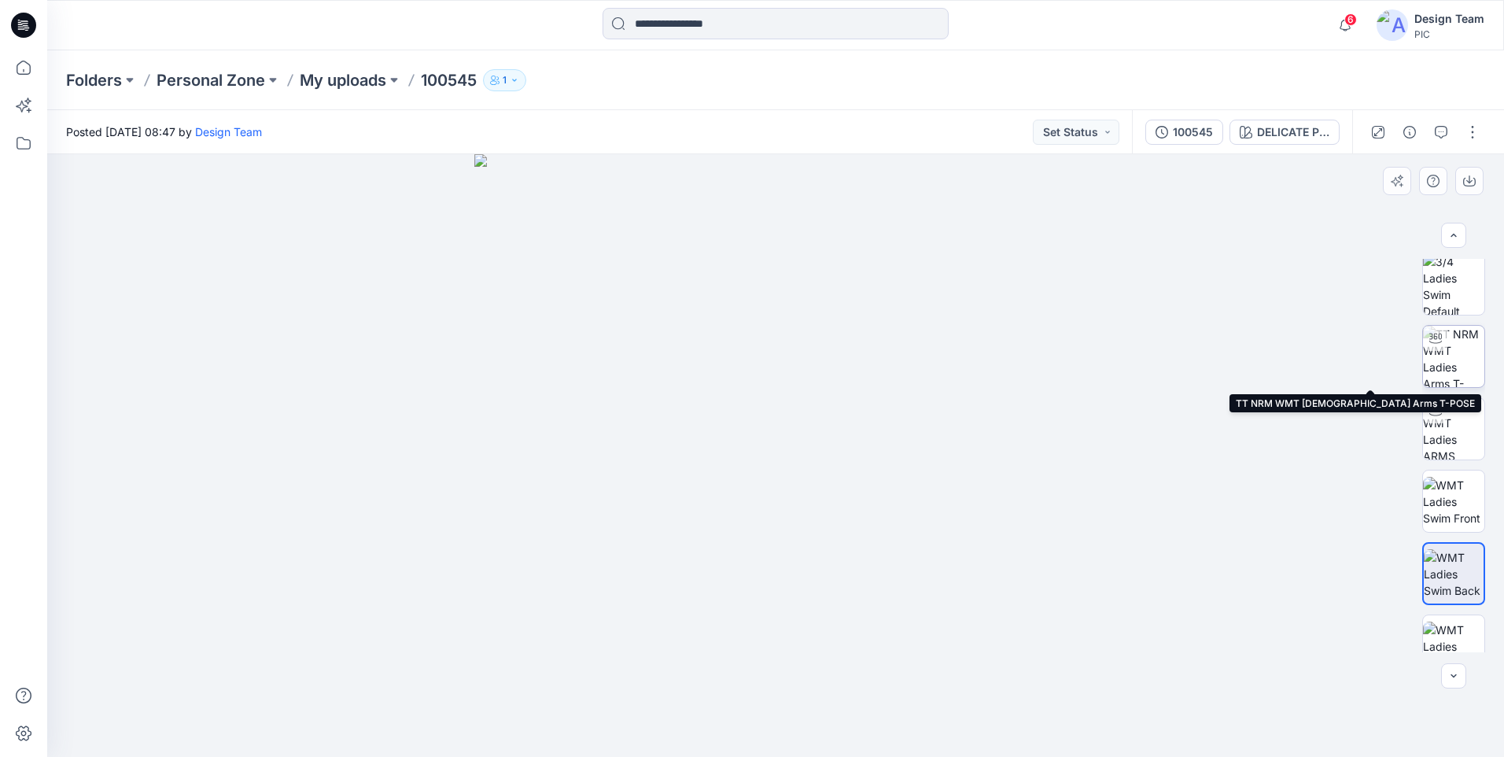
click at [1459, 369] on img at bounding box center [1453, 356] width 61 height 61
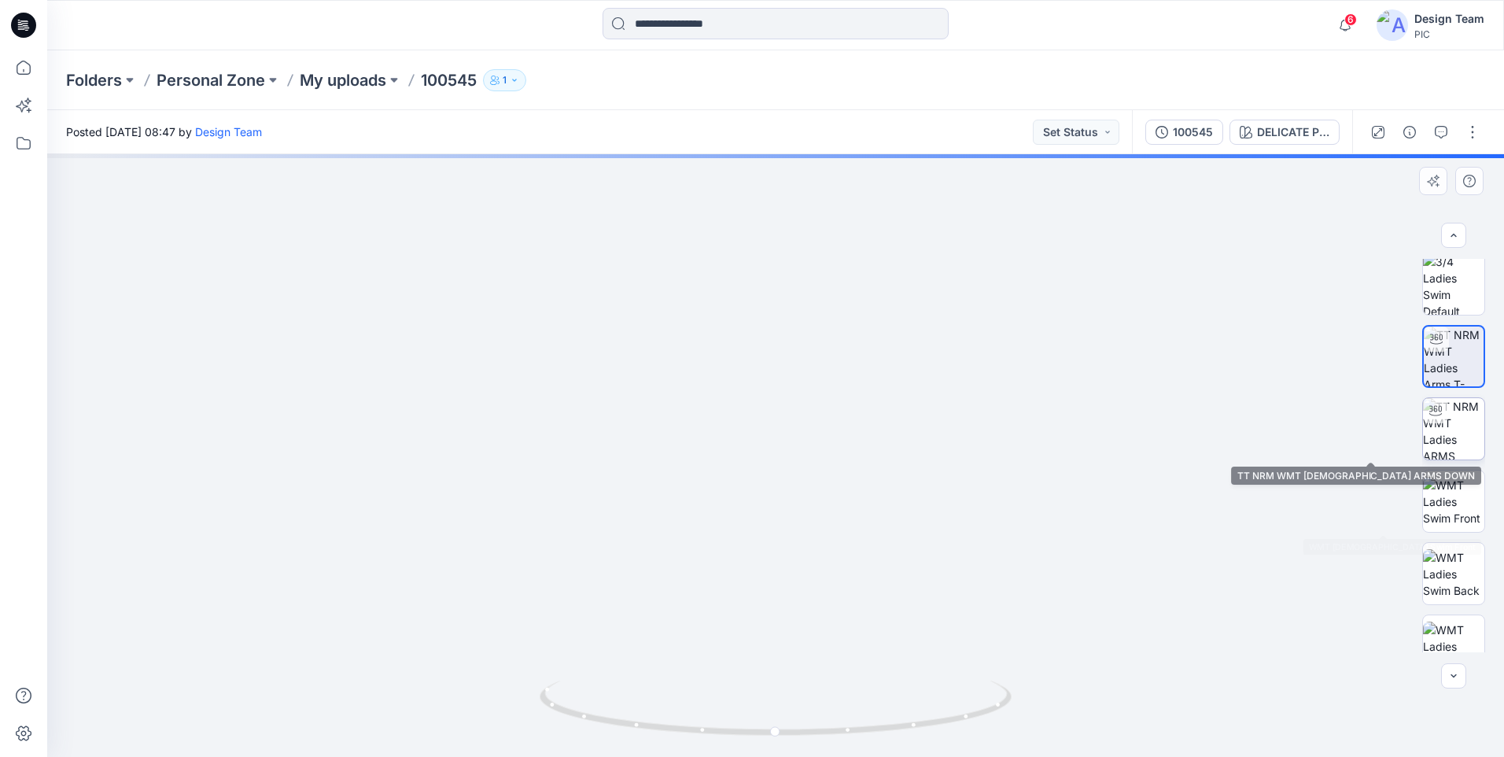
click at [1464, 439] on img at bounding box center [1453, 428] width 61 height 61
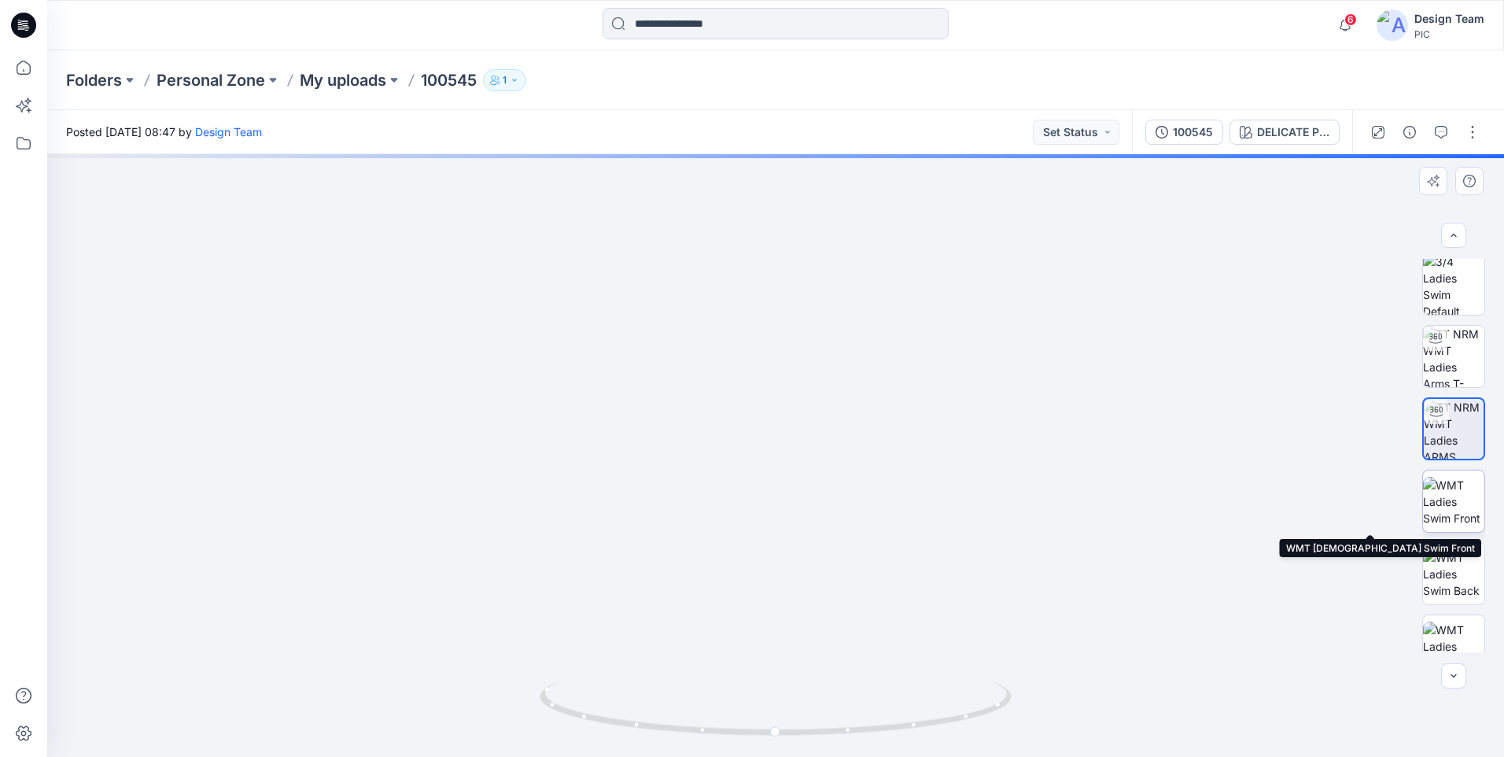
click at [1461, 489] on img at bounding box center [1453, 502] width 61 height 50
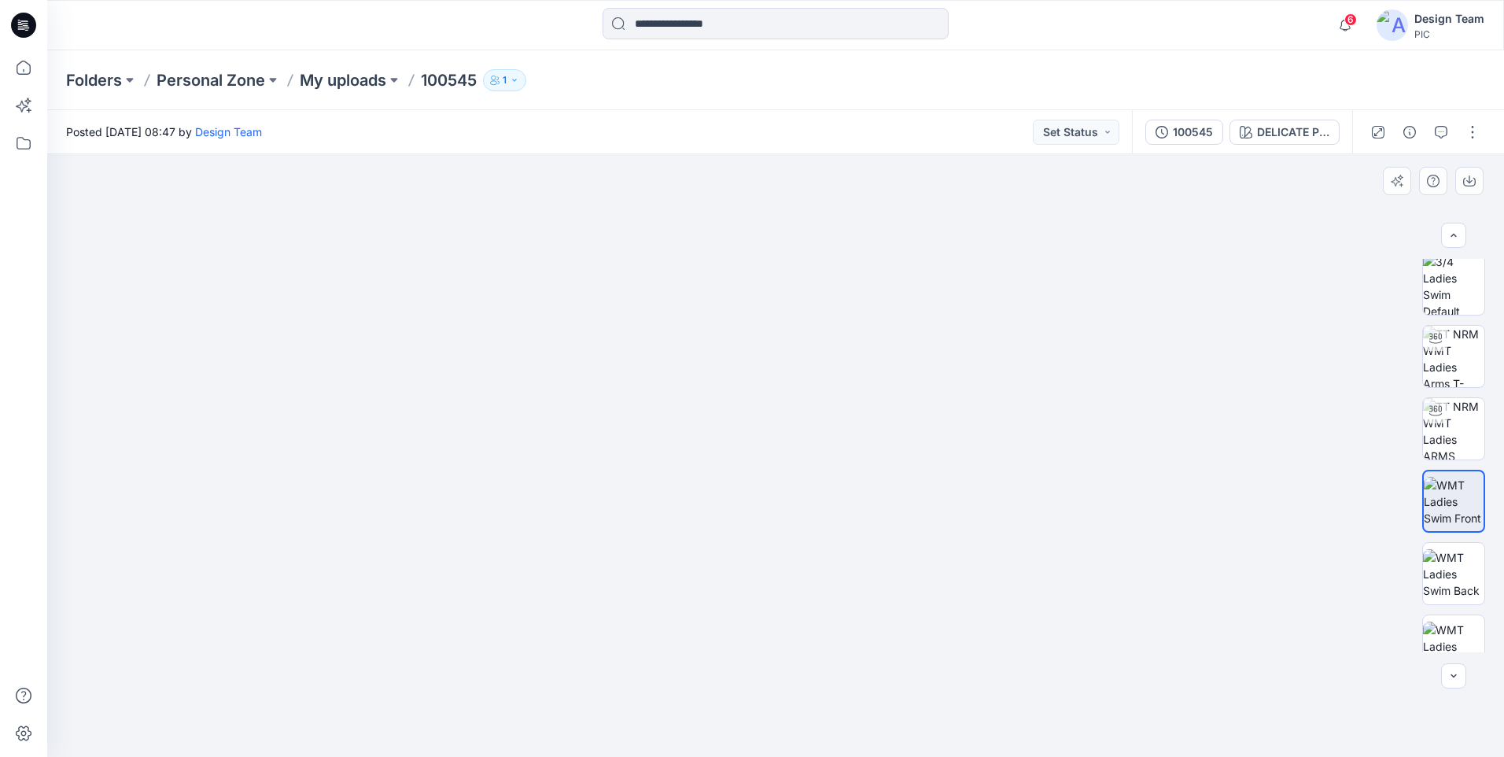
drag, startPoint x: 751, startPoint y: 592, endPoint x: 816, endPoint y: 371, distance: 231.0
click at [28, 73] on icon at bounding box center [23, 67] width 35 height 35
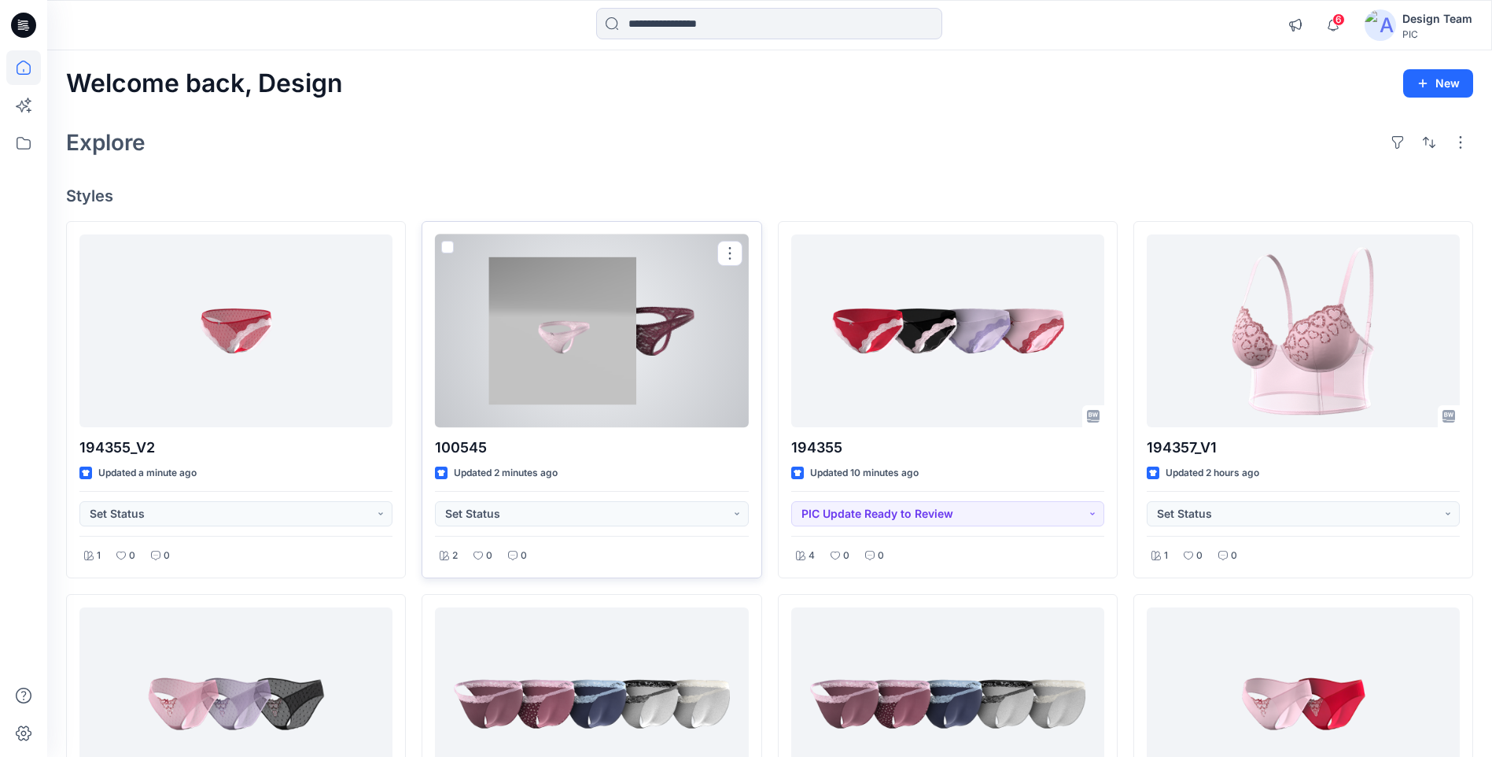
click at [730, 327] on div at bounding box center [591, 330] width 313 height 193
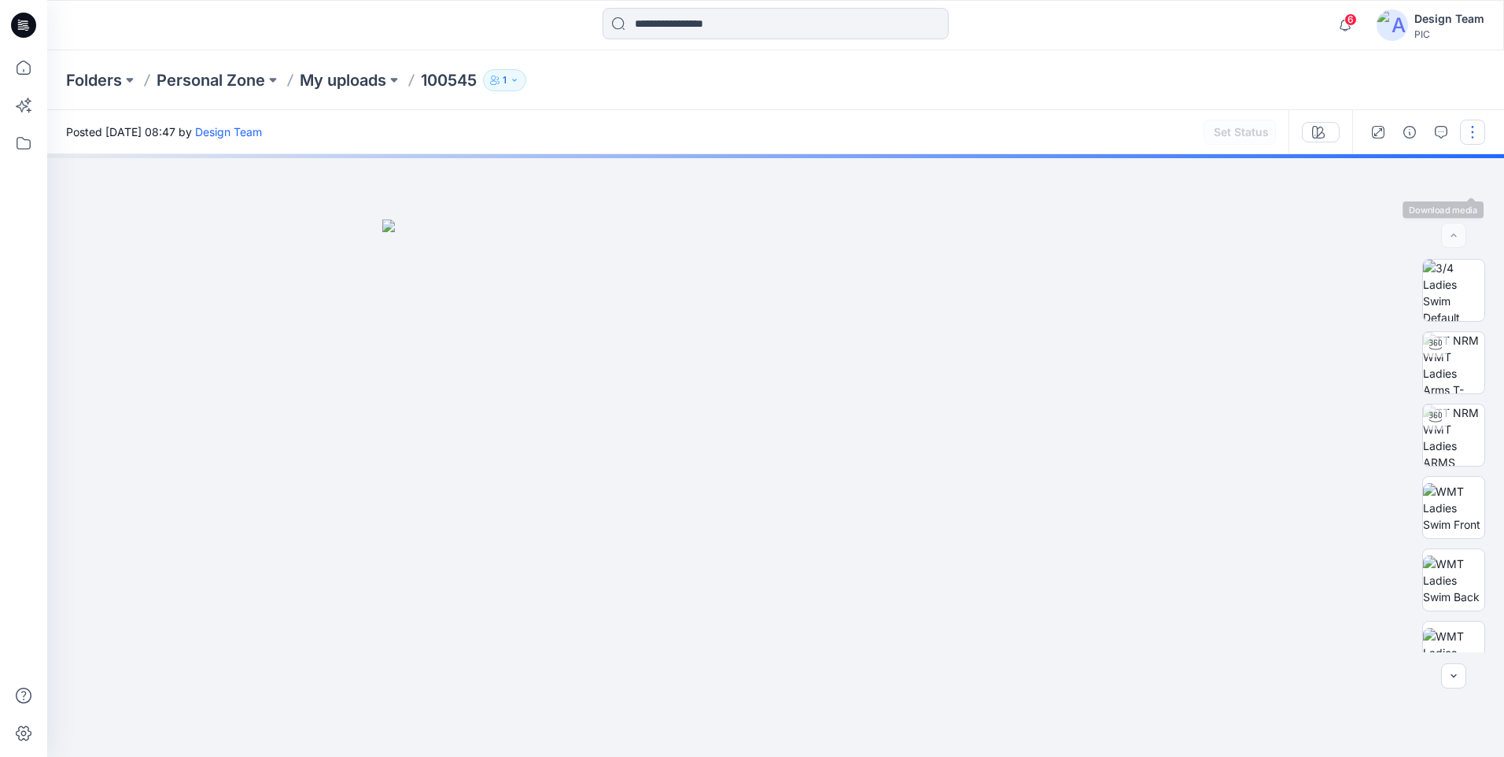
click at [1474, 137] on button "button" at bounding box center [1472, 132] width 25 height 25
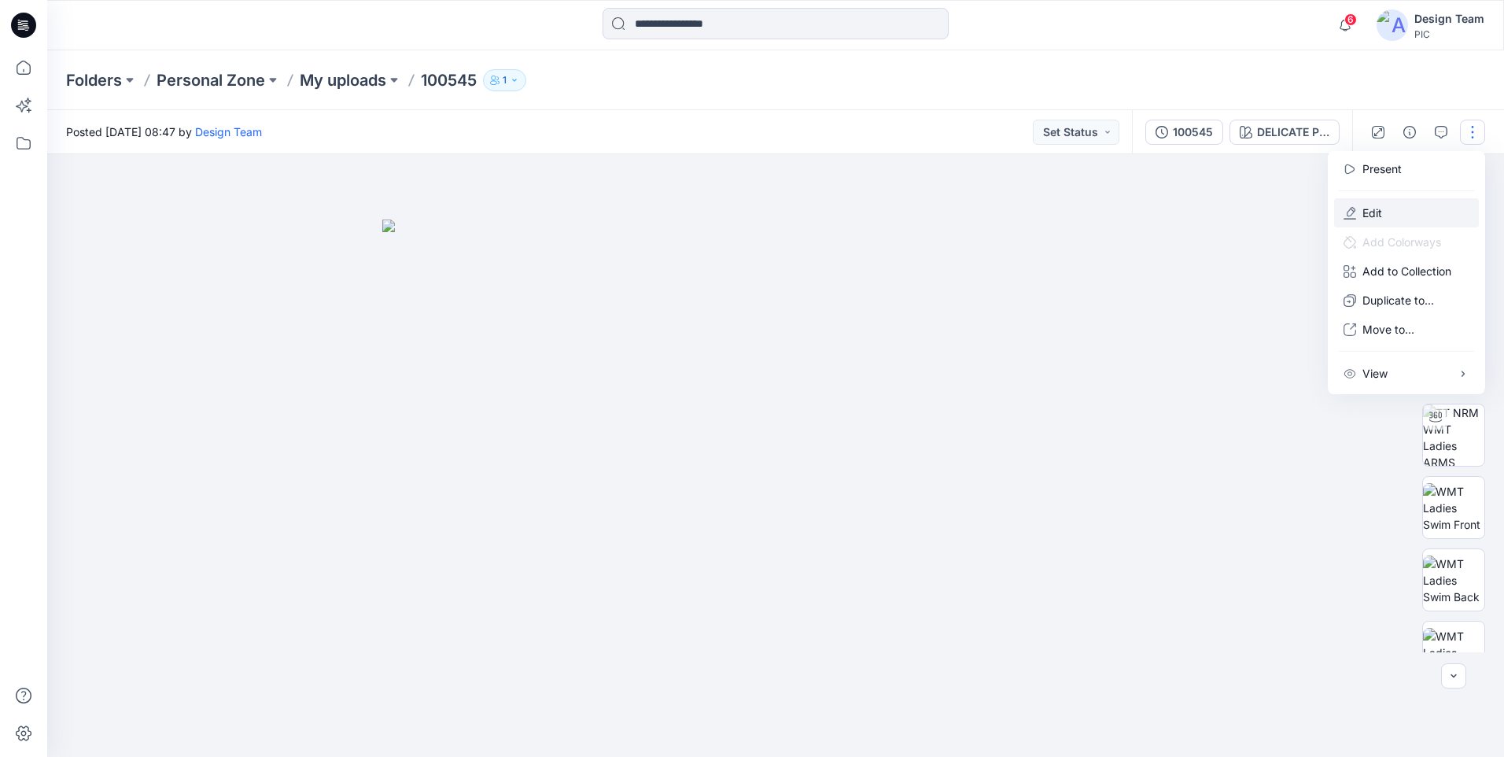
click at [1402, 204] on button "Edit" at bounding box center [1406, 212] width 145 height 29
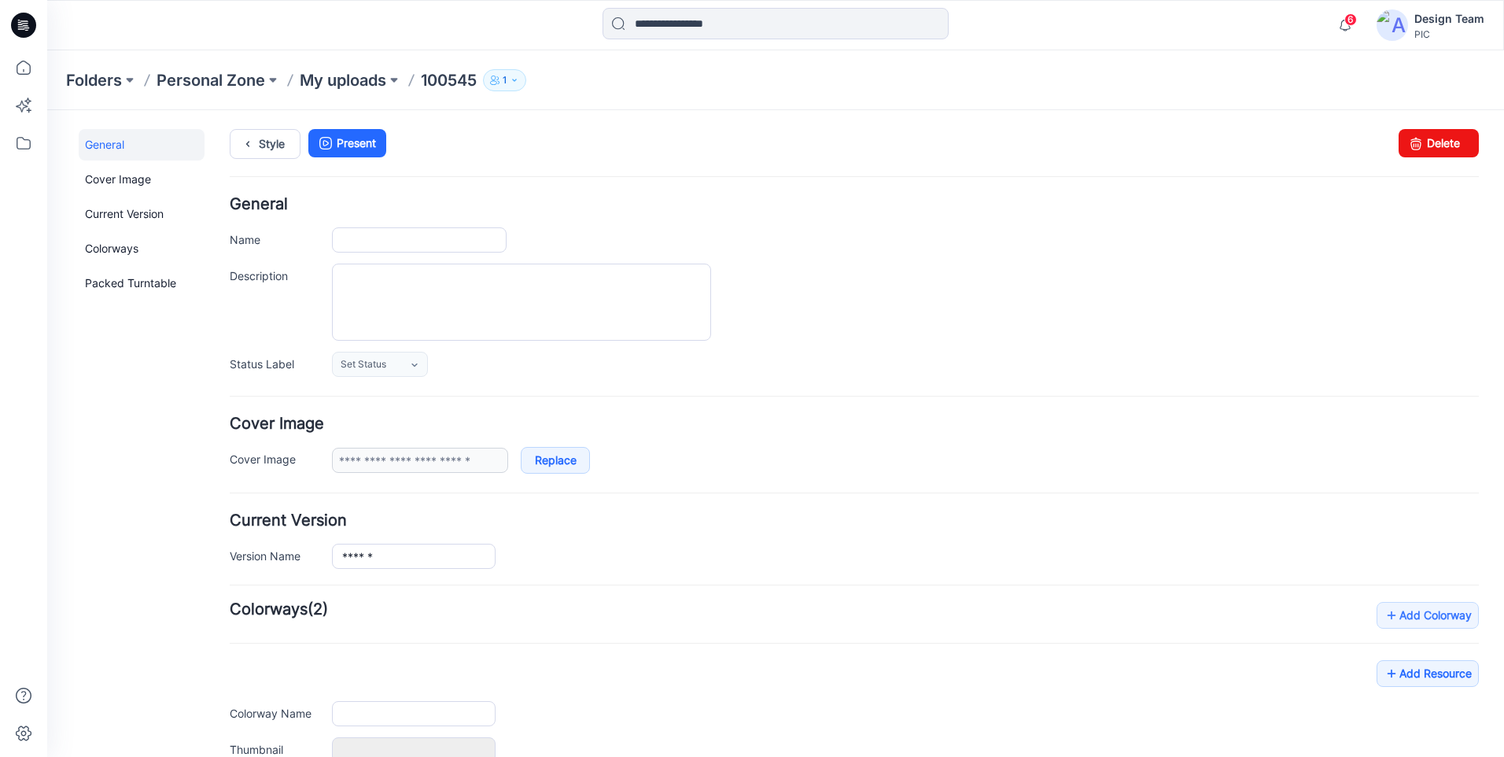
type input "******"
type input "**********"
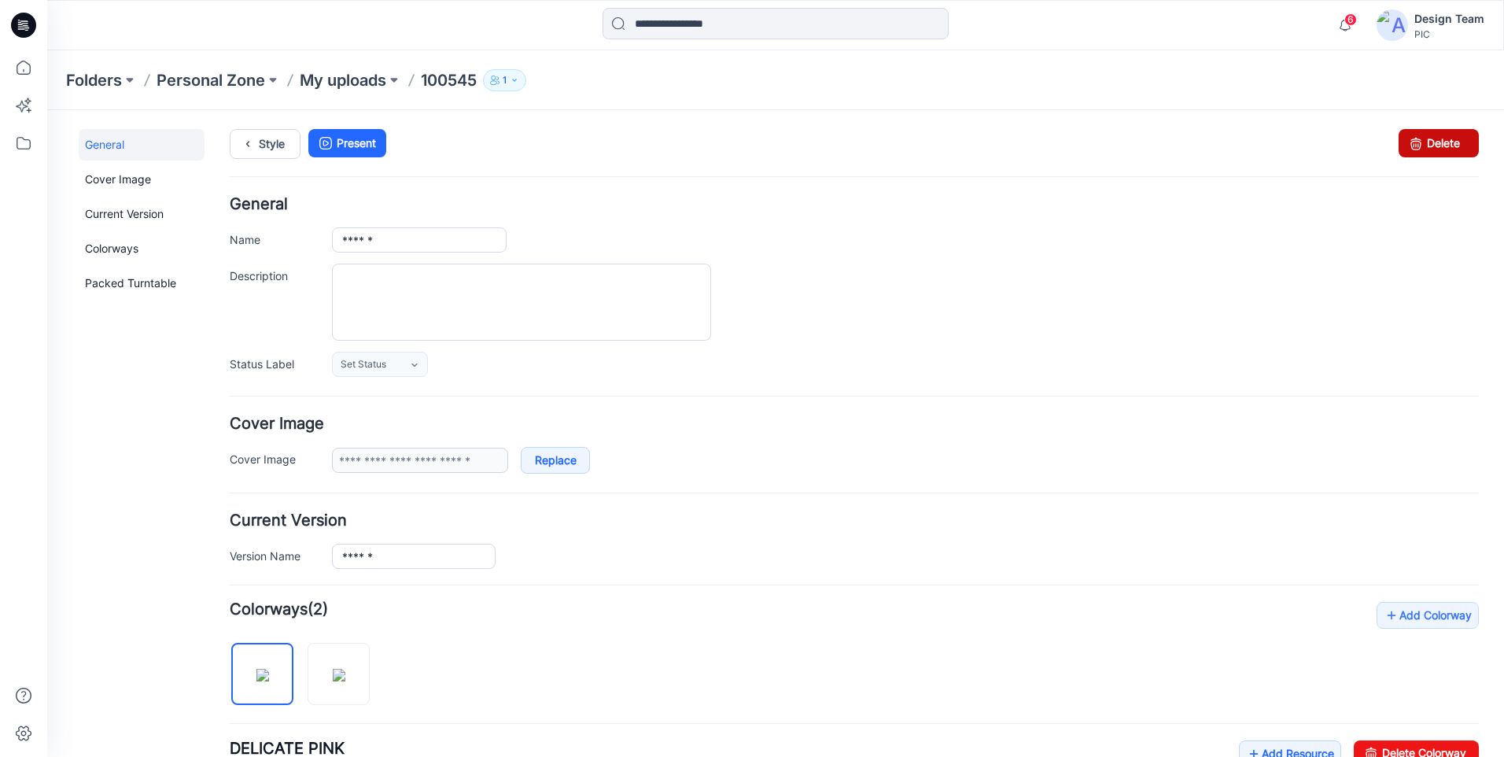
drag, startPoint x: 1436, startPoint y: 143, endPoint x: 876, endPoint y: 179, distance: 562.0
click at [1436, 143] on link "Delete" at bounding box center [1439, 143] width 80 height 28
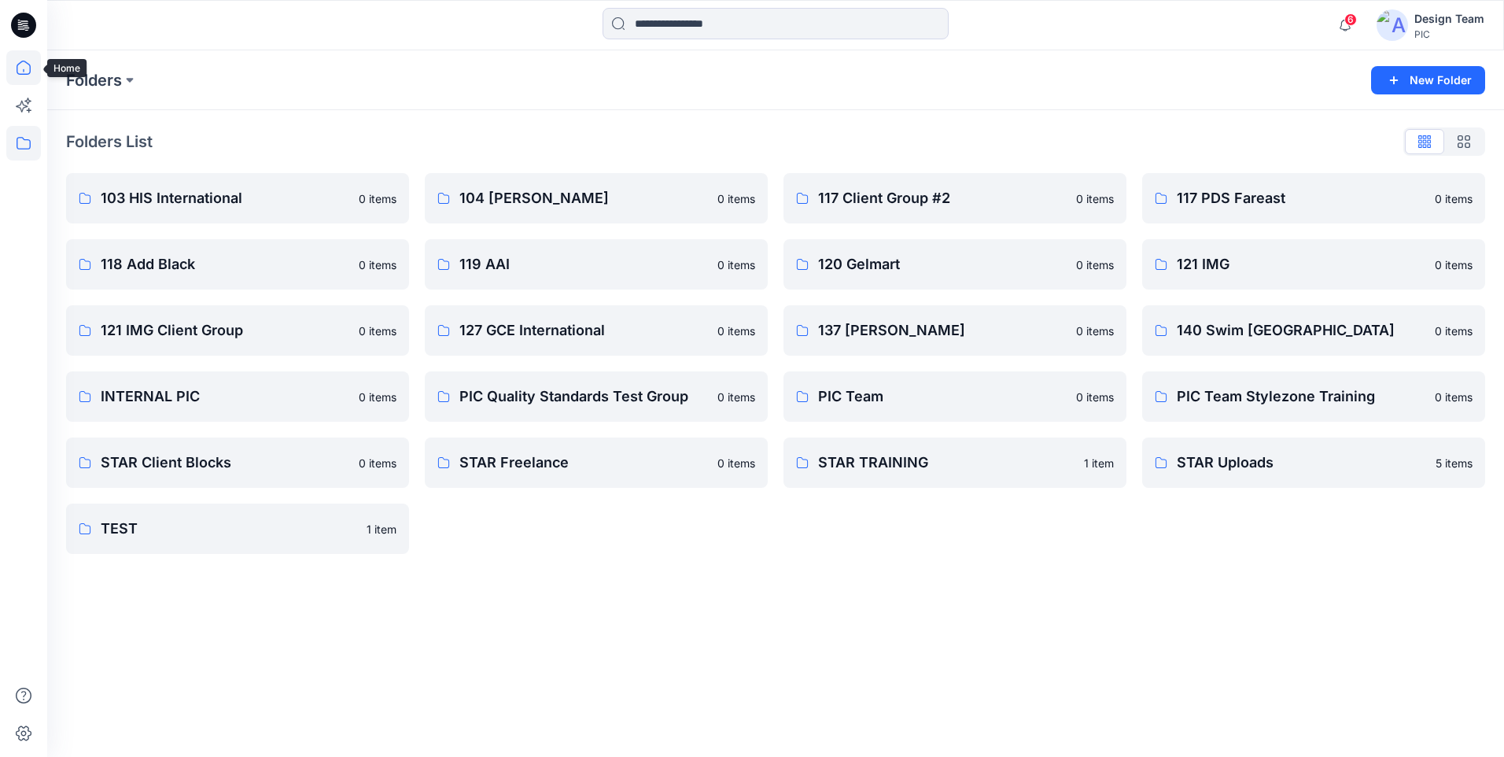
click at [25, 72] on icon at bounding box center [23, 67] width 35 height 35
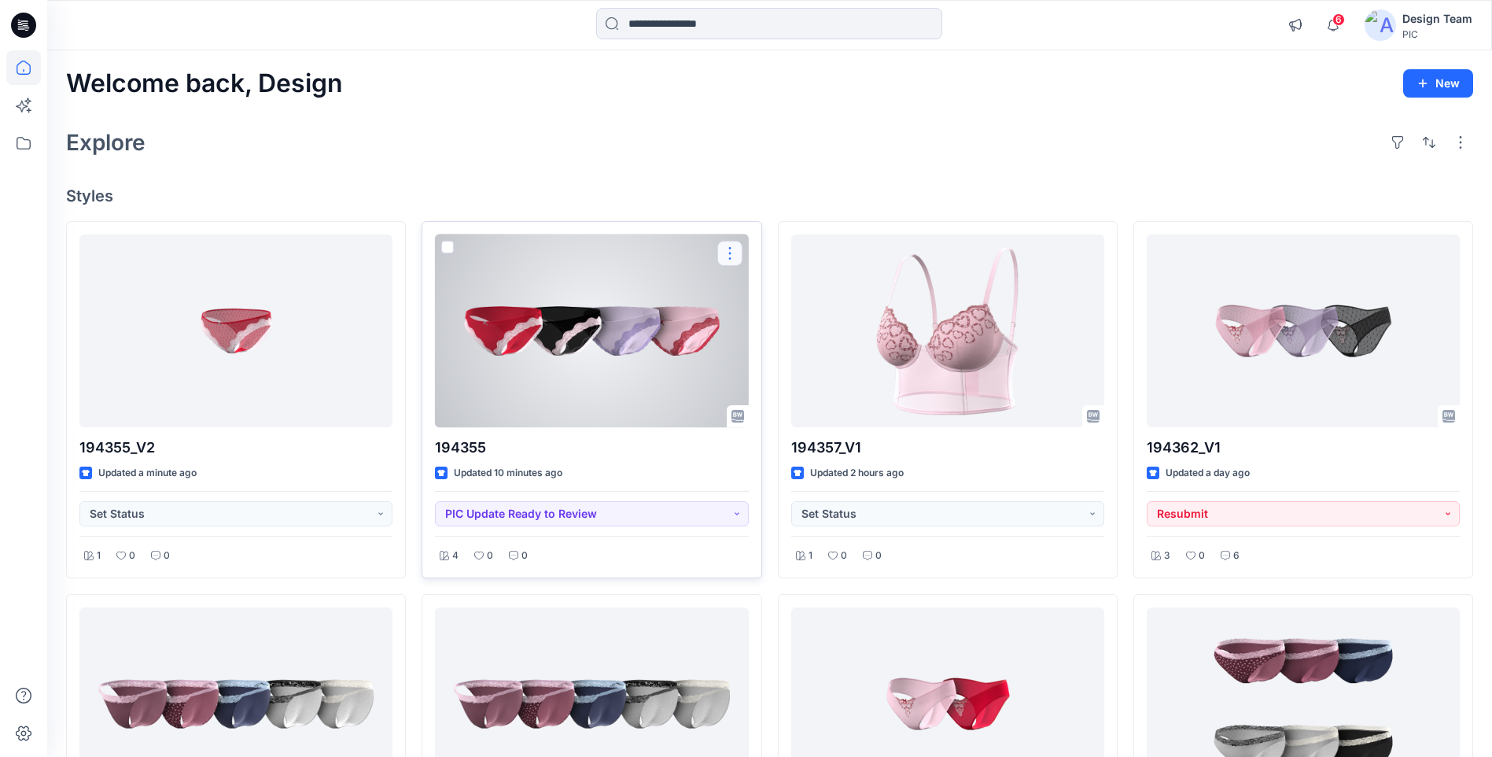
click at [725, 250] on button "button" at bounding box center [729, 253] width 25 height 25
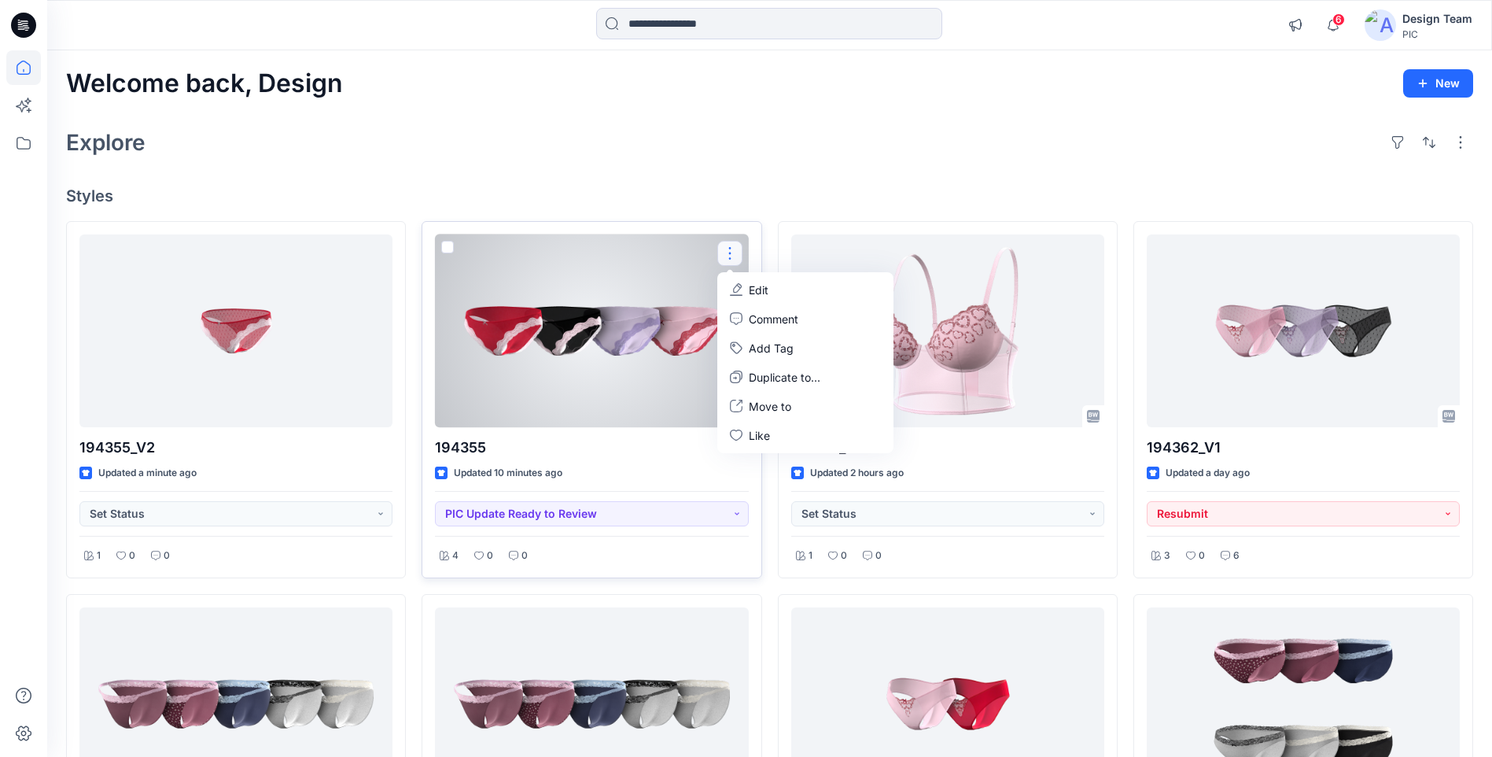
click at [751, 283] on p "Edit" at bounding box center [759, 290] width 20 height 17
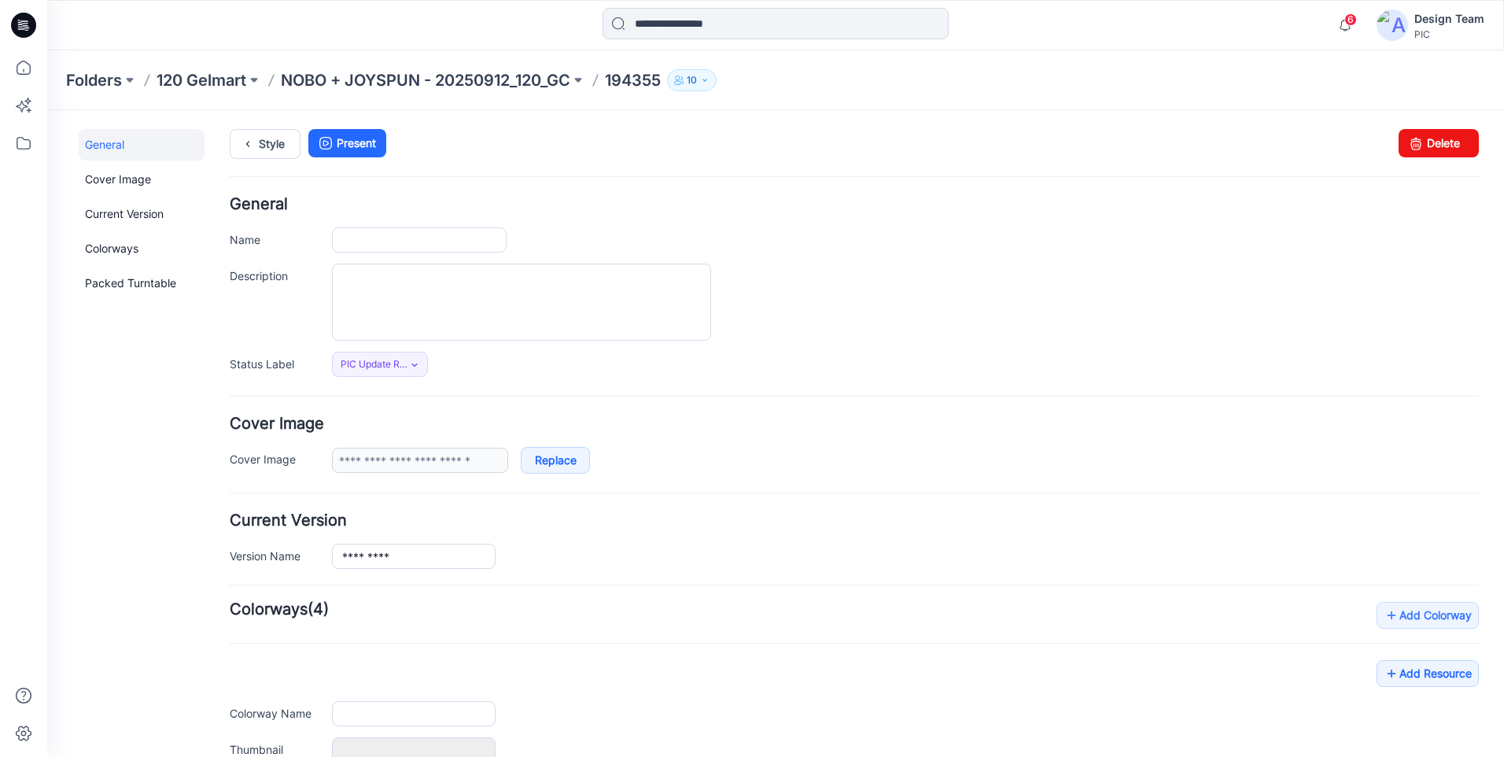
type input "******"
type input "**********"
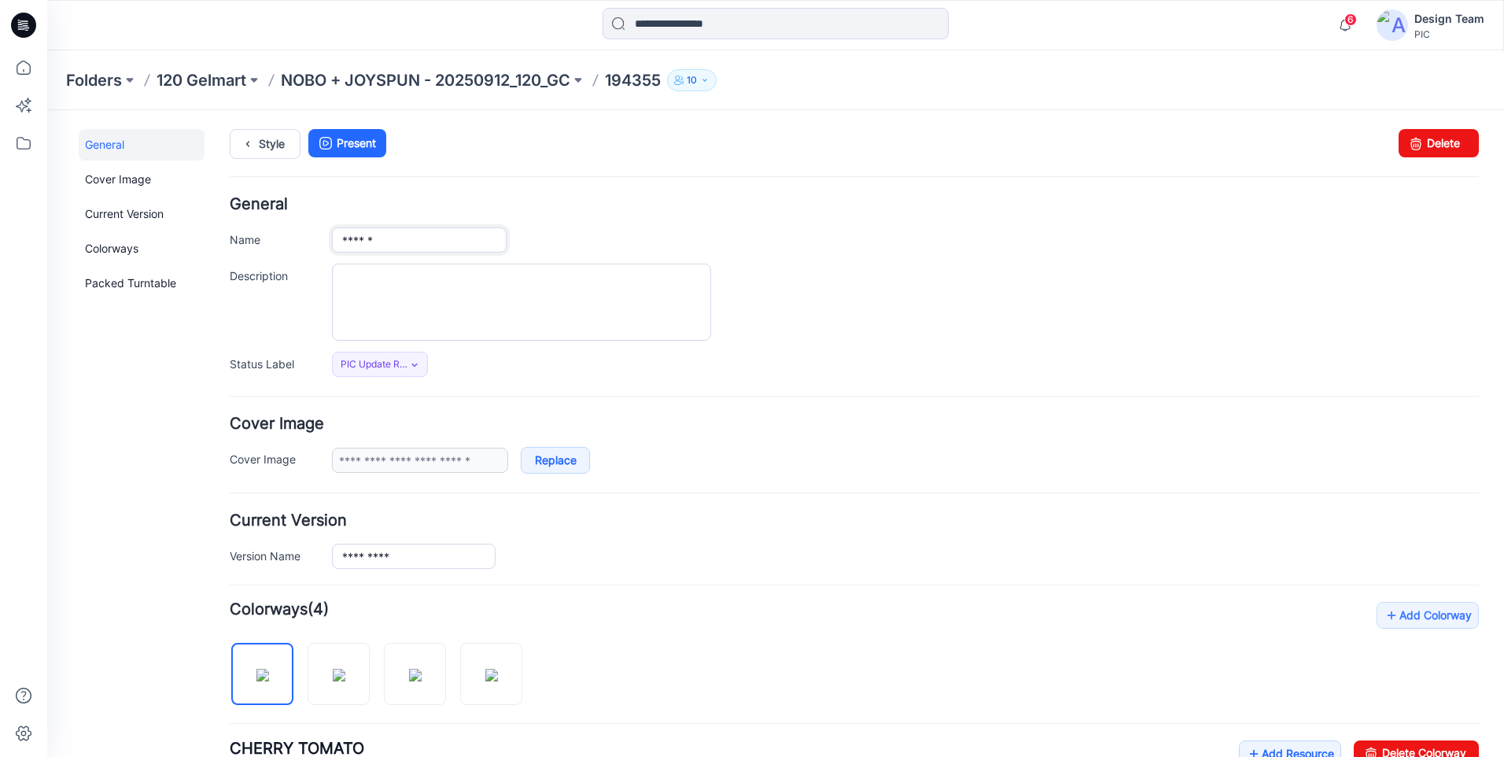
click at [482, 244] on input "******" at bounding box center [419, 239] width 175 height 25
type input "*********"
click at [617, 207] on h4 "General" at bounding box center [854, 204] width 1249 height 15
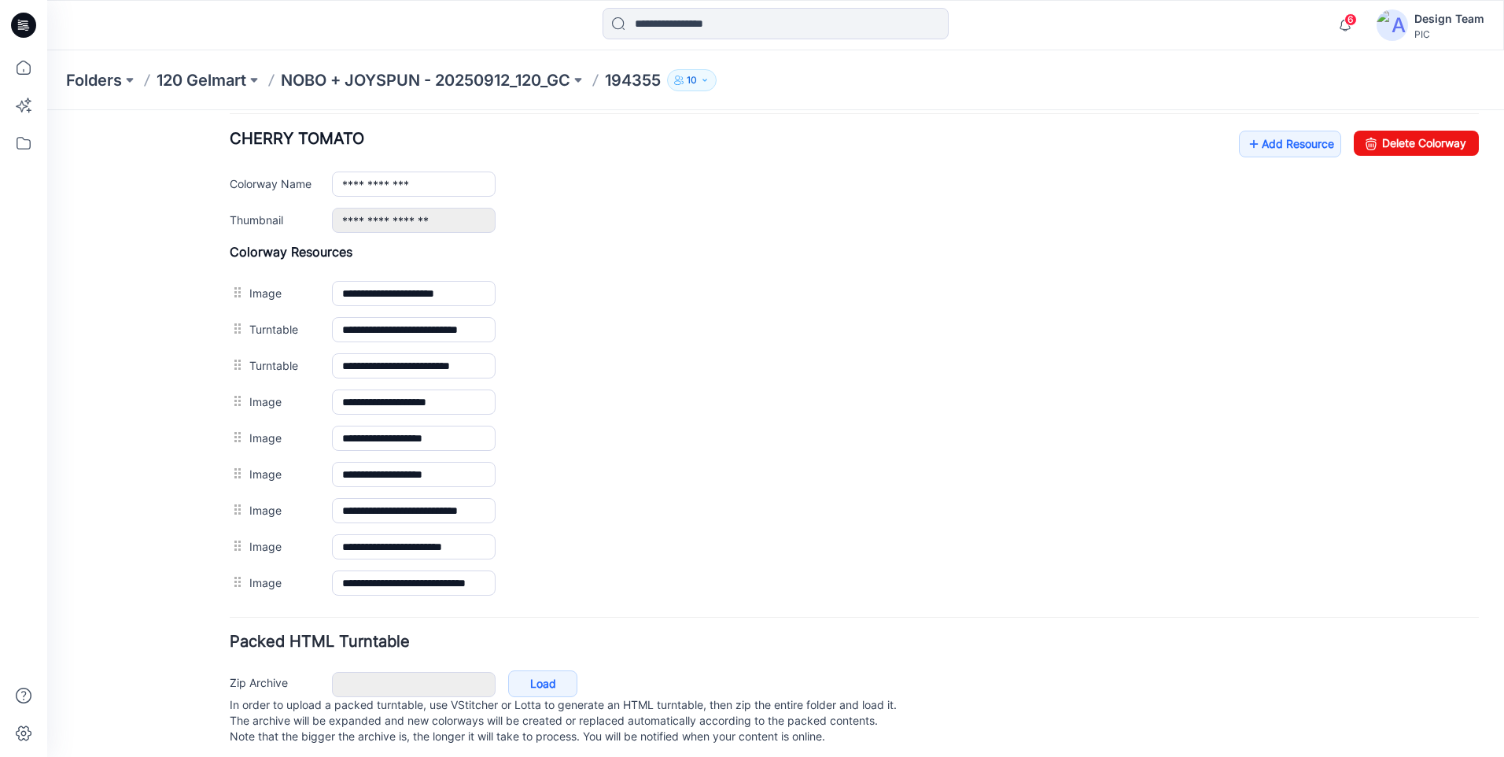
scroll to position [629, 0]
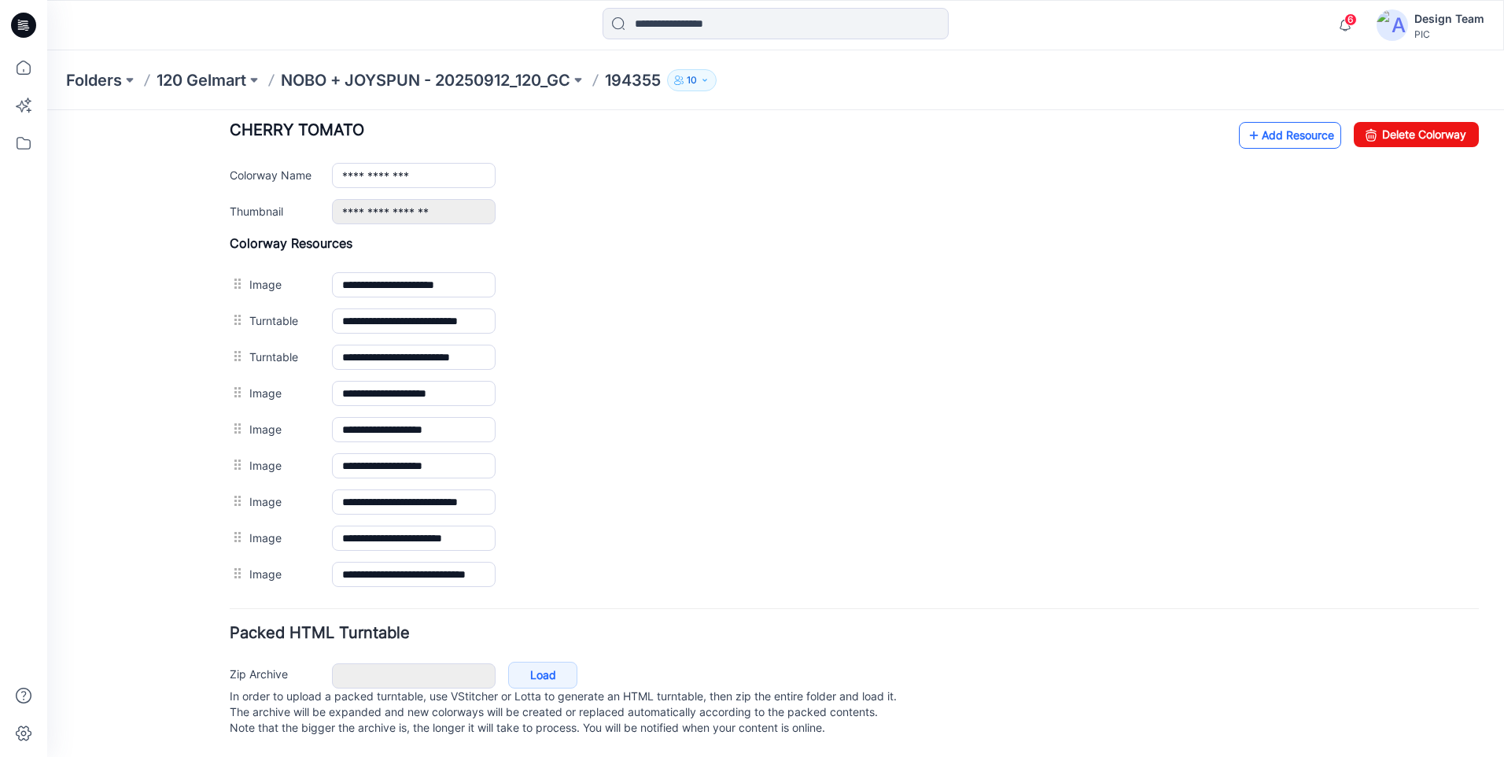
click at [1282, 125] on link "Add Resource" at bounding box center [1290, 135] width 102 height 27
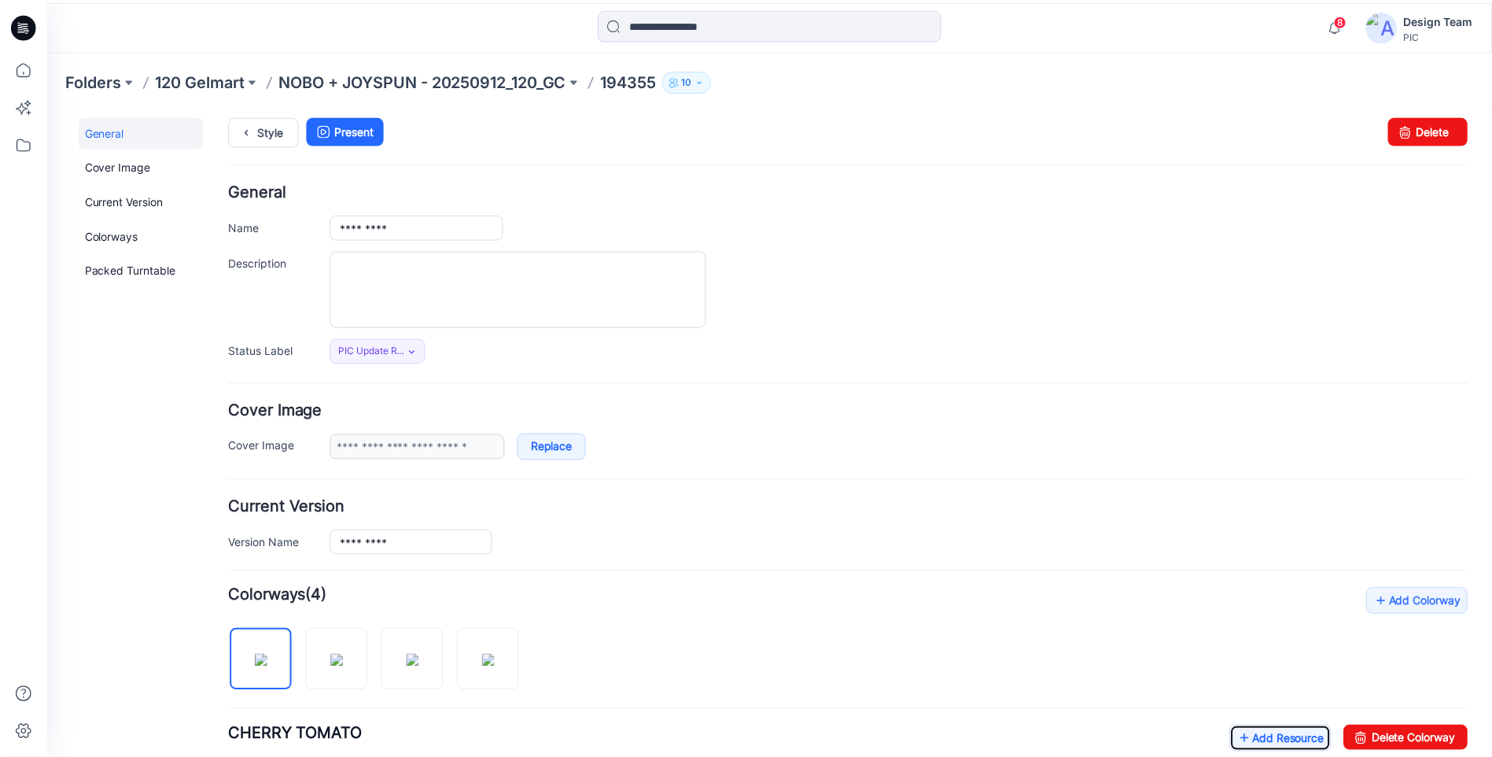
scroll to position [0, 0]
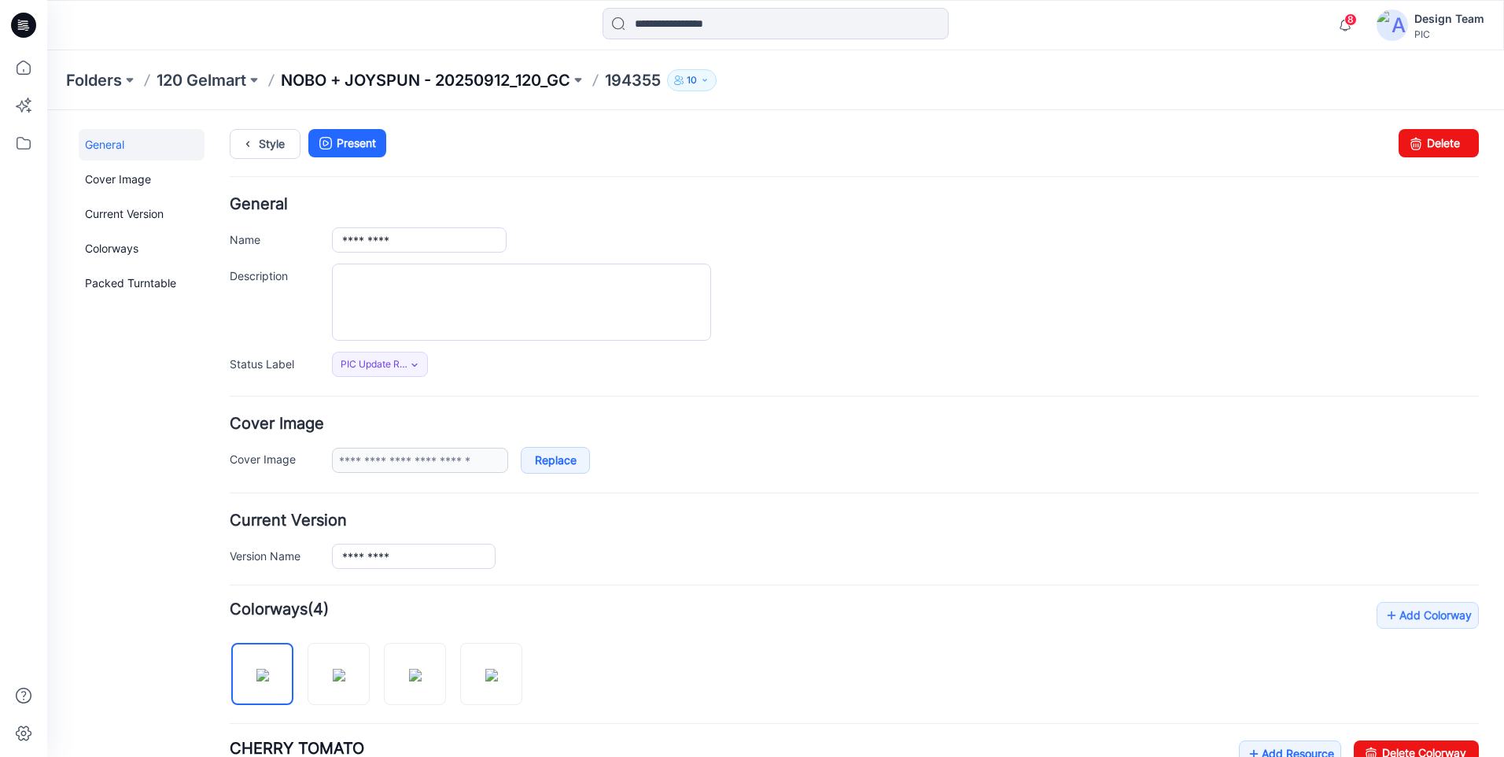
click at [384, 76] on p "NOBO + JOYSPUN - 20250912_120_GC" at bounding box center [426, 80] width 290 height 22
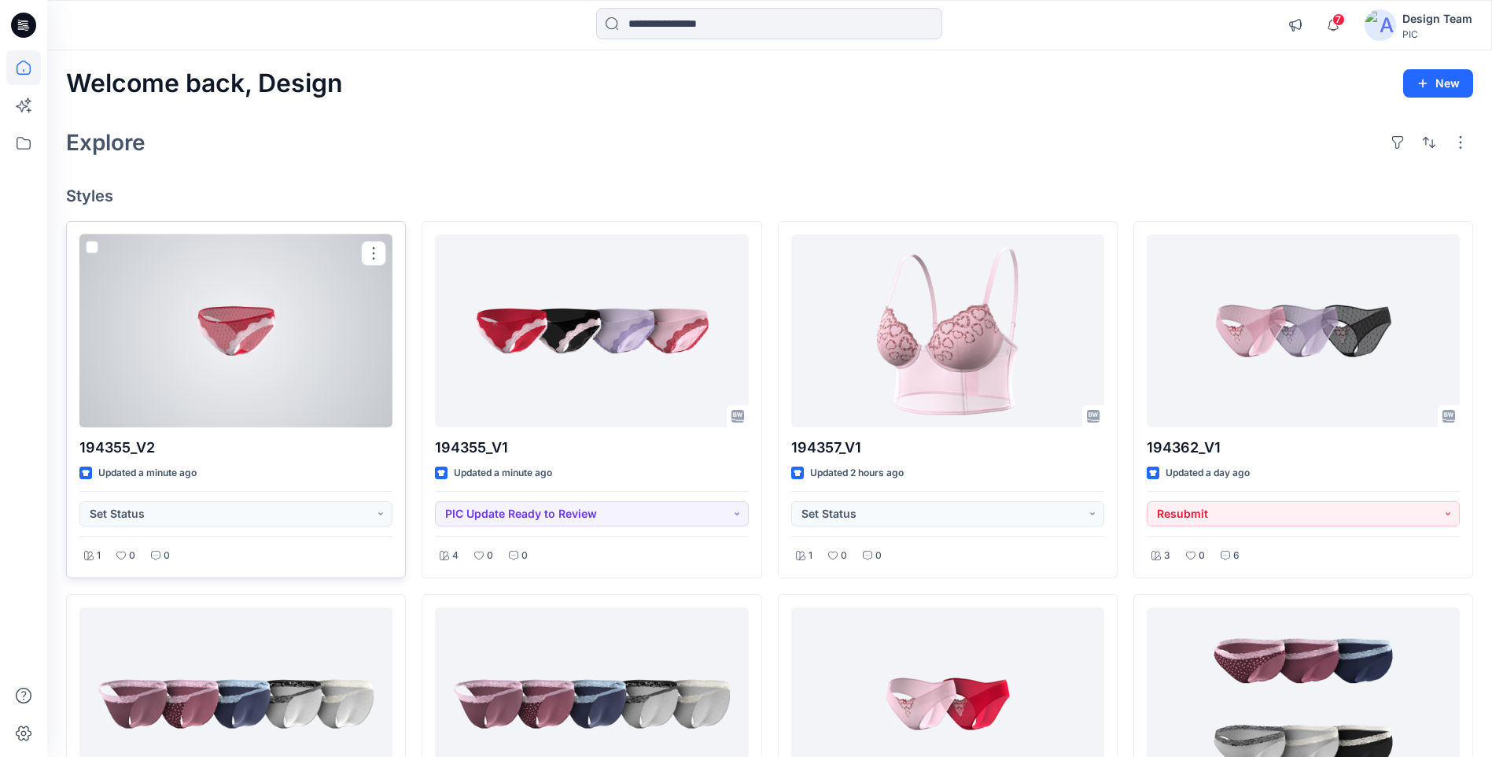
click at [306, 333] on div at bounding box center [235, 330] width 313 height 193
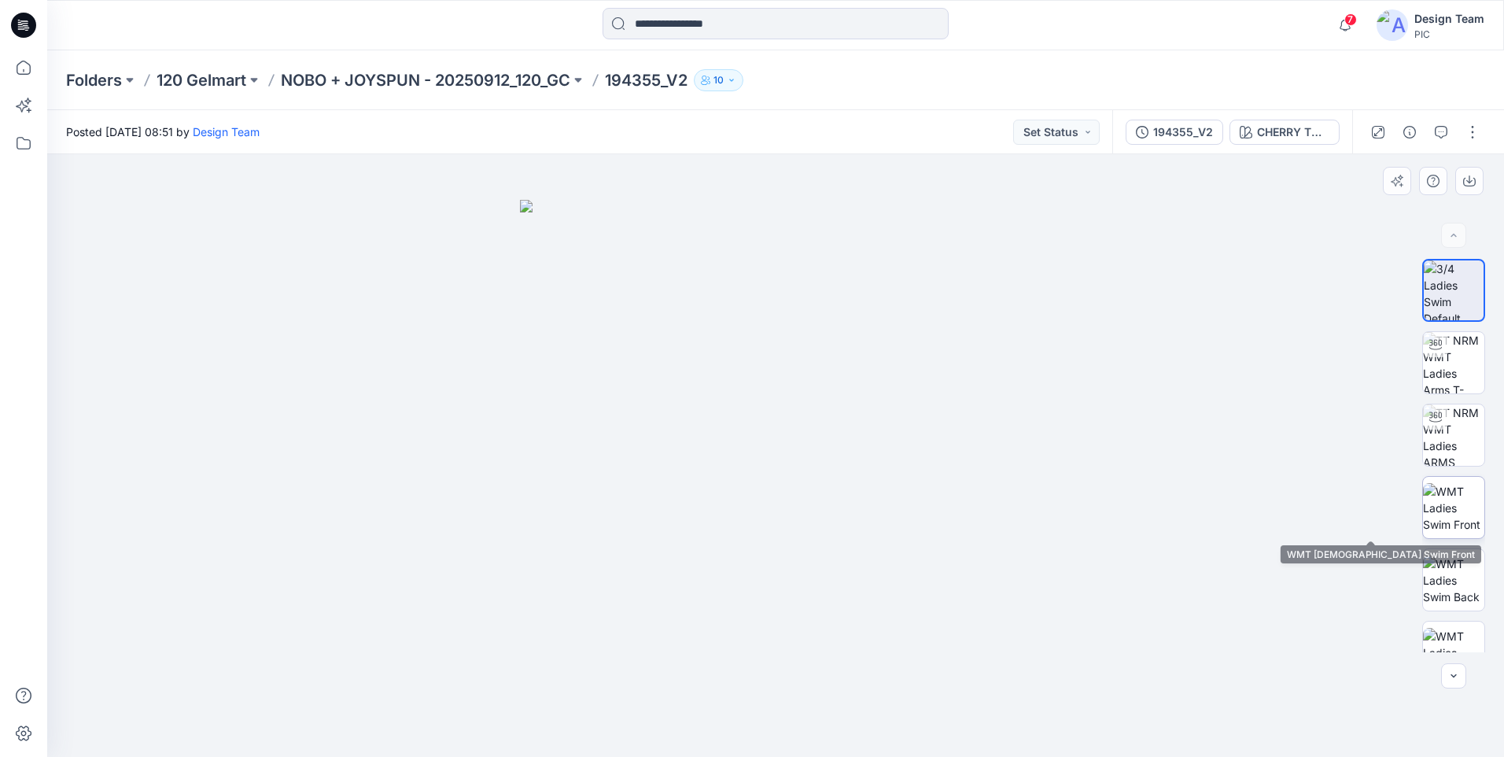
click at [1460, 514] on img at bounding box center [1453, 508] width 61 height 50
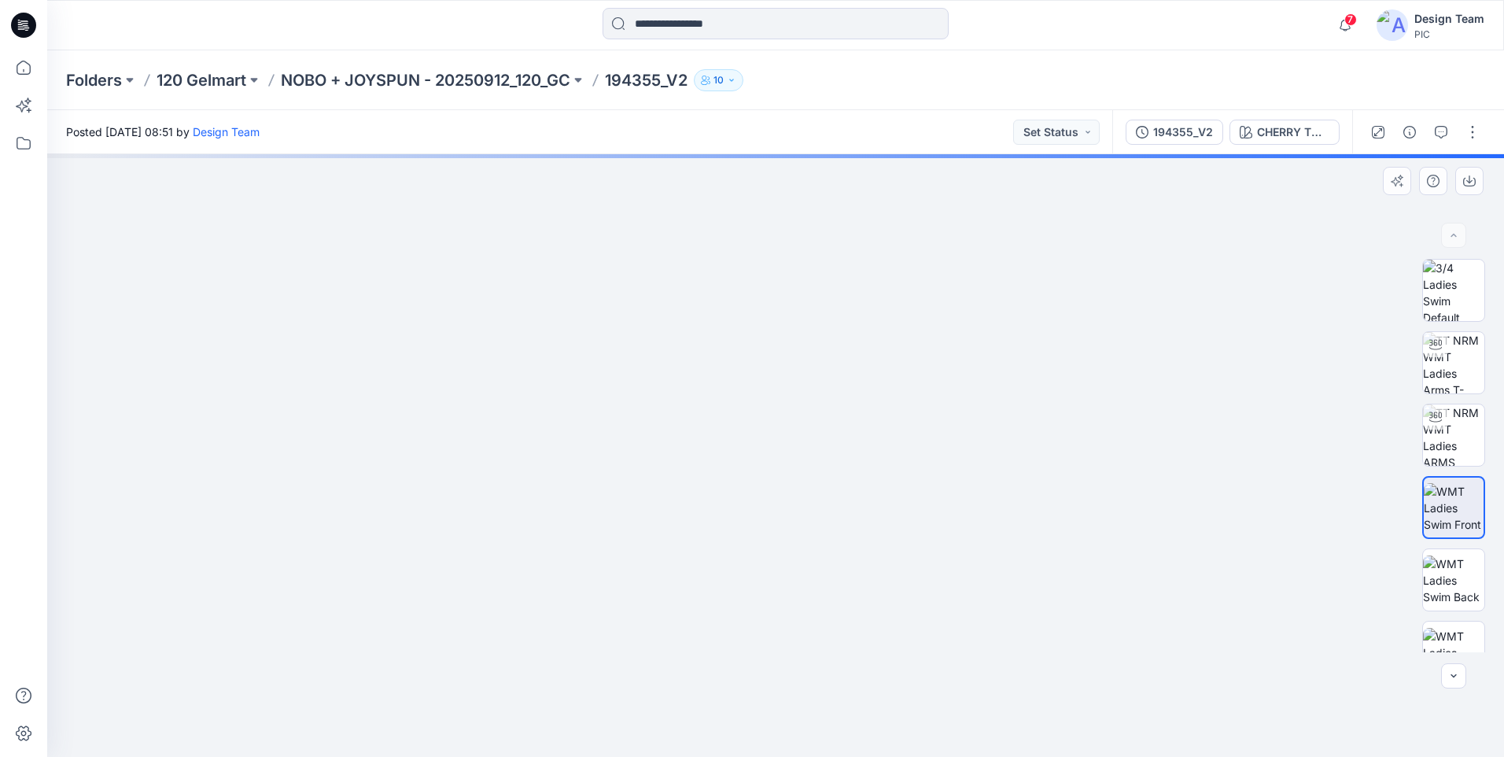
drag, startPoint x: 753, startPoint y: 415, endPoint x: 751, endPoint y: 278, distance: 136.9
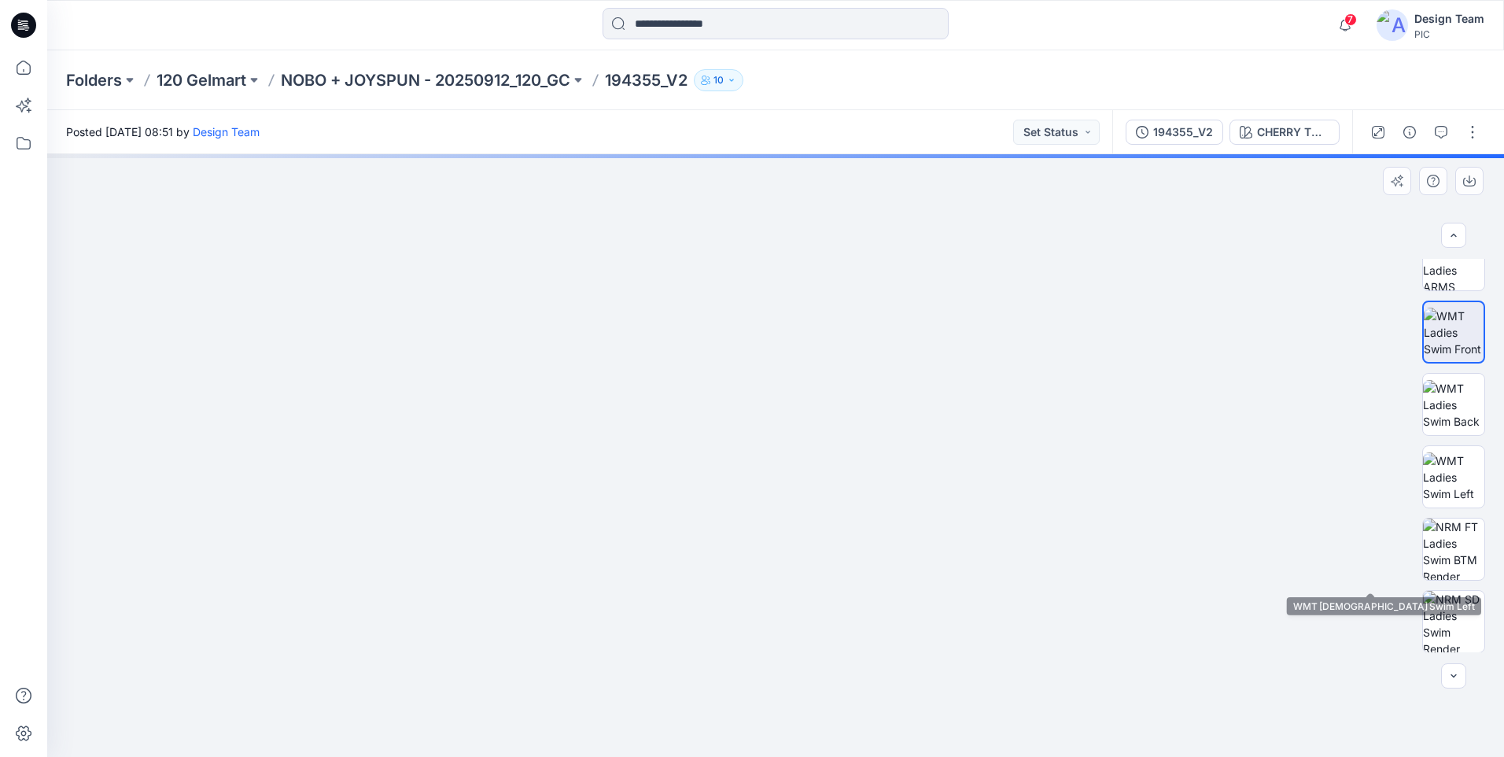
scroll to position [249, 0]
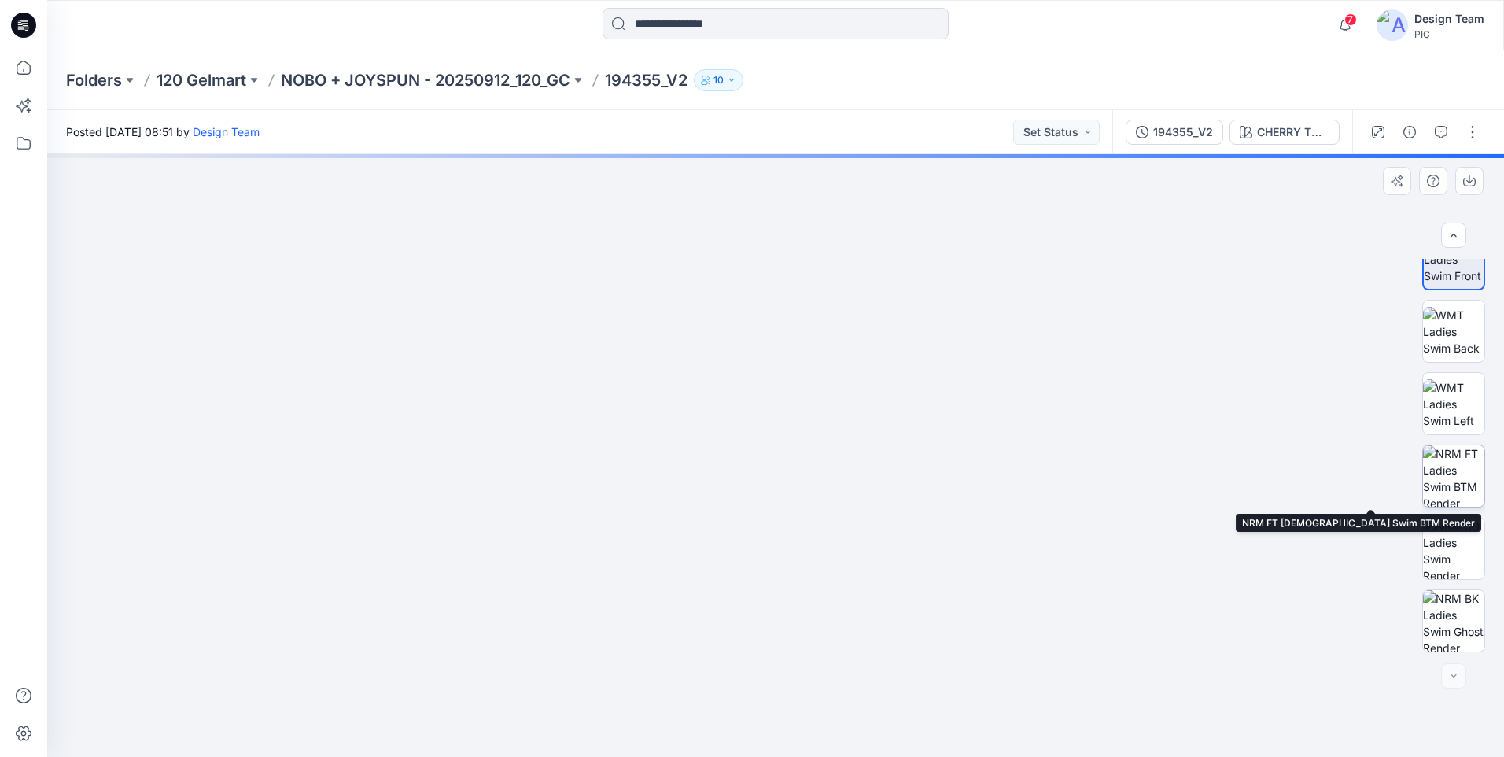
click at [1449, 500] on img at bounding box center [1453, 475] width 61 height 61
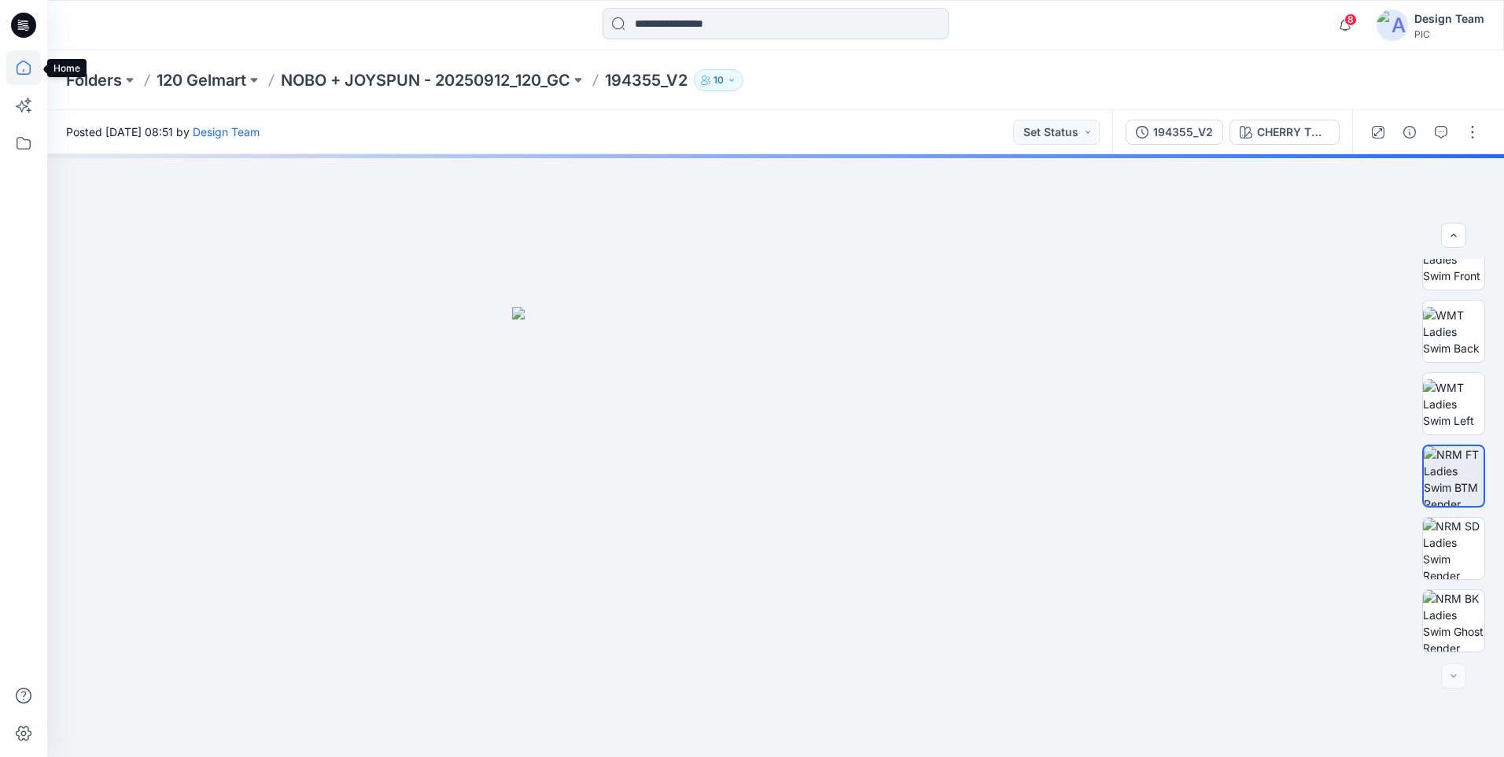
click at [30, 66] on icon at bounding box center [24, 68] width 14 height 14
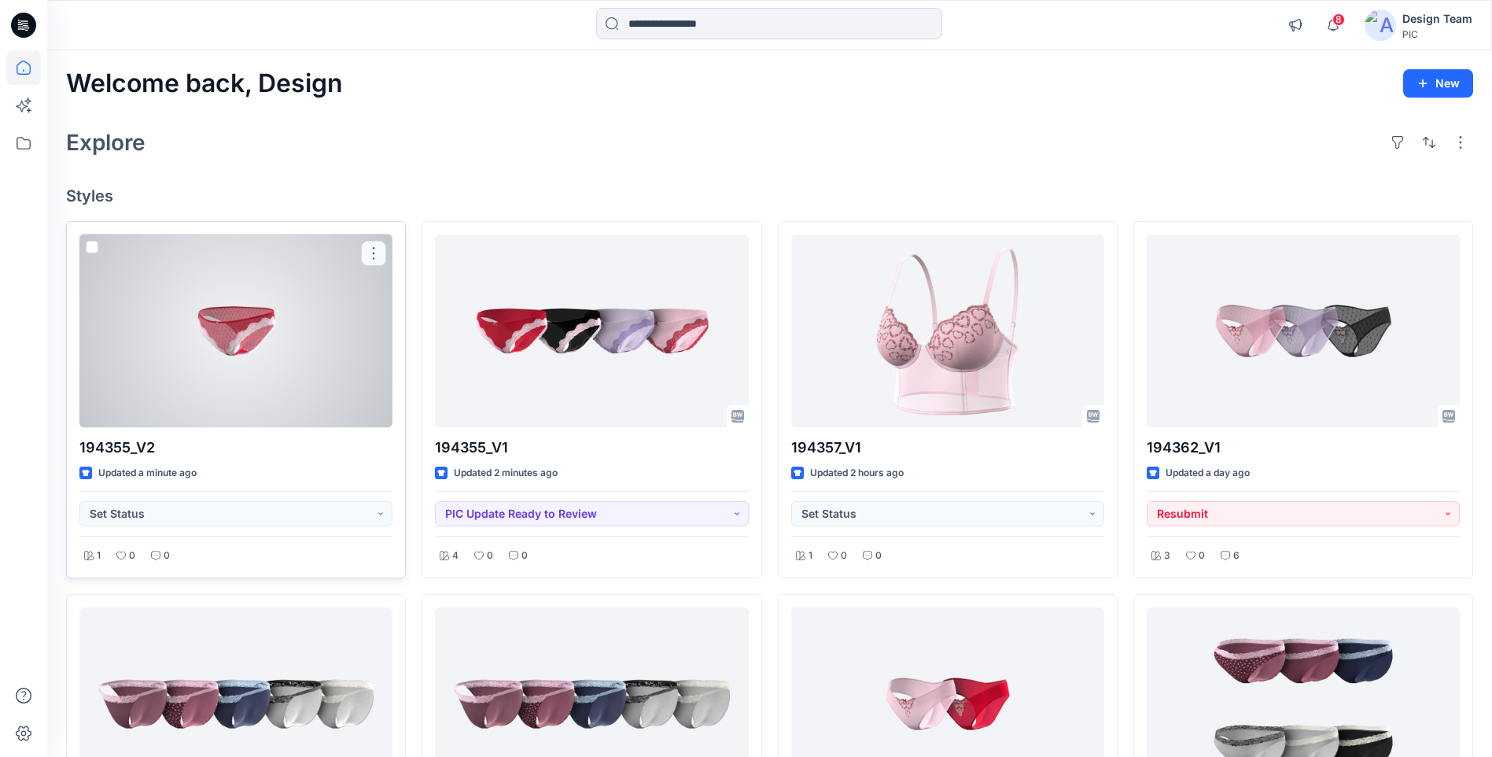
click at [382, 260] on button "button" at bounding box center [373, 253] width 25 height 25
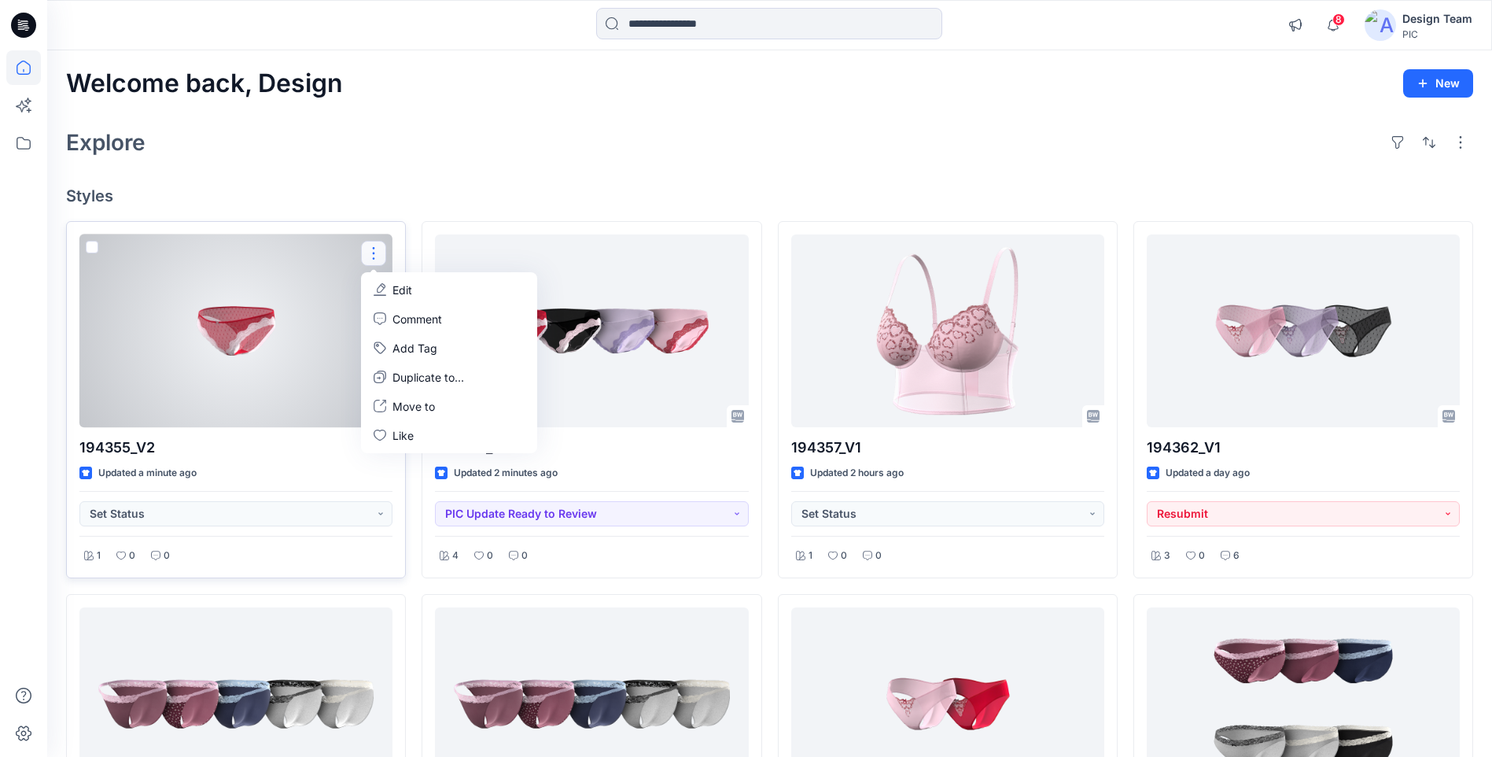
click at [399, 284] on p "Edit" at bounding box center [403, 290] width 20 height 17
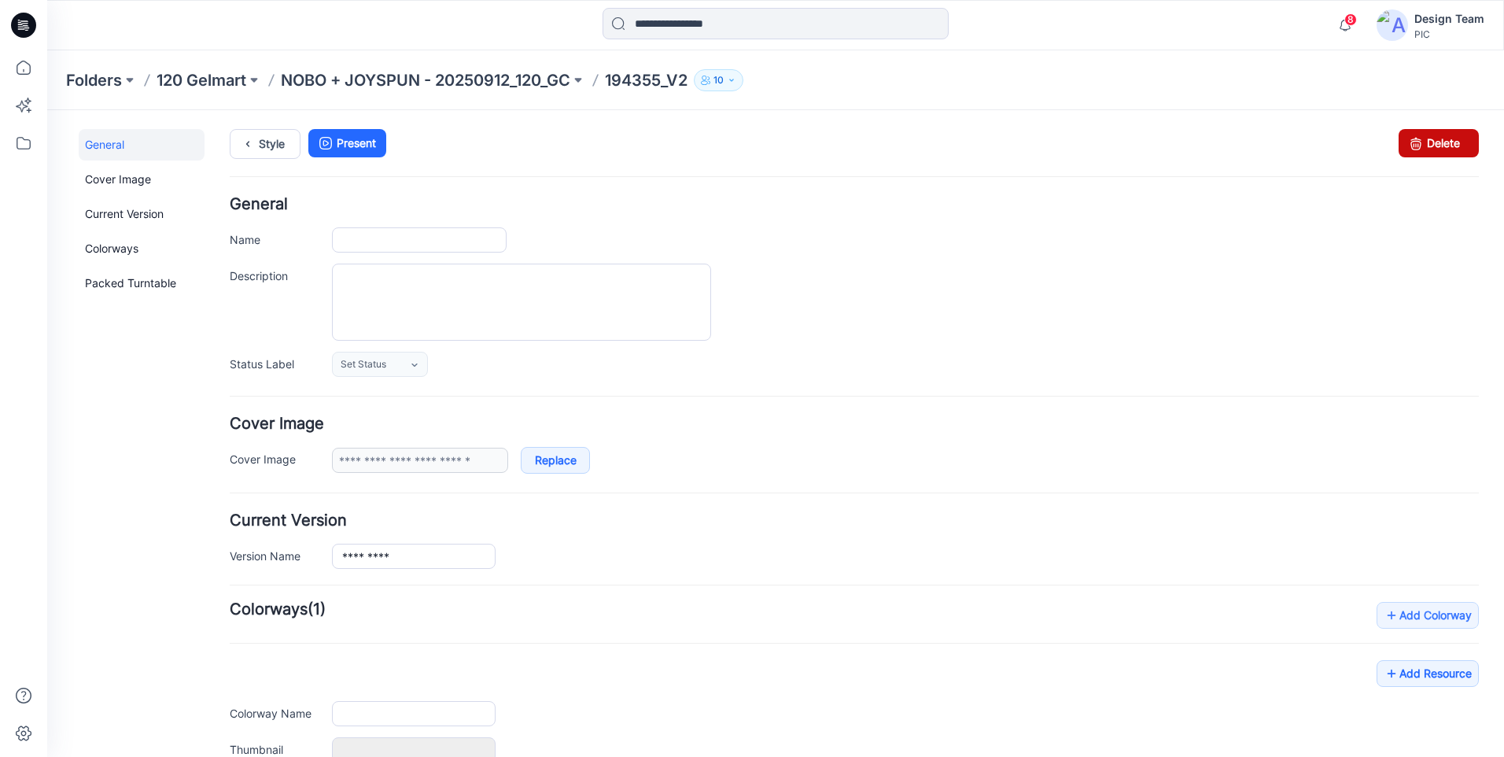
click at [1419, 146] on link "Delete" at bounding box center [1439, 143] width 80 height 28
type input "*********"
type input "**********"
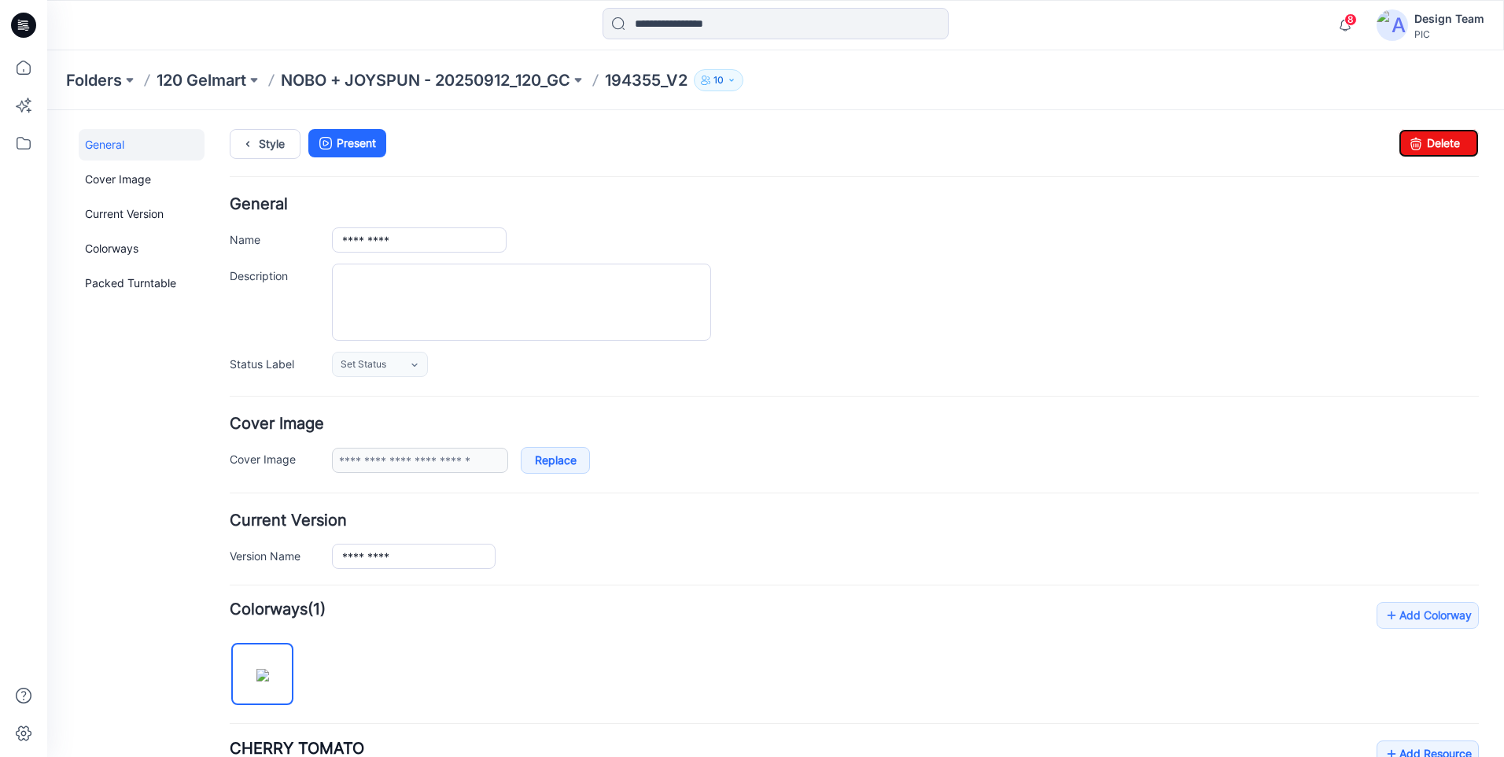
scroll to position [315, 0]
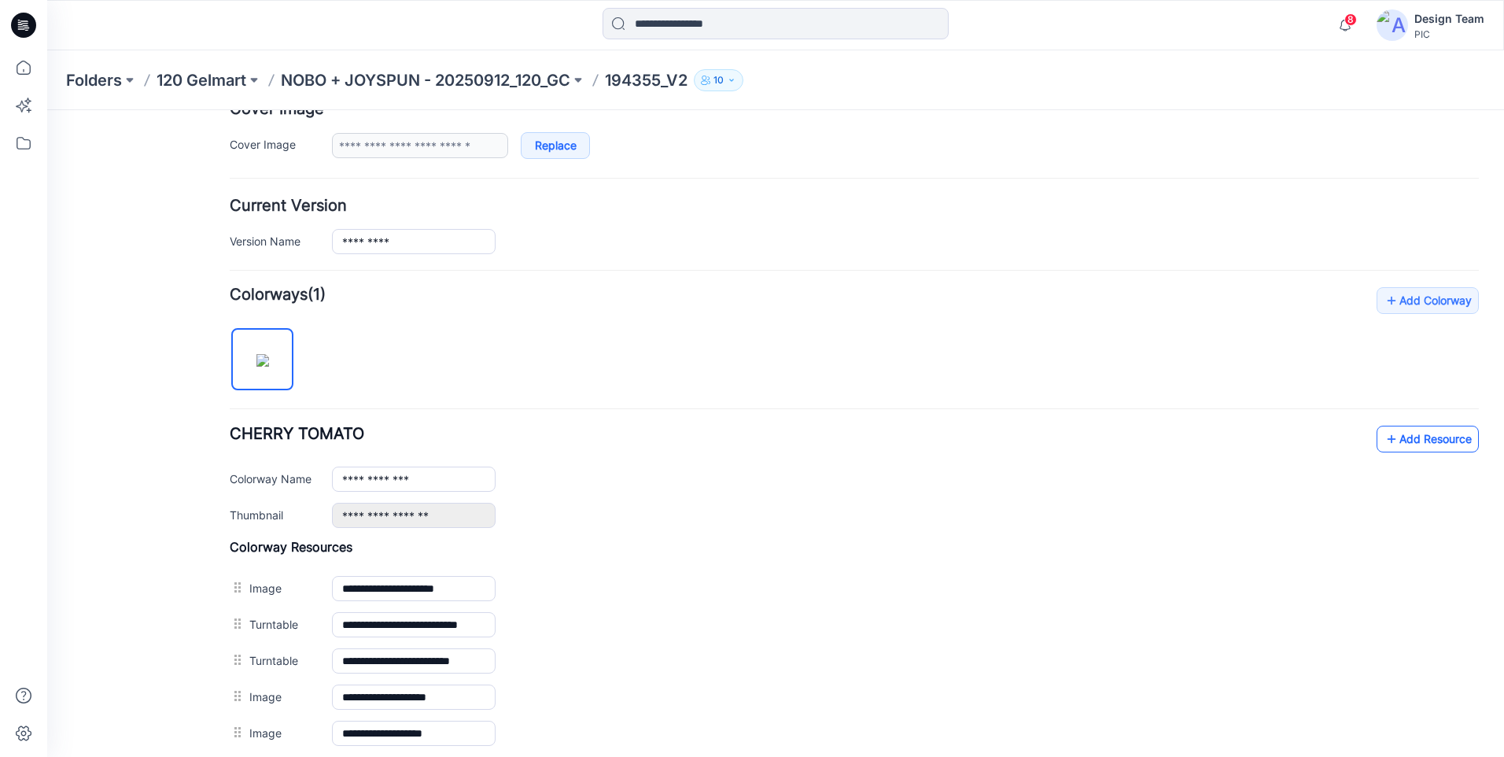
click at [1391, 444] on link "Add Resource" at bounding box center [1428, 439] width 102 height 27
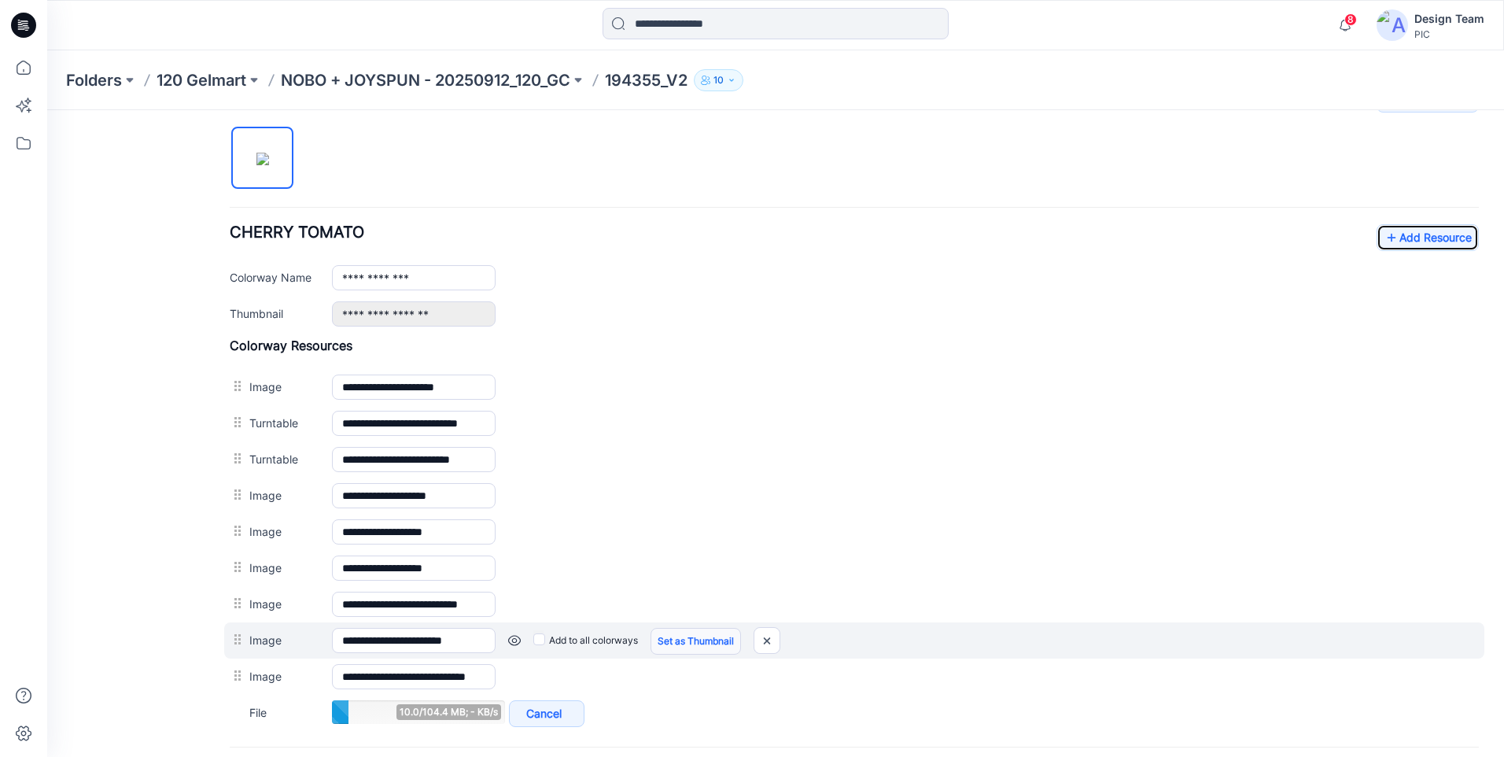
scroll to position [670, 0]
